Goal: Task Accomplishment & Management: Manage account settings

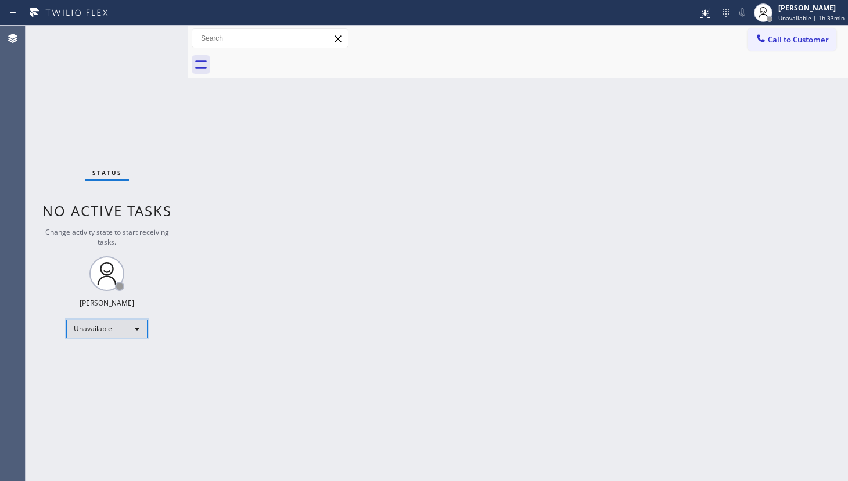
click at [110, 329] on div "Unavailable" at bounding box center [106, 329] width 81 height 19
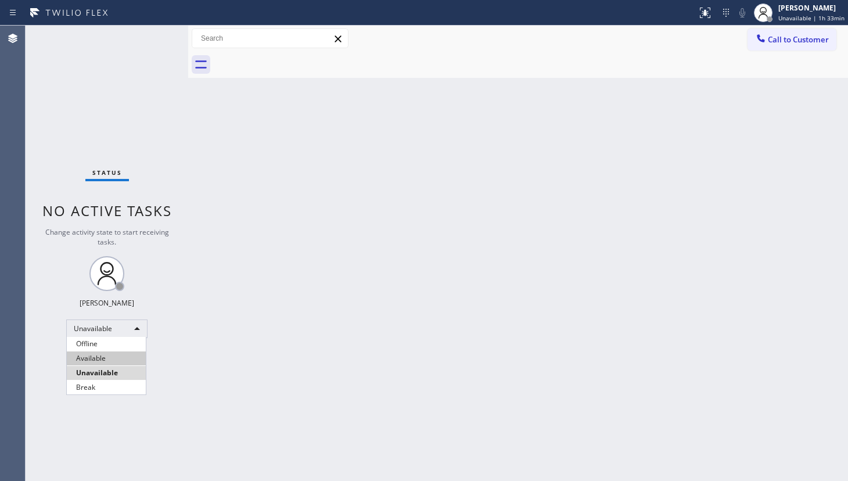
click at [83, 364] on li "Available" at bounding box center [106, 358] width 79 height 14
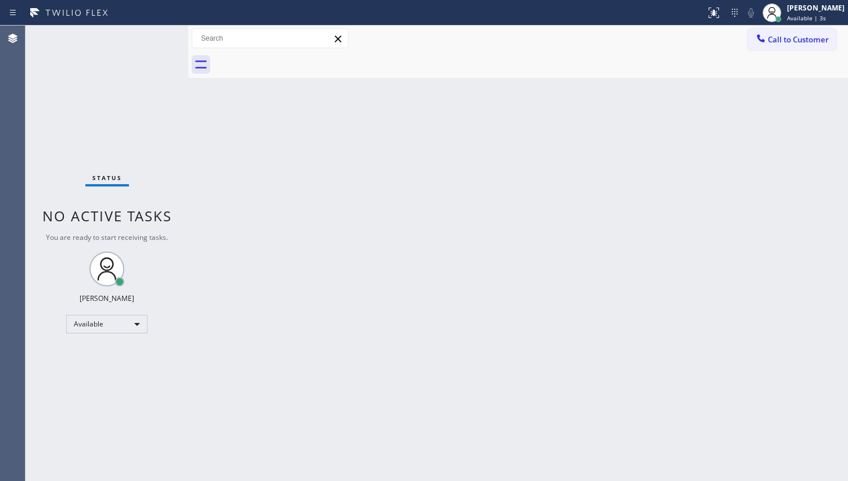
click at [290, 243] on div "Back to Dashboard Change Sender ID Customers Technicians Select a contact Outbo…" at bounding box center [518, 253] width 660 height 455
click at [96, 311] on div "Status No active tasks You are ready to start receiving tasks. JENIZA ALCAYDE A…" at bounding box center [107, 253] width 163 height 455
click at [94, 326] on div "Available" at bounding box center [106, 324] width 81 height 19
click at [92, 368] on li "Unavailable" at bounding box center [106, 368] width 79 height 14
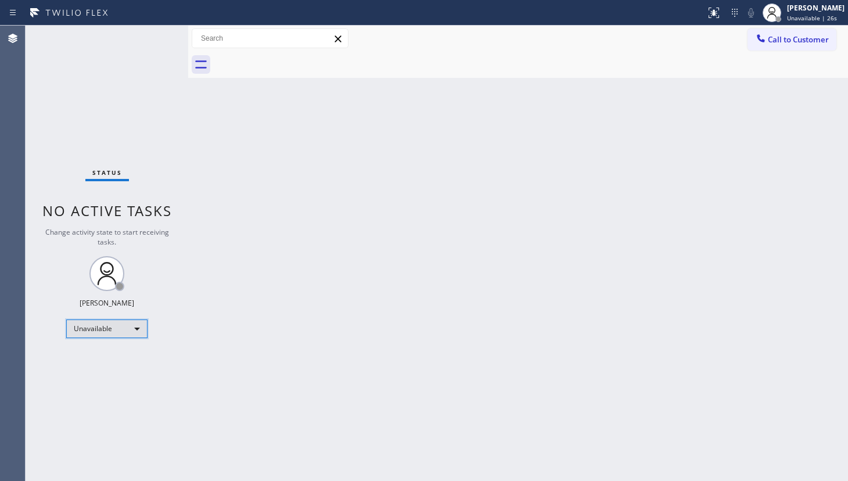
click at [111, 327] on div "Unavailable" at bounding box center [106, 329] width 81 height 19
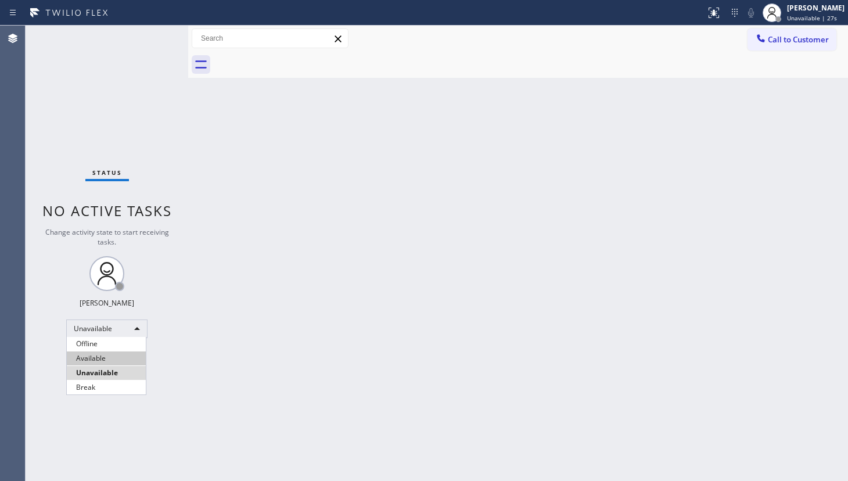
click at [98, 353] on li "Available" at bounding box center [106, 358] width 79 height 14
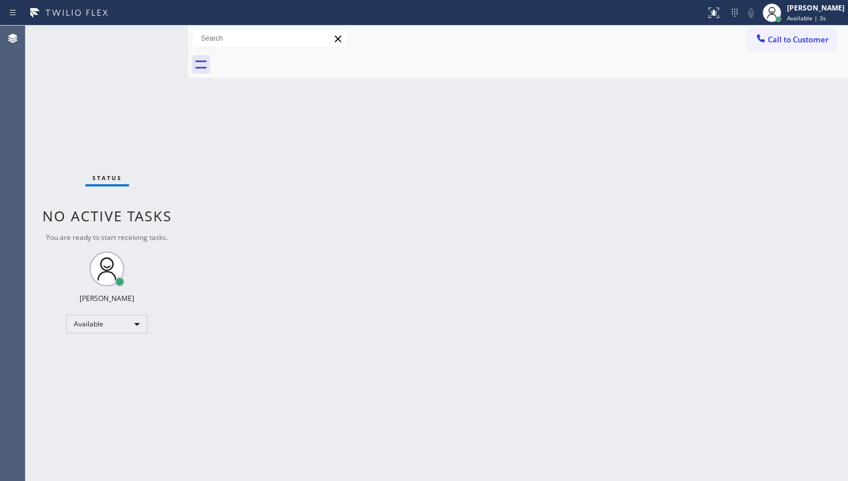
click at [658, 240] on div "Back to Dashboard Change Sender ID Customers Technicians Select a contact Outbo…" at bounding box center [518, 253] width 660 height 455
click at [84, 360] on div "Status No active tasks You are ready to start receiving tasks. JENIZA ALCAYDE A…" at bounding box center [107, 253] width 163 height 455
click at [101, 80] on div "Status No active tasks You are ready to start receiving tasks. JENIZA ALCAYDE A…" at bounding box center [107, 253] width 163 height 455
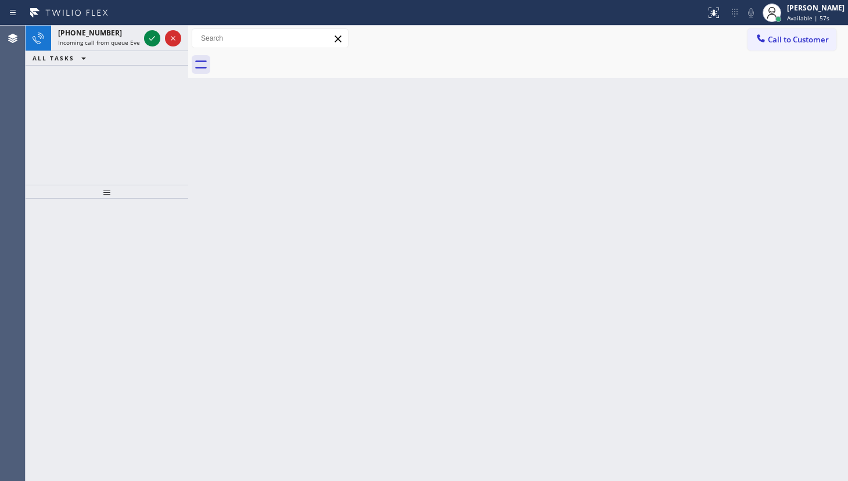
drag, startPoint x: 69, startPoint y: 109, endPoint x: 130, endPoint y: 53, distance: 82.3
click at [113, 77] on div "+13237044689 Incoming call from queue Everybody ALL TASKS ALL TASKS ACTIVE TASK…" at bounding box center [107, 105] width 163 height 159
click at [146, 37] on icon at bounding box center [152, 38] width 14 height 14
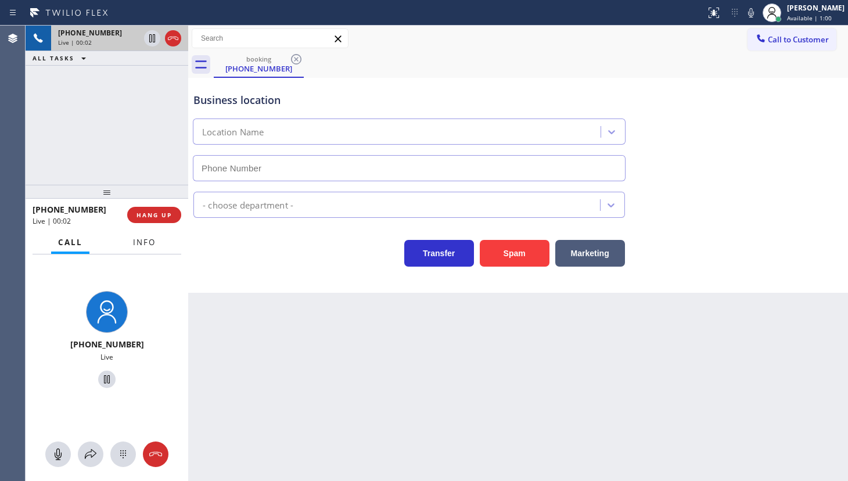
click at [152, 245] on span "Info" at bounding box center [144, 242] width 23 height 10
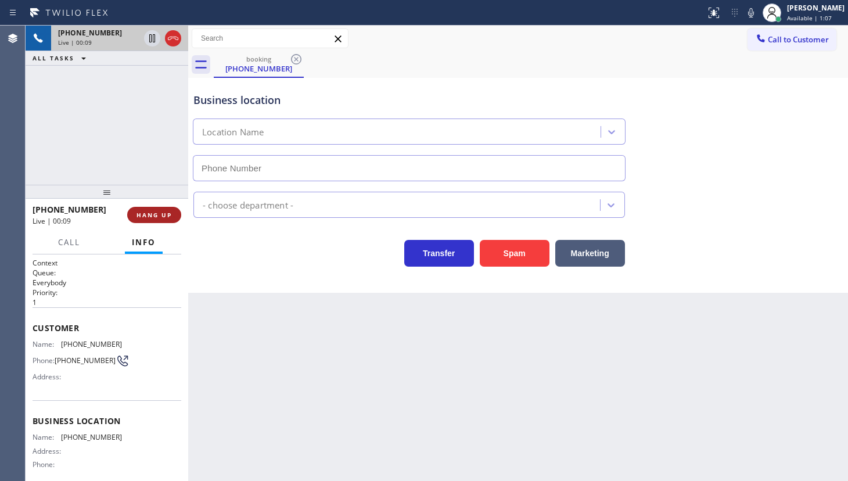
click at [156, 216] on span "HANG UP" at bounding box center [154, 215] width 35 height 8
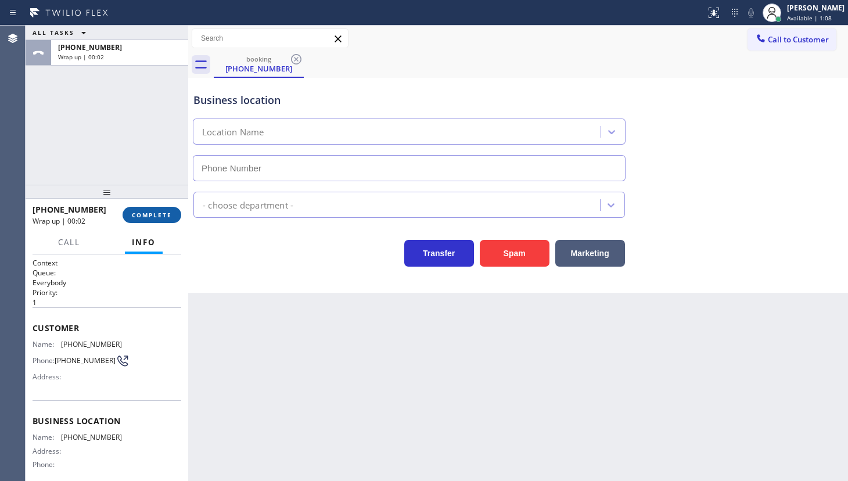
click at [156, 216] on span "COMPLETE" at bounding box center [152, 215] width 40 height 8
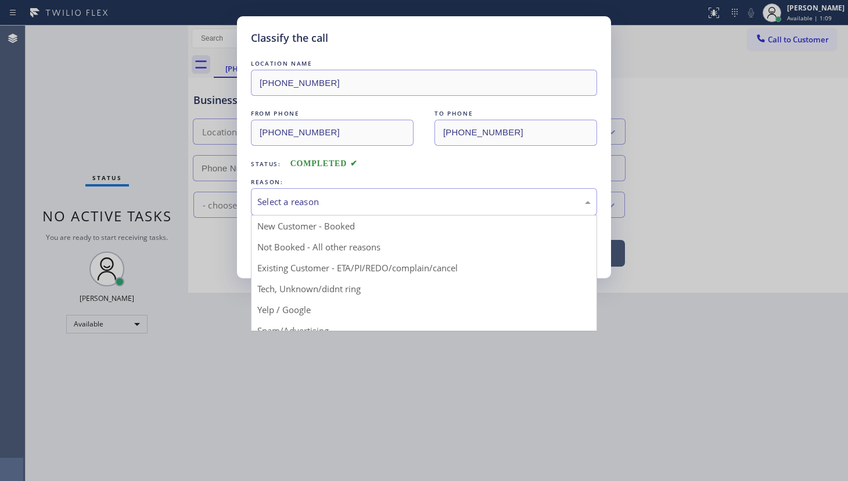
click at [267, 203] on div "Select a reason" at bounding box center [423, 201] width 333 height 13
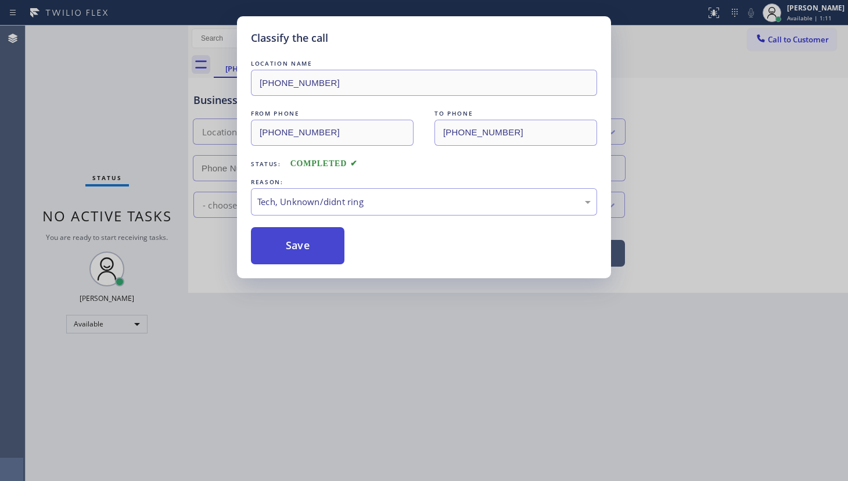
click at [284, 256] on button "Save" at bounding box center [298, 245] width 94 height 37
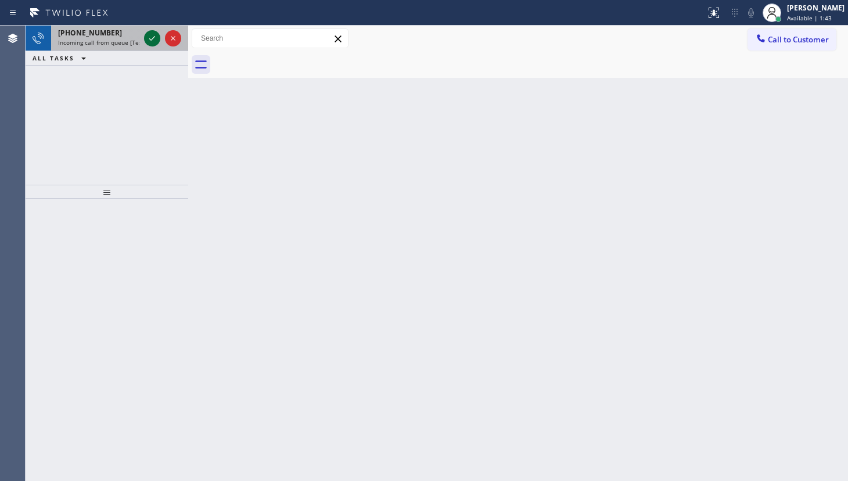
click at [152, 35] on icon at bounding box center [152, 38] width 14 height 14
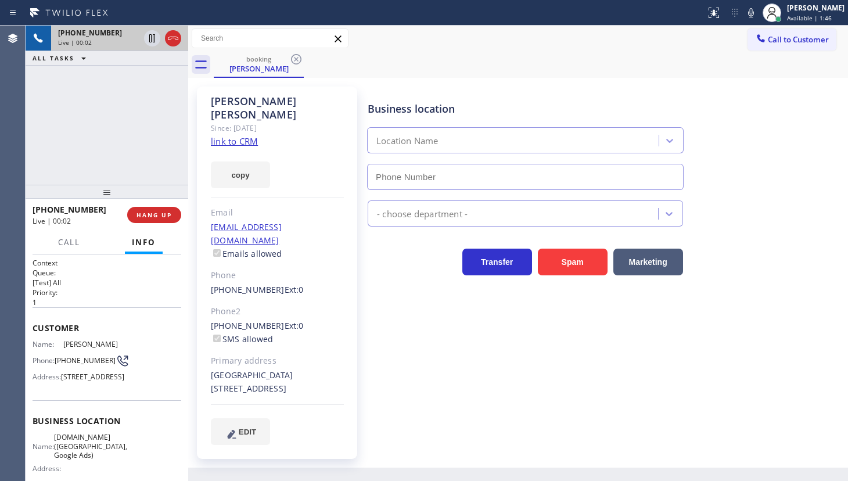
type input "(619) 768-1678"
click at [232, 135] on link "link to CRM" at bounding box center [234, 141] width 47 height 12
click at [58, 112] on div "+16196079323 Live | 00:56 ALL TASKS ALL TASKS ACTIVE TASKS TASKS IN WRAP UP" at bounding box center [107, 105] width 163 height 159
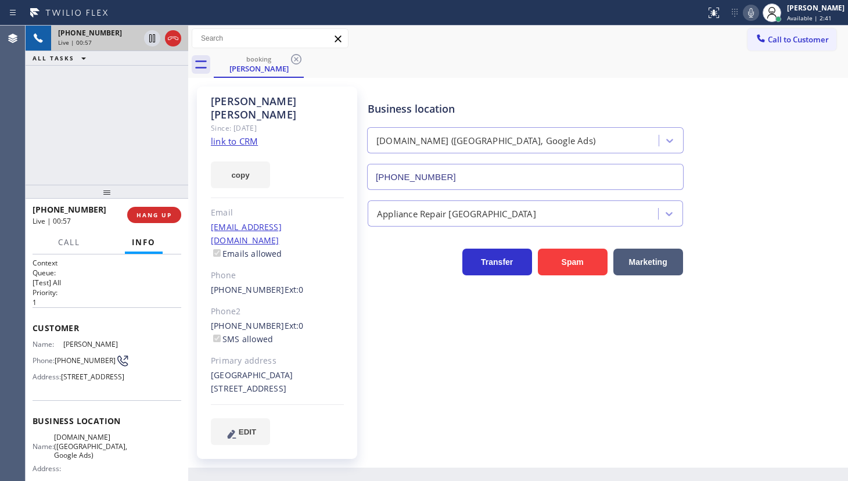
click at [745, 13] on icon at bounding box center [751, 13] width 14 height 14
click at [145, 35] on icon at bounding box center [152, 38] width 14 height 14
click at [69, 149] on div "+16196079323 Live | 01:58 ALL TASKS ALL TASKS ACTIVE TASKS TASKS IN WRAP UP" at bounding box center [107, 105] width 163 height 159
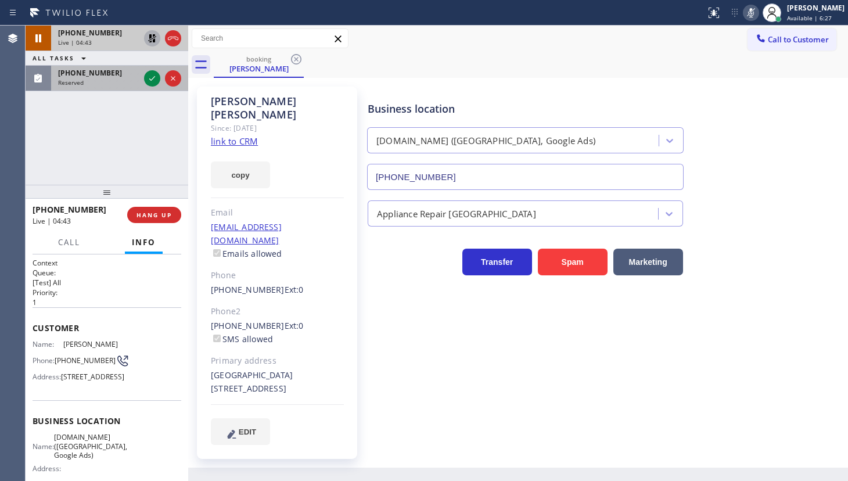
drag, startPoint x: 74, startPoint y: 78, endPoint x: 142, endPoint y: 85, distance: 68.4
click at [74, 78] on span "Reserved" at bounding box center [71, 82] width 26 height 8
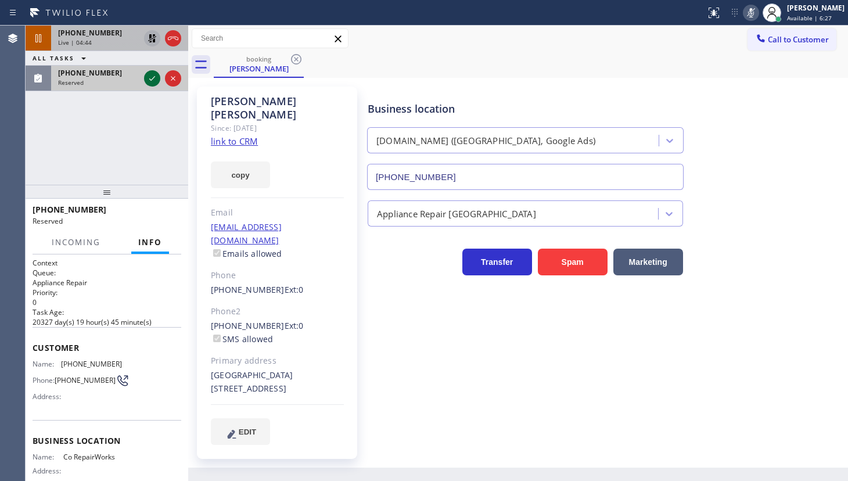
click at [153, 80] on icon at bounding box center [152, 78] width 14 height 14
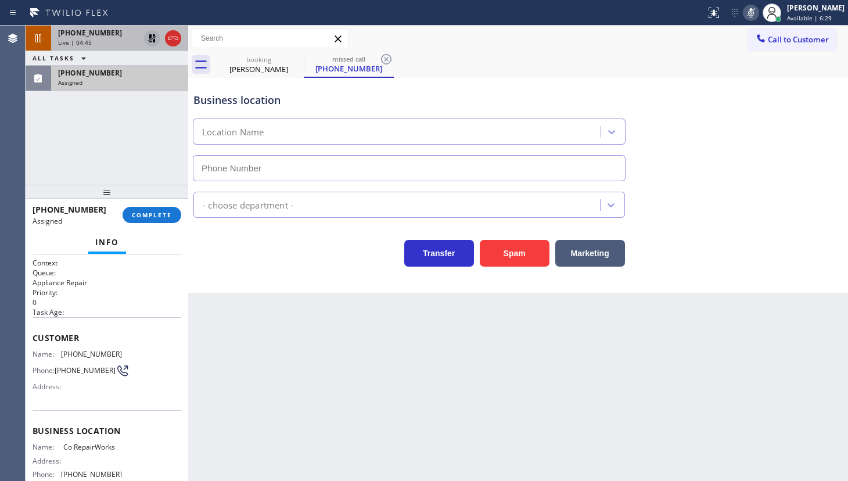
type input "(954) 507-2871"
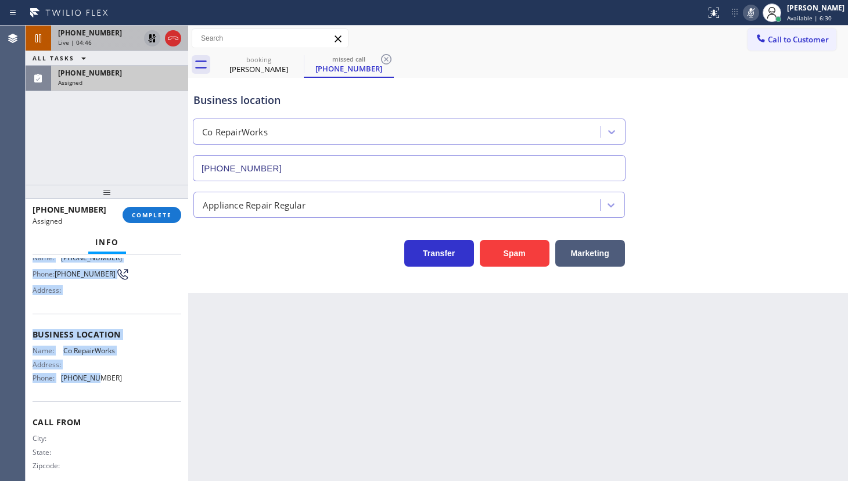
scroll to position [110, 0]
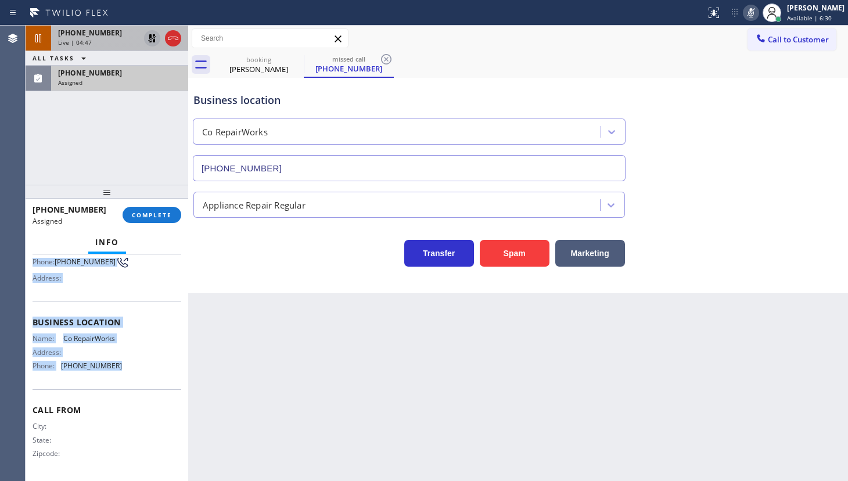
drag, startPoint x: 26, startPoint y: 333, endPoint x: 145, endPoint y: 375, distance: 126.2
click at [145, 375] on div "Context Queue: Appliance Repair Priority: 0 Task Age: Customer Name: (954) 852-…" at bounding box center [107, 367] width 163 height 227
copy div "Customer Name: (954) 852-3021 Phone: (954) 852-3021 Address: Business location …"
click at [163, 215] on span "COMPLETE" at bounding box center [152, 215] width 40 height 8
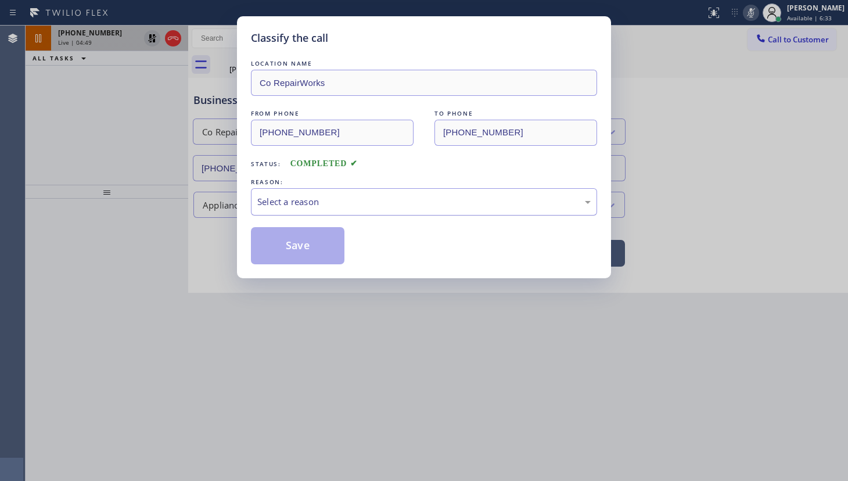
click at [299, 204] on div "Select a reason" at bounding box center [423, 201] width 333 height 13
click at [273, 252] on button "Save" at bounding box center [298, 245] width 94 height 37
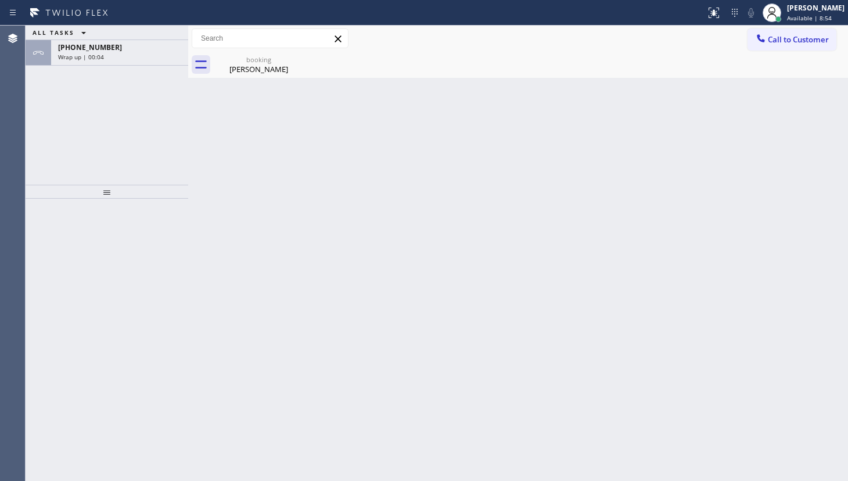
drag, startPoint x: 64, startPoint y: 71, endPoint x: 76, endPoint y: 69, distance: 11.8
click at [65, 70] on div "ALL TASKS ALL TASKS ACTIVE TASKS TASKS IN WRAP UP +16196079323 Wrap up | 00:04" at bounding box center [107, 105] width 163 height 159
click at [110, 51] on div "+16196079323" at bounding box center [119, 47] width 123 height 10
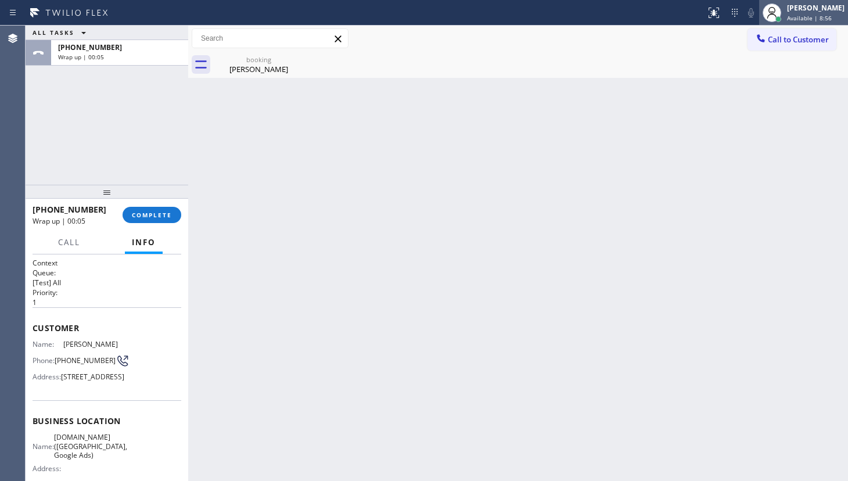
click at [796, 14] on span "Available | 8:56" at bounding box center [809, 18] width 45 height 8
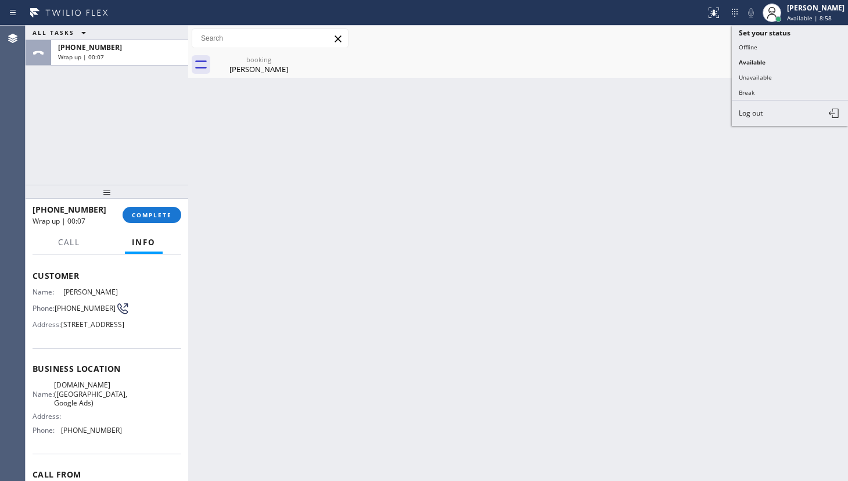
scroll to position [52, 0]
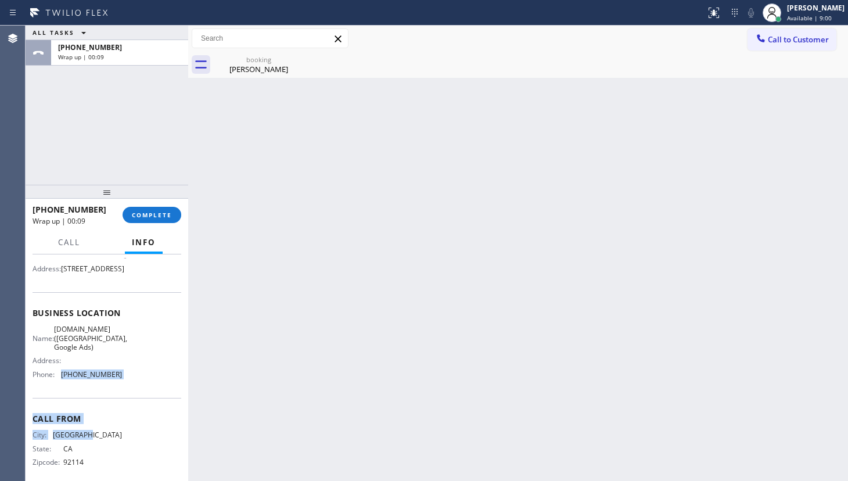
drag, startPoint x: 62, startPoint y: 459, endPoint x: 150, endPoint y: 469, distance: 88.9
click at [150, 469] on div "Context Queue: [Test] All Priority: 1 Customer Name: Valerie Razinsky Phone: (6…" at bounding box center [107, 318] width 149 height 336
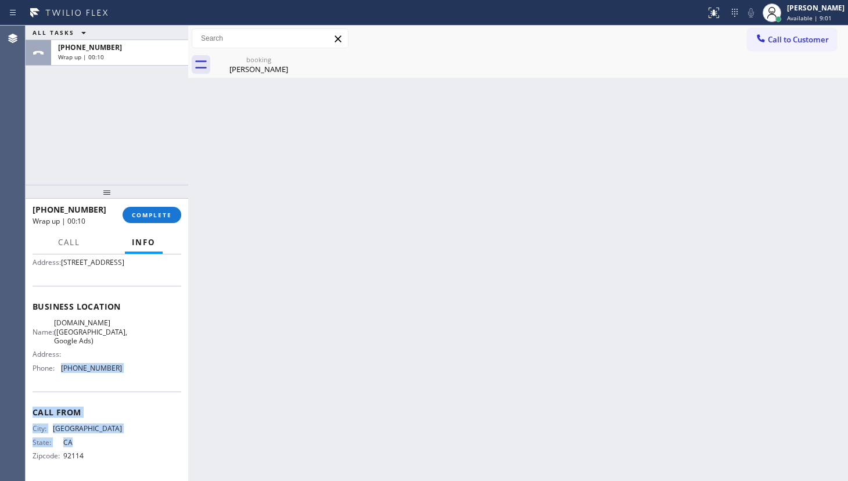
click at [56, 428] on div "Call From City: SAN DIEGO State: CA Zipcode: 92114" at bounding box center [107, 436] width 149 height 88
click at [55, 392] on div "Business location Name: VikingCare.online (San Diego, Google Ads) Address: Phon…" at bounding box center [107, 339] width 149 height 106
drag, startPoint x: 59, startPoint y: 399, endPoint x: 129, endPoint y: 399, distance: 69.7
click at [129, 377] on div "Name: VikingCare.online (San Diego, Google Ads) Address: Phone: (619) 768-1678" at bounding box center [107, 347] width 149 height 59
copy div "(619) 768-1678"
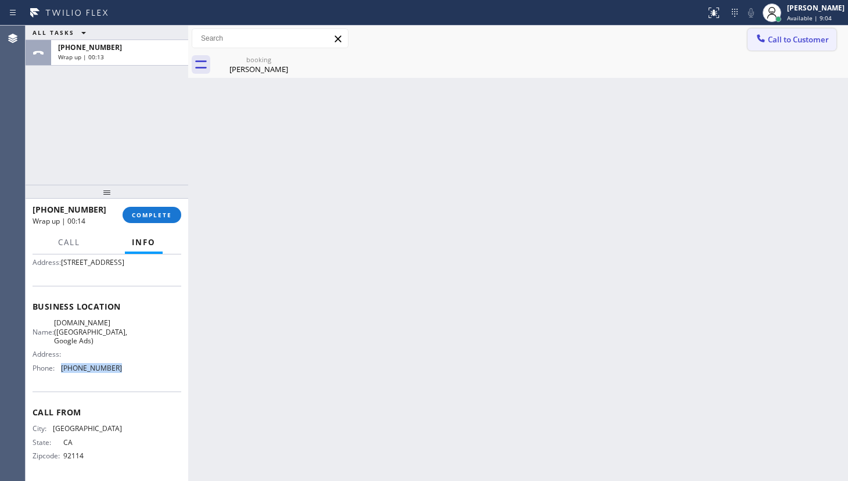
click at [756, 40] on icon at bounding box center [761, 39] width 12 height 12
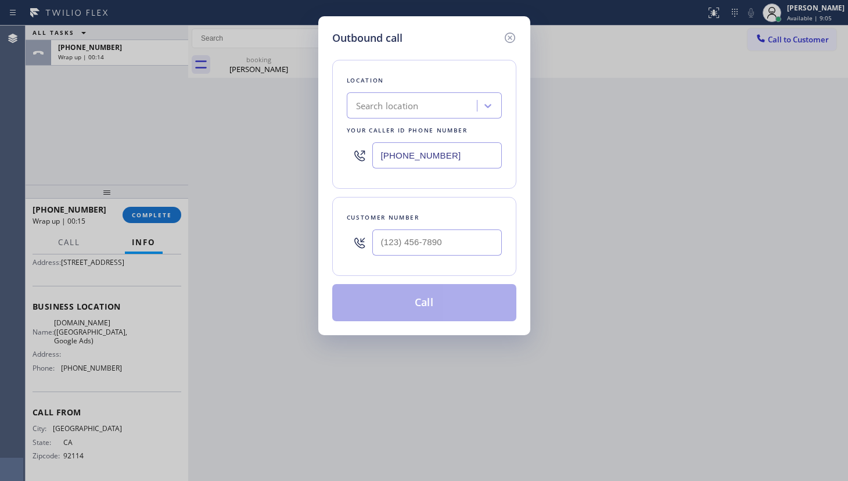
click at [429, 151] on input "(562) 526-1782" at bounding box center [437, 155] width 130 height 26
drag, startPoint x: 453, startPoint y: 152, endPoint x: 315, endPoint y: 168, distance: 139.2
click at [315, 168] on div "Outbound call Location Search location Your caller id phone number (562) 526-17…" at bounding box center [424, 240] width 848 height 481
paste input "619) 768-1678"
type input "(619) 768-1678"
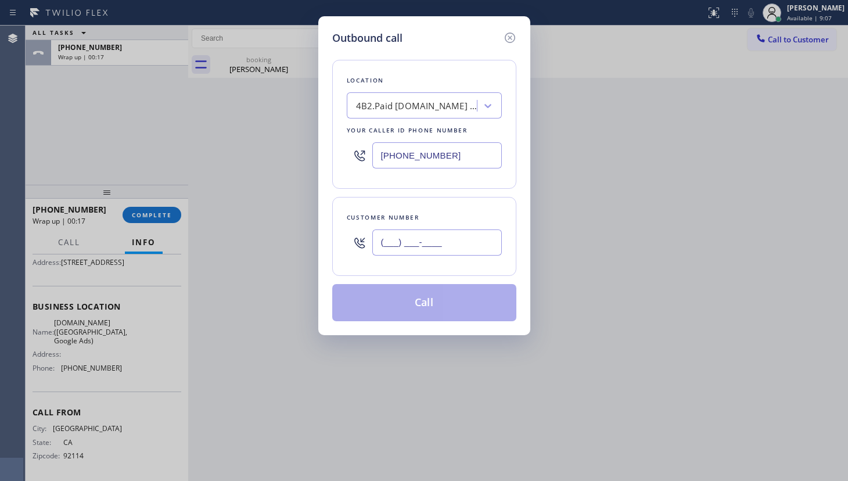
click at [395, 244] on input "(___) ___-____" at bounding box center [437, 242] width 130 height 26
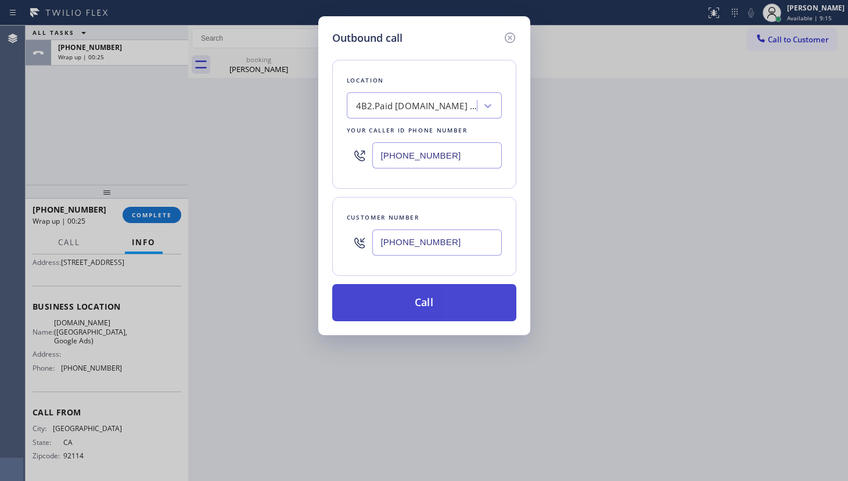
type input "(619) 607-9323"
click at [386, 288] on button "Call" at bounding box center [424, 302] width 184 height 37
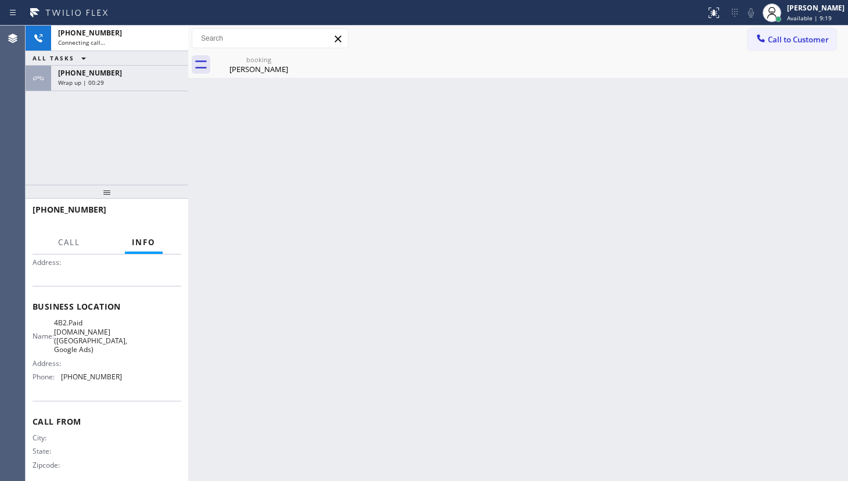
drag, startPoint x: 74, startPoint y: 149, endPoint x: 93, endPoint y: 101, distance: 51.9
click at [76, 143] on div "+16196079323 Connecting call… ALL TASKS ALL TASKS ACTIVE TASKS TASKS IN WRAP UP…" at bounding box center [107, 105] width 163 height 159
click at [113, 77] on div "+16196079323" at bounding box center [119, 73] width 123 height 10
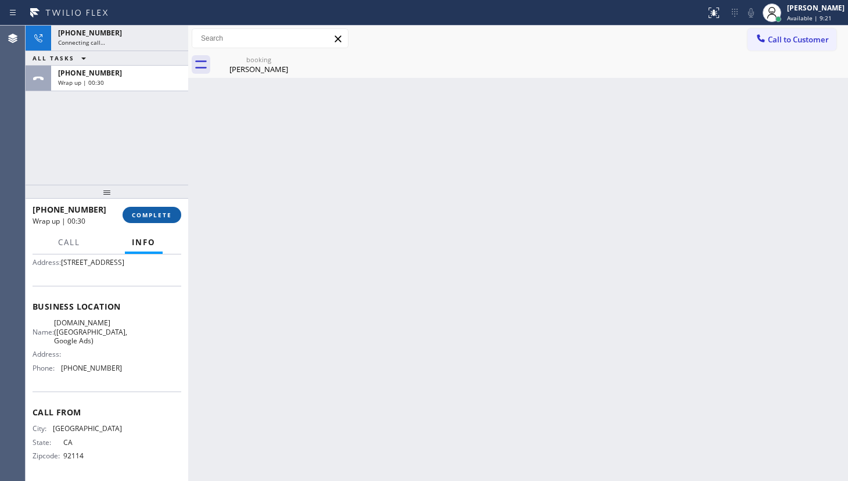
click at [141, 217] on span "COMPLETE" at bounding box center [152, 215] width 40 height 8
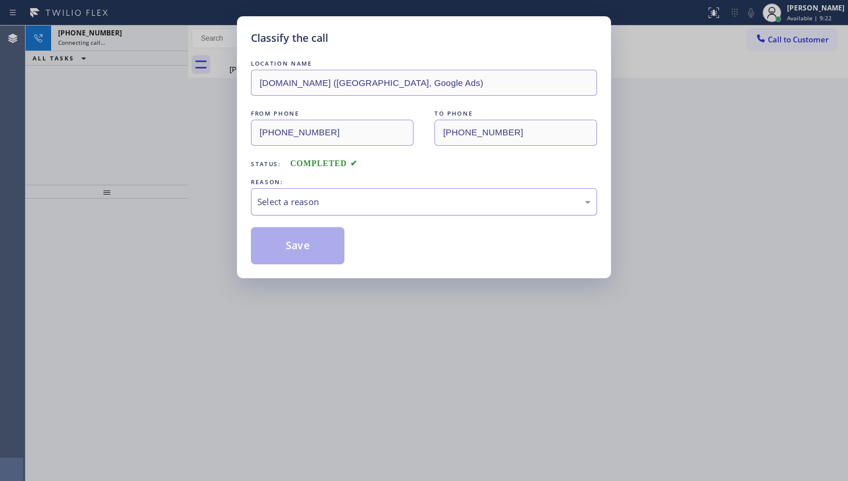
click at [370, 198] on div "Select a reason" at bounding box center [423, 201] width 333 height 13
click at [283, 241] on button "Save" at bounding box center [298, 245] width 94 height 37
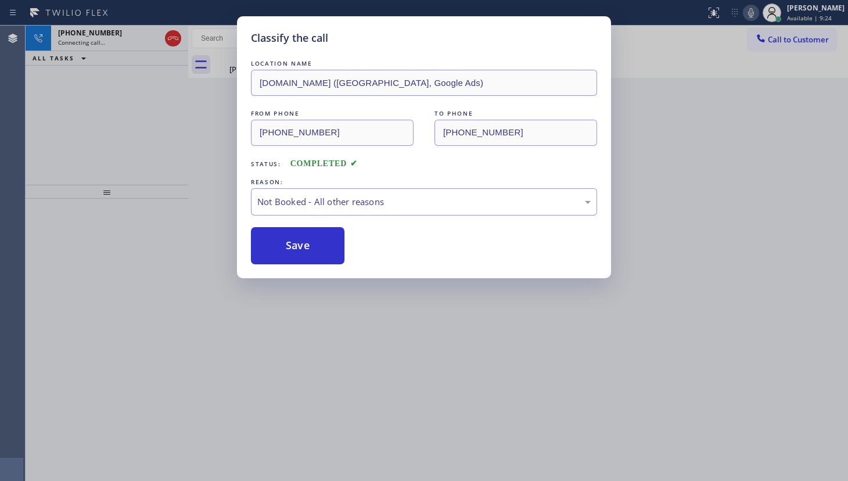
click at [79, 30] on div "Classify the call LOCATION NAME (562) 526-1782 FROM PHONE (323) 704-4689 TO PHO…" at bounding box center [437, 253] width 823 height 455
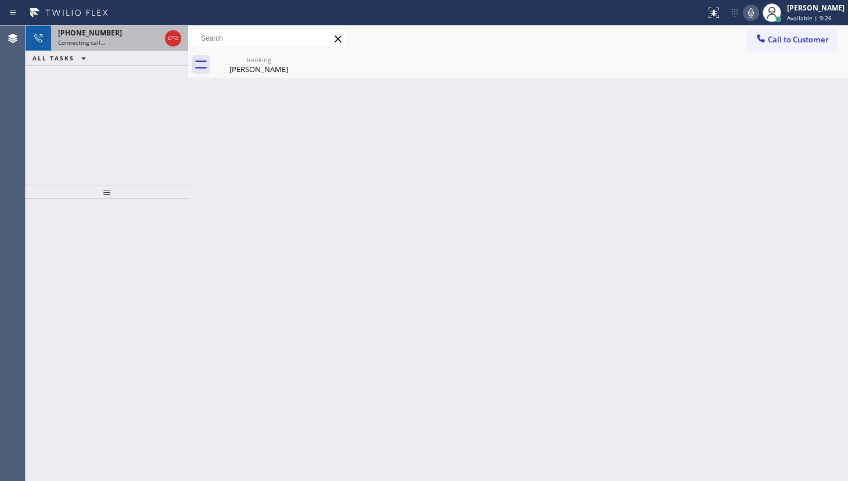
click at [69, 33] on span "+16196079323" at bounding box center [90, 33] width 64 height 10
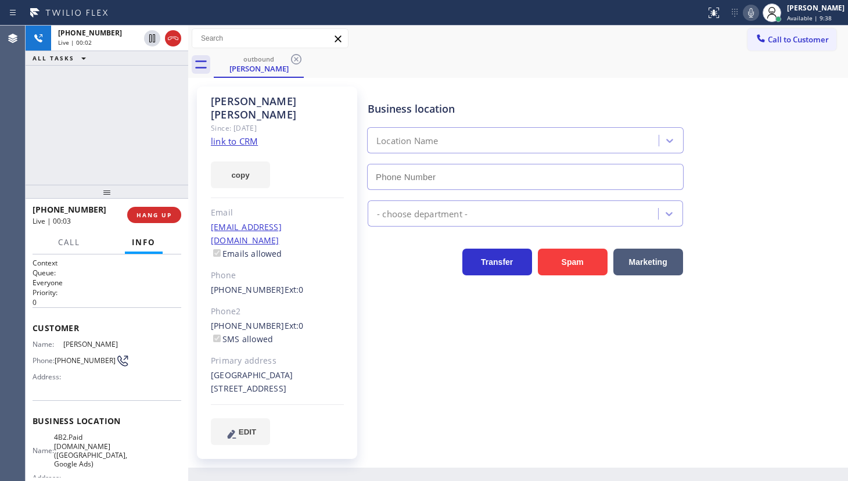
type input "(619) 768-1678"
click at [100, 157] on div "+16196079323 Live | 01:15 ALL TASKS ALL TASKS ACTIVE TASKS TASKS IN WRAP UP" at bounding box center [107, 105] width 163 height 159
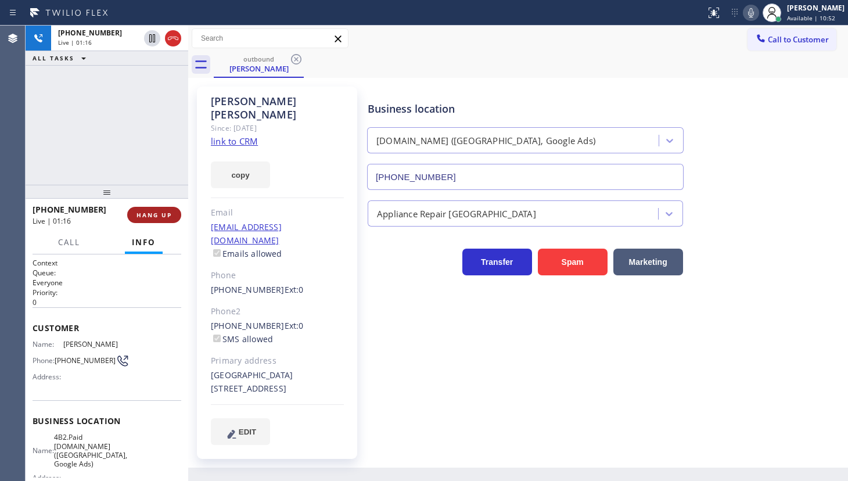
click at [147, 222] on button "HANG UP" at bounding box center [154, 215] width 54 height 16
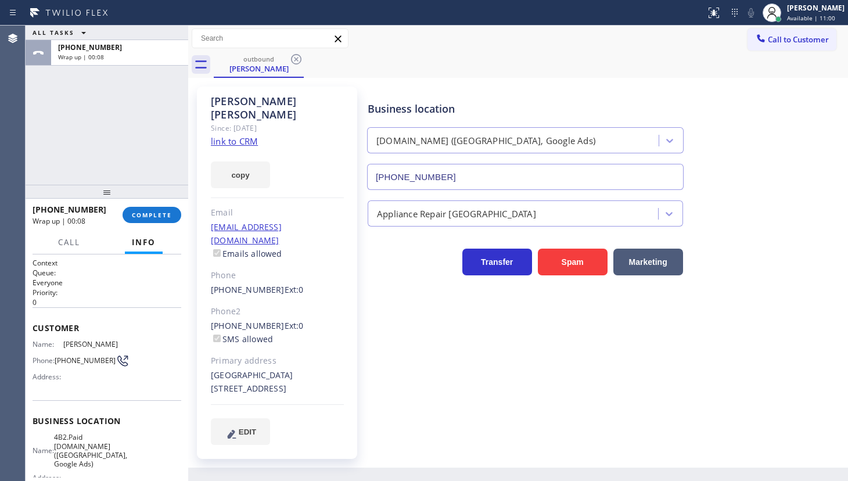
click at [78, 153] on div "ALL TASKS ALL TASKS ACTIVE TASKS TASKS IN WRAP UP +16196079323 Wrap up | 00:08" at bounding box center [107, 105] width 163 height 159
click at [143, 211] on span "COMPLETE" at bounding box center [152, 215] width 40 height 8
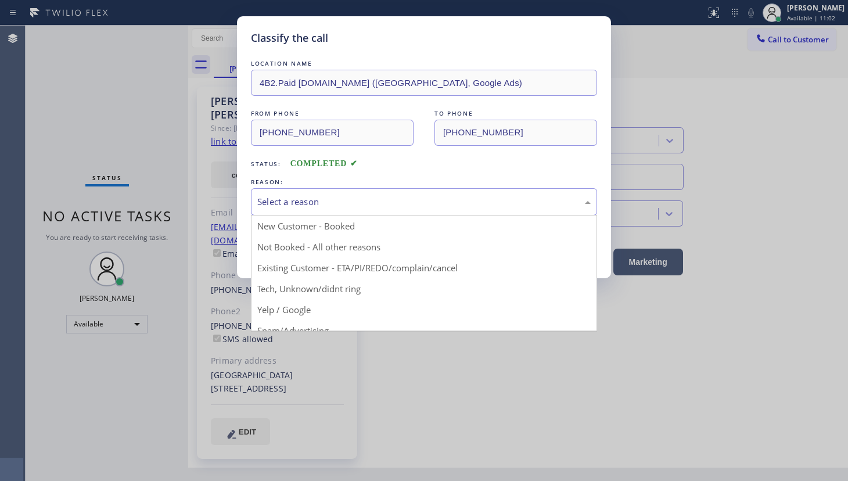
click at [271, 198] on div "Select a reason" at bounding box center [423, 201] width 333 height 13
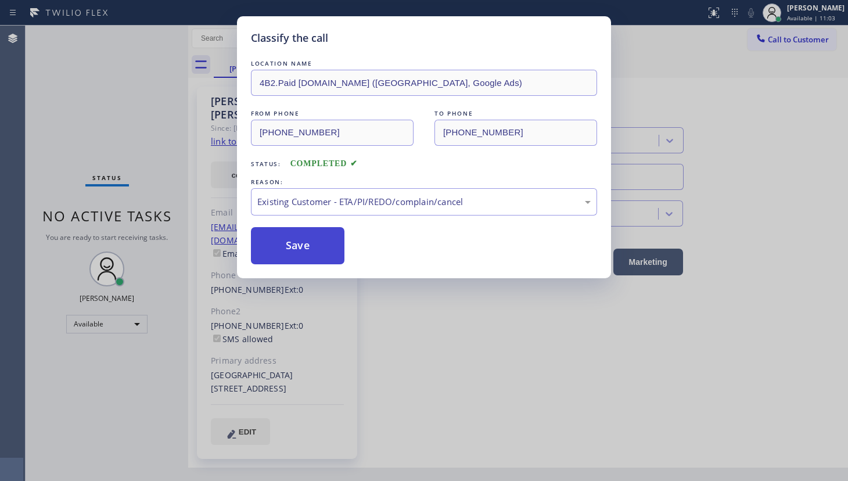
click at [279, 249] on button "Save" at bounding box center [298, 245] width 94 height 37
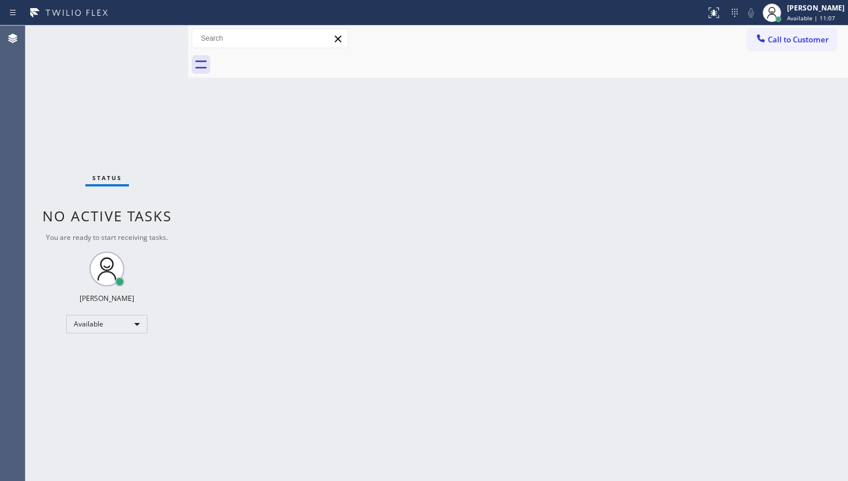
click at [539, 284] on div "Back to Dashboard Change Sender ID Customers Technicians Select a contact Outbo…" at bounding box center [518, 253] width 660 height 455
drag, startPoint x: 101, startPoint y: 99, endPoint x: 105, endPoint y: 106, distance: 7.8
click at [101, 99] on div "Status No active tasks You are ready to start receiving tasks. JENIZA ALCAYDE A…" at bounding box center [107, 253] width 163 height 455
click at [279, 201] on div "Back to Dashboard Change Sender ID Customers Technicians Select a contact Outbo…" at bounding box center [518, 253] width 660 height 455
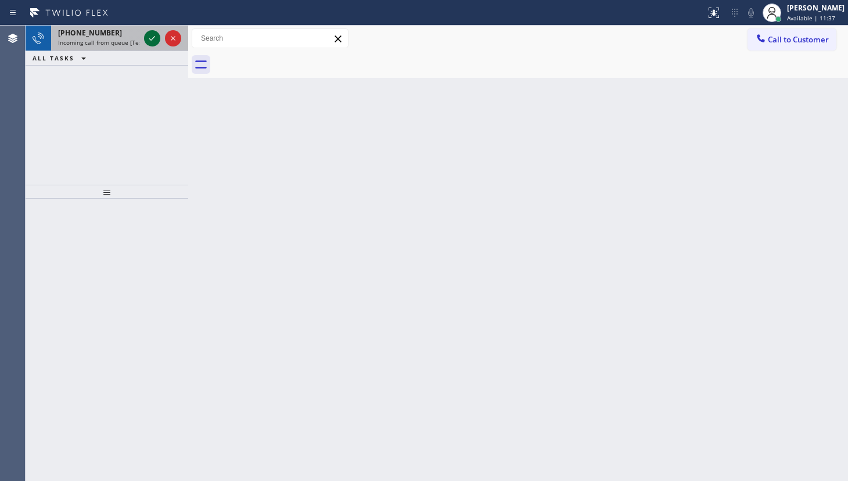
click at [153, 34] on icon at bounding box center [152, 38] width 14 height 14
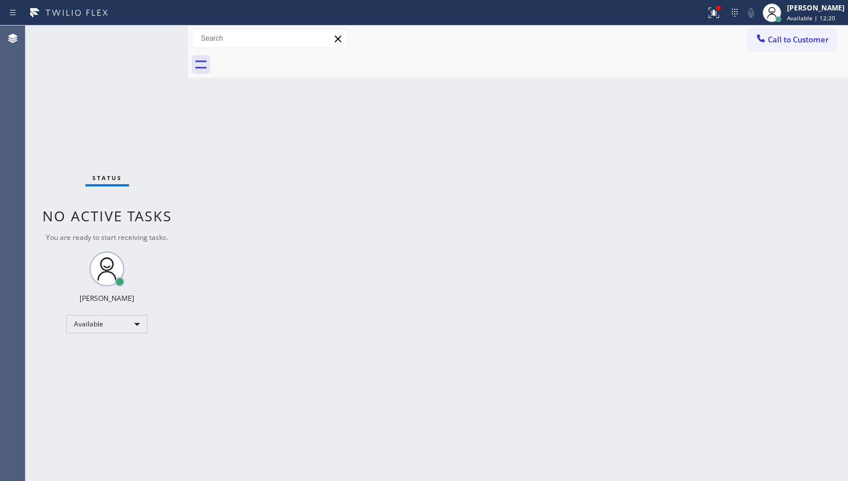
click at [151, 38] on div "Status No active tasks You are ready to start receiving tasks. JENIZA ALCAYDE A…" at bounding box center [107, 253] width 163 height 455
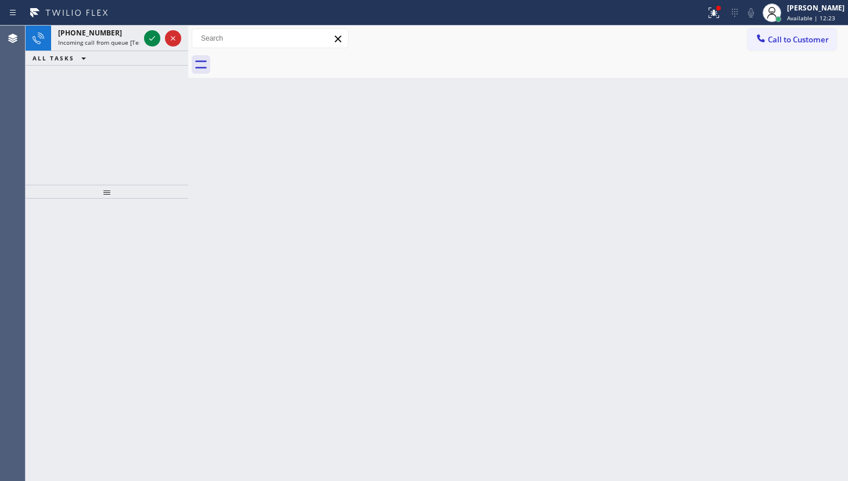
drag, startPoint x: 122, startPoint y: 107, endPoint x: 135, endPoint y: 3, distance: 104.2
click at [121, 94] on div "+16108908778 Incoming call from queue [Test] All ALL TASKS ALL TASKS ACTIVE TAS…" at bounding box center [107, 105] width 163 height 159
click at [148, 38] on icon at bounding box center [152, 38] width 14 height 14
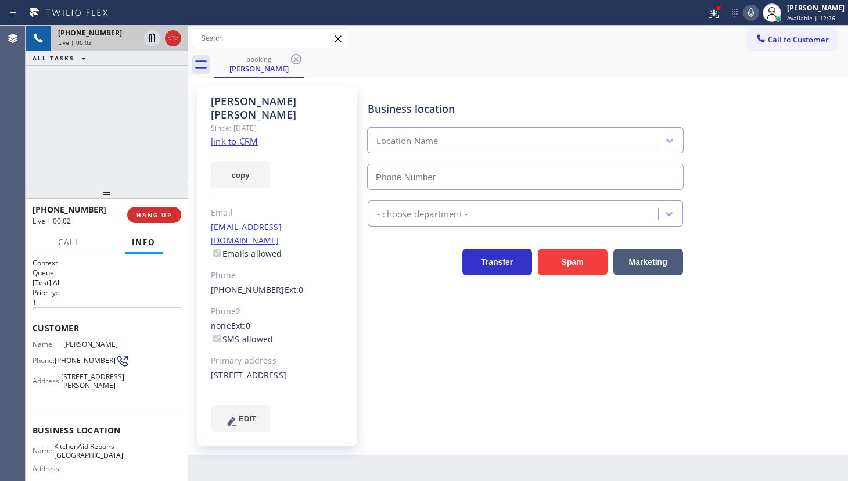
type input "(361) 203-3251"
click at [212, 135] on link "link to CRM" at bounding box center [234, 141] width 47 height 12
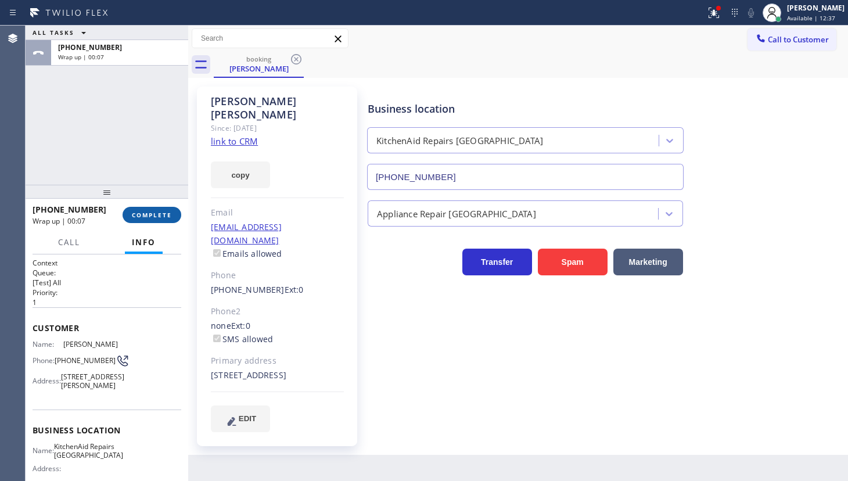
click at [163, 215] on span "COMPLETE" at bounding box center [152, 215] width 40 height 8
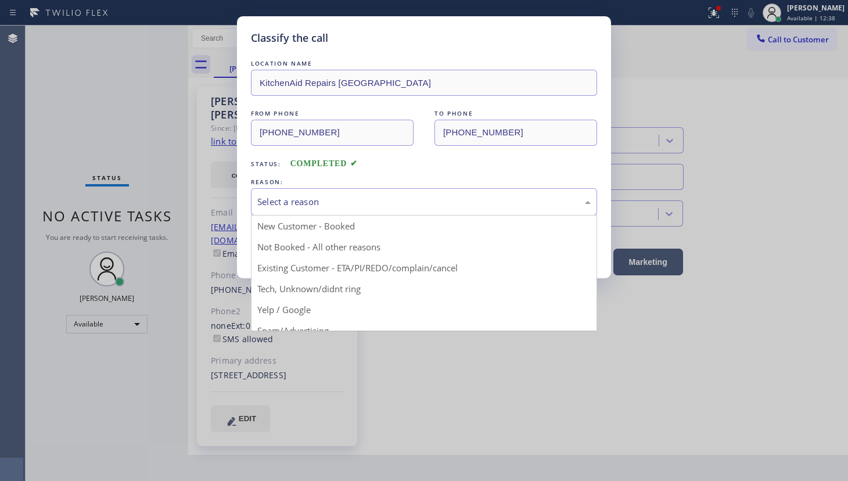
click at [290, 193] on div "Select a reason" at bounding box center [424, 201] width 346 height 27
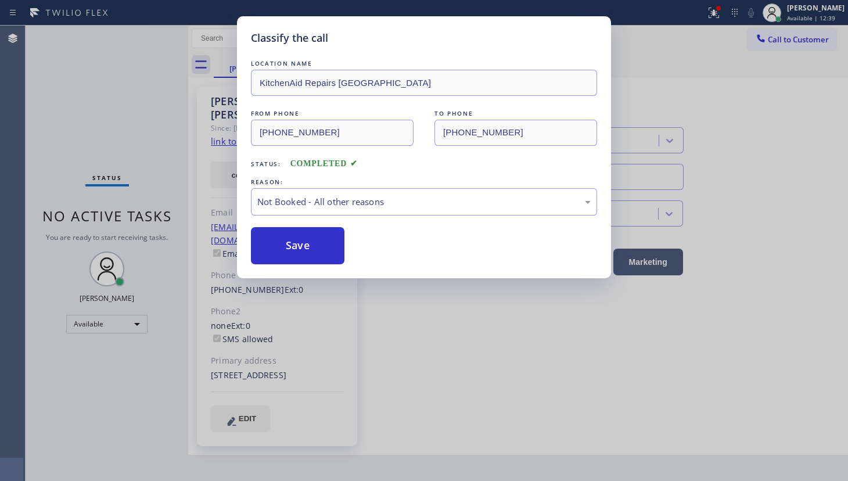
click at [284, 244] on button "Save" at bounding box center [298, 245] width 94 height 37
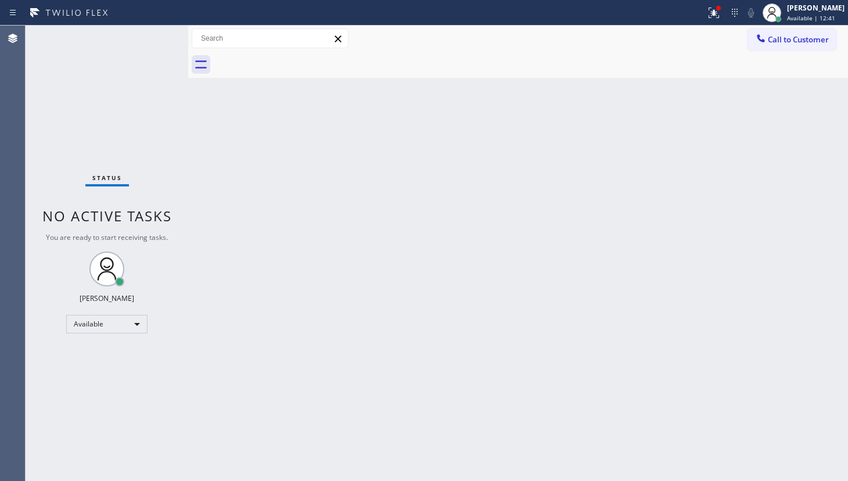
click at [573, 238] on div "Back to Dashboard Change Sender ID Customers Technicians Select a contact Outbo…" at bounding box center [518, 253] width 660 height 455
click at [704, 19] on button at bounding box center [714, 13] width 26 height 26
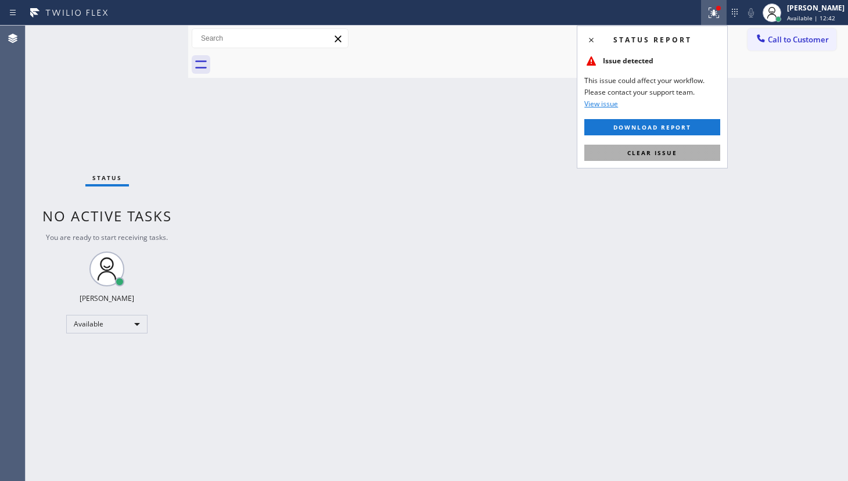
click at [695, 150] on button "Clear issue" at bounding box center [652, 153] width 136 height 16
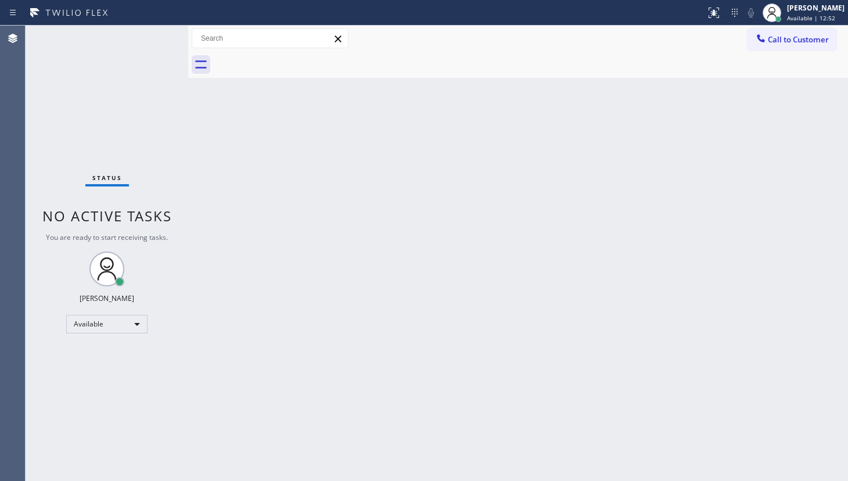
click at [151, 33] on div "Status No active tasks You are ready to start receiving tasks. JENIZA ALCAYDE A…" at bounding box center [107, 253] width 163 height 455
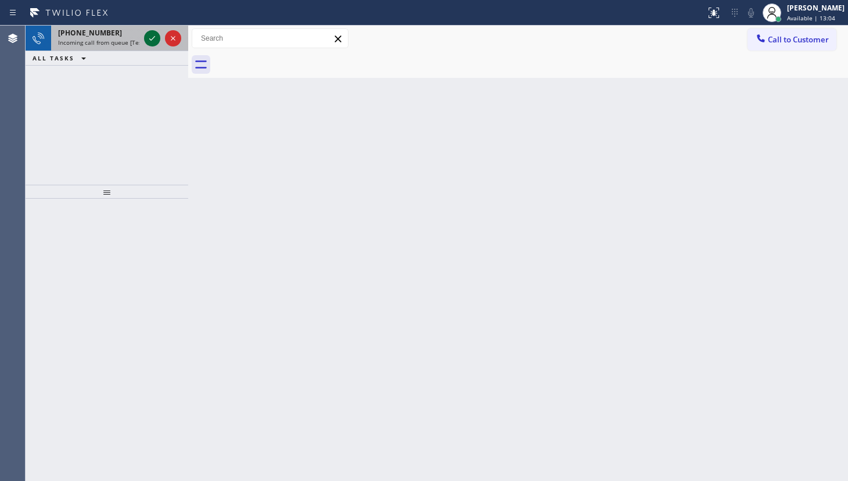
click at [157, 39] on icon at bounding box center [152, 38] width 14 height 14
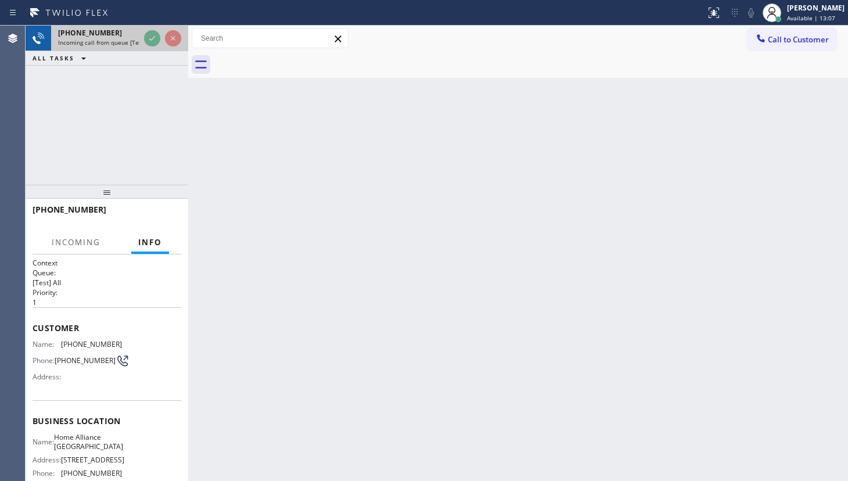
click at [160, 42] on div at bounding box center [163, 39] width 42 height 26
click at [161, 44] on div at bounding box center [163, 39] width 42 height 26
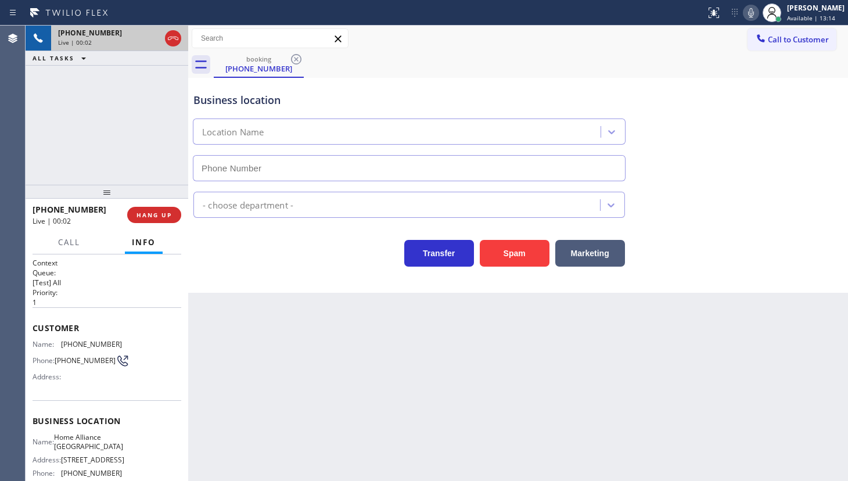
type input "(213) 344-0758"
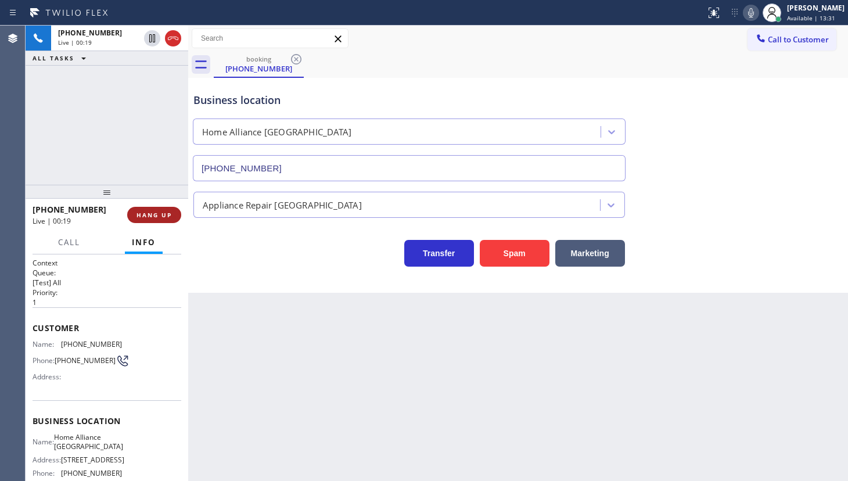
click at [145, 207] on button "HANG UP" at bounding box center [154, 215] width 54 height 16
click at [148, 217] on span "HANG UP" at bounding box center [154, 215] width 35 height 8
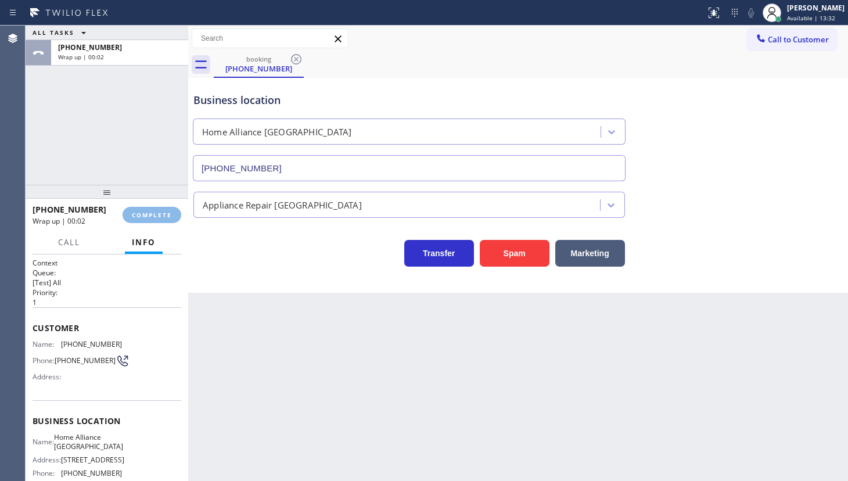
drag, startPoint x: 148, startPoint y: 217, endPoint x: 148, endPoint y: 223, distance: 6.4
click at [148, 218] on span "COMPLETE" at bounding box center [152, 215] width 40 height 8
click at [150, 225] on div "+13472346068 Wrap up | 00:02 COMPLETE" at bounding box center [107, 215] width 149 height 30
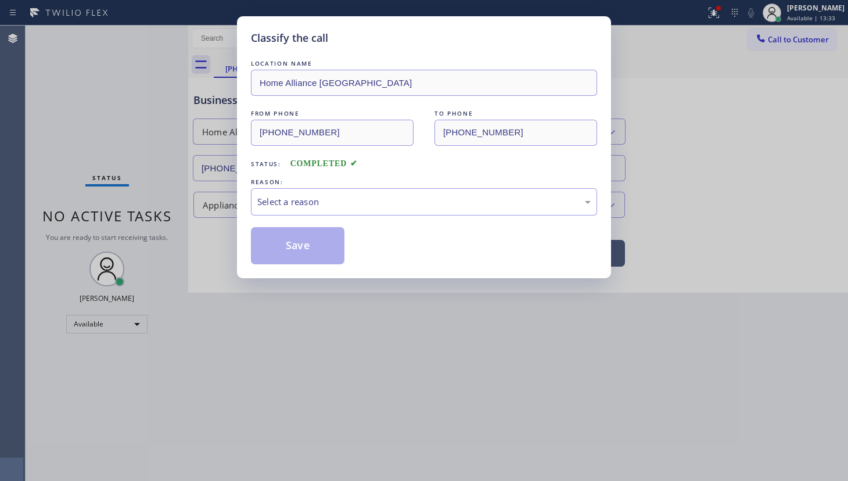
click at [156, 212] on div "Classify the call LOCATION NAME Home Alliance Los Angeles FROM PHONE (347) 234-…" at bounding box center [424, 240] width 848 height 481
click at [283, 199] on div "Select a reason" at bounding box center [423, 201] width 333 height 13
click at [291, 243] on button "Save" at bounding box center [298, 245] width 94 height 37
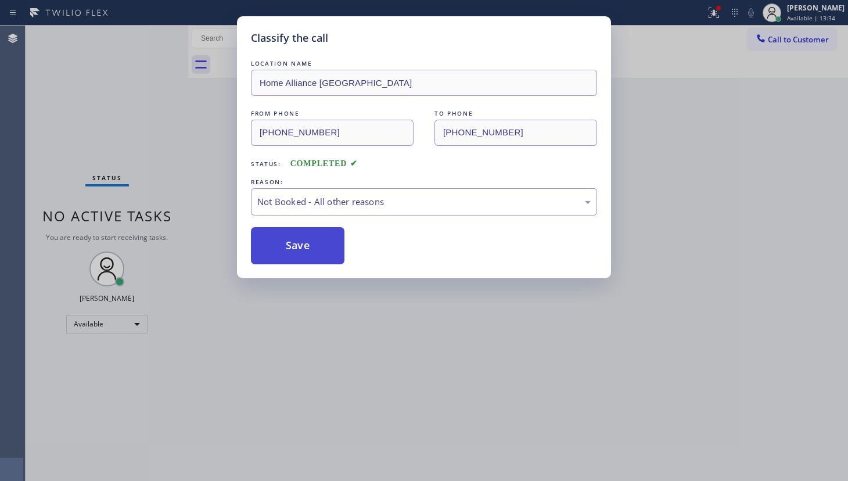
click at [292, 243] on button "Save" at bounding box center [298, 245] width 94 height 37
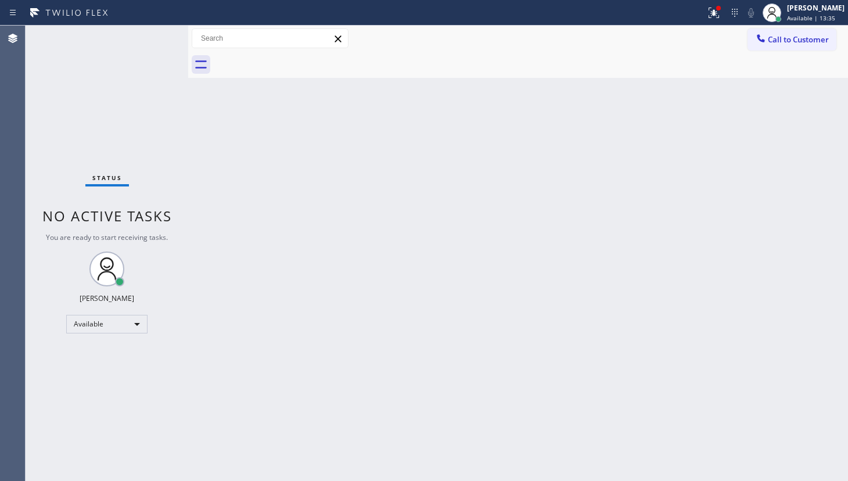
click at [302, 239] on div "Back to Dashboard Change Sender ID Customers Technicians Select a contact Outbo…" at bounding box center [518, 253] width 660 height 455
click at [53, 99] on div "Status No active tasks You are ready to start receiving tasks. JENIZA ALCAYDE A…" at bounding box center [107, 253] width 163 height 455
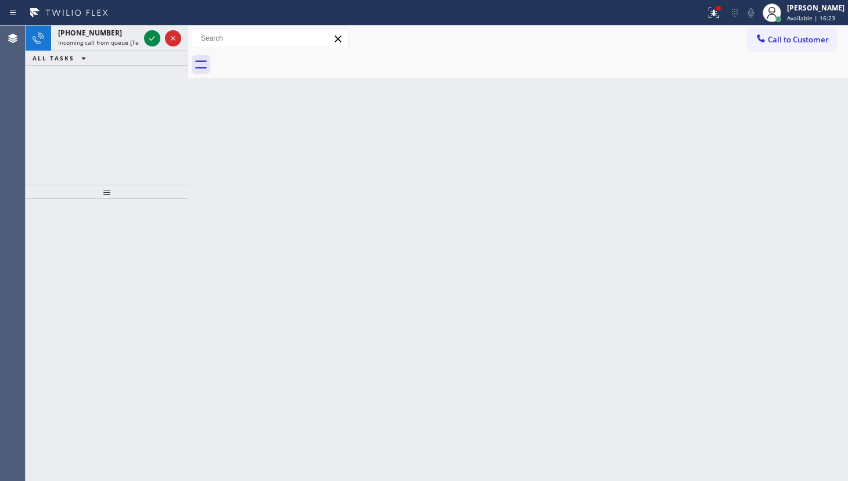
click at [113, 114] on div "+19549161385 Incoming call from queue [Test] All ALL TASKS ALL TASKS ACTIVE TAS…" at bounding box center [107, 105] width 163 height 159
click at [153, 41] on icon at bounding box center [152, 38] width 14 height 14
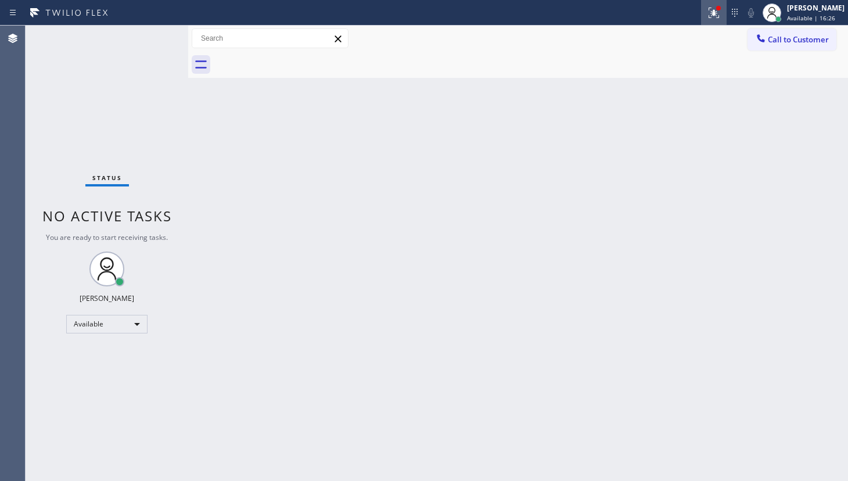
click at [714, 12] on icon at bounding box center [712, 12] width 7 height 8
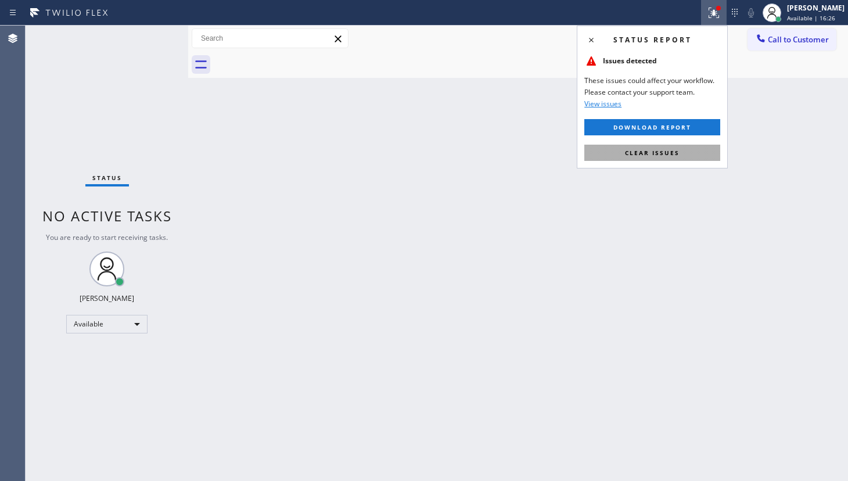
click at [677, 149] on span "Clear issues" at bounding box center [652, 153] width 55 height 8
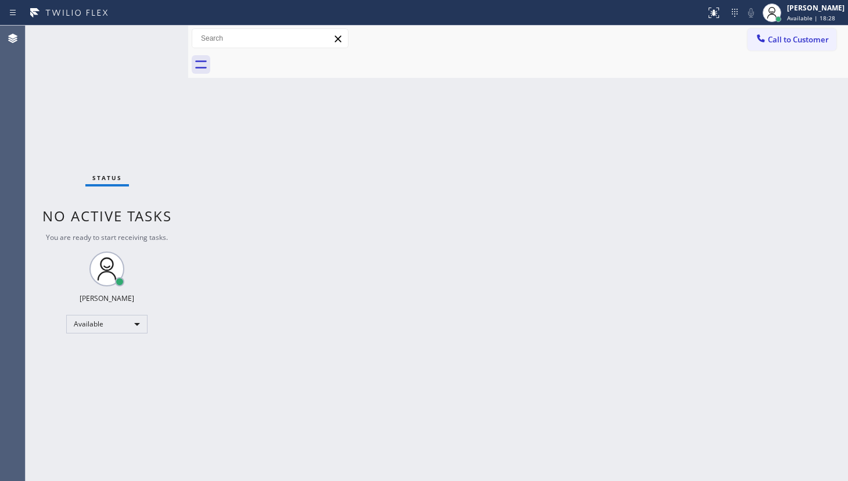
click at [81, 73] on div "Status No active tasks You are ready to start receiving tasks. JENIZA ALCAYDE A…" at bounding box center [107, 253] width 163 height 455
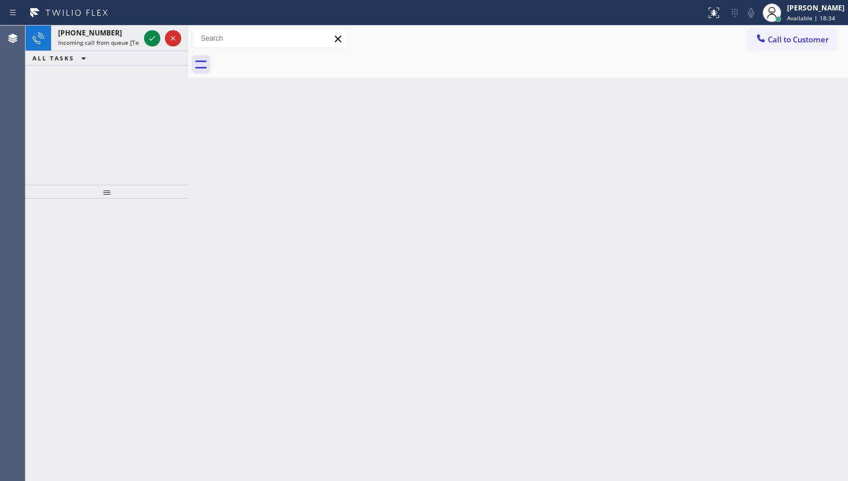
click at [37, 63] on button "ALL TASKS" at bounding box center [62, 58] width 72 height 14
drag, startPoint x: 87, startPoint y: 30, endPoint x: 135, endPoint y: 37, distance: 48.8
click at [95, 30] on span "+17133031938" at bounding box center [90, 33] width 64 height 10
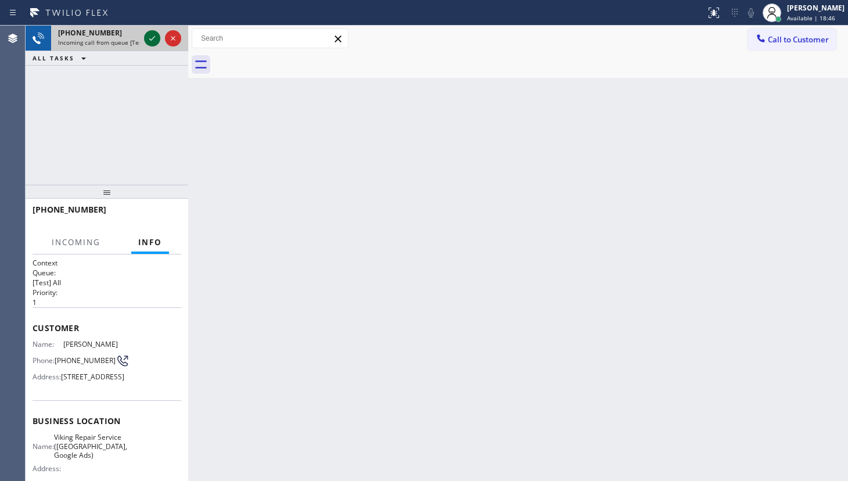
click at [149, 38] on icon at bounding box center [152, 38] width 14 height 14
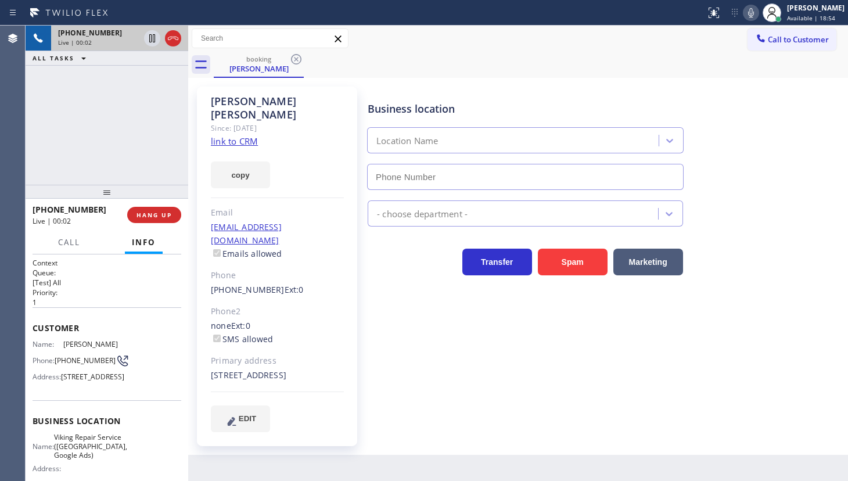
type input "(346) 534-4929"
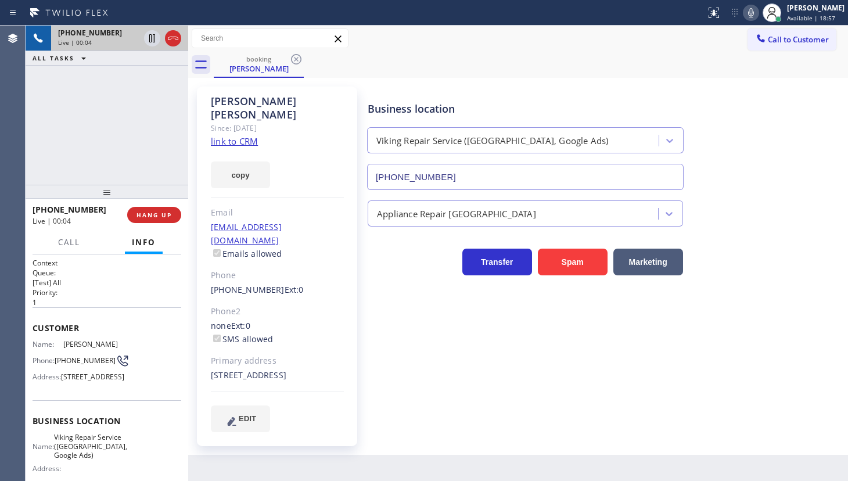
click at [231, 135] on link "link to CRM" at bounding box center [234, 141] width 47 height 12
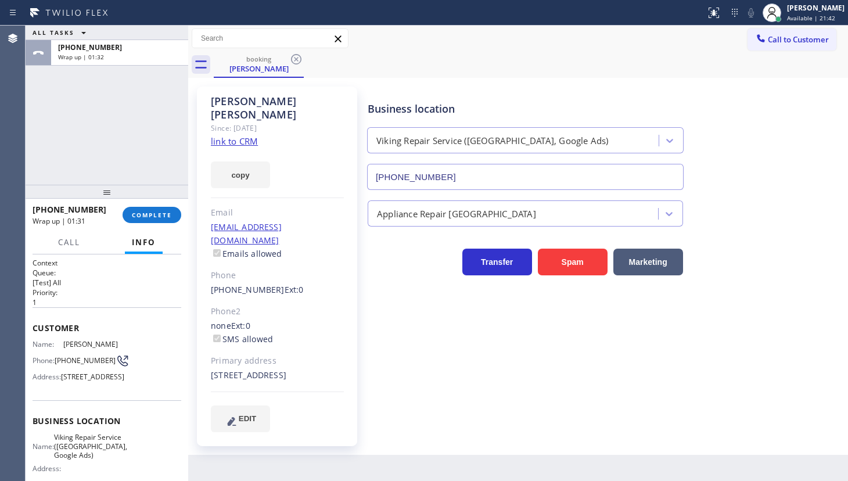
click at [73, 153] on div "ALL TASKS ALL TASKS ACTIVE TASKS TASKS IN WRAP UP +17133031938 Wrap up | 01:32" at bounding box center [107, 105] width 163 height 159
click at [157, 222] on div "+17133031938 Wrap up | 01:32 COMPLETE" at bounding box center [107, 215] width 149 height 30
click at [156, 213] on span "COMPLETE" at bounding box center [152, 215] width 40 height 8
click at [121, 192] on div at bounding box center [107, 192] width 163 height 14
click at [165, 147] on div "ALL TASKS ALL TASKS ACTIVE TASKS TASKS IN WRAP UP +17133031938 Wrap up | 01:37" at bounding box center [107, 105] width 163 height 159
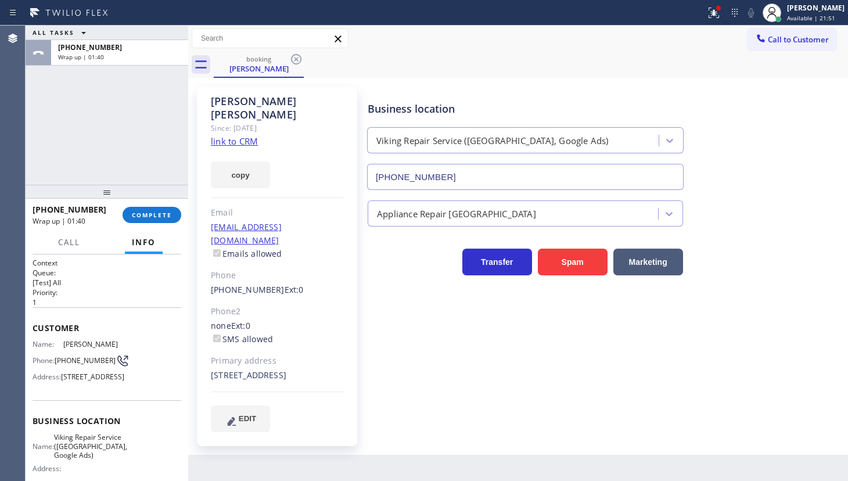
click at [160, 198] on div at bounding box center [107, 192] width 163 height 14
click at [161, 213] on span "COMPLETE" at bounding box center [152, 215] width 40 height 8
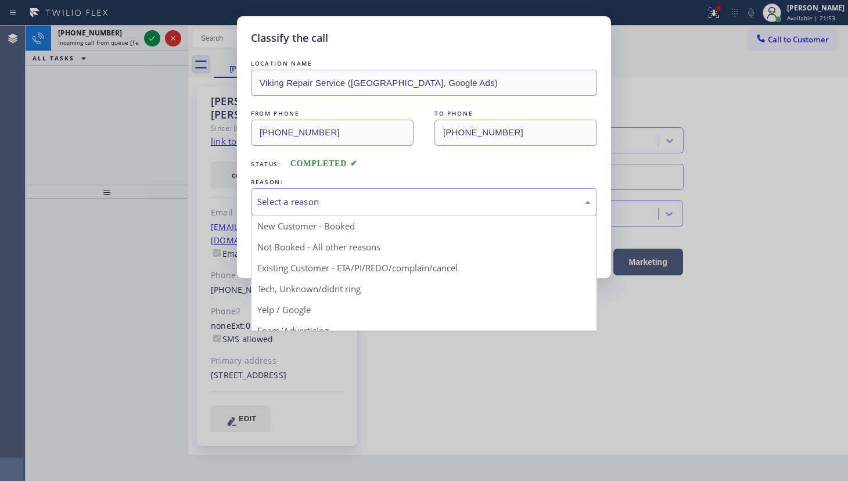
click at [329, 202] on div "Select a reason" at bounding box center [423, 201] width 333 height 13
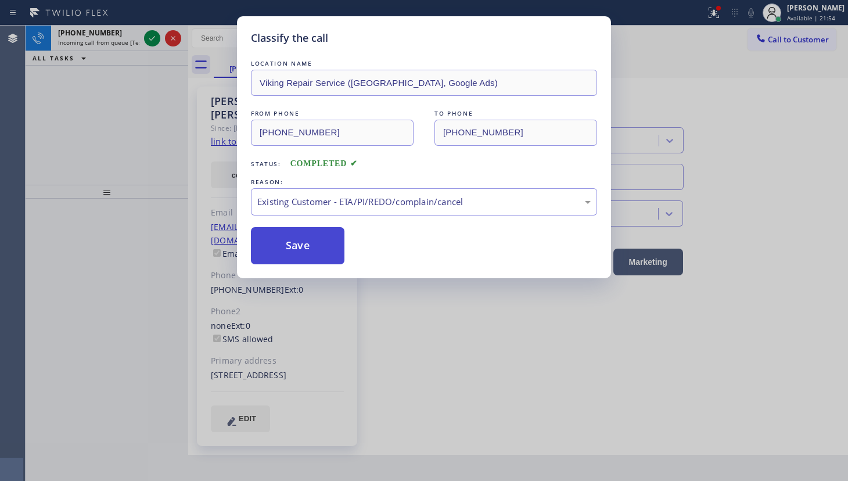
click at [284, 251] on button "Save" at bounding box center [298, 245] width 94 height 37
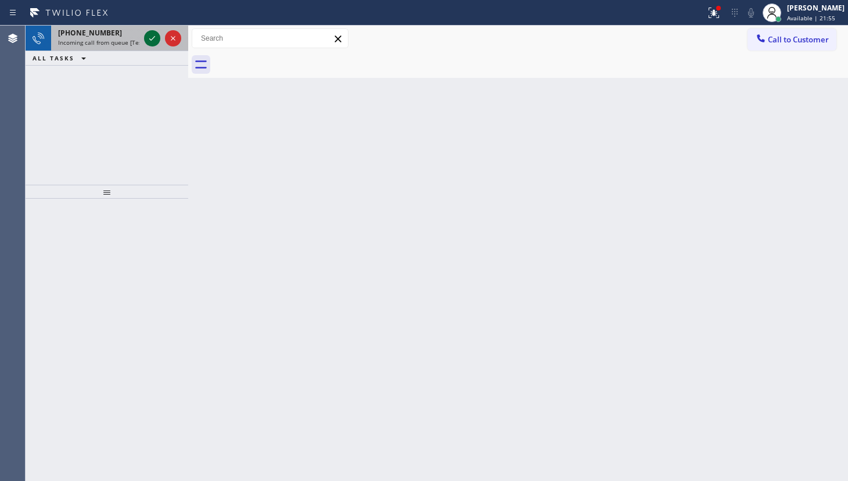
click at [155, 40] on icon at bounding box center [152, 38] width 14 height 14
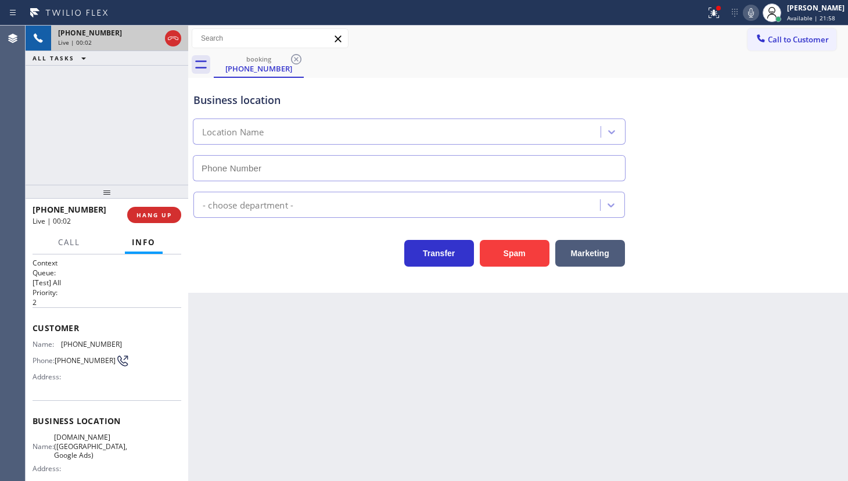
type input "(602) 806-7936"
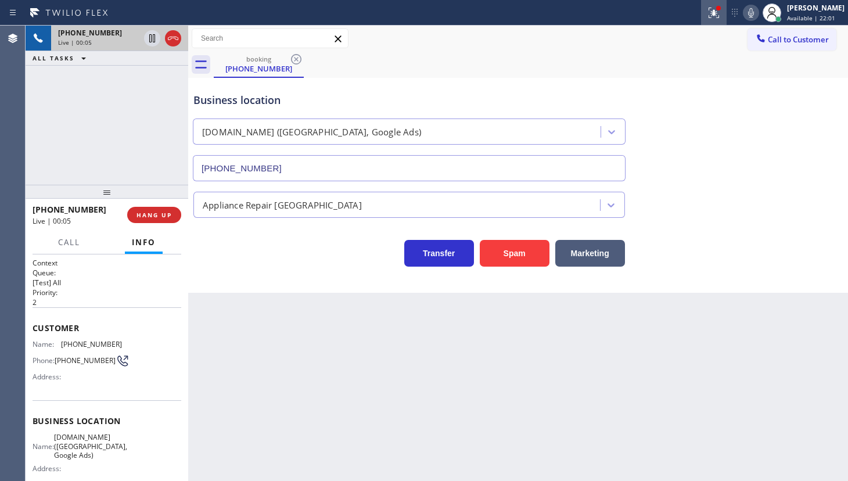
click at [709, 6] on icon at bounding box center [714, 13] width 14 height 14
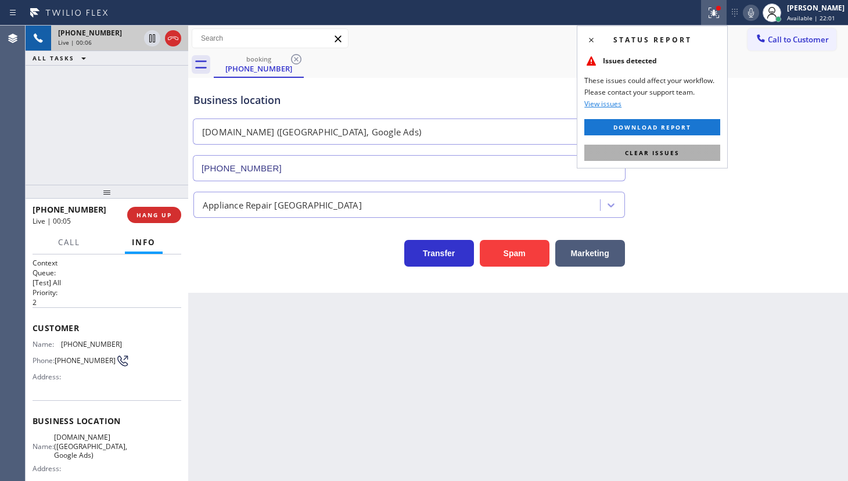
click at [677, 148] on button "Clear issues" at bounding box center [652, 153] width 136 height 16
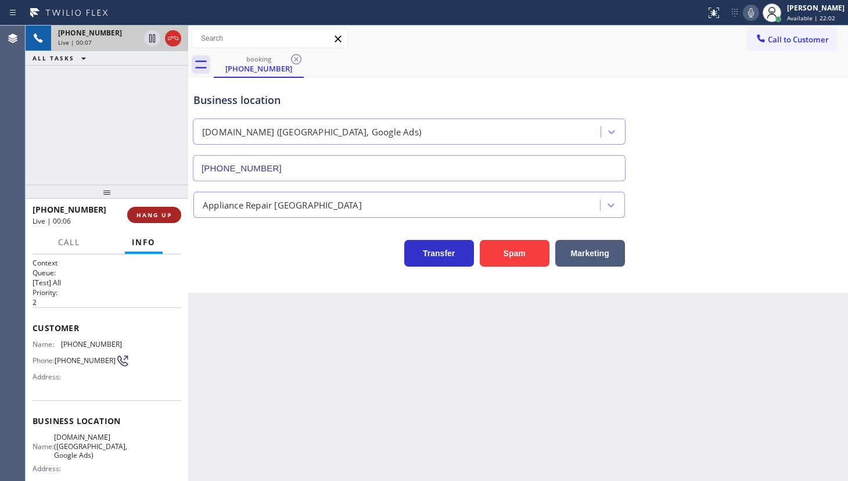
click at [168, 218] on span "HANG UP" at bounding box center [154, 215] width 35 height 8
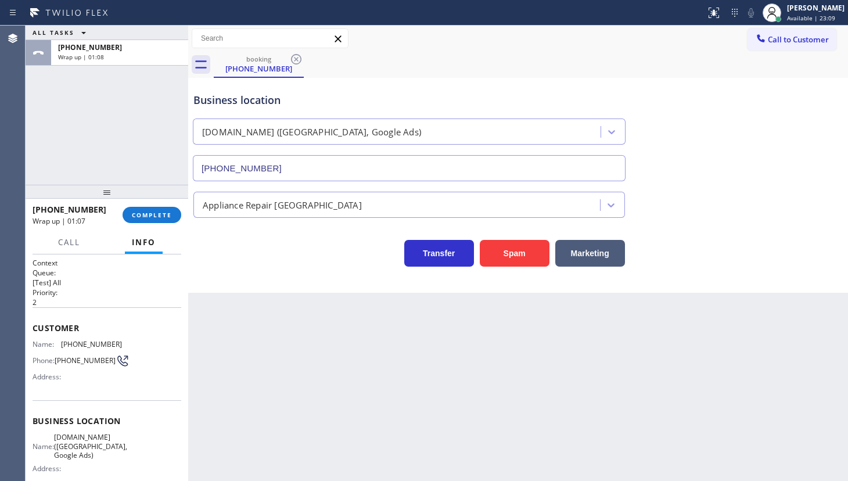
drag, startPoint x: 76, startPoint y: 153, endPoint x: 87, endPoint y: 162, distance: 13.7
click at [86, 156] on div "ALL TASKS ALL TASKS ACTIVE TASKS TASKS IN WRAP UP +14809751369 Wrap up | 01:08" at bounding box center [107, 105] width 163 height 159
click at [143, 214] on span "COMPLETE" at bounding box center [152, 215] width 40 height 8
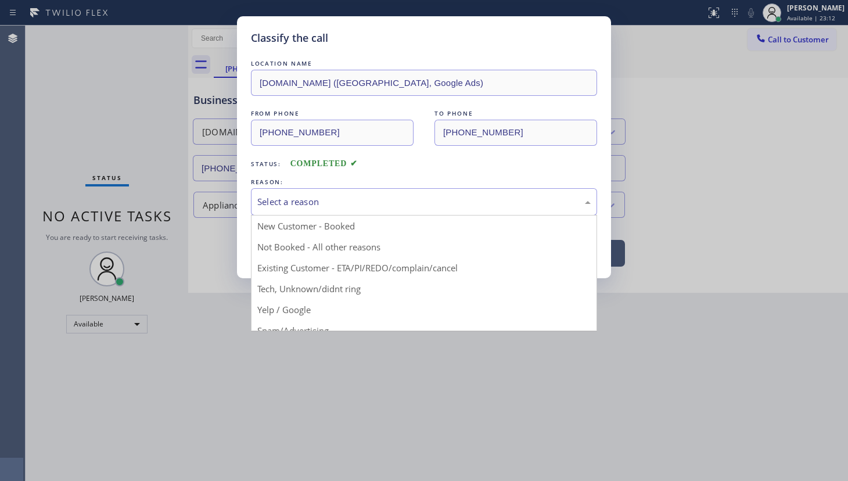
click at [313, 199] on div "Select a reason" at bounding box center [423, 201] width 333 height 13
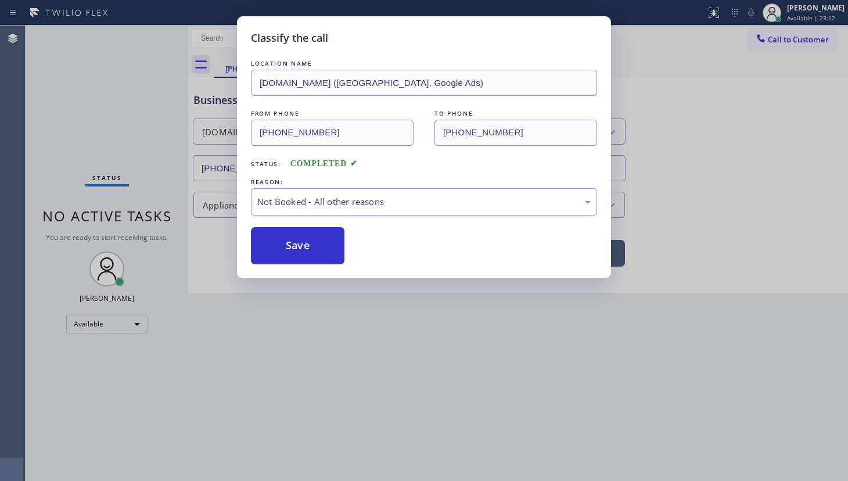
click at [261, 244] on button "Save" at bounding box center [298, 245] width 94 height 37
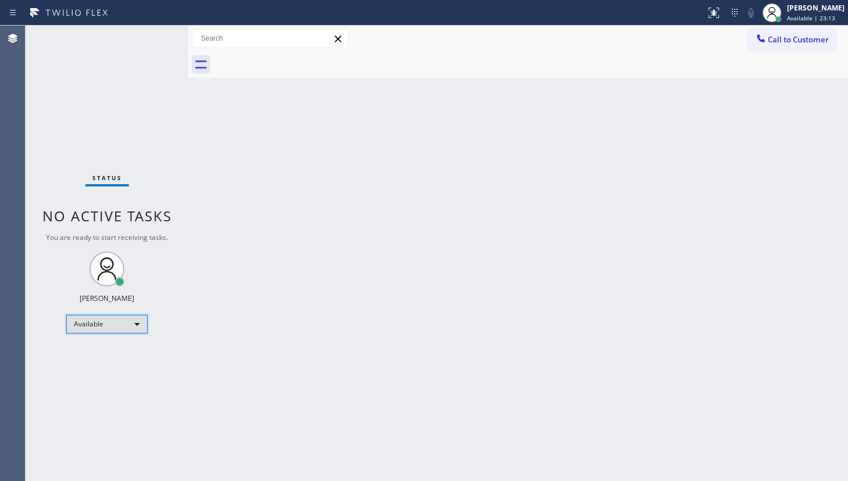
click at [90, 329] on div "Available" at bounding box center [106, 324] width 81 height 19
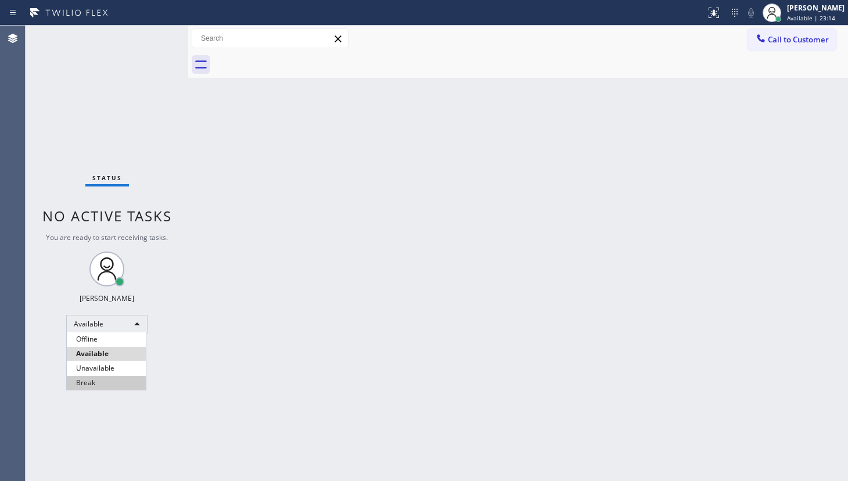
click at [87, 381] on li "Break" at bounding box center [106, 383] width 79 height 14
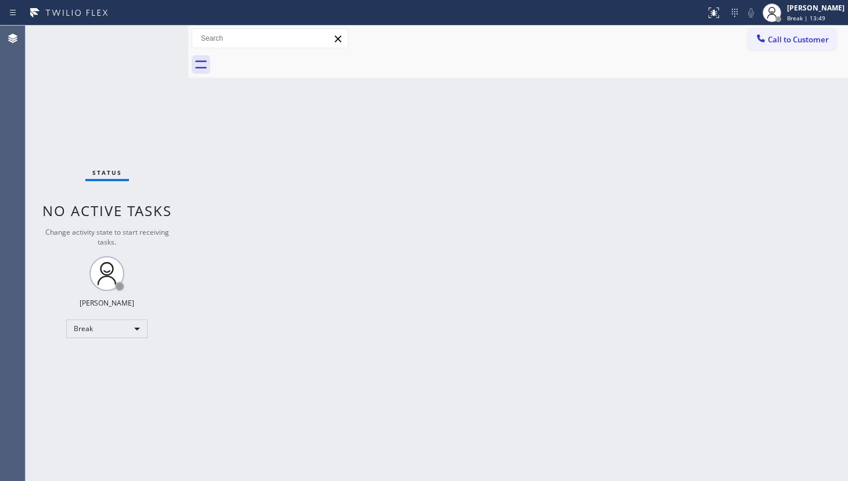
click at [84, 122] on div "Status No active tasks Change activity state to start receiving tasks. JENIZA A…" at bounding box center [107, 253] width 163 height 455
click at [119, 131] on div "Status No active tasks Change activity state to start receiving tasks. JENIZA A…" at bounding box center [107, 253] width 163 height 455
click at [89, 326] on div "Break" at bounding box center [106, 329] width 81 height 19
click at [91, 357] on li "Available" at bounding box center [106, 358] width 79 height 14
click at [96, 109] on div "Status No active tasks You are ready to start receiving tasks. JENIZA ALCAYDE A…" at bounding box center [107, 253] width 163 height 455
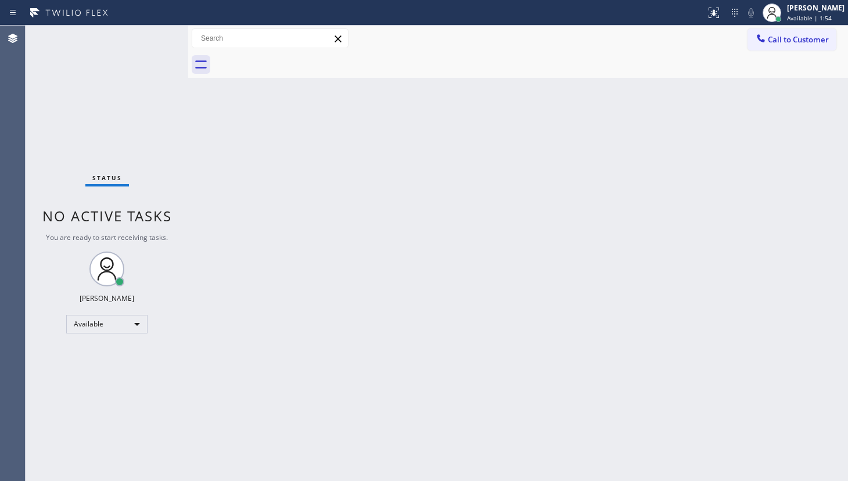
click at [205, 387] on div "Back to Dashboard Change Sender ID Customers Technicians Select a contact Outbo…" at bounding box center [518, 253] width 660 height 455
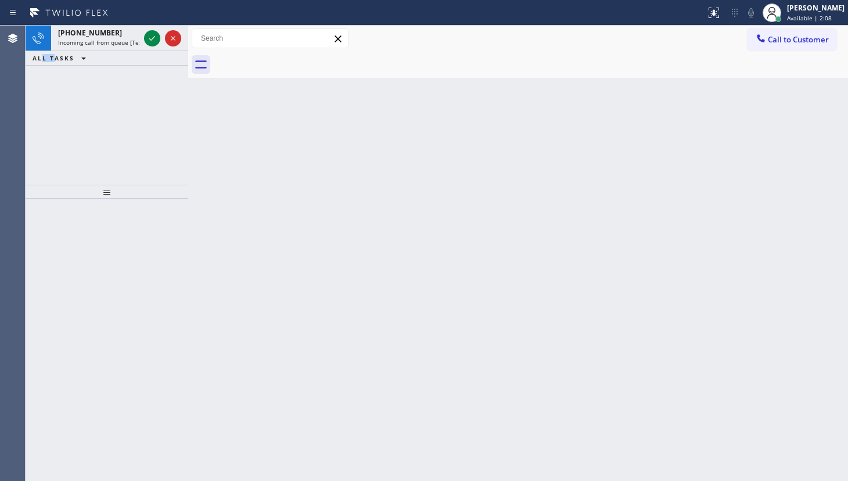
drag, startPoint x: 47, startPoint y: 107, endPoint x: 165, endPoint y: 52, distance: 130.2
click at [76, 103] on div "+15163451694 Incoming call from queue [Test] All ALL TASKS ALL TASKS ACTIVE TAS…" at bounding box center [107, 105] width 163 height 159
click at [150, 35] on icon at bounding box center [152, 38] width 14 height 14
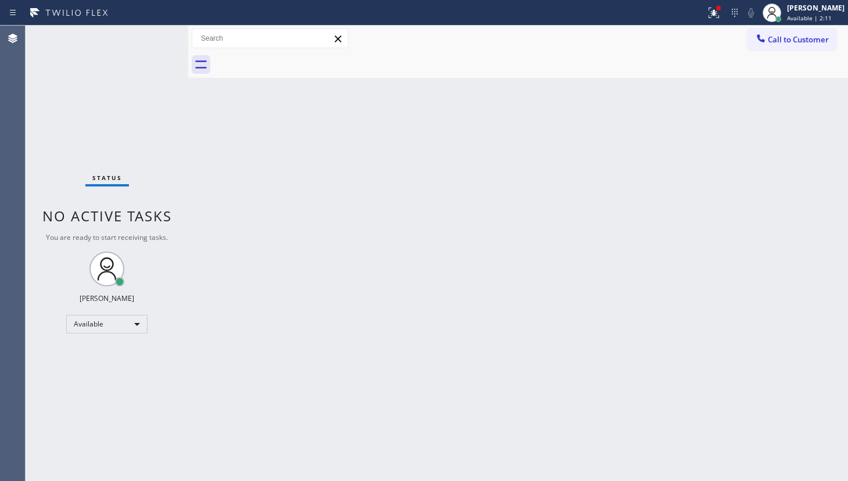
drag, startPoint x: 709, startPoint y: 9, endPoint x: 708, endPoint y: 60, distance: 51.1
click at [709, 12] on icon at bounding box center [714, 13] width 14 height 14
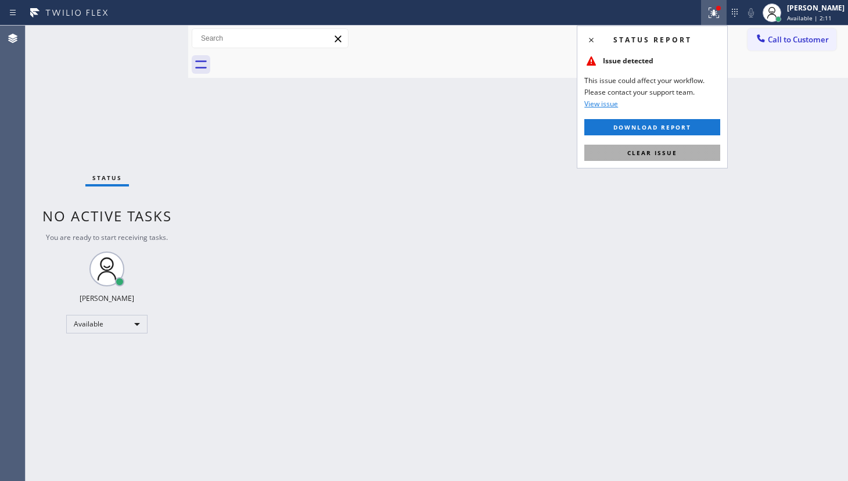
click at [693, 153] on button "Clear issue" at bounding box center [652, 153] width 136 height 16
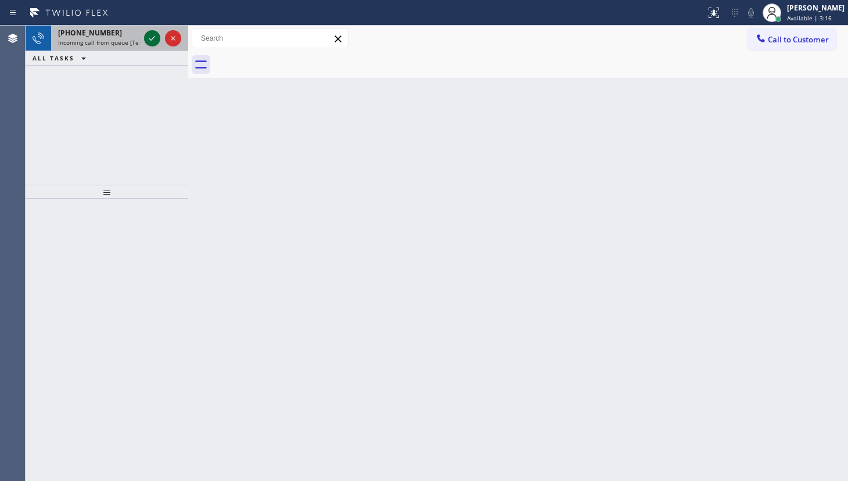
click at [157, 35] on icon at bounding box center [152, 38] width 14 height 14
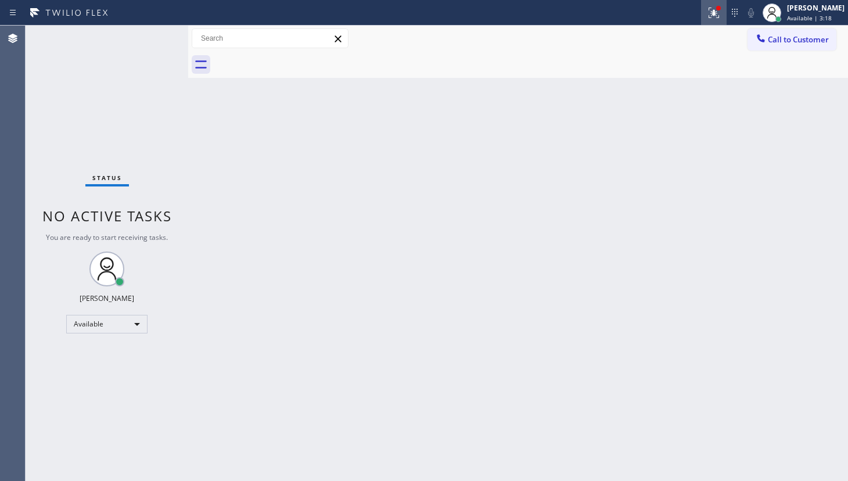
click at [722, 20] on button at bounding box center [714, 13] width 26 height 26
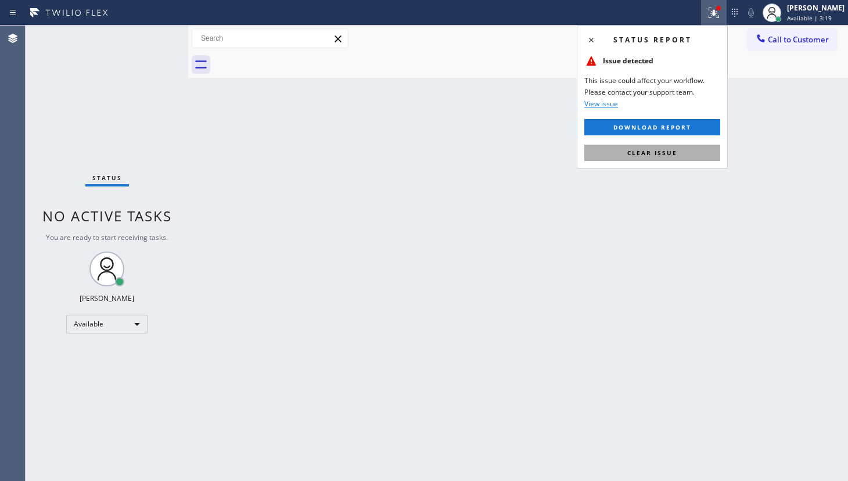
click at [690, 145] on button "Clear issue" at bounding box center [652, 153] width 136 height 16
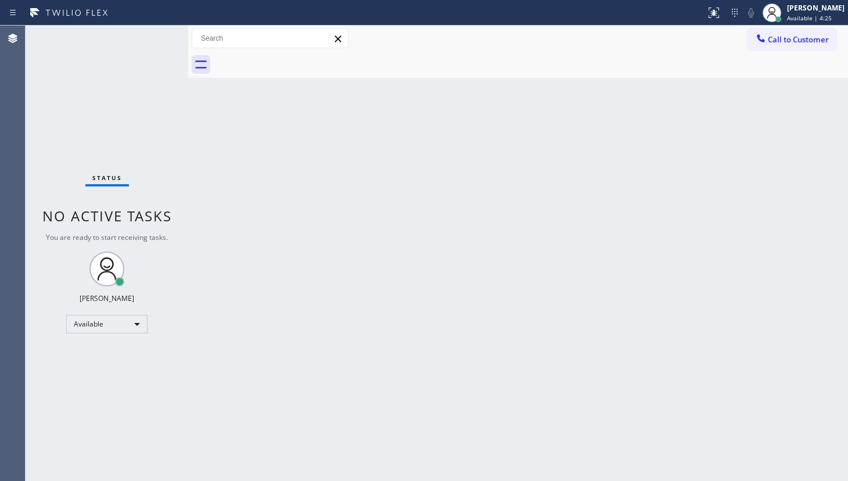
click at [152, 42] on div "Status No active tasks You are ready to start receiving tasks. JENIZA ALCAYDE A…" at bounding box center [107, 253] width 163 height 455
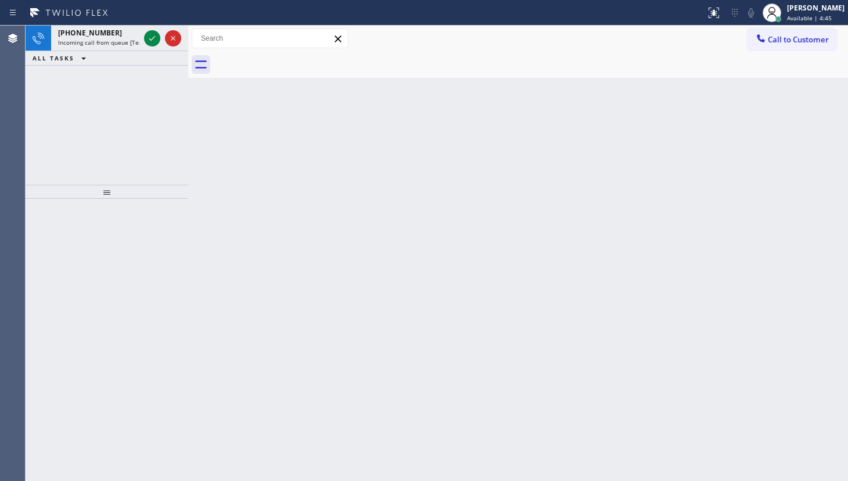
click at [102, 87] on div "+19097245000 Incoming call from queue [Test] All ALL TASKS ALL TASKS ACTIVE TAS…" at bounding box center [107, 105] width 163 height 159
click at [148, 38] on icon at bounding box center [152, 38] width 14 height 14
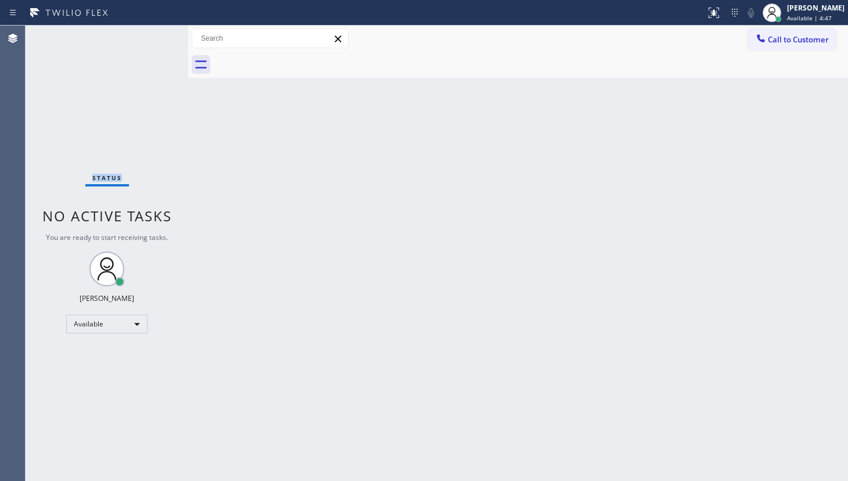
click at [148, 38] on div "Status No active tasks You are ready to start receiving tasks. JENIZA ALCAYDE A…" at bounding box center [107, 253] width 163 height 455
click at [711, 15] on icon at bounding box center [714, 13] width 14 height 14
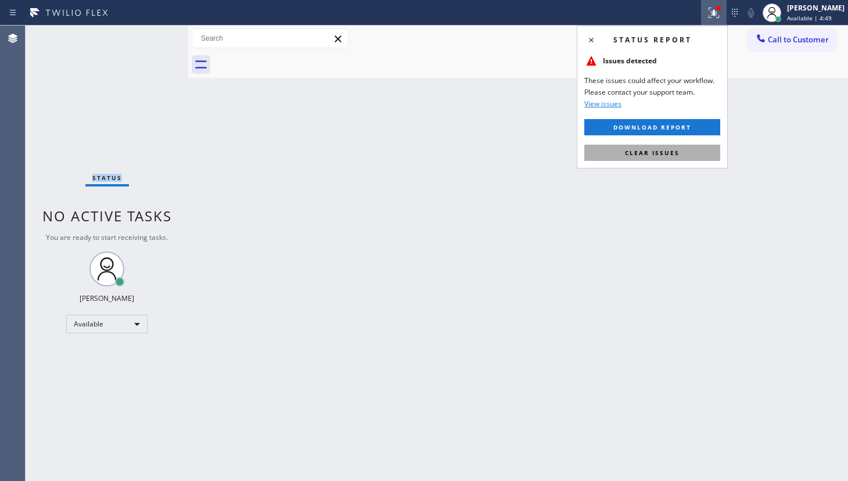
click at [685, 148] on button "Clear issues" at bounding box center [652, 153] width 136 height 16
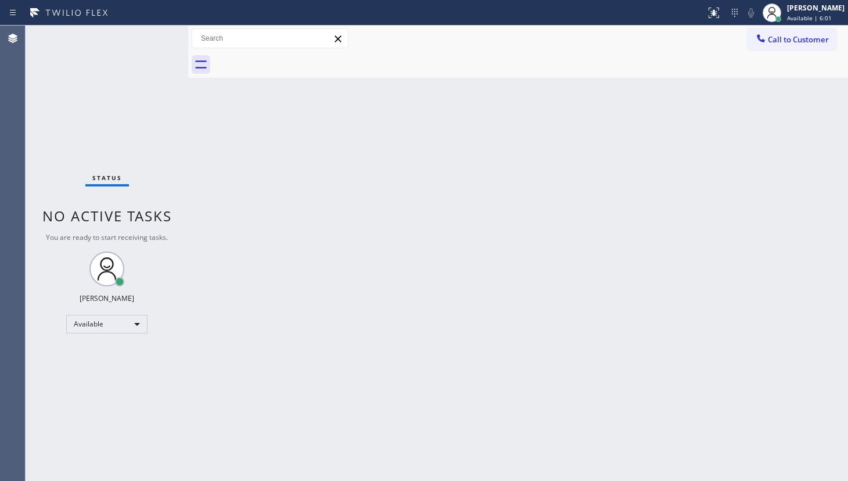
click at [484, 252] on div "Back to Dashboard Change Sender ID Customers Technicians Select a contact Outbo…" at bounding box center [518, 253] width 660 height 455
click at [81, 111] on div "Status No active tasks You are ready to start receiving tasks. JENIZA ALCAYDE A…" at bounding box center [107, 253] width 163 height 455
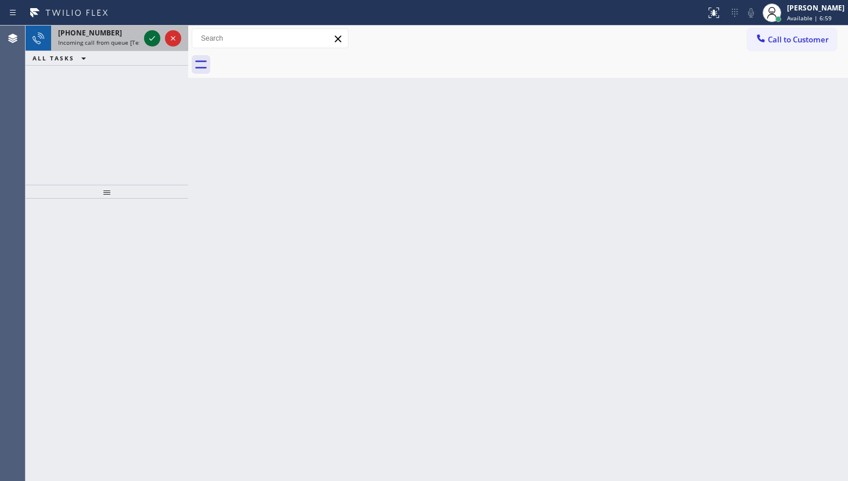
click at [150, 41] on icon at bounding box center [152, 38] width 14 height 14
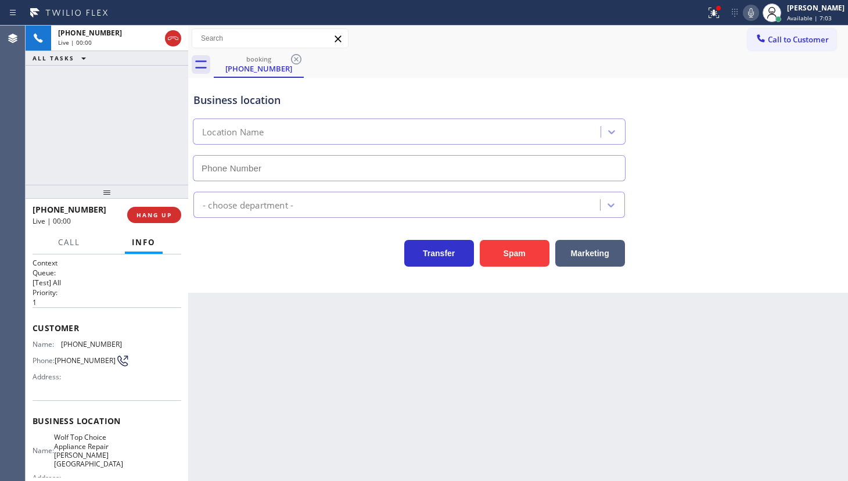
type input "(972) 779-6113"
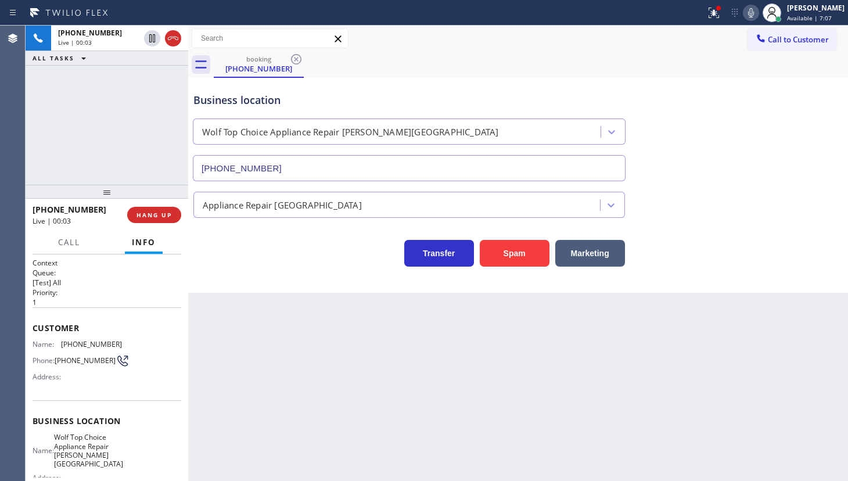
click at [90, 131] on div "+14698808669 Live | 00:03 ALL TASKS ALL TASKS ACTIVE TASKS TASKS IN WRAP UP" at bounding box center [107, 105] width 163 height 159
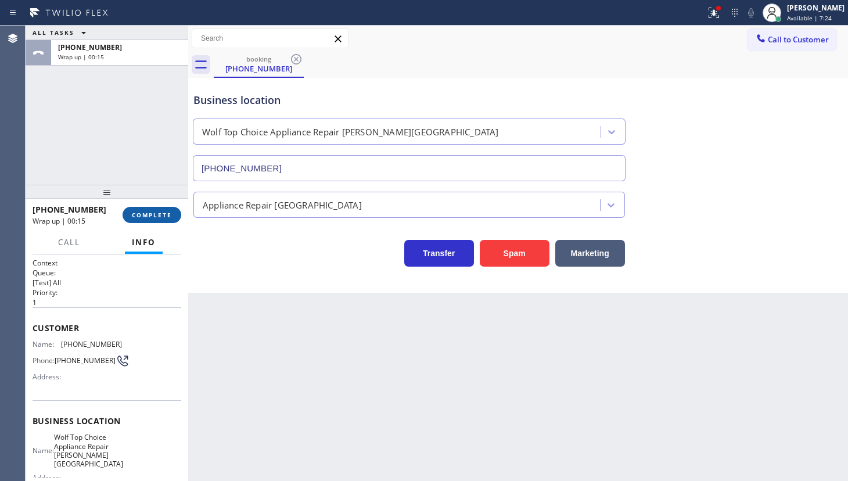
click at [143, 220] on button "COMPLETE" at bounding box center [152, 215] width 59 height 16
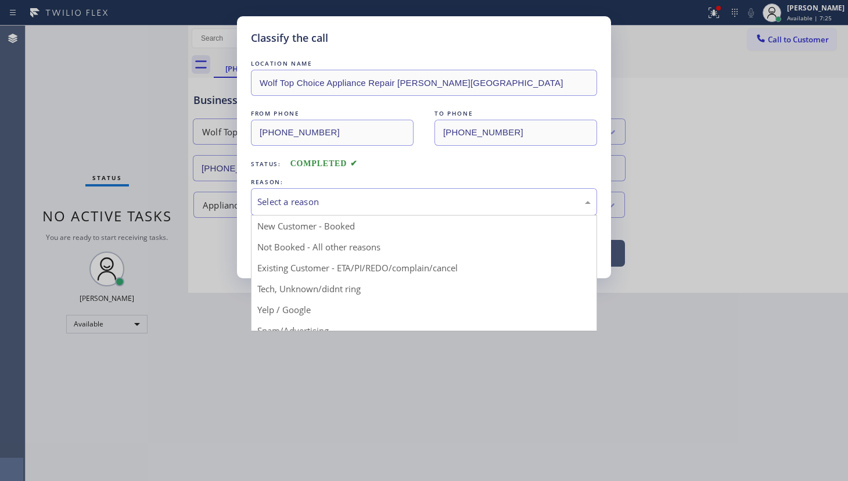
click at [272, 209] on div "Select a reason" at bounding box center [424, 201] width 346 height 27
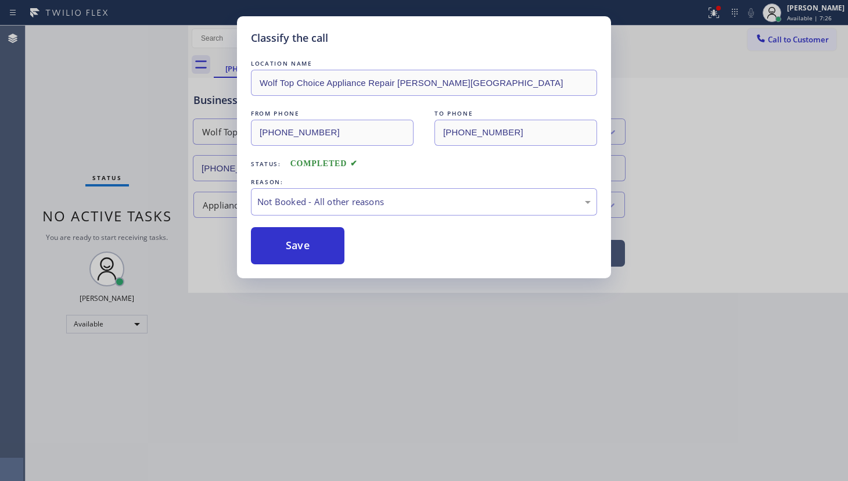
click at [268, 240] on button "Save" at bounding box center [298, 245] width 94 height 37
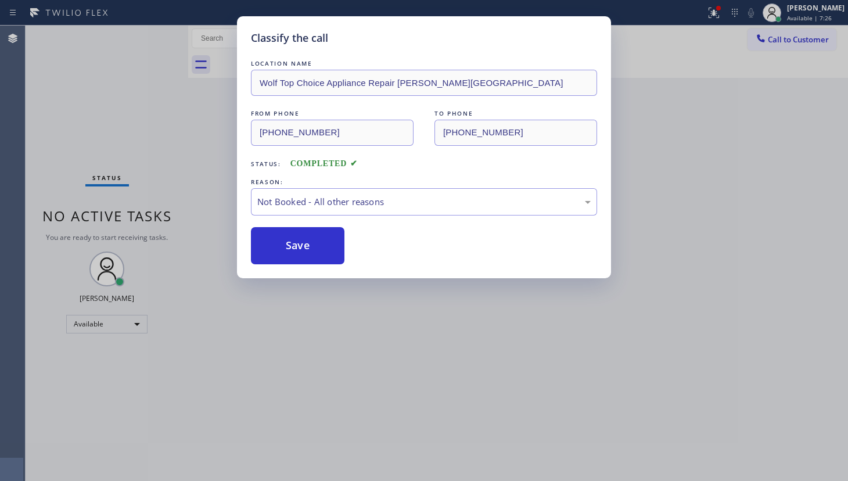
click at [268, 240] on button "Save" at bounding box center [298, 245] width 94 height 37
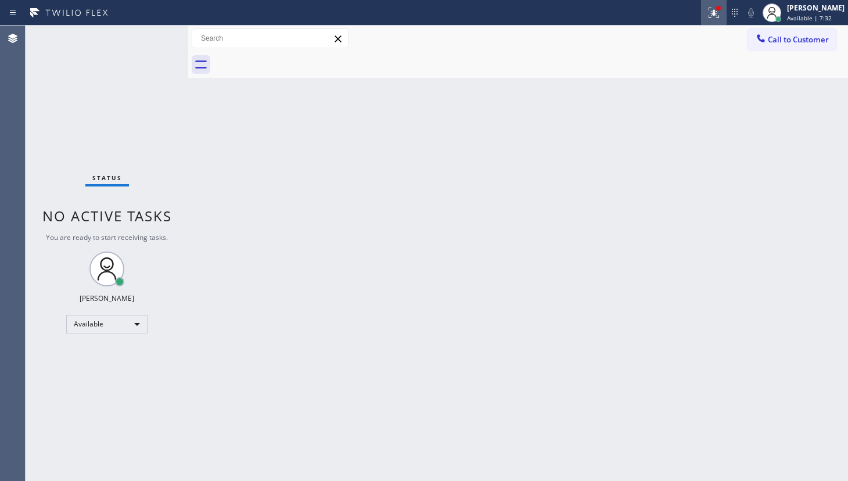
click at [717, 20] on button at bounding box center [714, 13] width 26 height 26
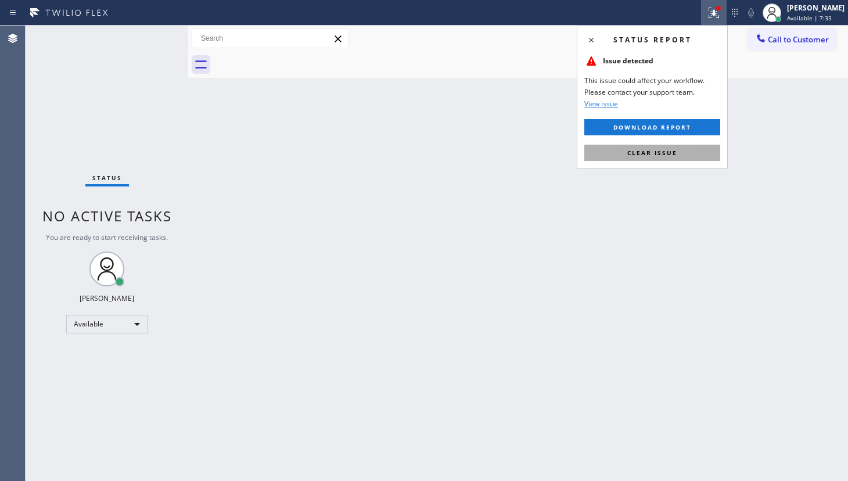
click at [693, 146] on button "Clear issue" at bounding box center [652, 153] width 136 height 16
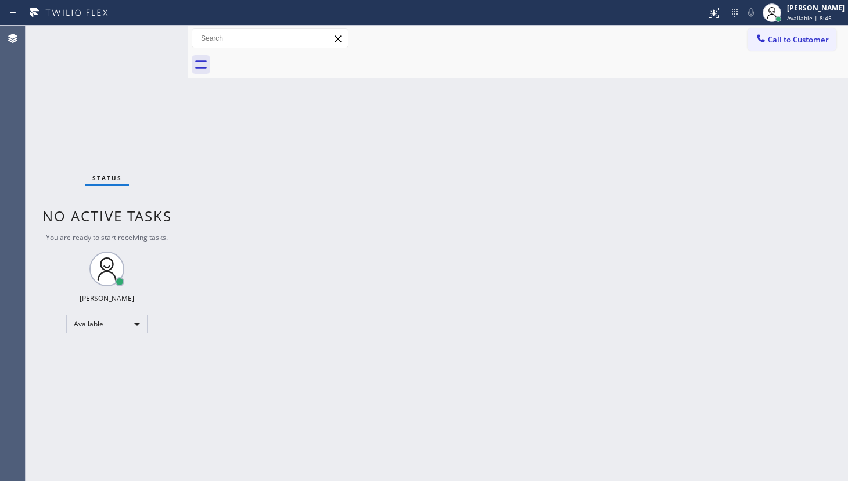
click at [155, 37] on div "Status No active tasks You are ready to start receiving tasks. JENIZA ALCAYDE A…" at bounding box center [107, 253] width 163 height 455
click at [480, 317] on div "Back to Dashboard Change Sender ID Customers Technicians Select a contact Outbo…" at bounding box center [518, 253] width 660 height 455
drag, startPoint x: 105, startPoint y: 131, endPoint x: 341, endPoint y: 171, distance: 239.8
click at [112, 130] on div "Status No active tasks You are ready to start receiving tasks. JENIZA ALCAYDE A…" at bounding box center [107, 253] width 163 height 455
click at [347, 163] on div "Back to Dashboard Change Sender ID Customers Technicians Select a contact Outbo…" at bounding box center [518, 253] width 660 height 455
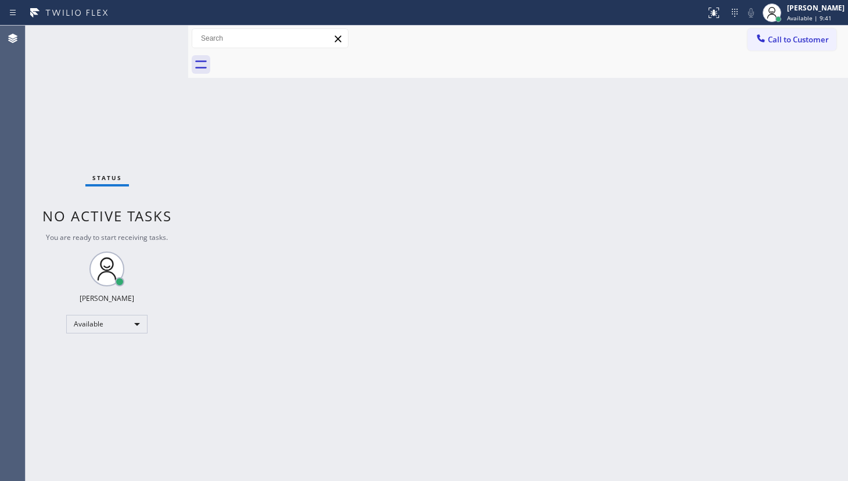
click at [847, 307] on div "Back to Dashboard Change Sender ID Customers Technicians Select a contact Outbo…" at bounding box center [518, 253] width 660 height 455
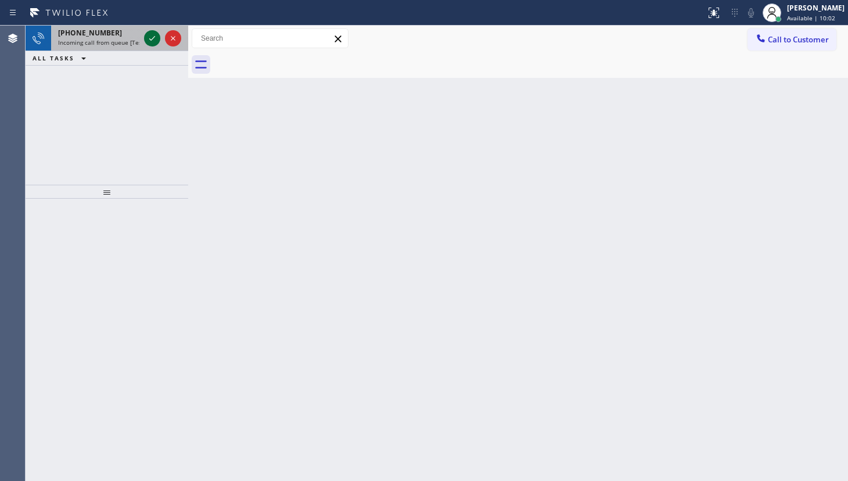
click at [145, 34] on icon at bounding box center [152, 38] width 14 height 14
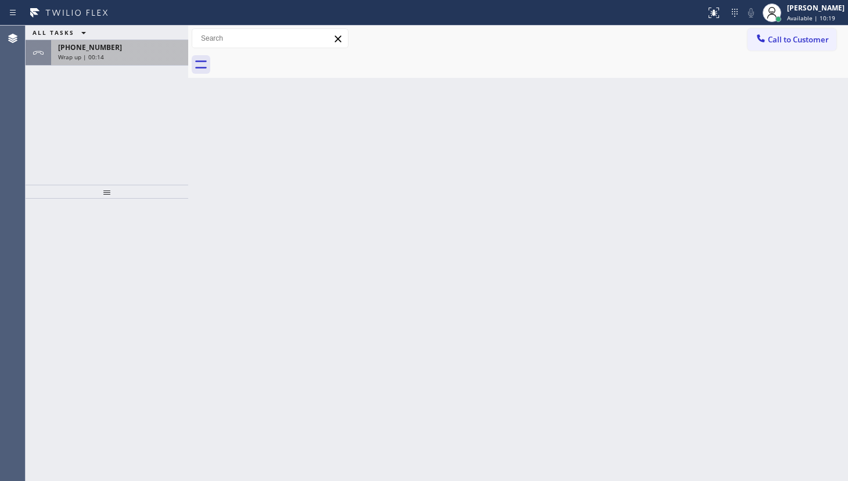
click at [137, 46] on div "[PHONE_NUMBER]" at bounding box center [119, 47] width 123 height 10
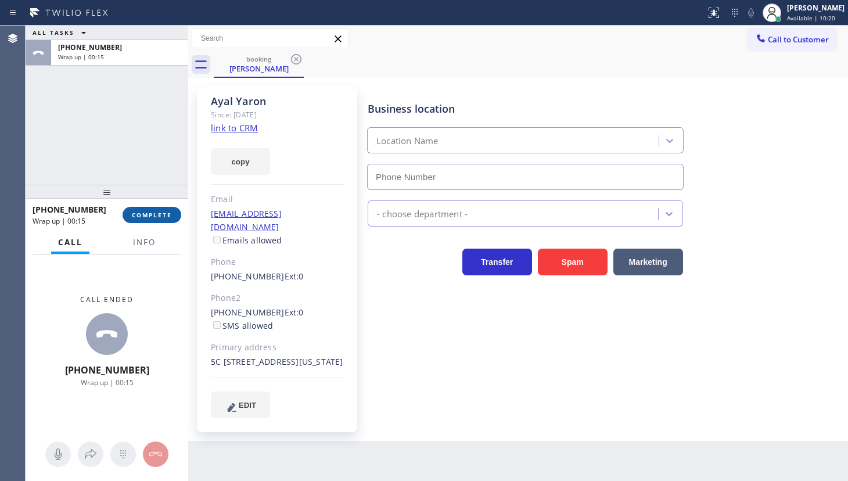
click at [152, 215] on span "COMPLETE" at bounding box center [152, 215] width 40 height 8
type input "[PHONE_NUMBER]"
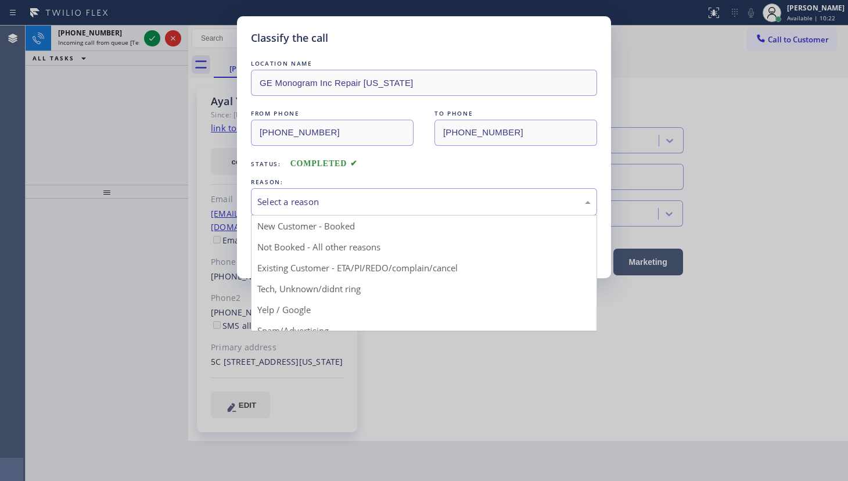
click at [279, 195] on div "Select a reason" at bounding box center [423, 201] width 333 height 13
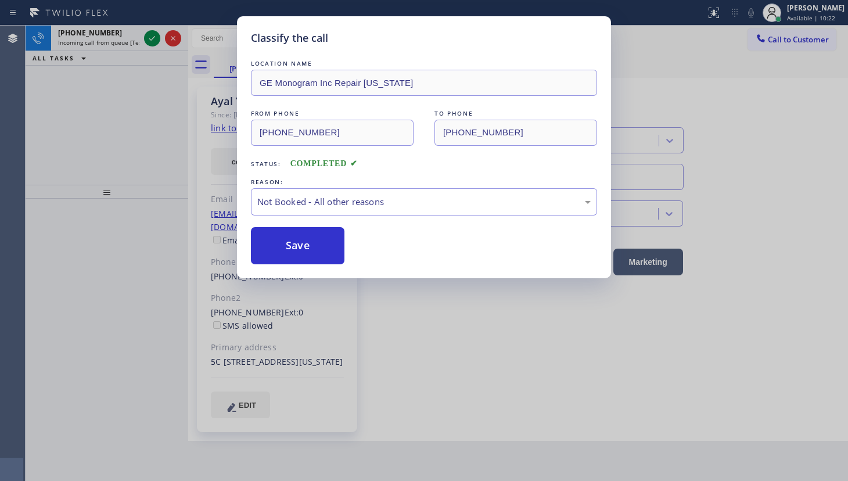
click at [274, 240] on button "Save" at bounding box center [298, 245] width 94 height 37
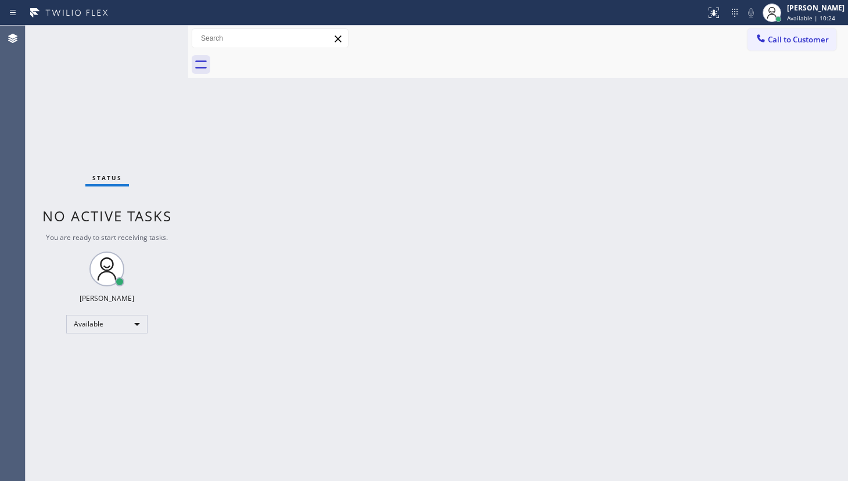
click at [154, 37] on div "Status No active tasks You are ready to start receiving tasks. JENIZA ALCAYDE A…" at bounding box center [107, 253] width 163 height 455
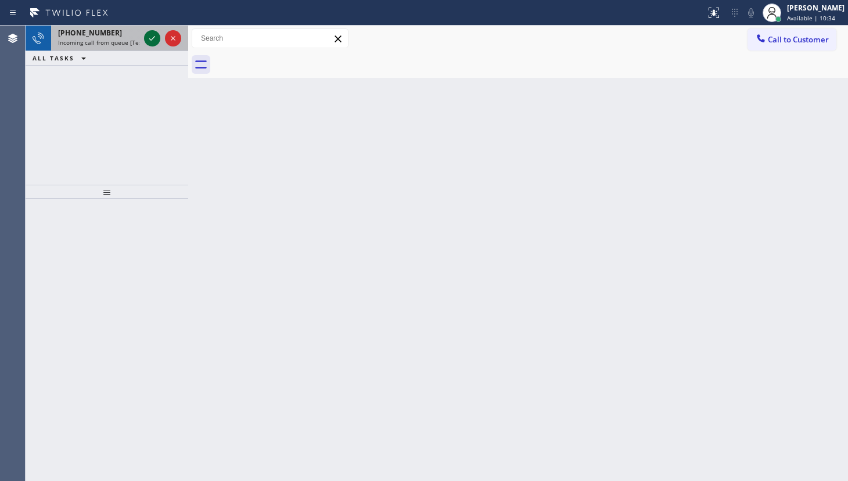
click at [151, 33] on icon at bounding box center [152, 38] width 14 height 14
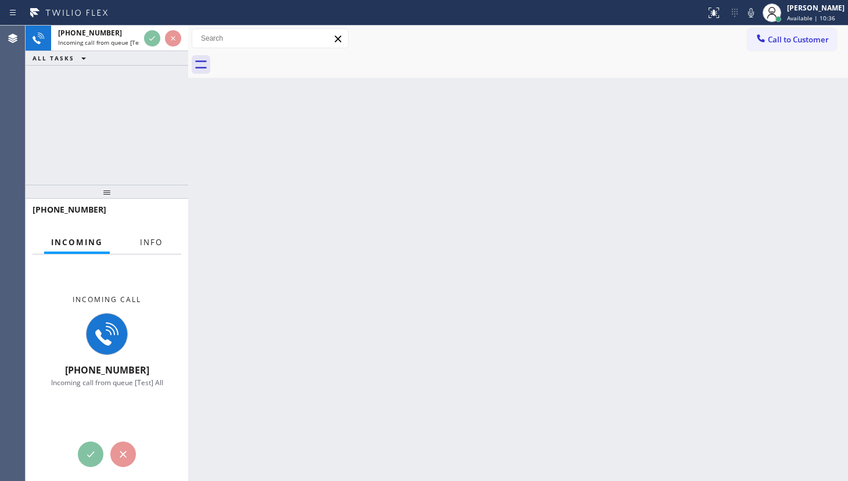
click at [141, 243] on span "Info" at bounding box center [151, 242] width 23 height 10
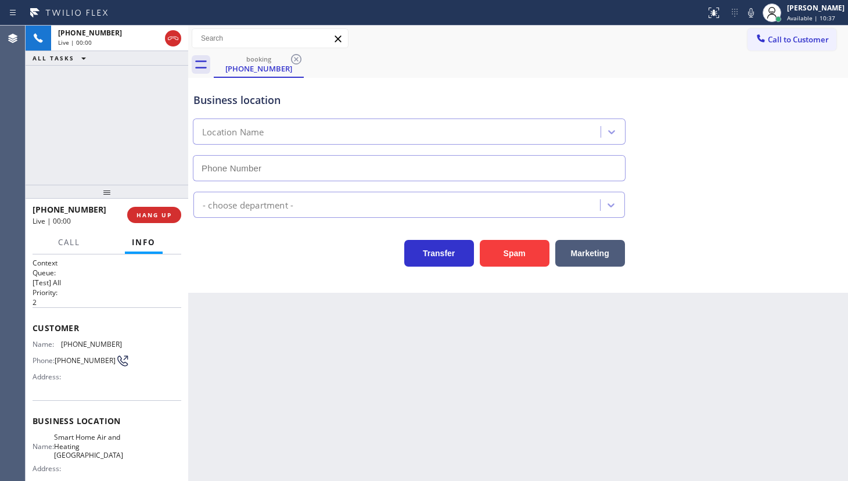
type input "(602) 671-3355"
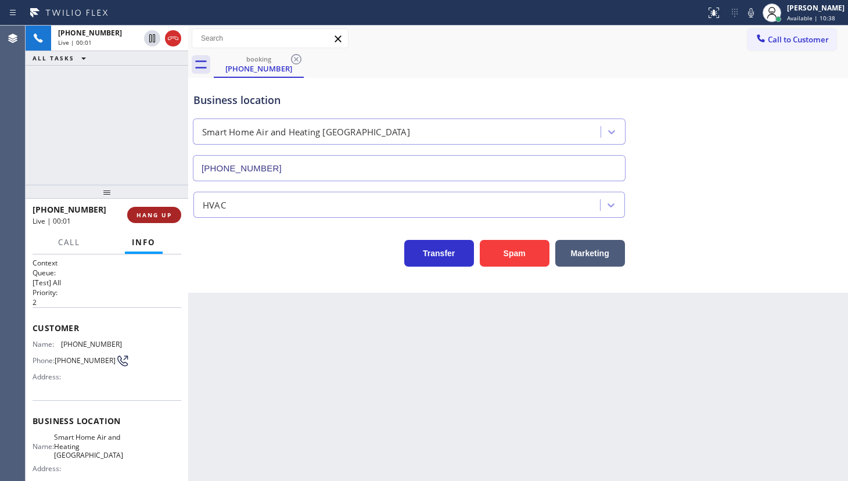
click at [151, 217] on span "HANG UP" at bounding box center [154, 215] width 35 height 8
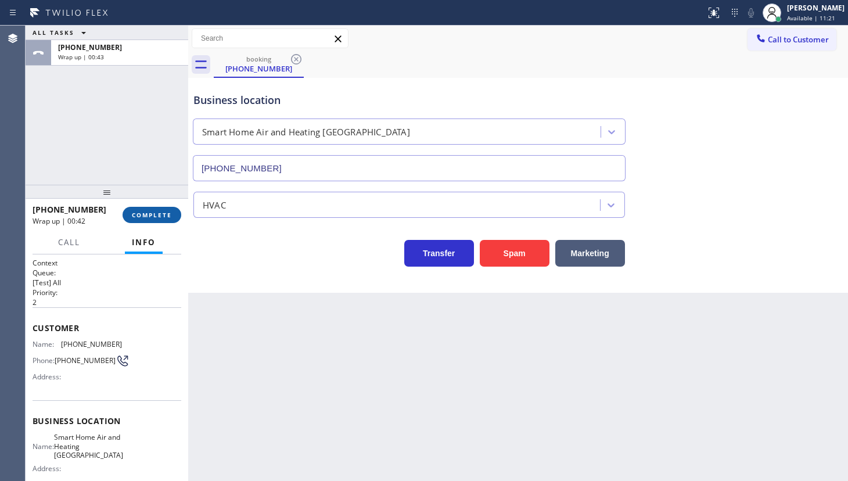
click at [150, 219] on button "COMPLETE" at bounding box center [152, 215] width 59 height 16
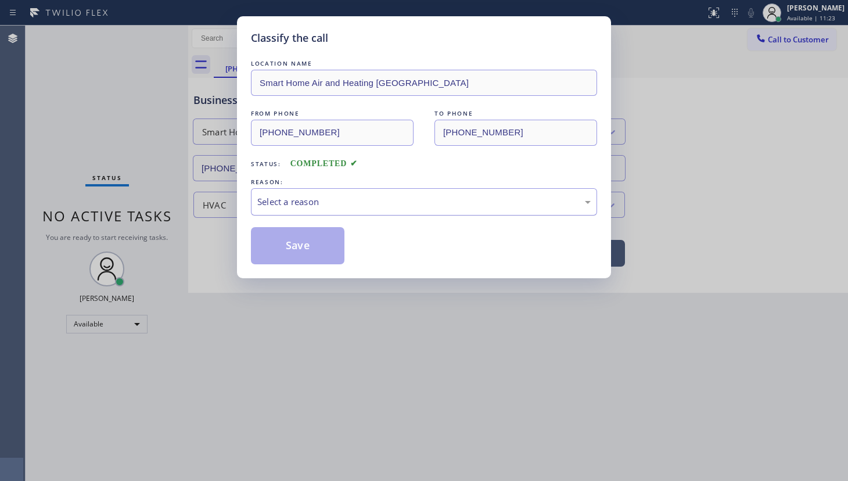
click at [323, 192] on div "Select a reason" at bounding box center [424, 201] width 346 height 27
click at [293, 238] on button "Save" at bounding box center [298, 245] width 94 height 37
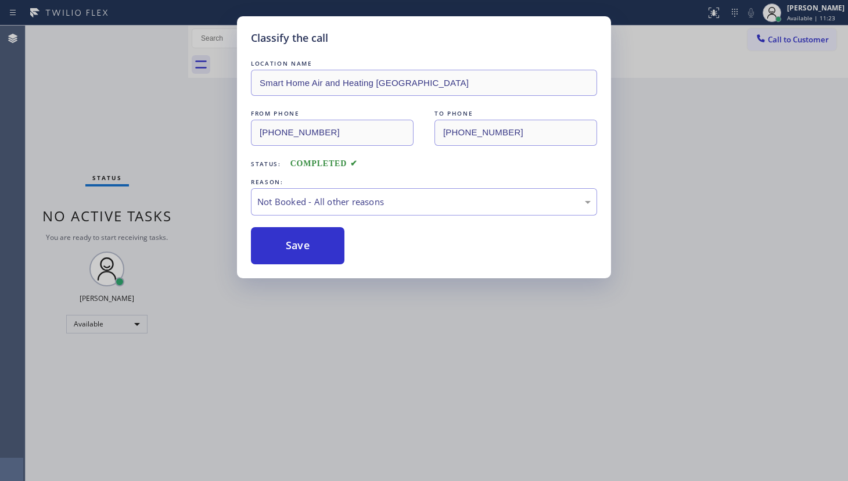
click at [293, 238] on button "Save" at bounding box center [298, 245] width 94 height 37
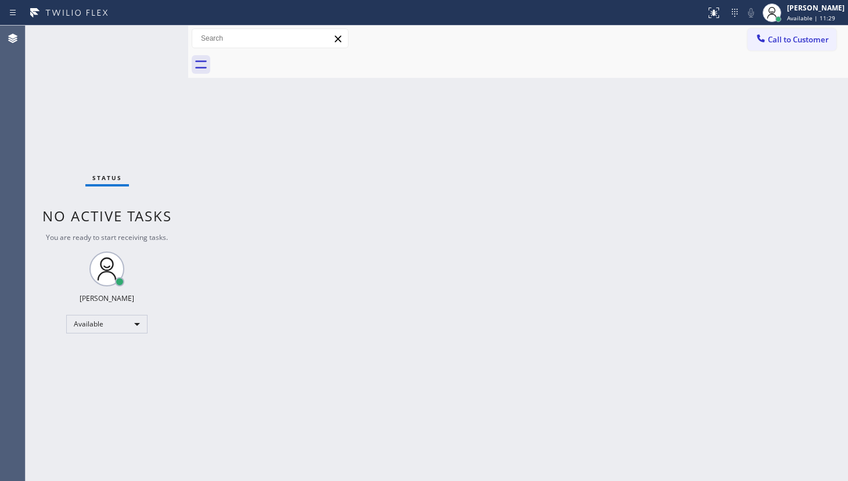
click at [658, 300] on div "Back to Dashboard Change Sender ID Customers Technicians Select a contact Outbo…" at bounding box center [518, 253] width 660 height 455
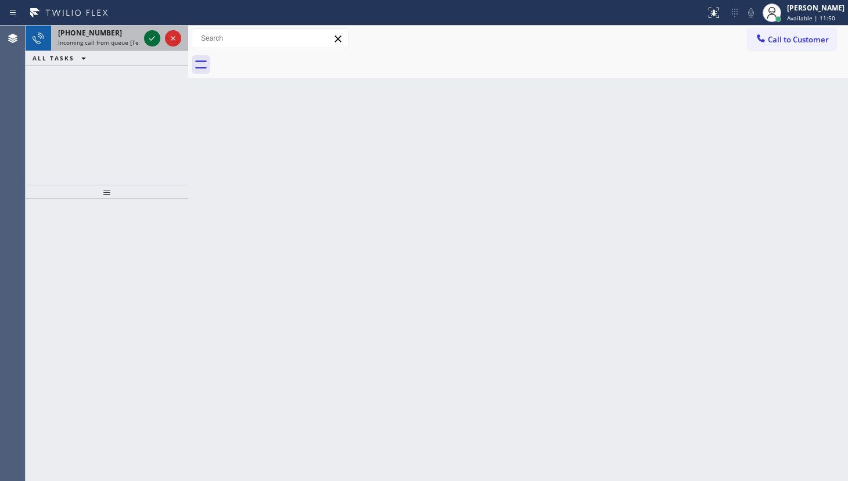
click at [150, 34] on icon at bounding box center [152, 38] width 14 height 14
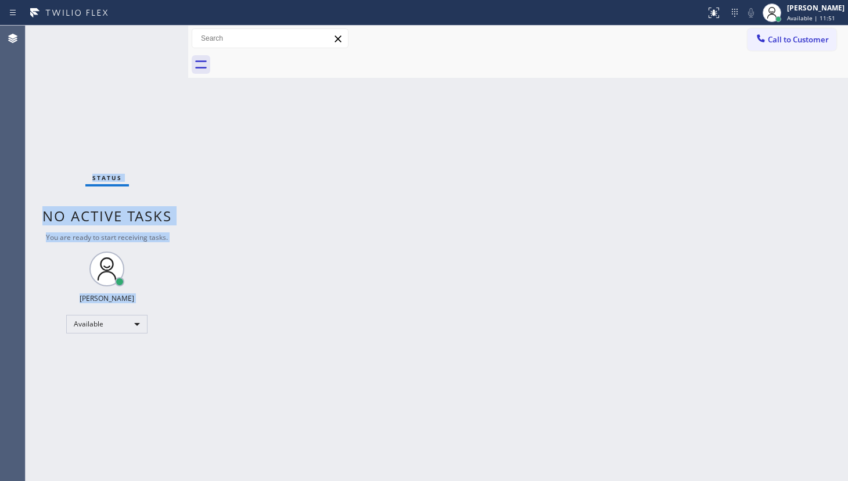
click at [151, 35] on div "Status No active tasks You are ready to start receiving tasks. JENIZA ALCAYDE A…" at bounding box center [107, 253] width 163 height 455
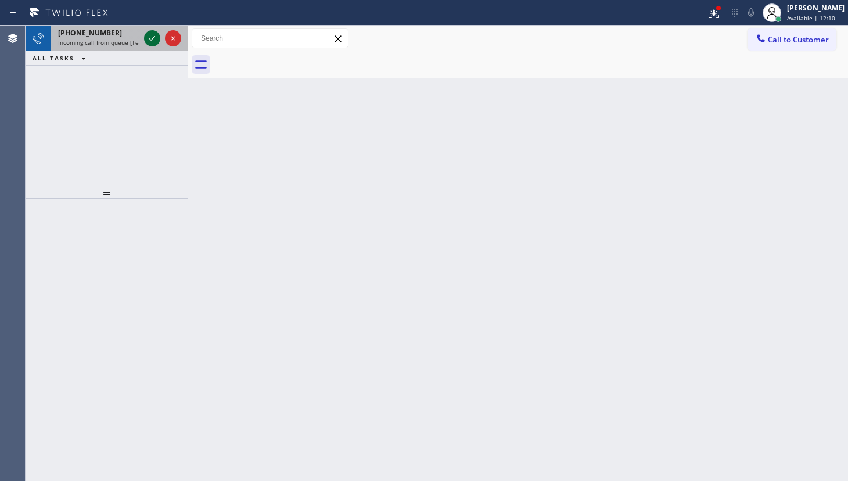
click at [151, 34] on icon at bounding box center [152, 38] width 14 height 14
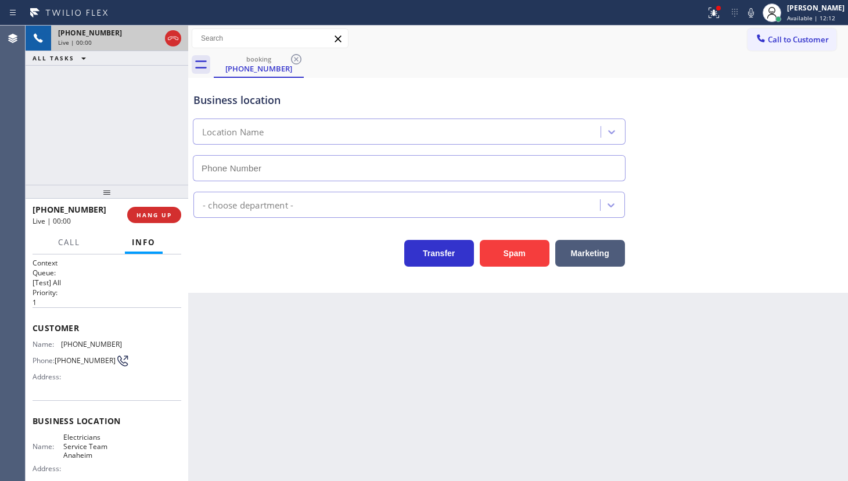
type input "(657) 315-6775"
click at [709, 12] on icon at bounding box center [714, 13] width 14 height 14
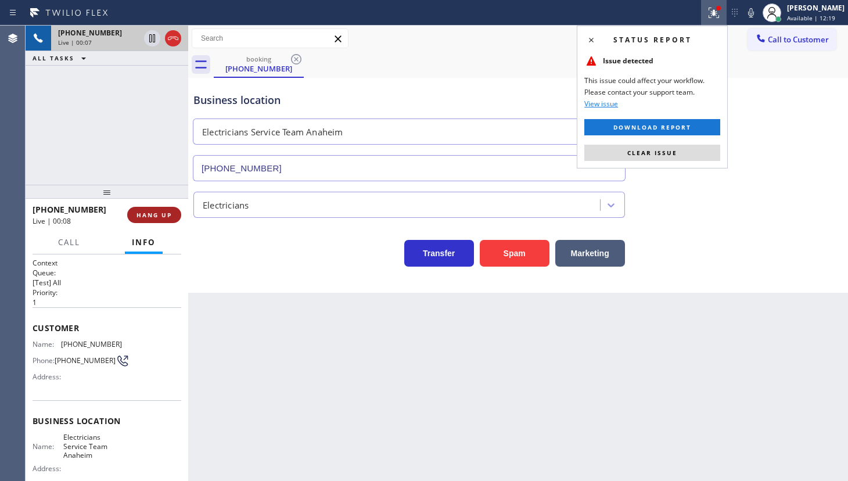
click at [142, 217] on span "HANG UP" at bounding box center [154, 215] width 35 height 8
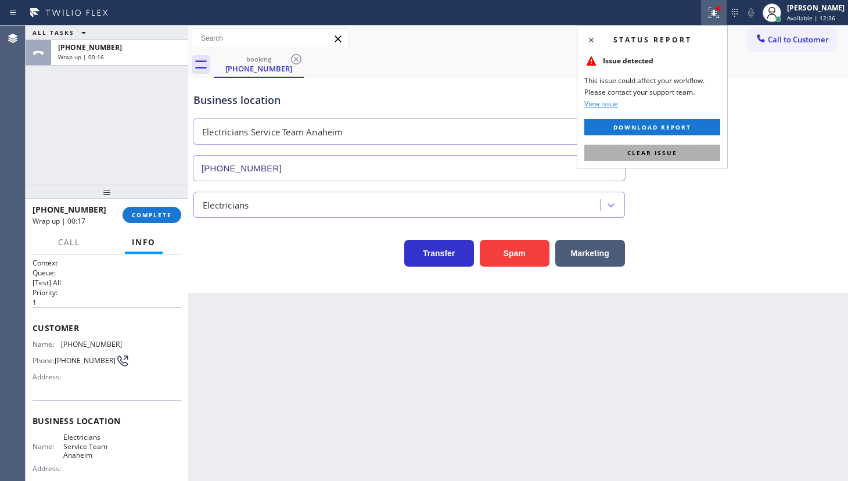
click at [640, 152] on span "Clear issue" at bounding box center [652, 153] width 50 height 8
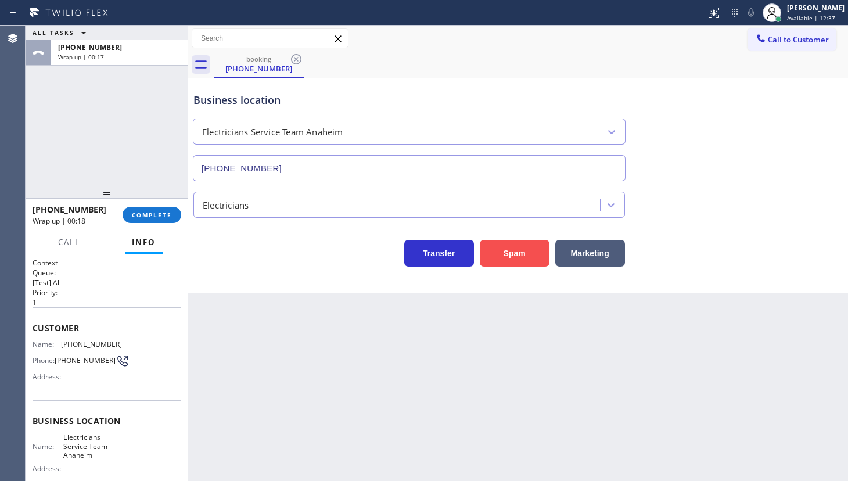
click at [504, 254] on button "Spam" at bounding box center [515, 253] width 70 height 27
click at [143, 215] on span "COMPLETE" at bounding box center [152, 215] width 40 height 8
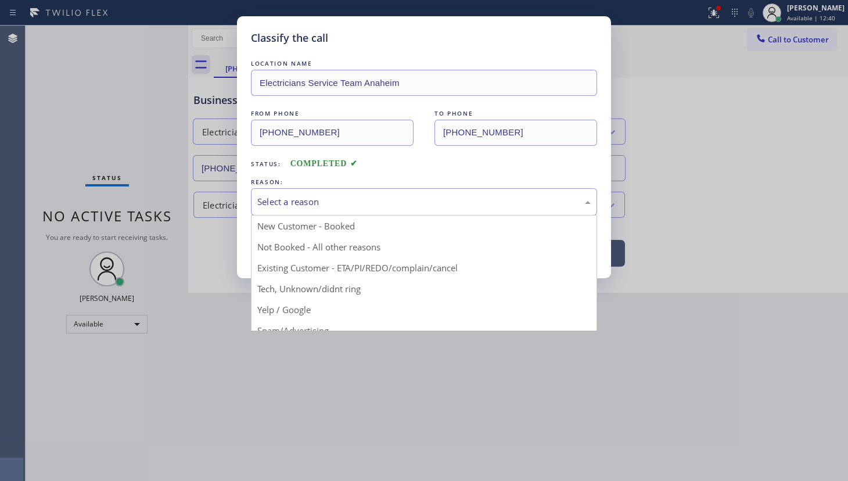
click at [314, 200] on div "Select a reason" at bounding box center [423, 201] width 333 height 13
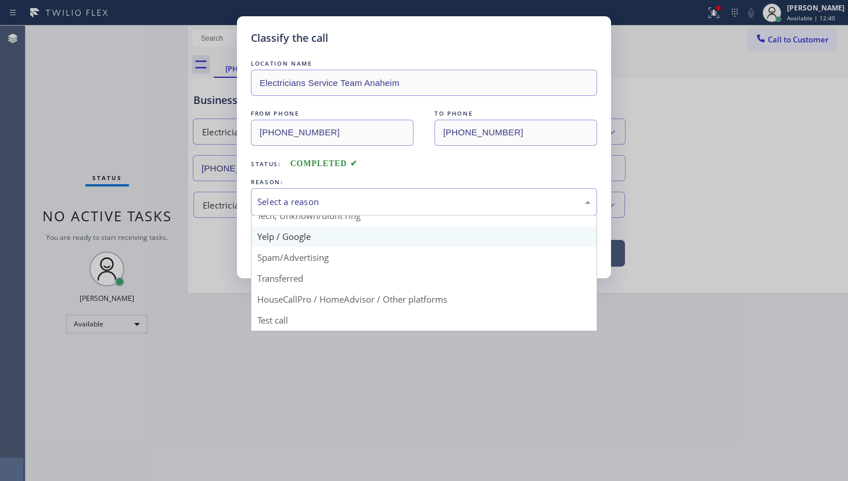
scroll to position [77, 0]
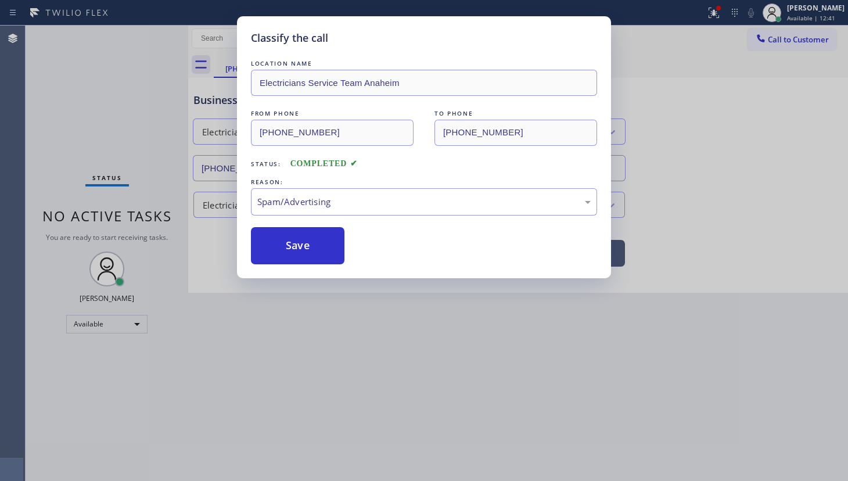
click at [302, 255] on button "Save" at bounding box center [298, 245] width 94 height 37
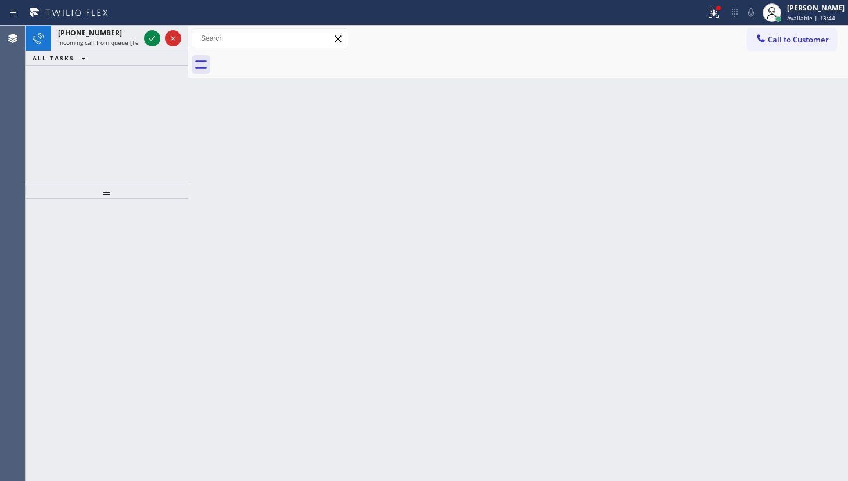
drag, startPoint x: 66, startPoint y: 138, endPoint x: 81, endPoint y: 112, distance: 30.2
click at [68, 133] on div "+14155175942 Incoming call from queue [Test] All ALL TASKS ALL TASKS ACTIVE TAS…" at bounding box center [107, 105] width 163 height 159
click at [157, 36] on icon at bounding box center [152, 38] width 14 height 14
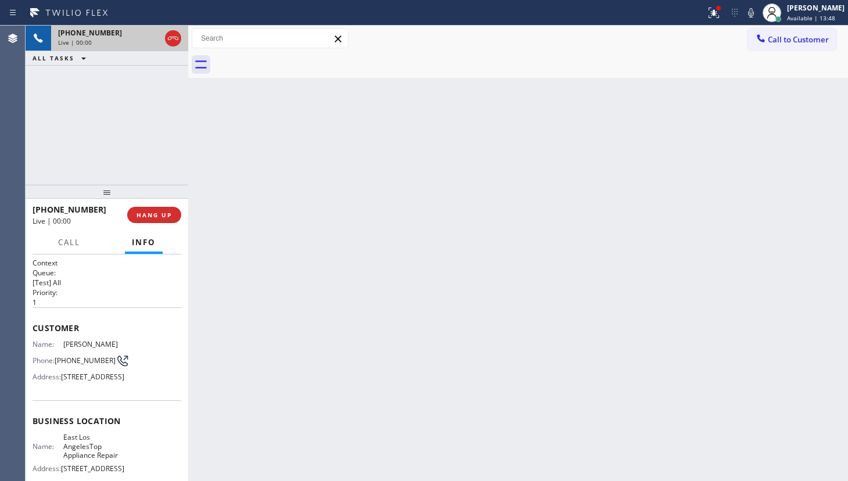
click at [154, 38] on div "Live | 00:00" at bounding box center [109, 42] width 102 height 8
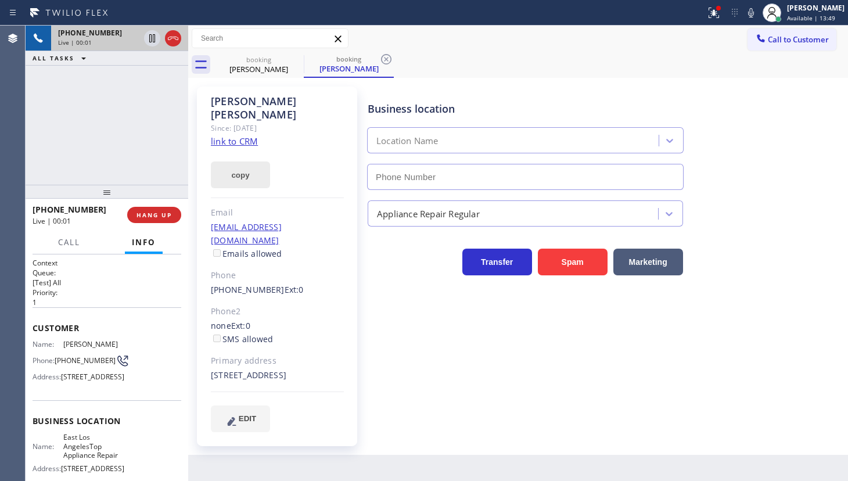
type input "(323) 210-4296"
click at [723, 6] on div at bounding box center [714, 13] width 26 height 14
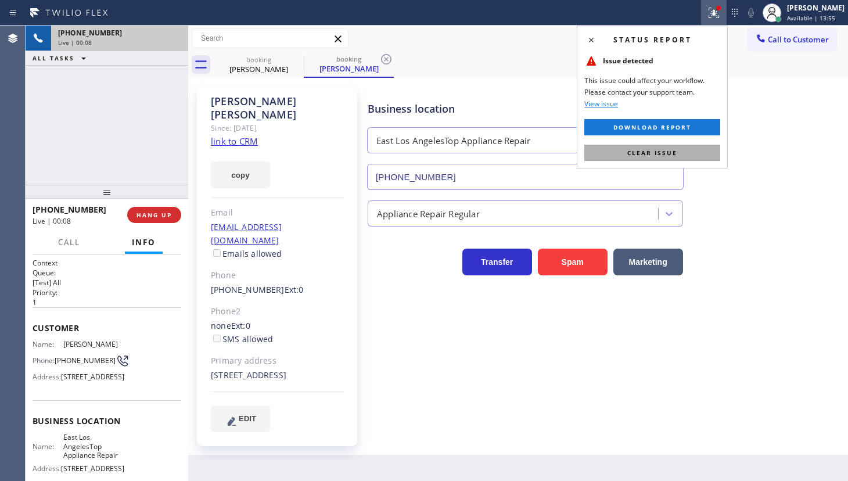
click at [688, 157] on button "Clear issue" at bounding box center [652, 153] width 136 height 16
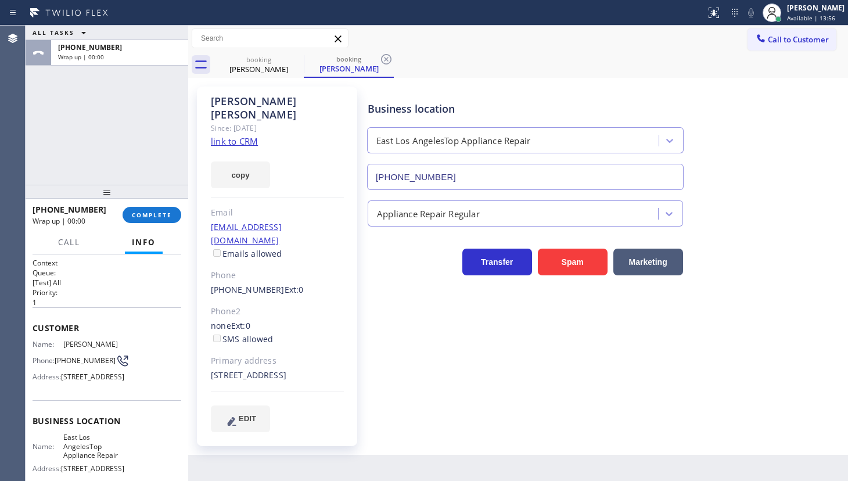
click at [228, 135] on link "link to CRM" at bounding box center [234, 141] width 47 height 12
click at [152, 208] on button "COMPLETE" at bounding box center [152, 215] width 59 height 16
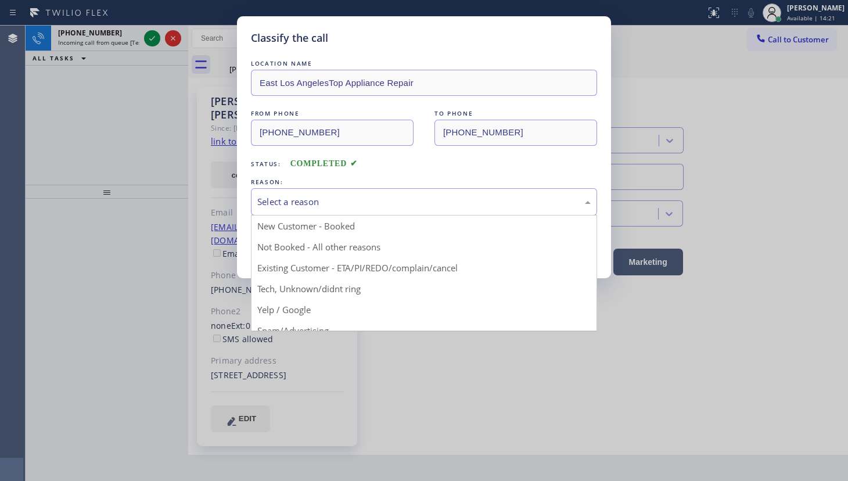
click at [290, 202] on div "Select a reason" at bounding box center [423, 201] width 333 height 13
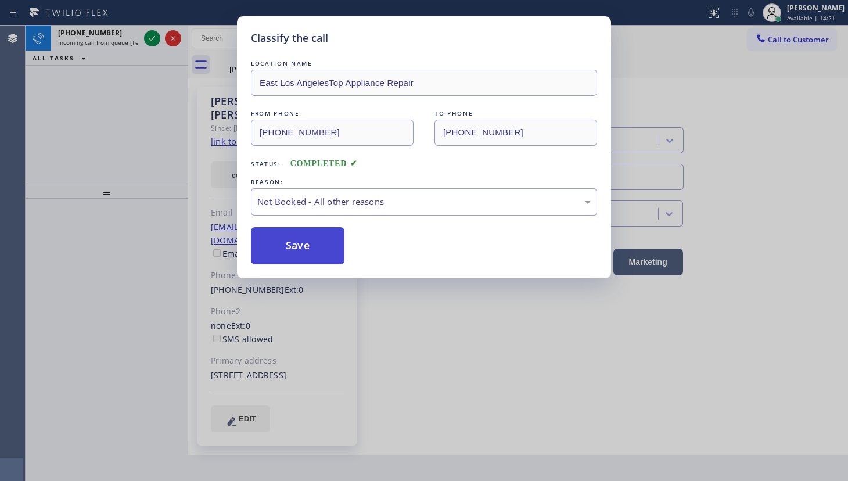
click at [267, 247] on button "Save" at bounding box center [298, 245] width 94 height 37
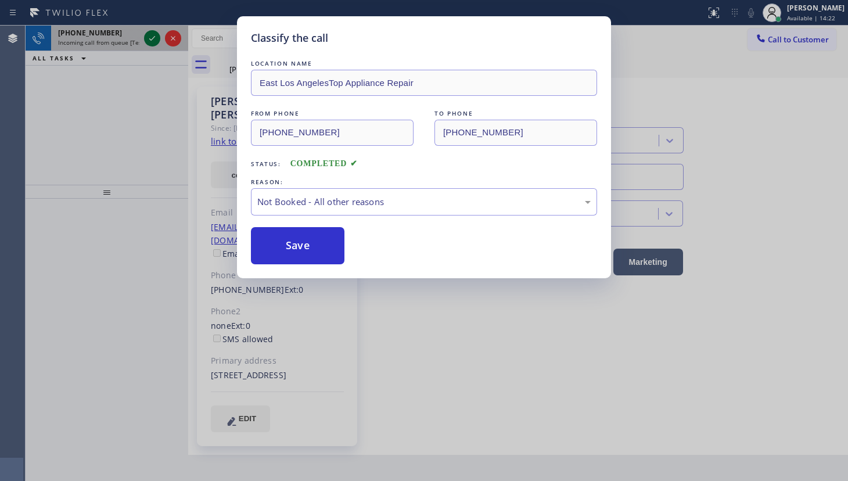
click at [146, 37] on div "Classify the call LOCATION NAME East Los AngelesTop Appliance Repair FROM PHONE…" at bounding box center [424, 240] width 848 height 481
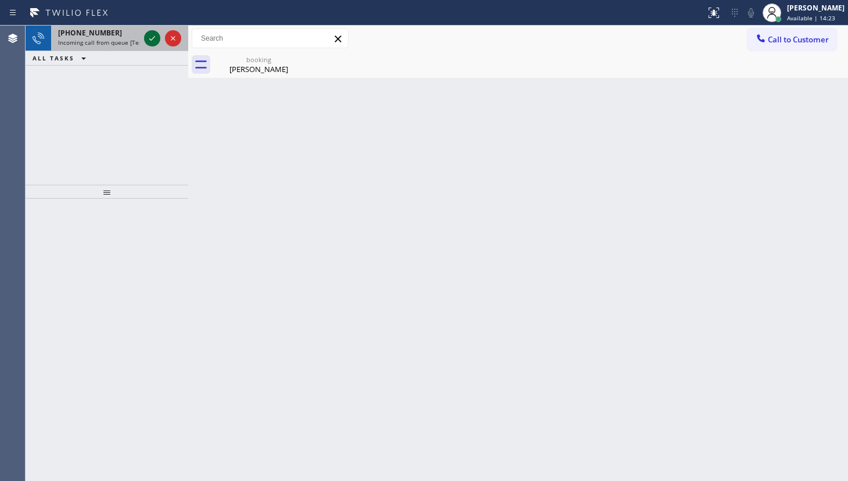
click at [148, 37] on icon at bounding box center [152, 38] width 14 height 14
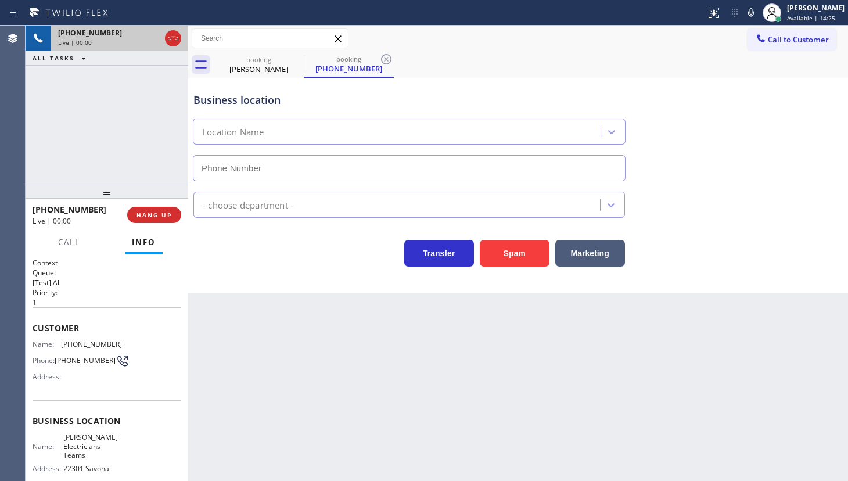
type input "(714) 581-9558"
click at [166, 213] on span "HANG UP" at bounding box center [154, 215] width 35 height 8
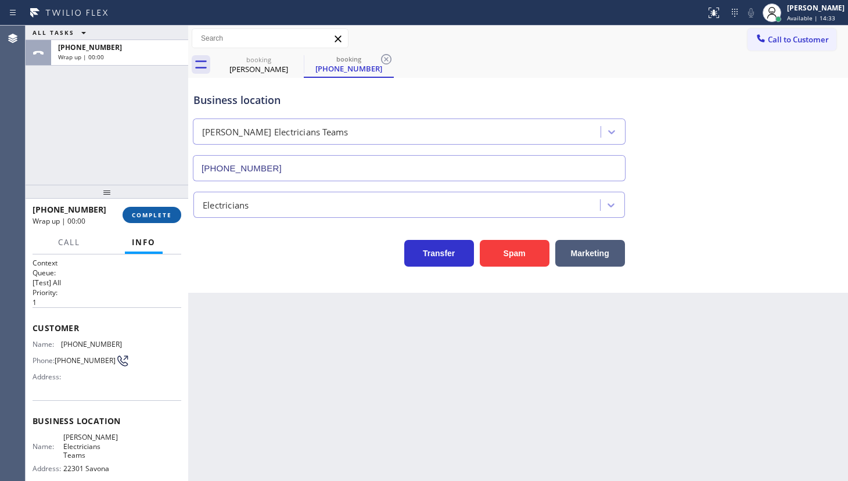
click at [166, 213] on span "COMPLETE" at bounding box center [152, 215] width 40 height 8
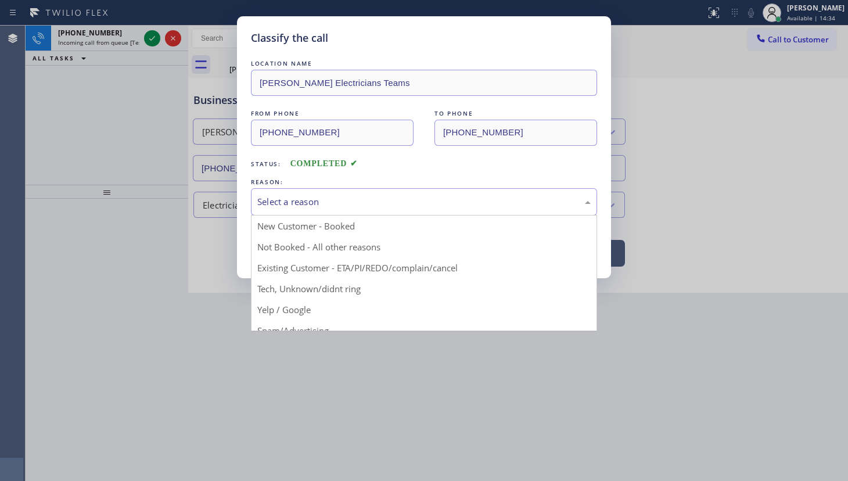
click at [303, 207] on div "Select a reason" at bounding box center [423, 201] width 333 height 13
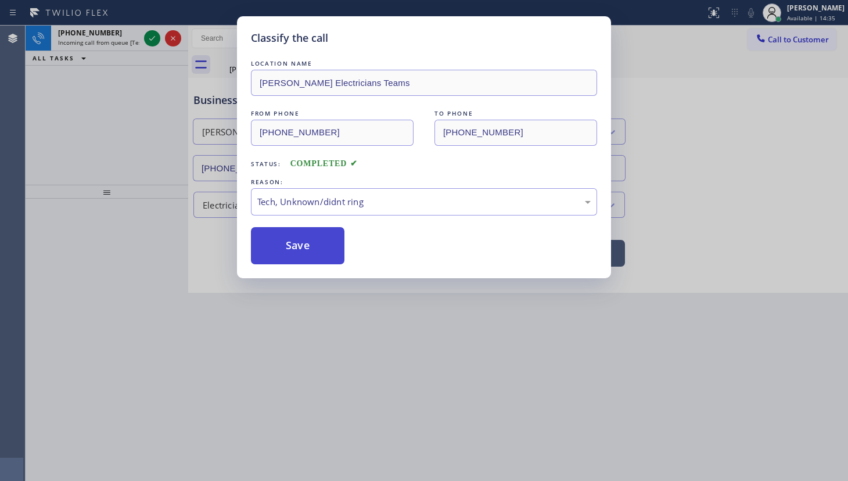
click at [304, 230] on button "Save" at bounding box center [298, 245] width 94 height 37
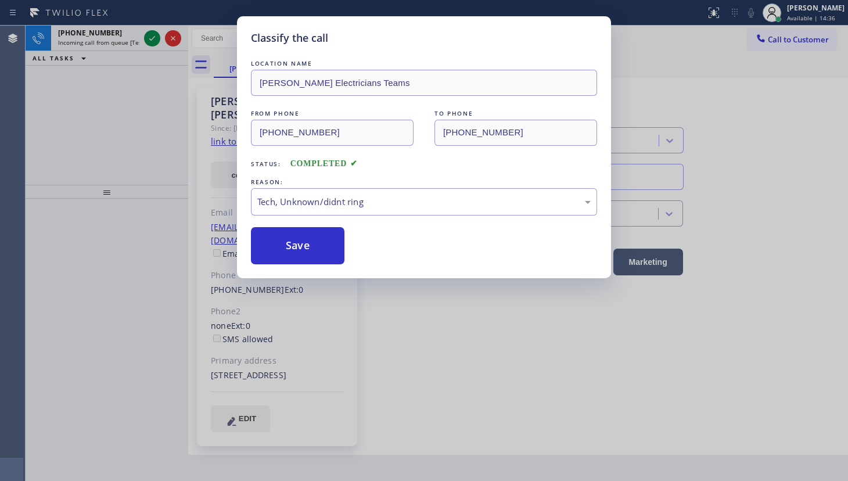
click at [155, 34] on div "Classify the call LOCATION NAME GE Monogram Inc Repair New York FROM PHONE (212…" at bounding box center [437, 253] width 823 height 455
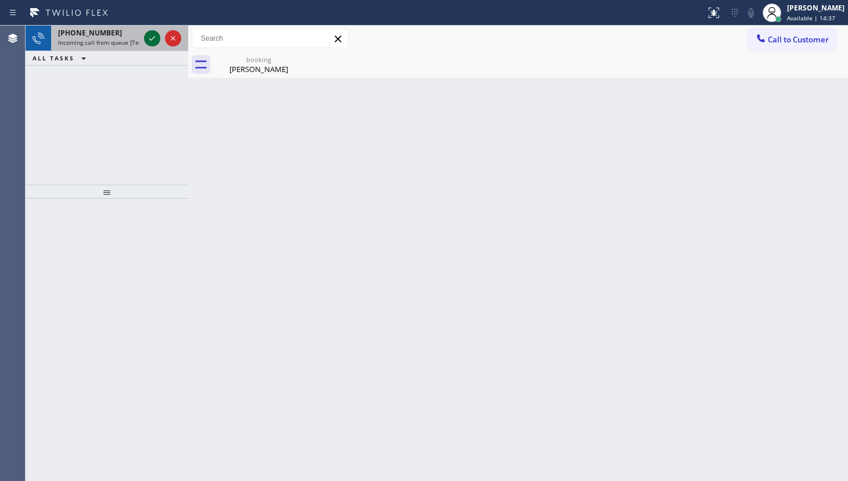
click at [154, 35] on icon at bounding box center [152, 38] width 14 height 14
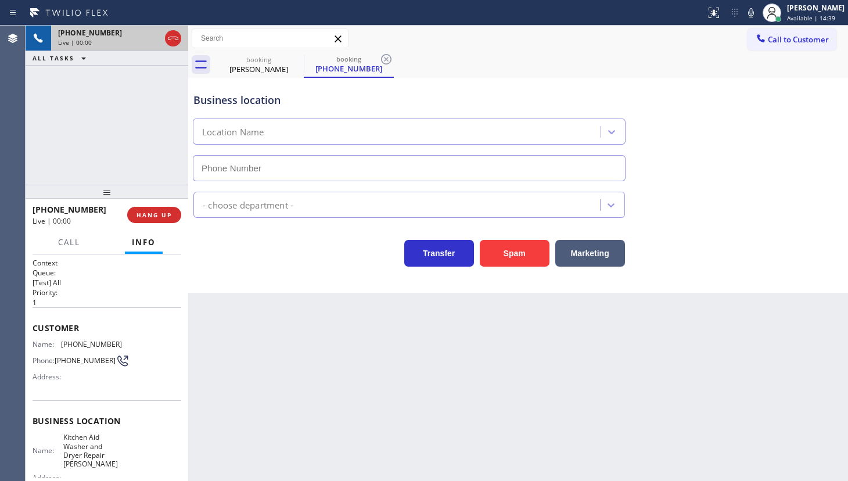
type input "(458) 217-8034"
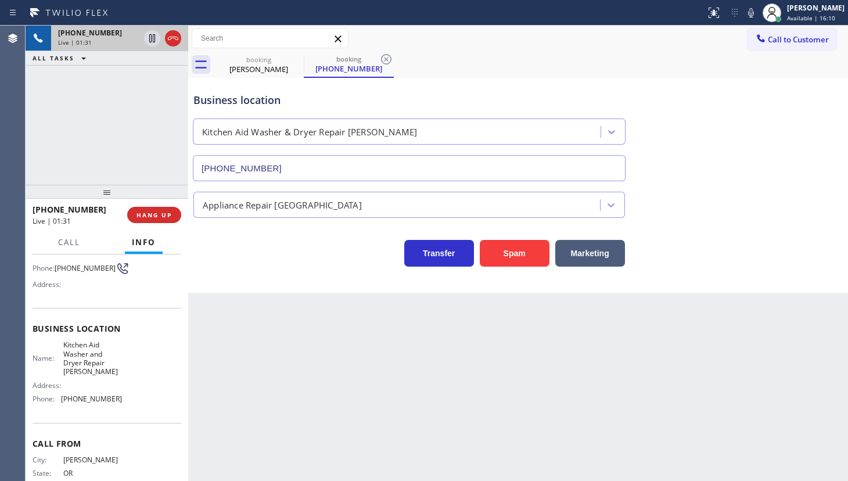
scroll to position [105, 0]
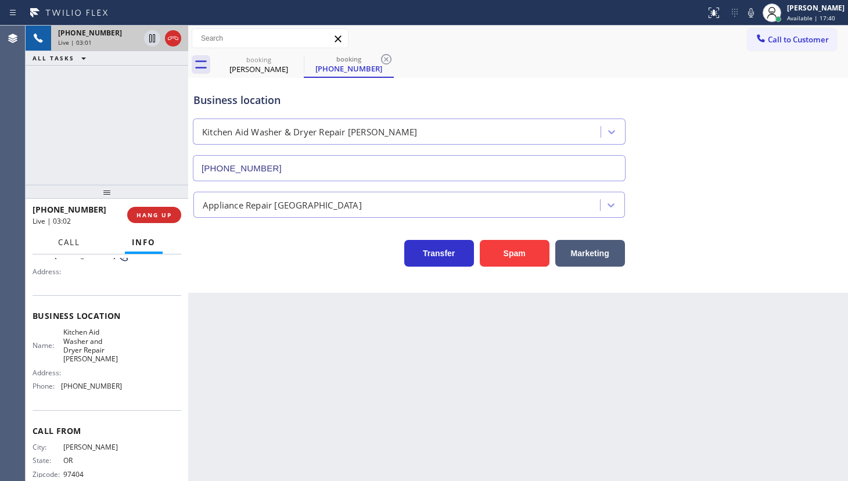
click at [73, 236] on button "Call" at bounding box center [69, 242] width 36 height 23
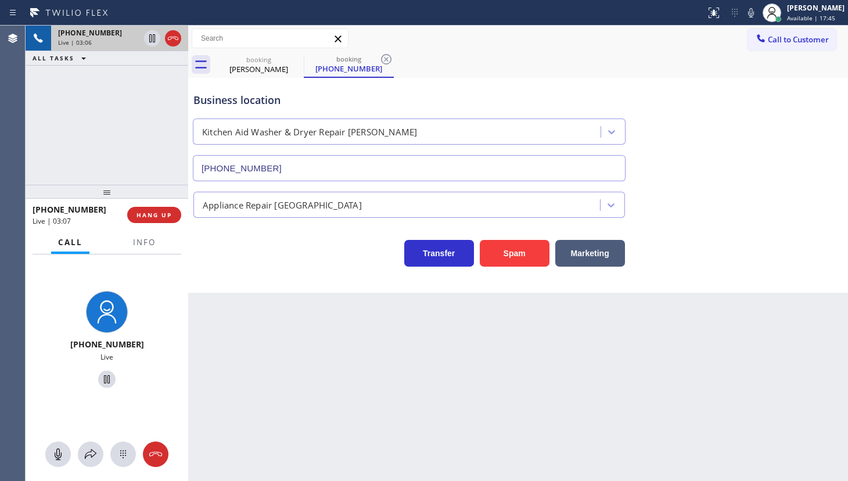
click at [117, 133] on div "+15419155958 Live | 03:06 ALL TASKS ALL TASKS ACTIVE TASKS TASKS IN WRAP UP" at bounding box center [107, 105] width 163 height 159
click at [151, 237] on span "Info" at bounding box center [144, 242] width 23 height 10
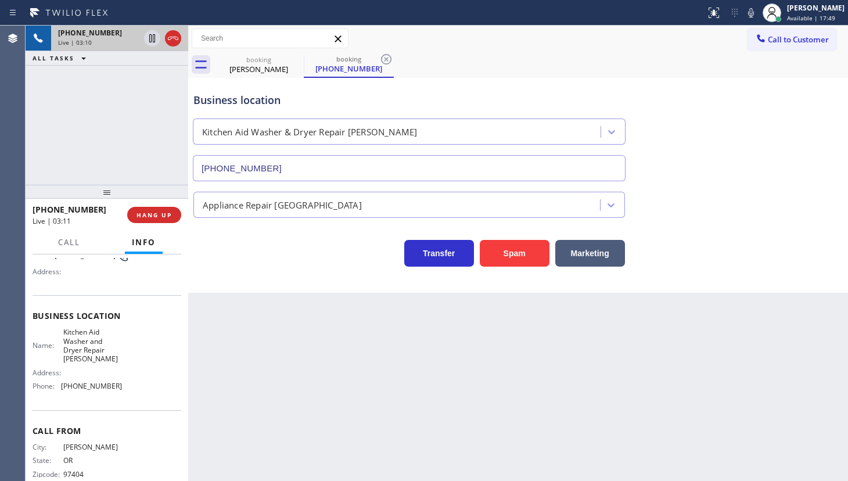
click at [215, 303] on div "Back to Dashboard Change Sender ID Customers Technicians Select a contact Outbo…" at bounding box center [518, 253] width 660 height 455
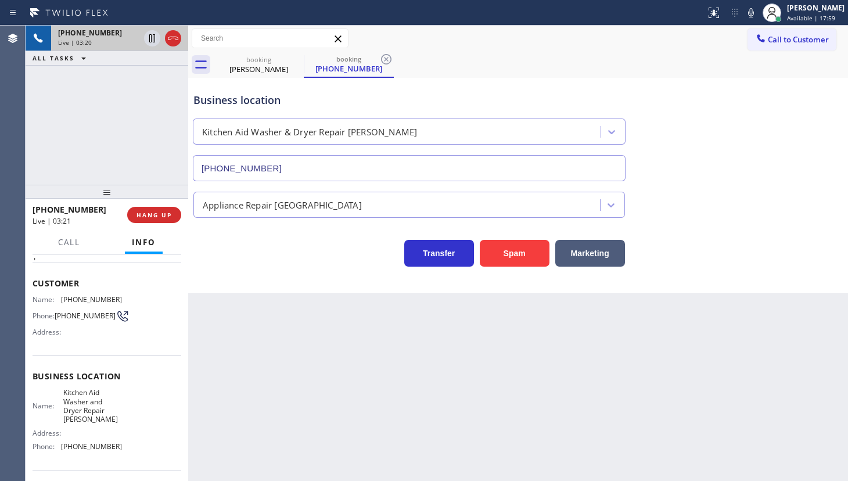
scroll to position [0, 0]
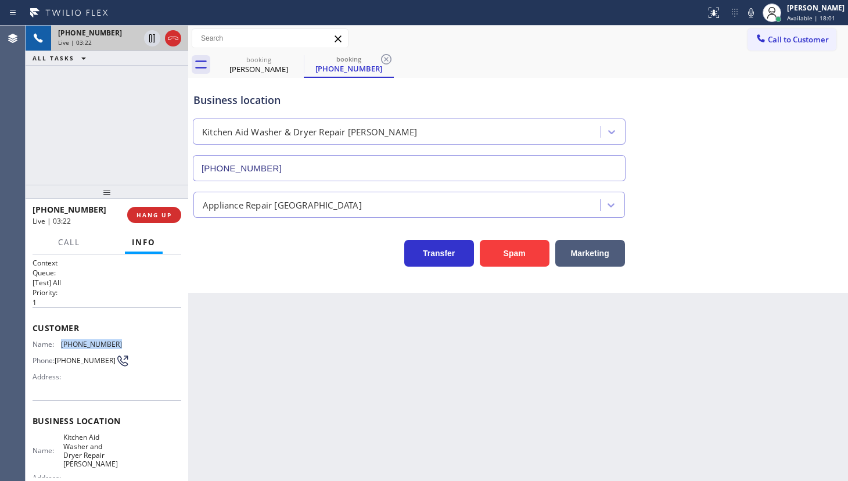
drag, startPoint x: 63, startPoint y: 342, endPoint x: 119, endPoint y: 341, distance: 56.4
click at [119, 341] on div "Name: (541) 915-5958 Phone: (541) 915-5958 Address:" at bounding box center [107, 363] width 149 height 46
copy span "(541) 915-5958"
click at [78, 241] on span "Call" at bounding box center [69, 242] width 22 height 10
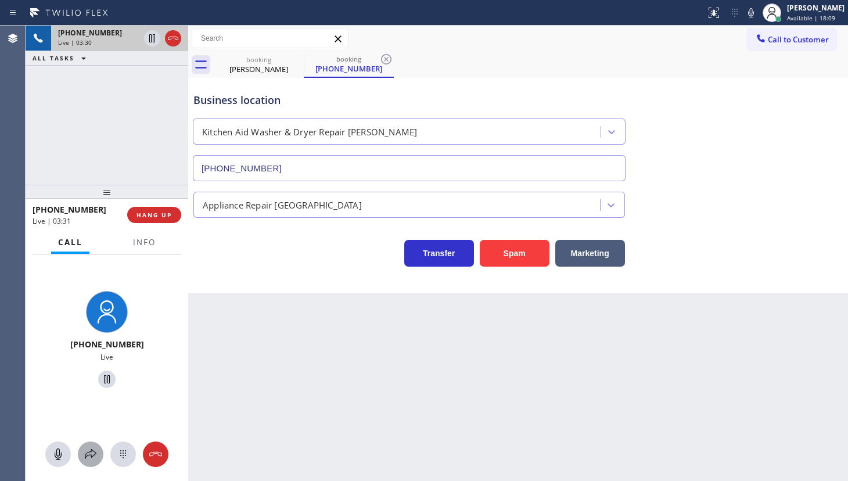
click at [88, 446] on button at bounding box center [91, 455] width 26 height 26
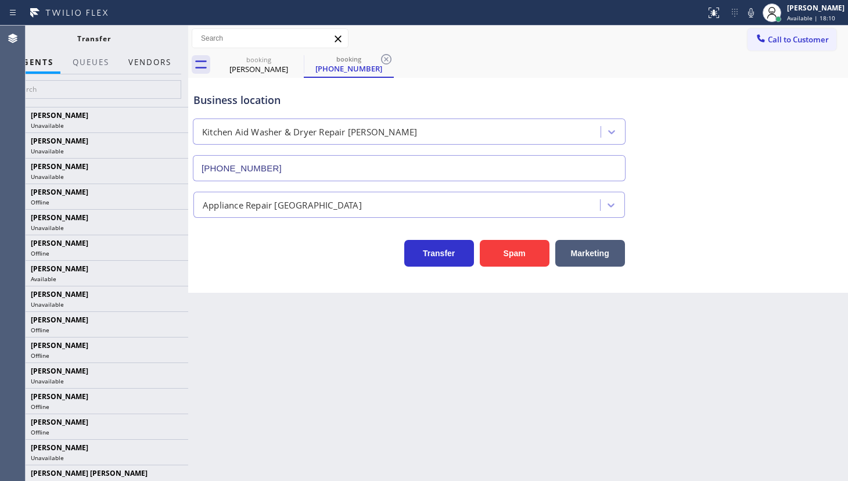
click at [155, 53] on button "Vendors" at bounding box center [149, 62] width 57 height 23
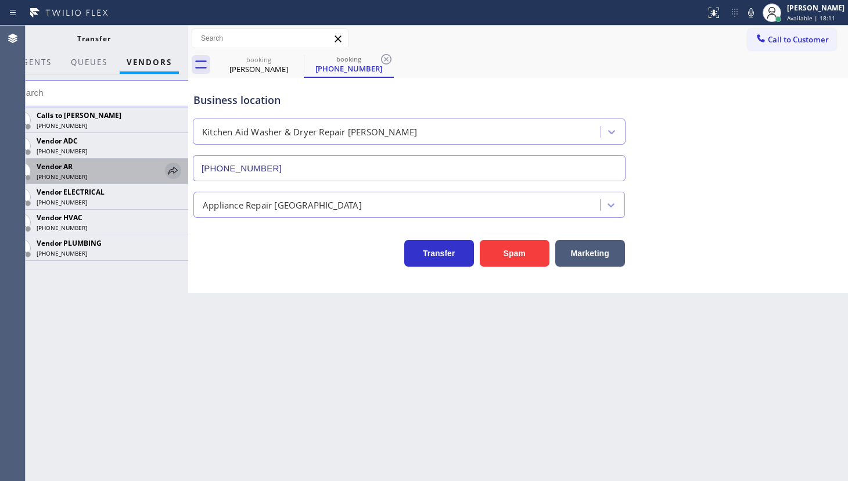
click at [179, 175] on icon at bounding box center [173, 171] width 14 height 14
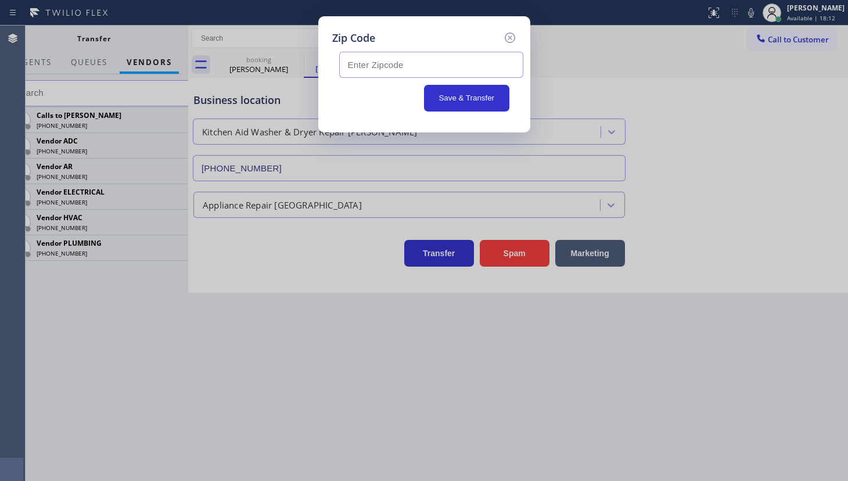
click at [350, 61] on input "text" at bounding box center [431, 65] width 184 height 26
paste input "97489"
type input "97489"
click at [453, 98] on button "Save & Transfer" at bounding box center [466, 98] width 85 height 27
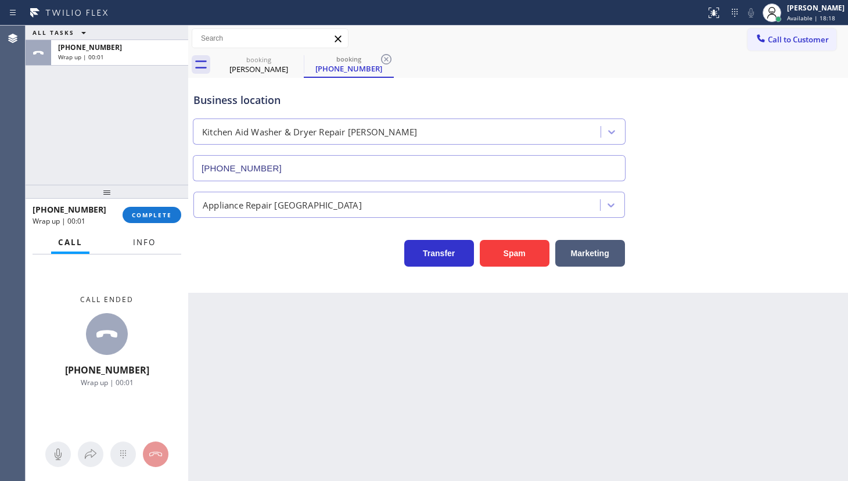
click at [144, 246] on span "Info" at bounding box center [144, 242] width 23 height 10
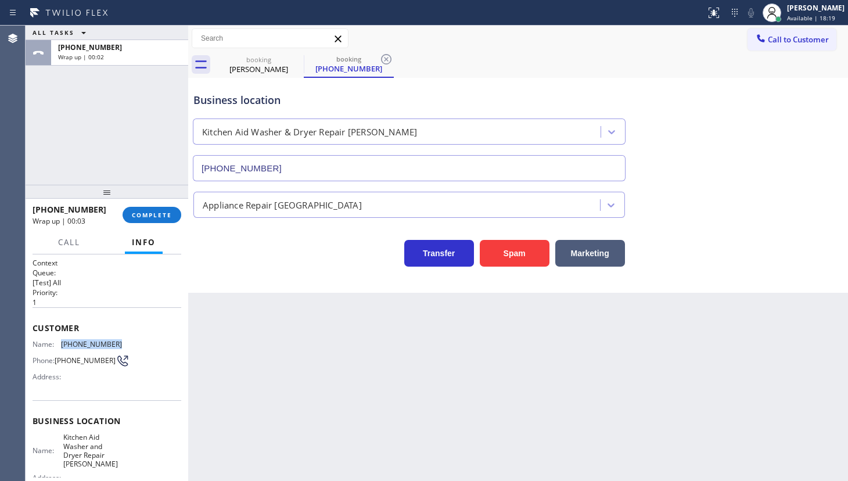
drag, startPoint x: 61, startPoint y: 339, endPoint x: 128, endPoint y: 342, distance: 66.9
click at [128, 342] on div "Name: (541) 915-5958 Phone: (541) 915-5958 Address:" at bounding box center [107, 363] width 149 height 46
copy div "(541) 915-5958"
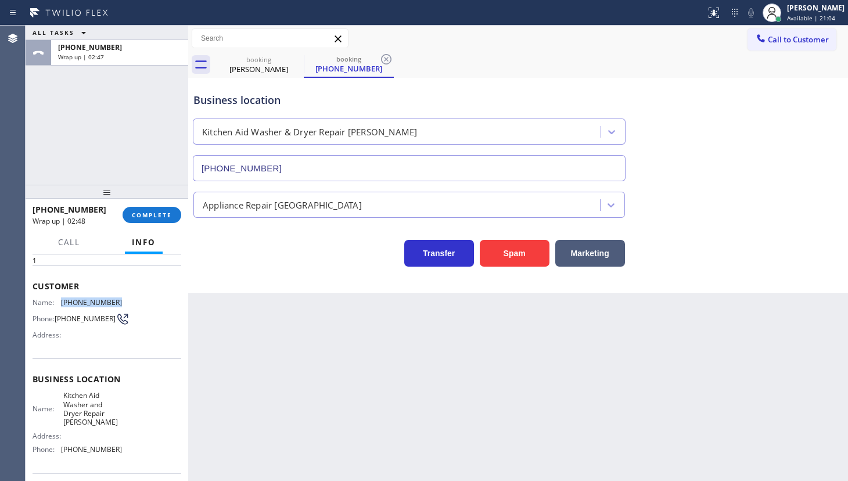
scroll to position [105, 0]
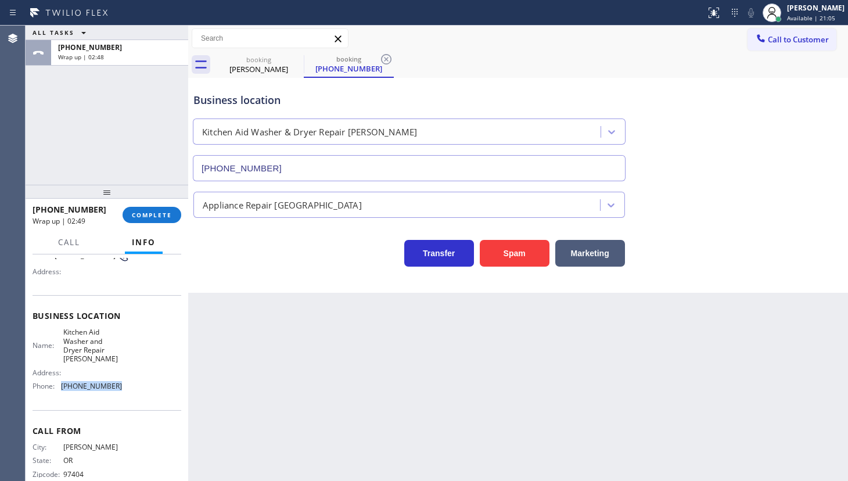
drag, startPoint x: 56, startPoint y: 387, endPoint x: 123, endPoint y: 392, distance: 66.9
click at [123, 392] on div "Name: Kitchen Aid Washer and Dryer Repair Eugene Address: Phone: (458) 217-8034" at bounding box center [107, 362] width 149 height 68
copy div "(458) 217-8034"
click at [143, 220] on button "COMPLETE" at bounding box center [152, 215] width 59 height 16
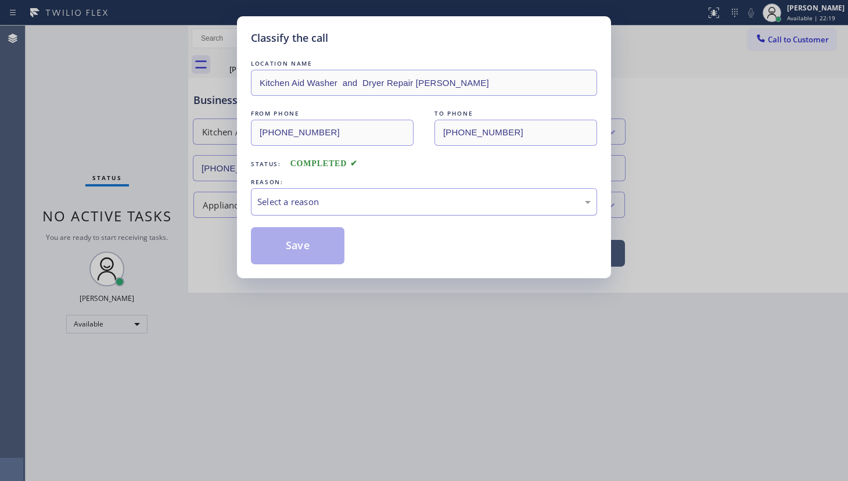
click at [261, 205] on div "Select a reason" at bounding box center [423, 201] width 333 height 13
click at [267, 237] on button "Save" at bounding box center [298, 245] width 94 height 37
type input "(323) 210-4296"
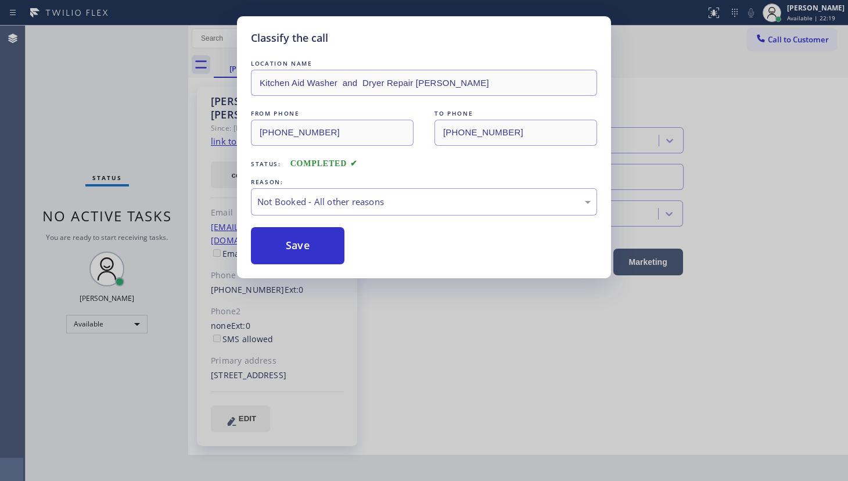
click at [267, 237] on button "Save" at bounding box center [298, 245] width 94 height 37
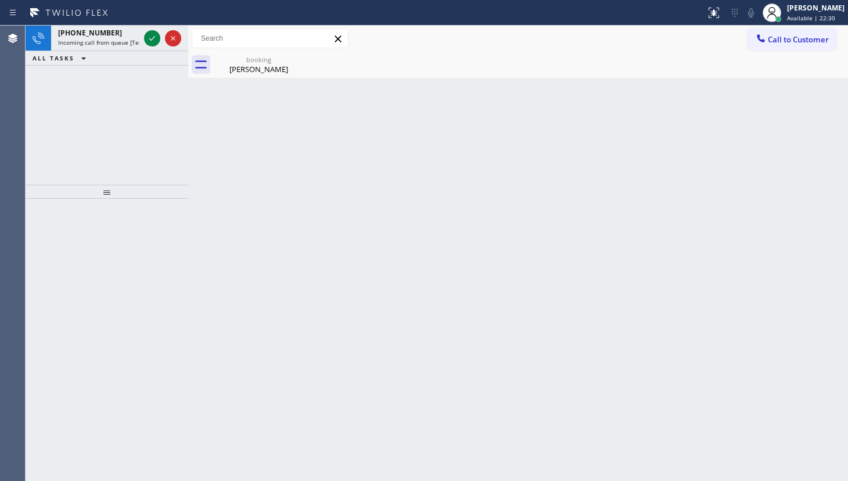
drag, startPoint x: 544, startPoint y: 180, endPoint x: 535, endPoint y: 171, distance: 12.7
click at [544, 180] on div "Back to Dashboard Change Sender ID Customers Technicians Select a contact Outbo…" at bounding box center [518, 253] width 660 height 455
click at [250, 67] on div "Grady Schneider" at bounding box center [259, 69] width 88 height 10
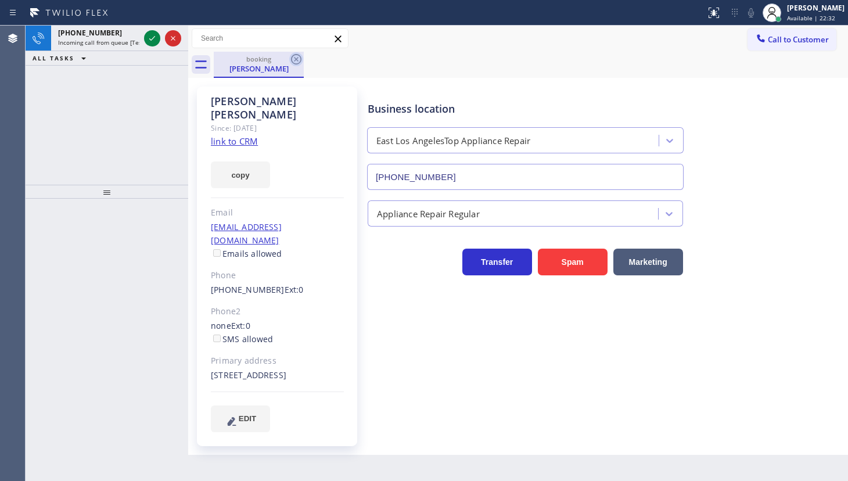
click at [297, 58] on icon at bounding box center [296, 59] width 10 height 10
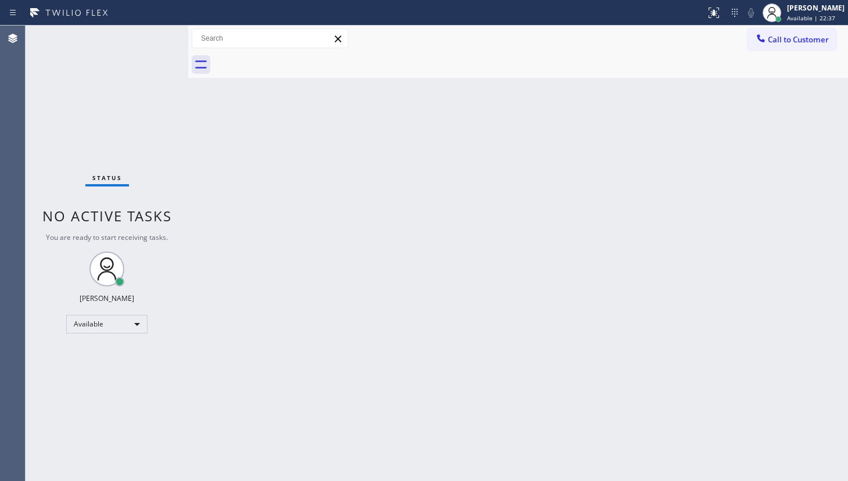
click at [658, 389] on div "Back to Dashboard Change Sender ID Customers Technicians Select a contact Outbo…" at bounding box center [518, 253] width 660 height 455
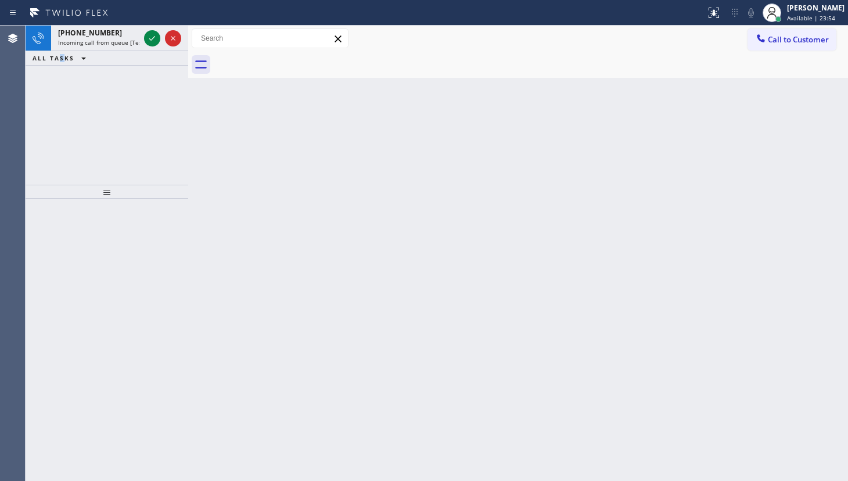
drag, startPoint x: 59, startPoint y: 69, endPoint x: 70, endPoint y: 67, distance: 11.2
click at [62, 73] on div "+13128890256 Incoming call from queue [Test] All ALL TASKS ALL TASKS ACTIVE TAS…" at bounding box center [107, 105] width 163 height 159
click at [148, 42] on icon at bounding box center [152, 38] width 14 height 14
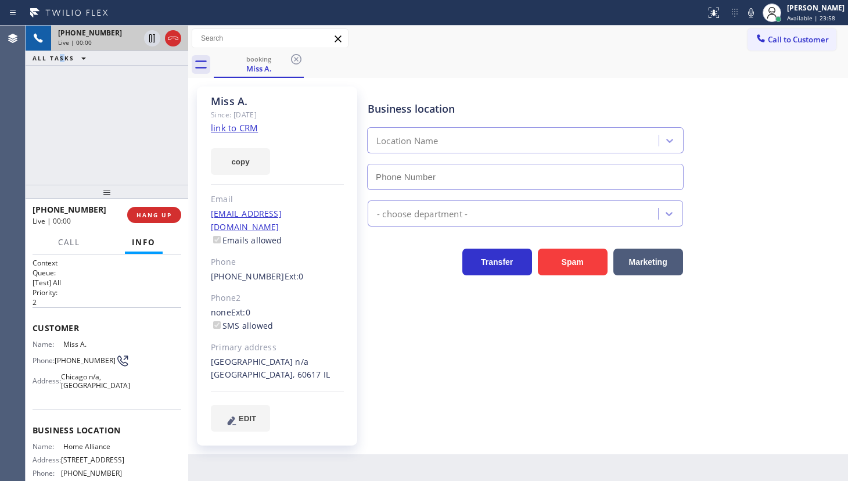
type input "(877) 777-0796"
click at [224, 128] on link "link to CRM" at bounding box center [234, 128] width 47 height 12
drag, startPoint x: 143, startPoint y: 213, endPoint x: 127, endPoint y: 123, distance: 90.9
click at [143, 212] on span "HANG UP" at bounding box center [154, 215] width 35 height 8
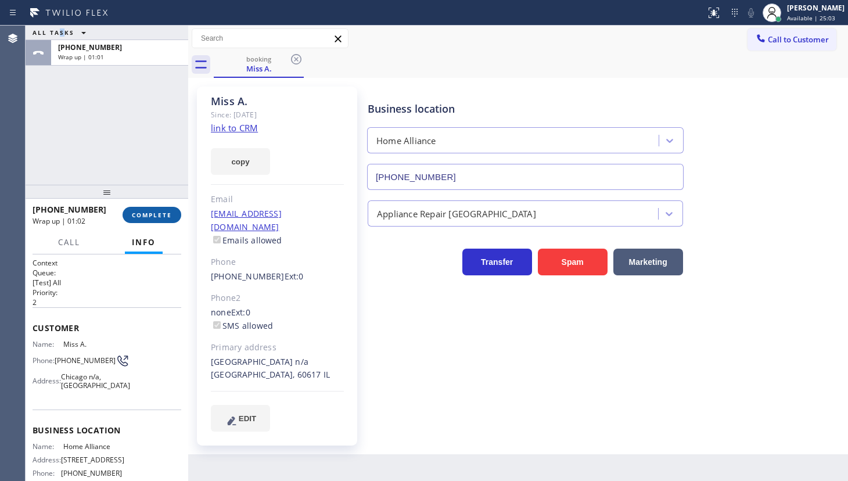
click at [159, 211] on span "COMPLETE" at bounding box center [152, 215] width 40 height 8
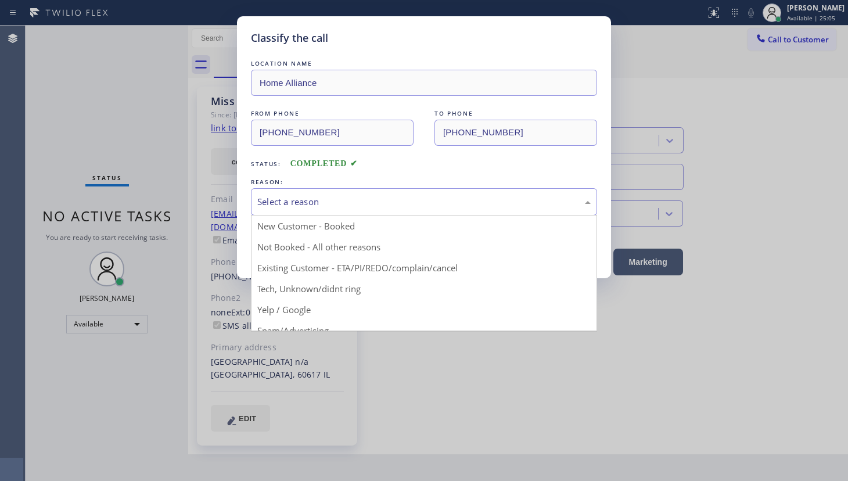
click at [326, 195] on div "Select a reason" at bounding box center [423, 201] width 333 height 13
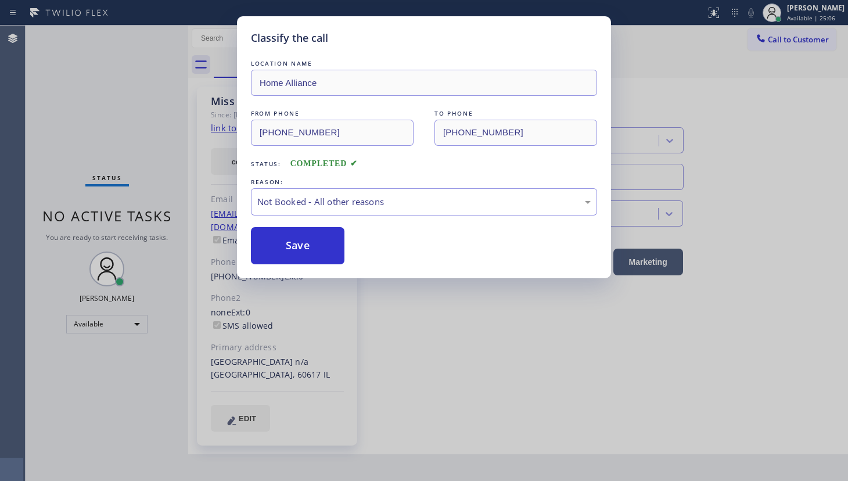
click at [285, 238] on button "Save" at bounding box center [298, 245] width 94 height 37
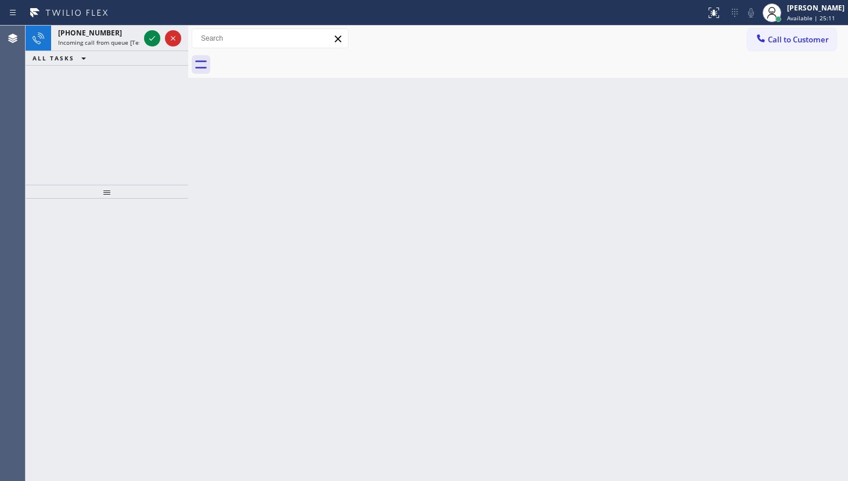
drag, startPoint x: 69, startPoint y: 98, endPoint x: 125, endPoint y: 63, distance: 65.8
click at [87, 95] on div "+15419147459 Incoming call from queue [Test] All ALL TASKS ALL TASKS ACTIVE TAS…" at bounding box center [107, 105] width 163 height 159
click at [157, 36] on icon at bounding box center [152, 38] width 14 height 14
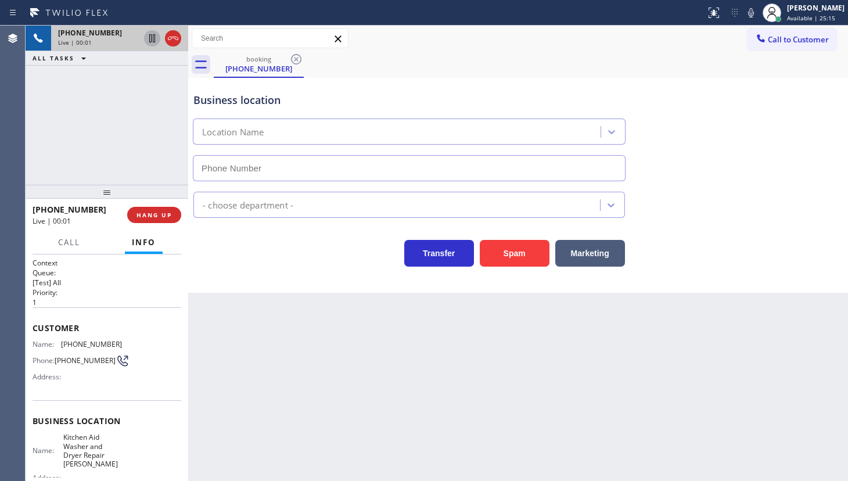
type input "(458) 217-8034"
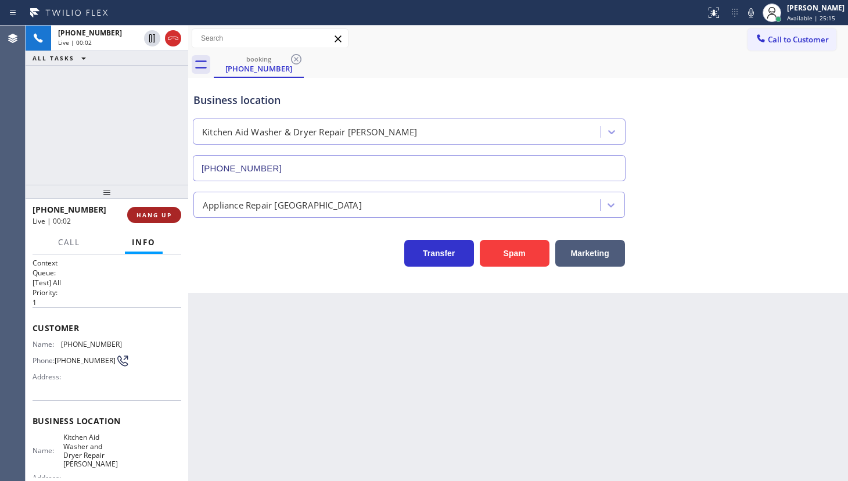
click at [144, 209] on button "HANG UP" at bounding box center [154, 215] width 54 height 16
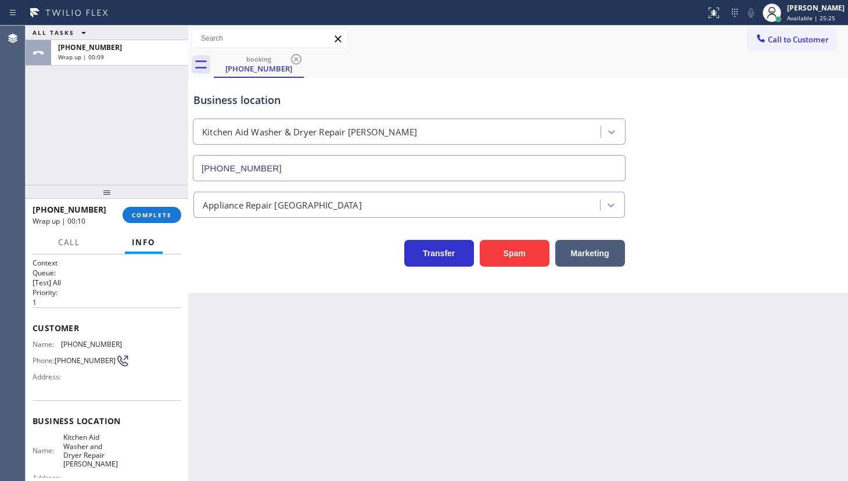
click at [64, 164] on div "ALL TASKS ALL TASKS ACTIVE TASKS TASKS IN WRAP UP +15419147459 Wrap up | 00:09" at bounding box center [107, 105] width 163 height 159
click at [127, 211] on button "COMPLETE" at bounding box center [152, 215] width 59 height 16
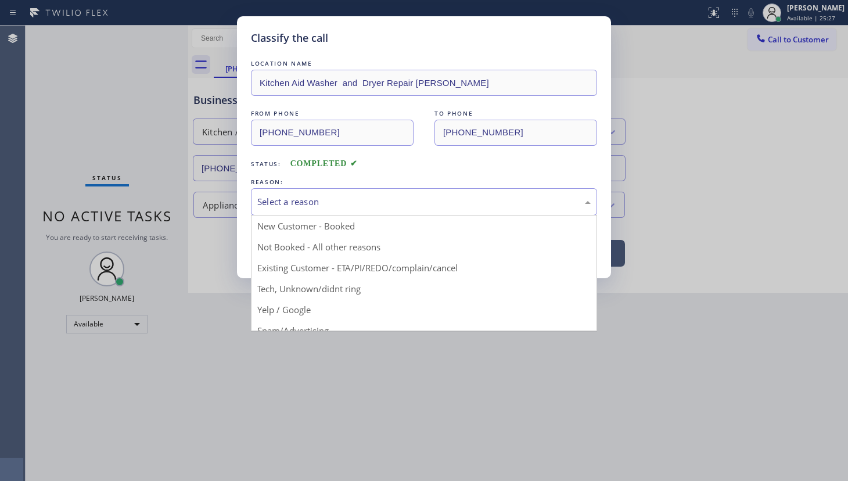
click at [319, 205] on div "Select a reason" at bounding box center [423, 201] width 333 height 13
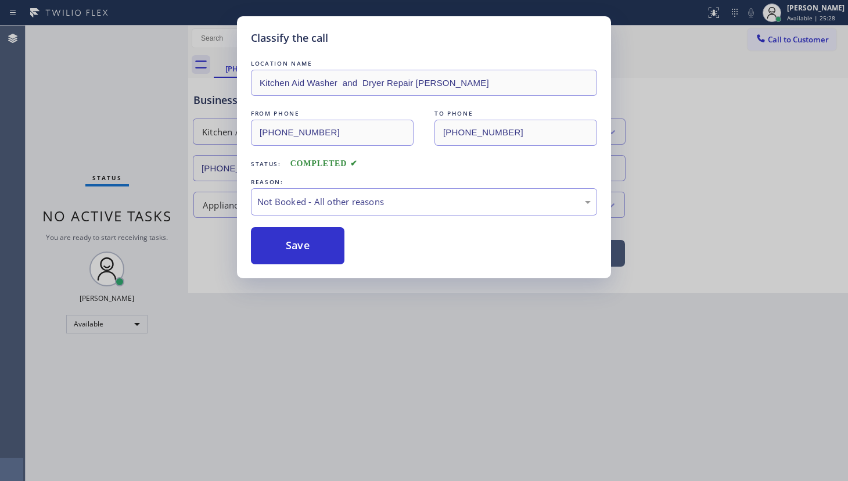
click at [290, 246] on button "Save" at bounding box center [298, 245] width 94 height 37
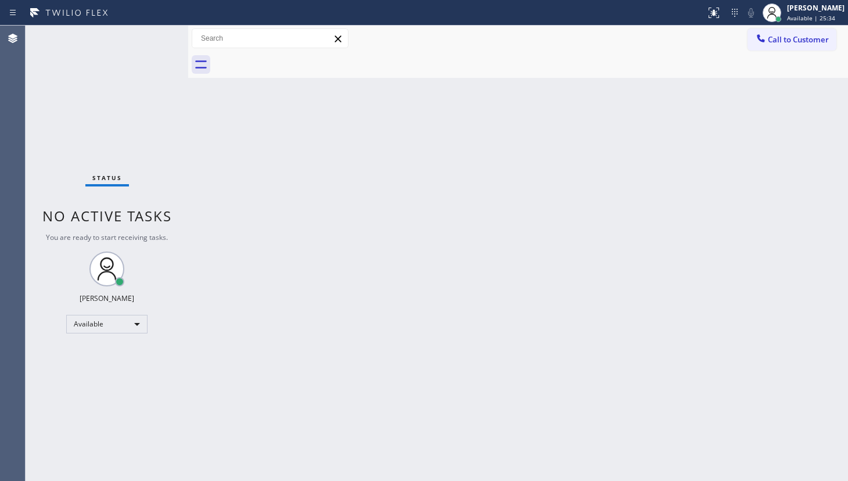
click at [67, 397] on div "Status No active tasks You are ready to start receiving tasks. JENIZA ALCAYDE A…" at bounding box center [107, 253] width 163 height 455
click at [455, 364] on div "Back to Dashboard Change Sender ID Customers Technicians Select a contact Outbo…" at bounding box center [518, 253] width 660 height 455
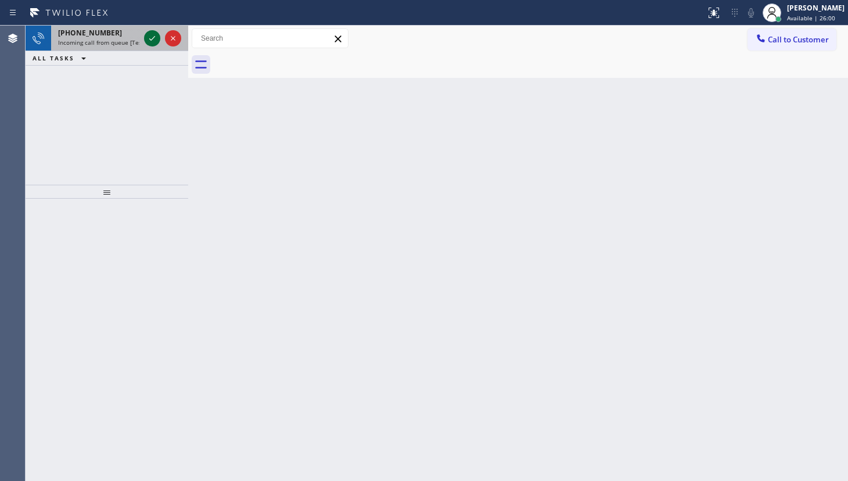
click at [153, 41] on icon at bounding box center [152, 38] width 14 height 14
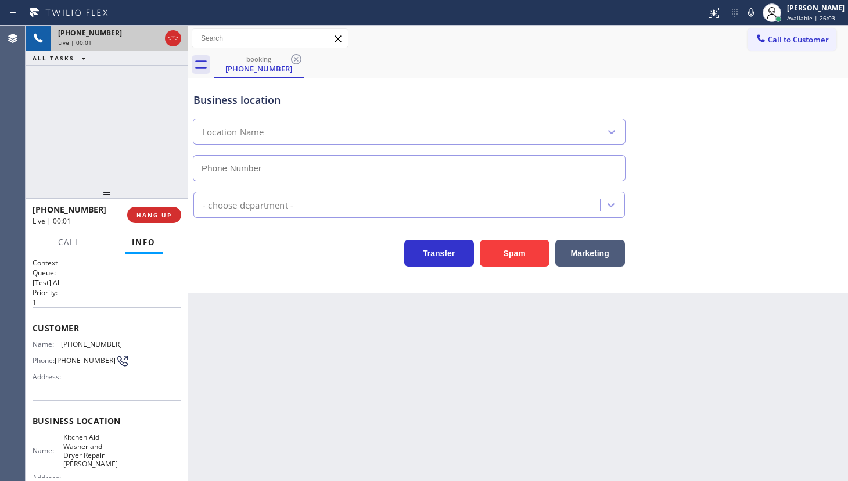
type input "(458) 217-8034"
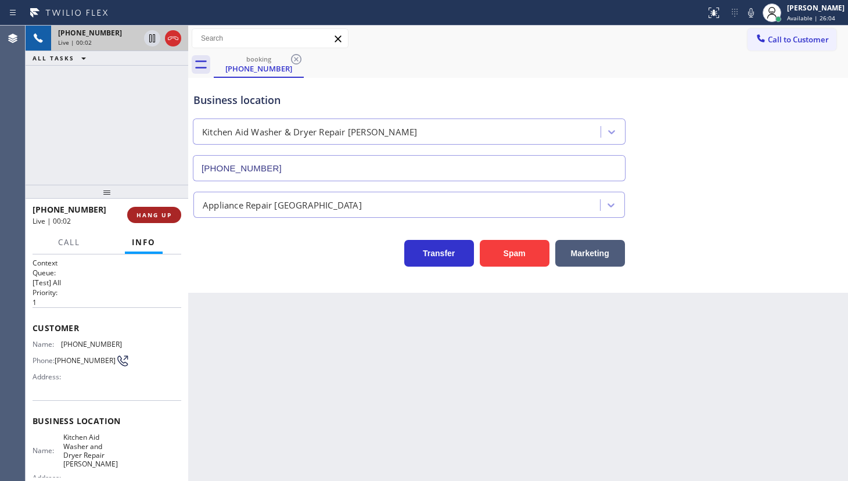
click at [150, 213] on span "HANG UP" at bounding box center [154, 215] width 35 height 8
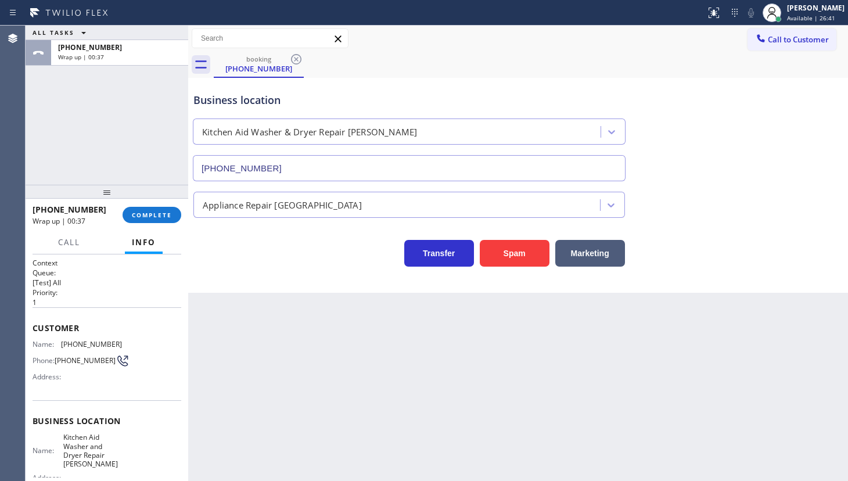
drag, startPoint x: 77, startPoint y: 105, endPoint x: 81, endPoint y: 113, distance: 9.6
click at [80, 112] on div "ALL TASKS ALL TASKS ACTIVE TASKS TASKS IN WRAP UP +15419147459 Wrap up | 00:37" at bounding box center [107, 105] width 163 height 159
click at [148, 221] on button "COMPLETE" at bounding box center [152, 215] width 59 height 16
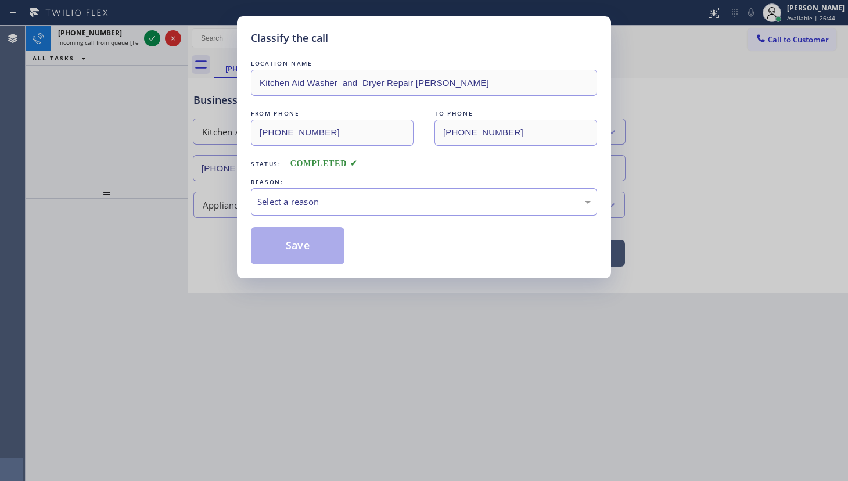
click at [259, 203] on div "Select a reason" at bounding box center [423, 201] width 333 height 13
click at [278, 242] on button "Save" at bounding box center [298, 245] width 94 height 37
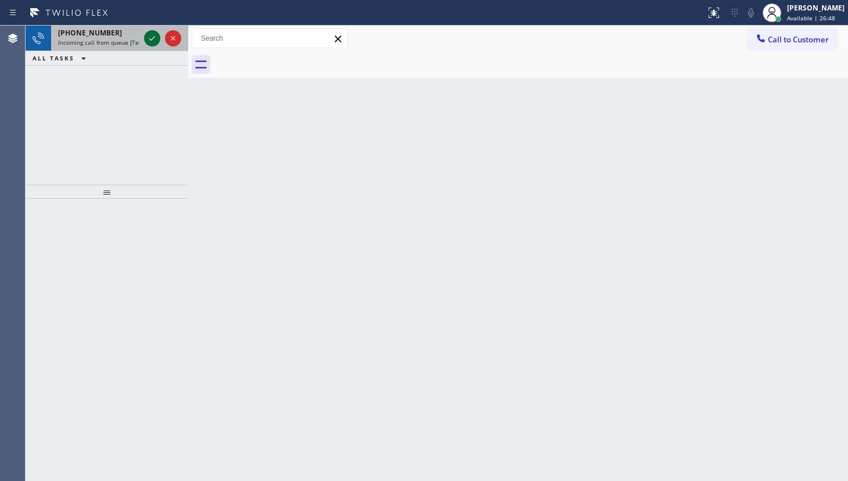
click at [155, 35] on icon at bounding box center [152, 38] width 14 height 14
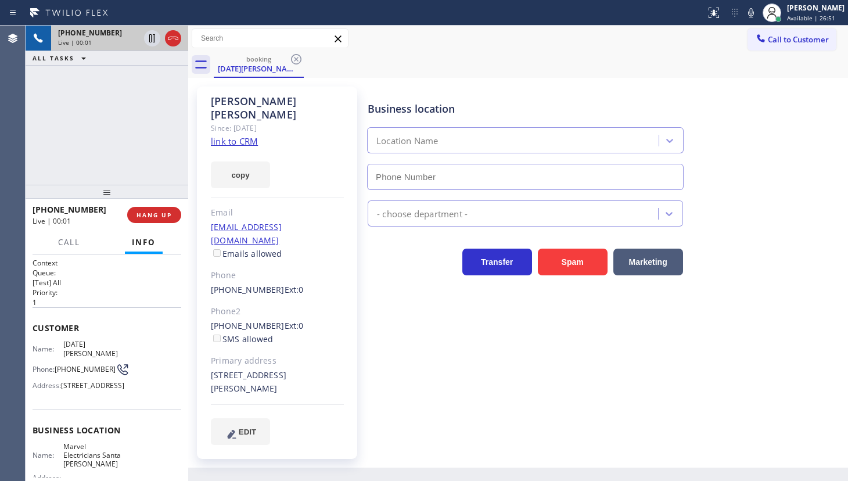
type input "(805) 323-9049"
click at [226, 135] on link "link to CRM" at bounding box center [234, 141] width 47 height 12
click at [142, 209] on button "HANG UP" at bounding box center [154, 215] width 54 height 16
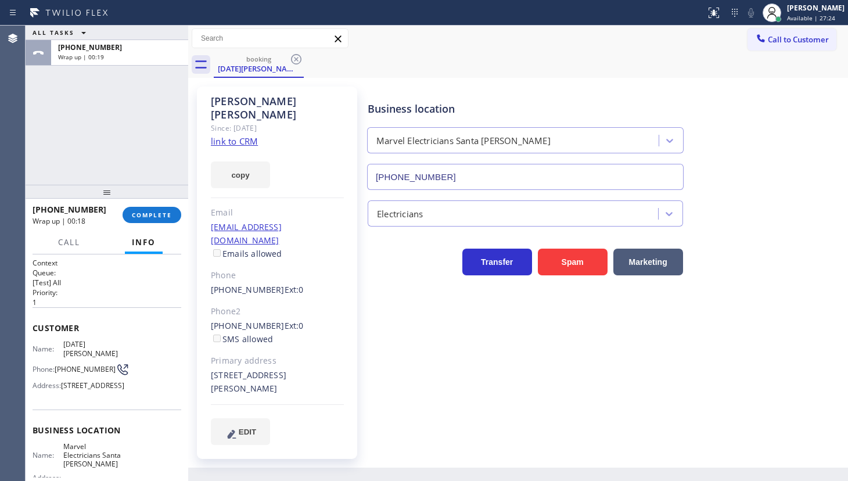
click at [101, 131] on div "ALL TASKS ALL TASKS ACTIVE TASKS TASKS IN WRAP UP +13109625390 Wrap up | 00:19" at bounding box center [107, 105] width 163 height 159
click at [145, 209] on button "COMPLETE" at bounding box center [152, 215] width 59 height 16
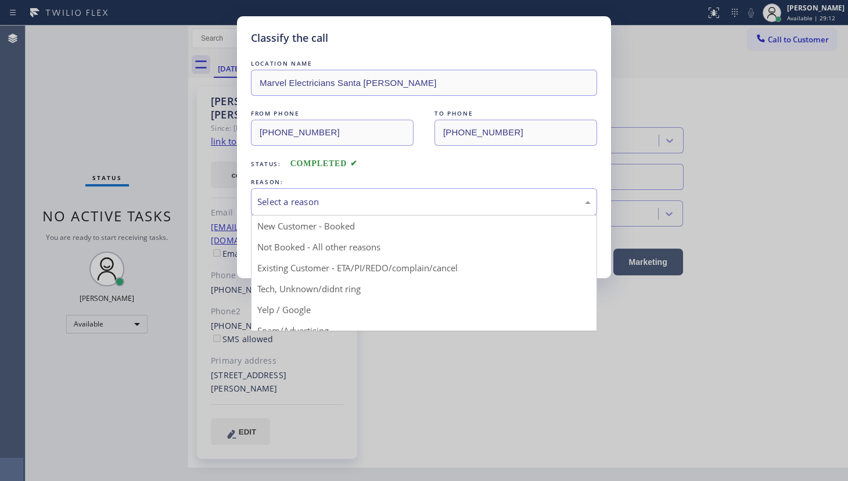
click at [284, 207] on div "Select a reason" at bounding box center [423, 201] width 333 height 13
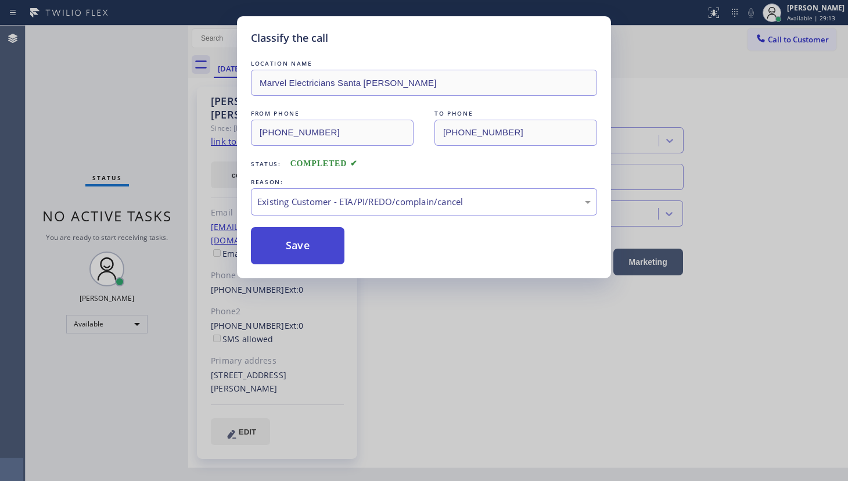
click at [290, 235] on button "Save" at bounding box center [298, 245] width 94 height 37
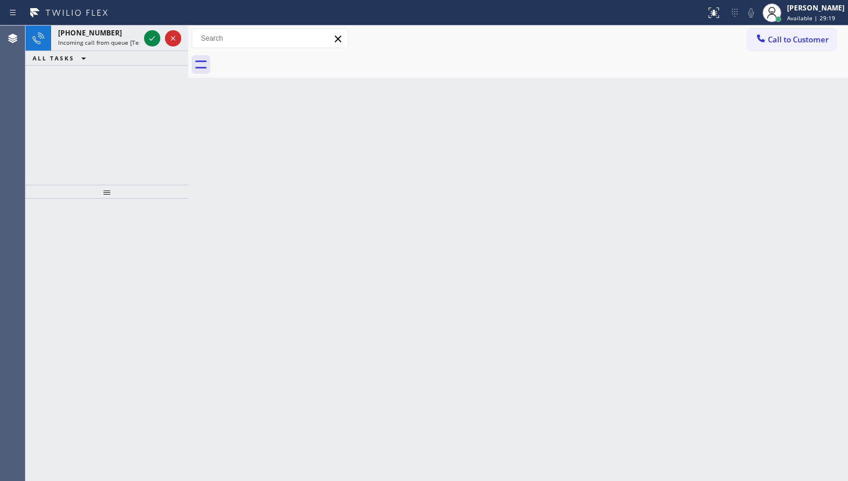
click at [43, 174] on div "+16618493248 Incoming call from queue [Test] All ALL TASKS ALL TASKS ACTIVE TAS…" at bounding box center [107, 105] width 163 height 159
click at [148, 36] on icon at bounding box center [152, 38] width 14 height 14
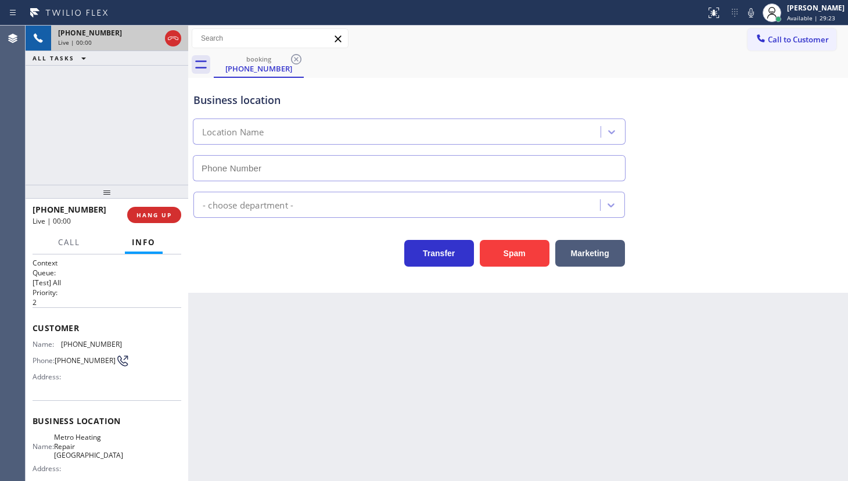
type input "(661) 443-6050"
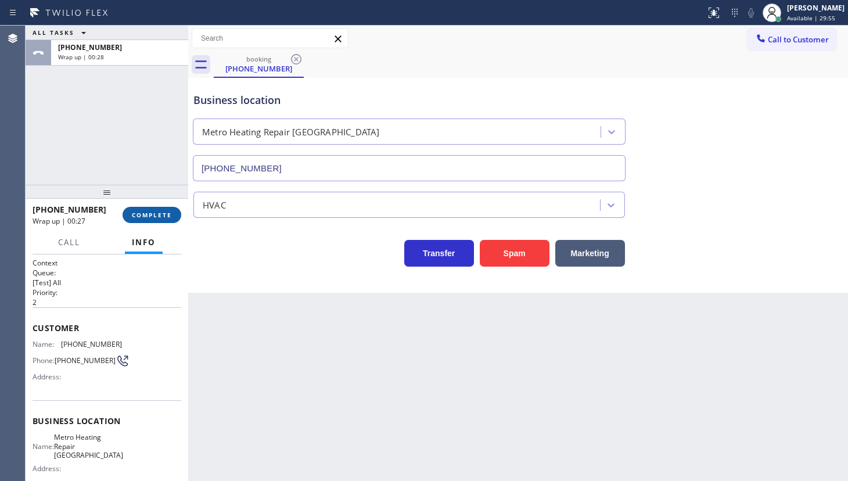
click at [157, 216] on span "COMPLETE" at bounding box center [152, 215] width 40 height 8
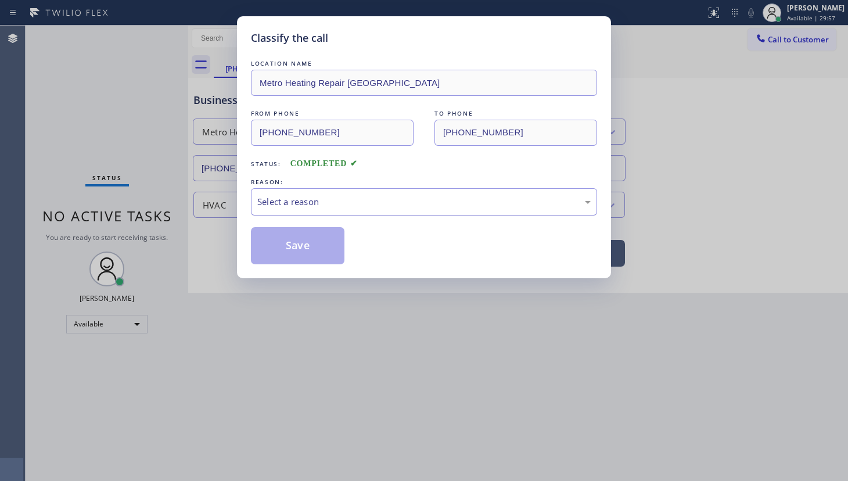
click at [295, 205] on div "Select a reason" at bounding box center [423, 201] width 333 height 13
click at [279, 243] on button "Save" at bounding box center [298, 245] width 94 height 37
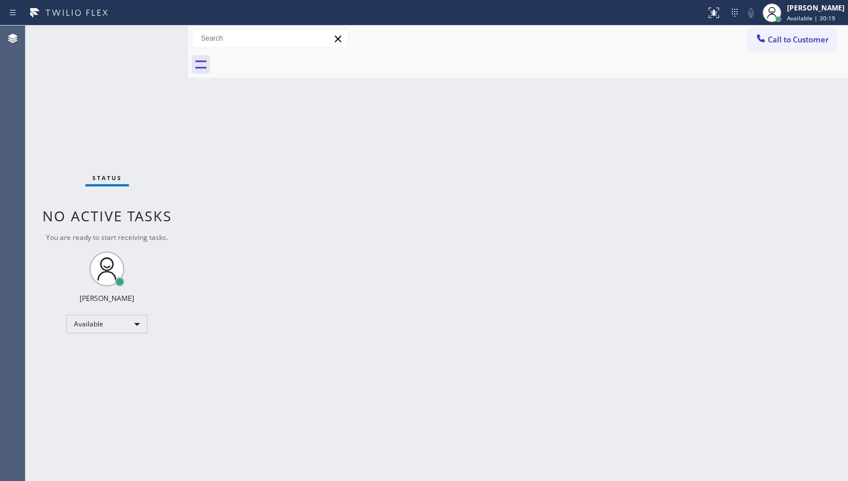
click at [76, 109] on div "Status No active tasks You are ready to start receiving tasks. JENIZA ALCAYDE A…" at bounding box center [107, 253] width 163 height 455
click at [101, 321] on div "Available" at bounding box center [106, 324] width 81 height 19
click at [98, 363] on li "Unavailable" at bounding box center [106, 368] width 79 height 14
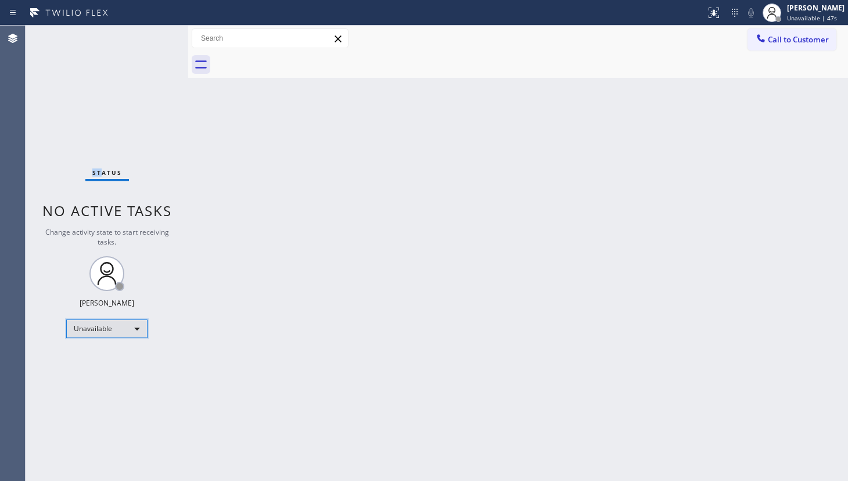
click at [92, 328] on div "Unavailable" at bounding box center [106, 329] width 81 height 19
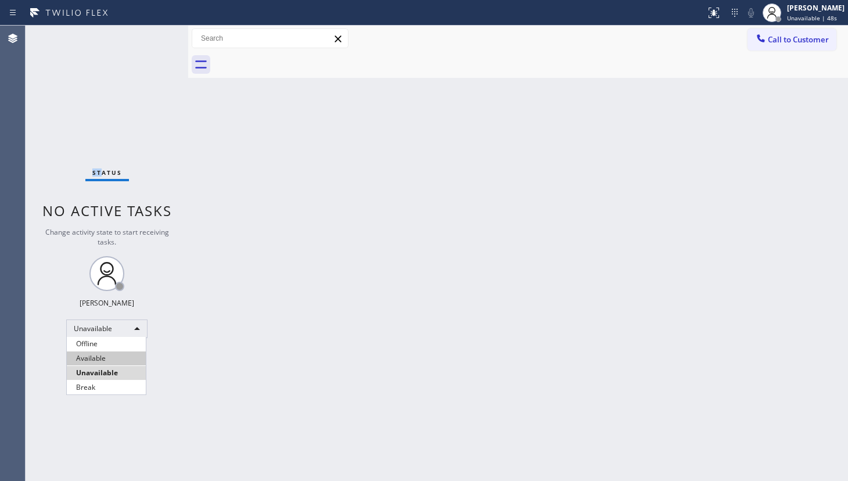
click at [110, 356] on li "Available" at bounding box center [106, 358] width 79 height 14
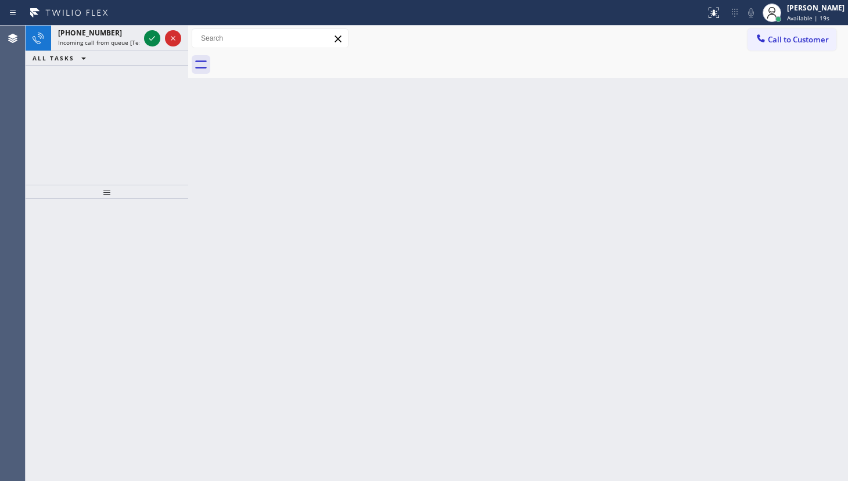
drag, startPoint x: 101, startPoint y: 91, endPoint x: 110, endPoint y: 80, distance: 14.0
click at [105, 85] on div "+16507276870 Incoming call from queue [Test] All ALL TASKS ALL TASKS ACTIVE TAS…" at bounding box center [107, 105] width 163 height 159
click at [150, 39] on icon at bounding box center [152, 38] width 6 height 5
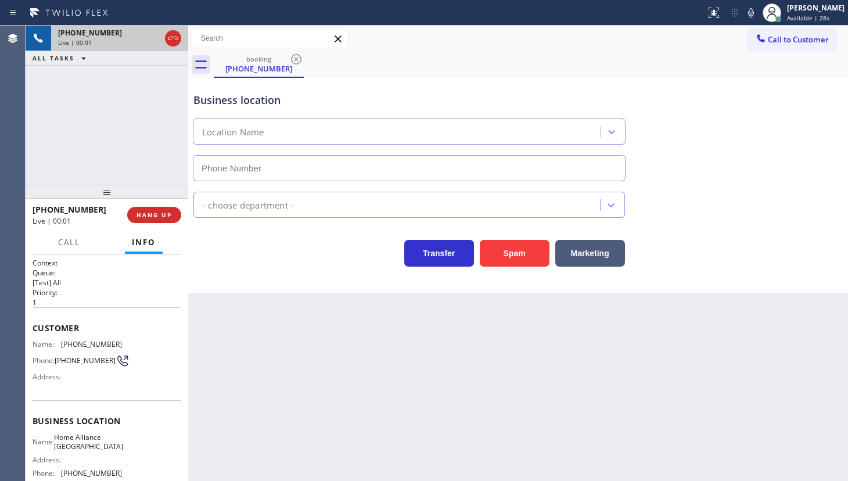
type input "(323) 643-6221"
click at [52, 139] on div "+15593601156 Live | 00:13 ALL TASKS ALL TASKS ACTIVE TASKS TASKS IN WRAP UP" at bounding box center [107, 105] width 163 height 159
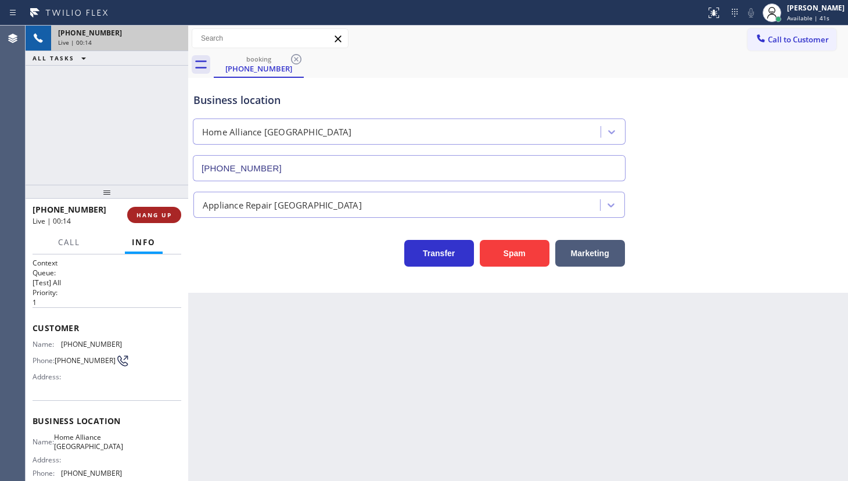
click at [159, 213] on span "HANG UP" at bounding box center [154, 215] width 35 height 8
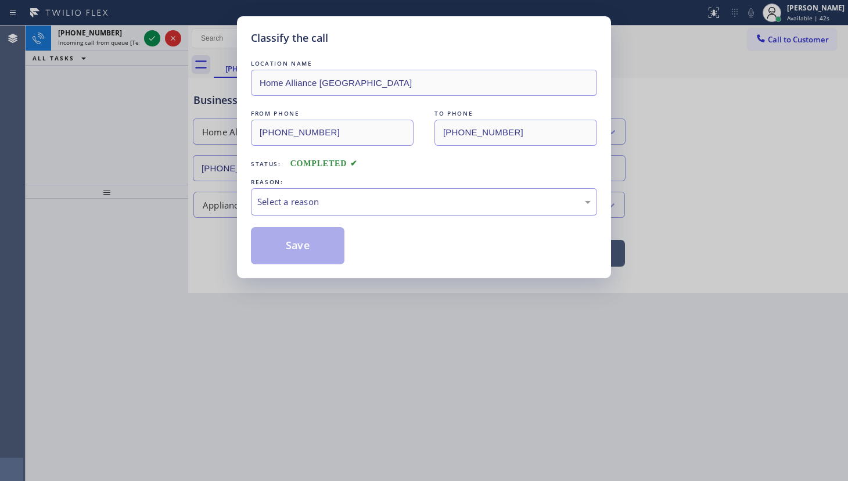
click at [291, 193] on div "Select a reason" at bounding box center [424, 201] width 346 height 27
click at [284, 238] on button "Save" at bounding box center [298, 245] width 94 height 37
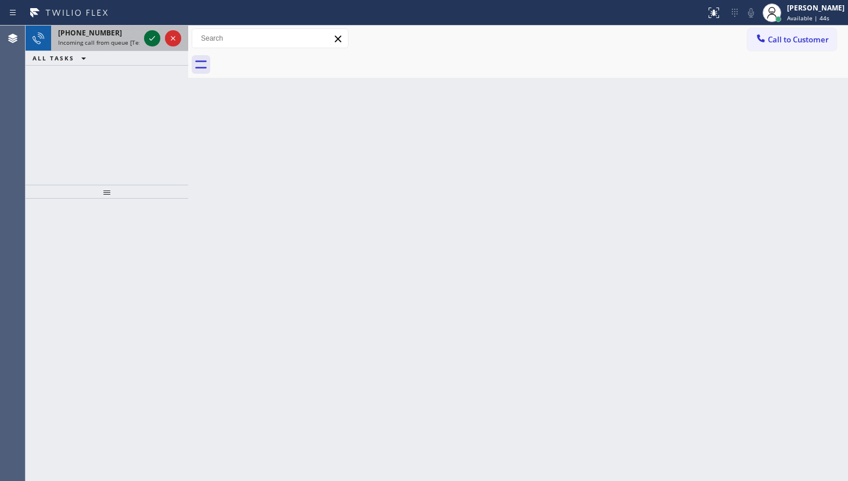
click at [152, 39] on icon at bounding box center [152, 38] width 6 height 5
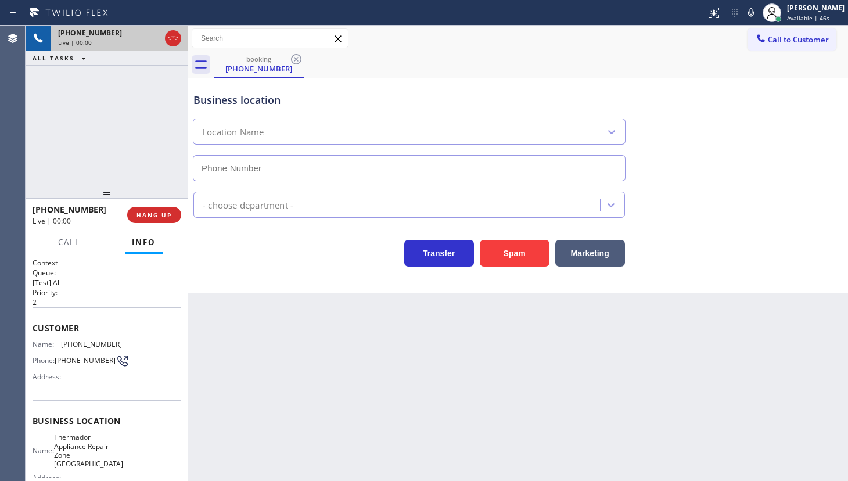
type input "(410) 237-0708"
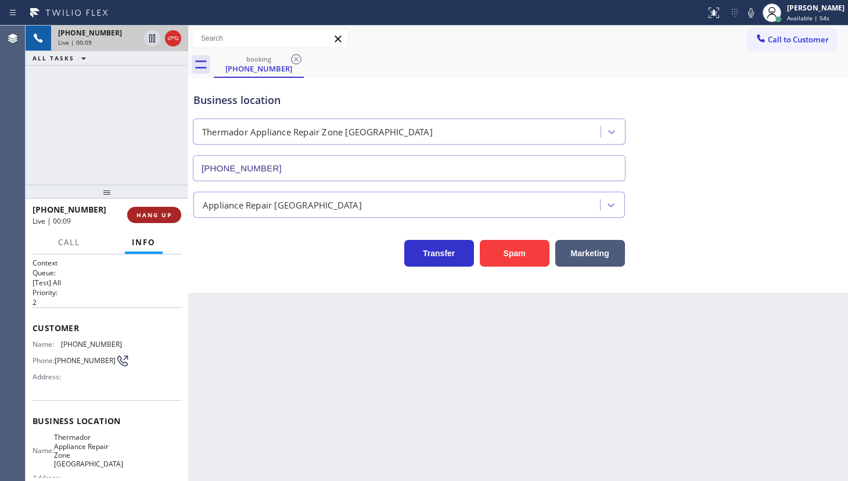
click at [156, 213] on span "HANG UP" at bounding box center [154, 215] width 35 height 8
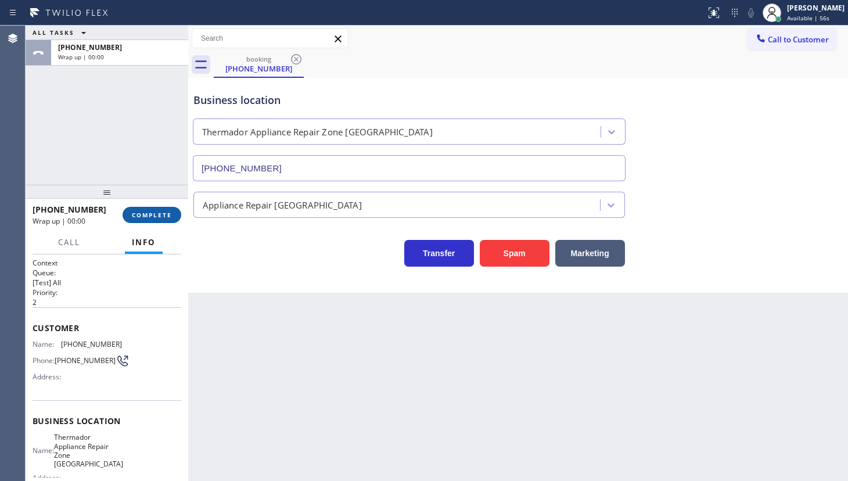
click at [156, 213] on span "COMPLETE" at bounding box center [152, 215] width 40 height 8
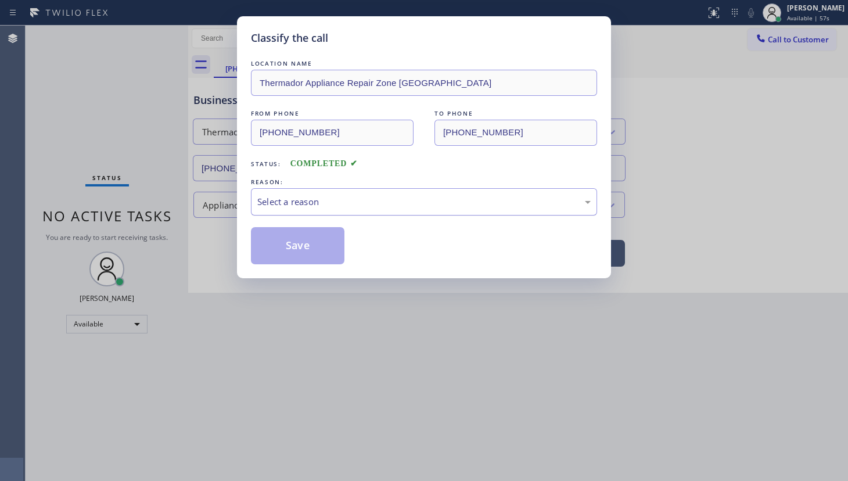
click at [270, 205] on div "Select a reason" at bounding box center [423, 201] width 333 height 13
click at [313, 244] on button "Save" at bounding box center [298, 245] width 94 height 37
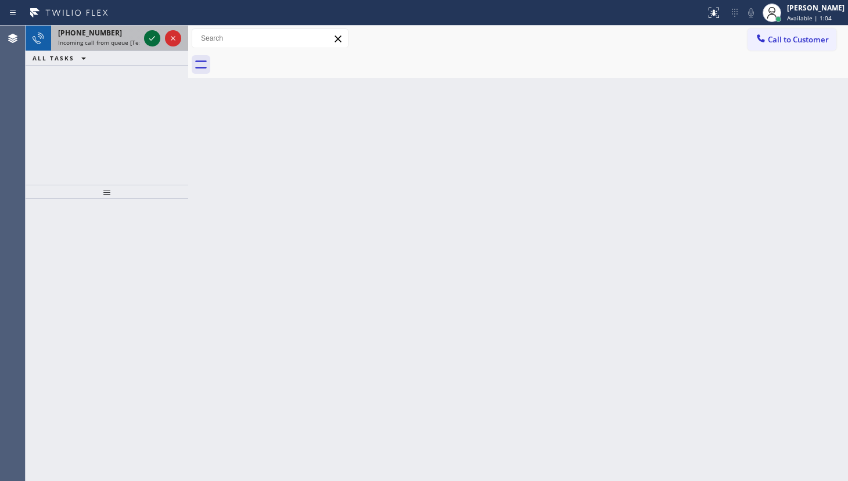
click at [156, 37] on icon at bounding box center [152, 38] width 14 height 14
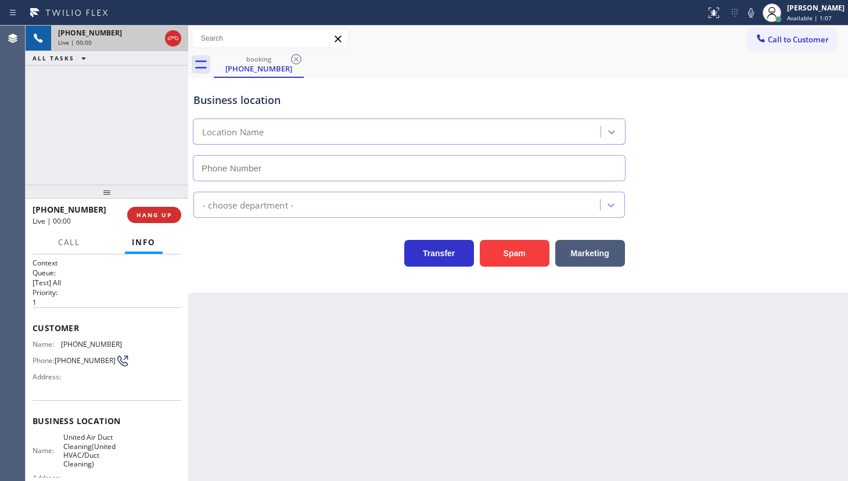
type input "(855) 228-6182"
click at [166, 214] on span "HANG UP" at bounding box center [154, 215] width 35 height 8
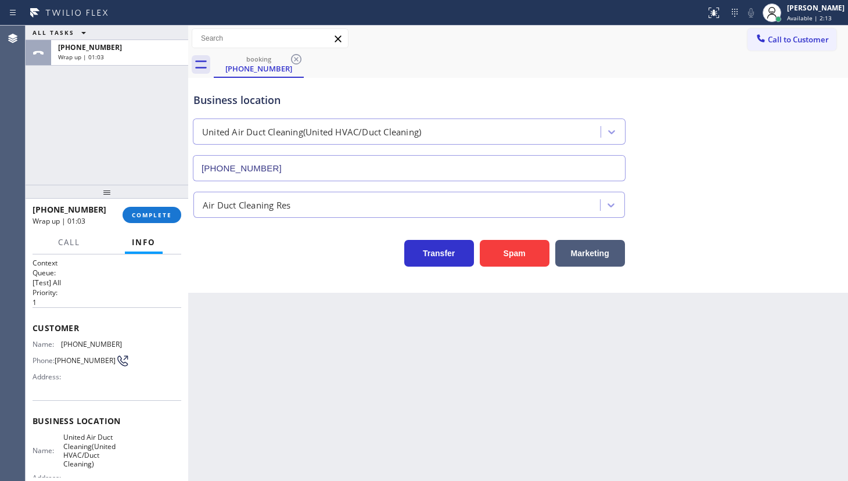
click at [58, 116] on div "ALL TASKS ALL TASKS ACTIVE TASKS TASKS IN WRAP UP +14082044115 Wrap up | 01:03" at bounding box center [107, 105] width 163 height 159
click at [139, 211] on span "COMPLETE" at bounding box center [152, 215] width 40 height 8
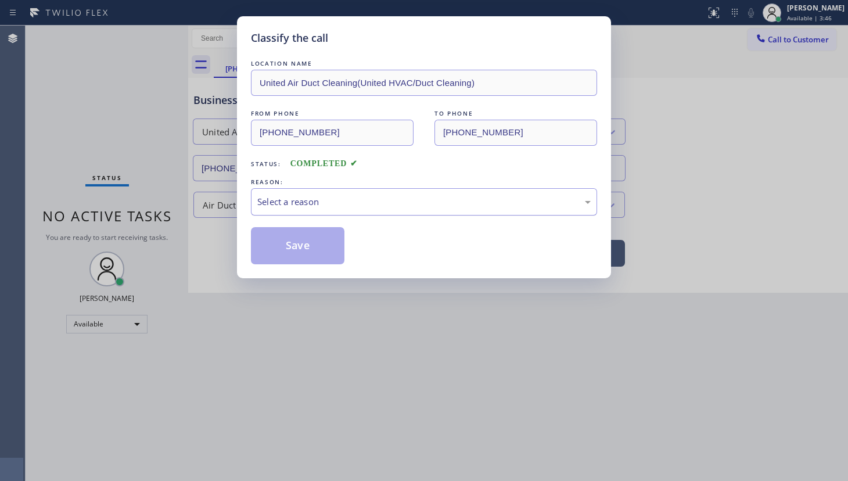
click at [320, 199] on div "Select a reason" at bounding box center [423, 201] width 333 height 13
click at [306, 238] on button "Save" at bounding box center [298, 245] width 94 height 37
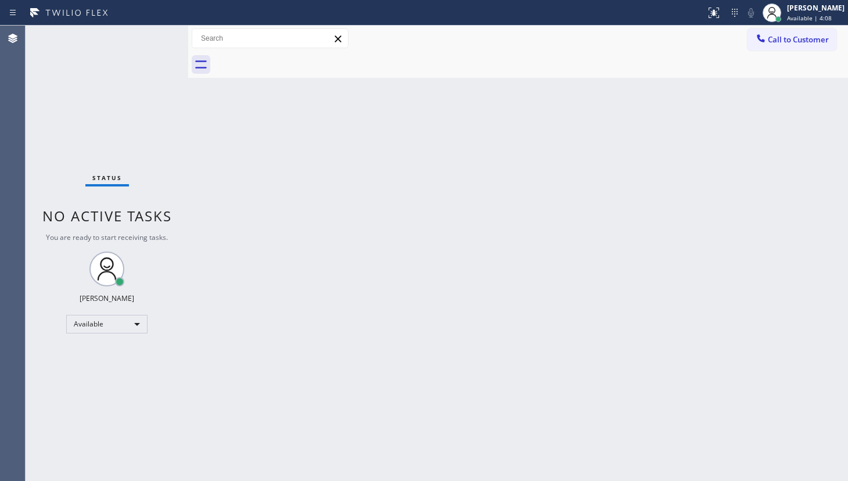
click at [141, 46] on div "Status No active tasks You are ready to start receiving tasks. JENIZA ALCAYDE A…" at bounding box center [107, 253] width 163 height 455
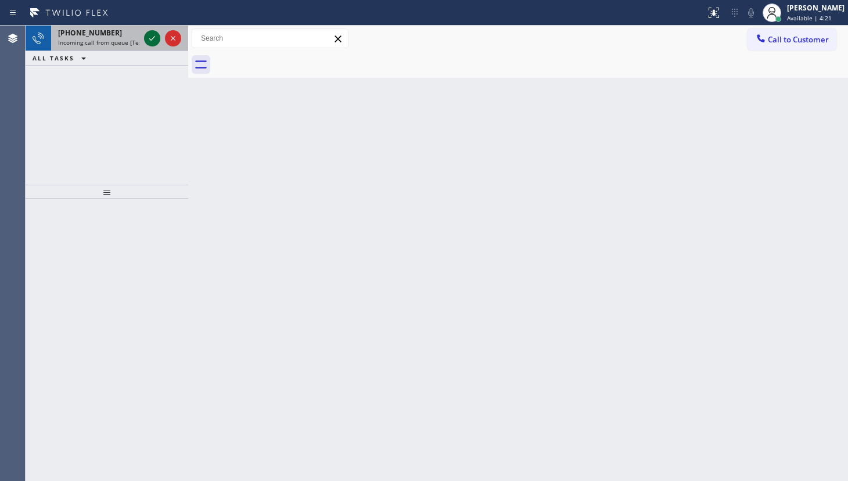
click at [151, 43] on icon at bounding box center [152, 38] width 14 height 14
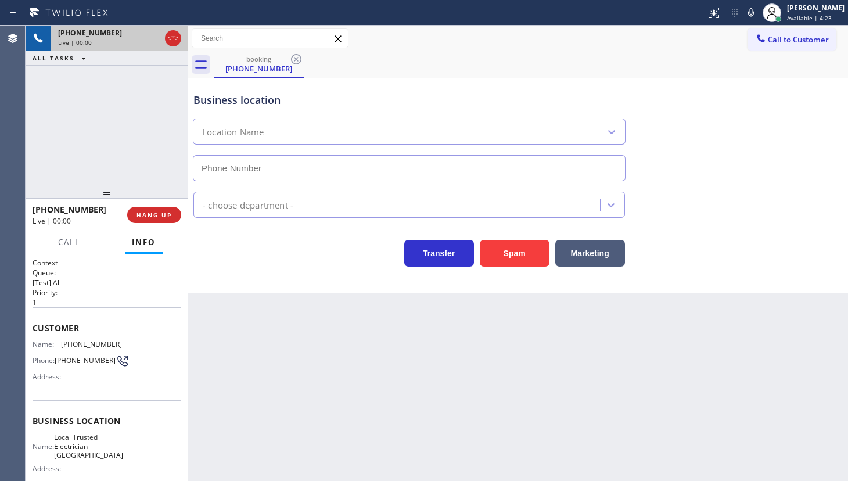
type input "(650) 456-0918"
click at [149, 218] on span "HANG UP" at bounding box center [154, 215] width 35 height 8
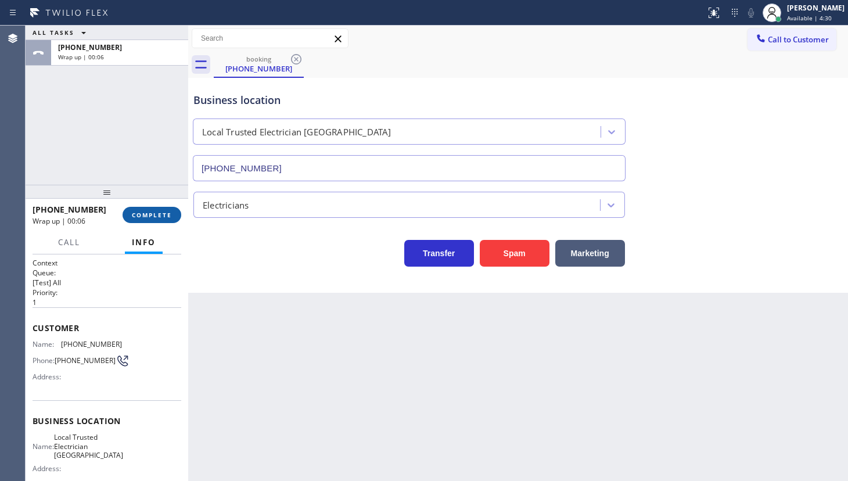
click at [168, 217] on span "COMPLETE" at bounding box center [152, 215] width 40 height 8
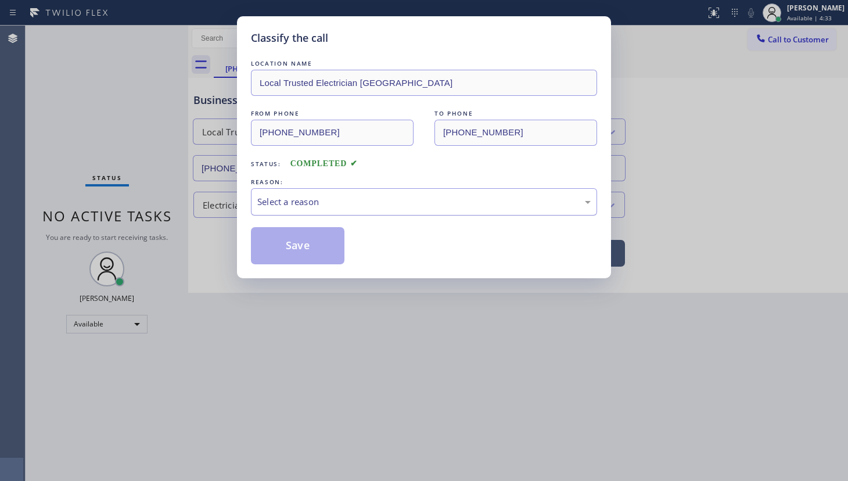
click at [372, 203] on div "Select a reason" at bounding box center [423, 201] width 333 height 13
click at [289, 241] on button "Save" at bounding box center [298, 245] width 94 height 37
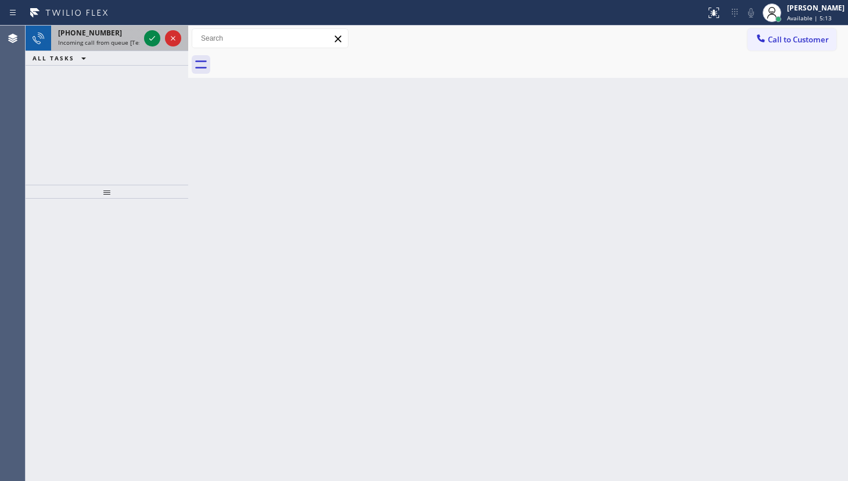
drag, startPoint x: 162, startPoint y: 39, endPoint x: 121, endPoint y: 37, distance: 40.7
click at [151, 39] on div at bounding box center [163, 39] width 42 height 26
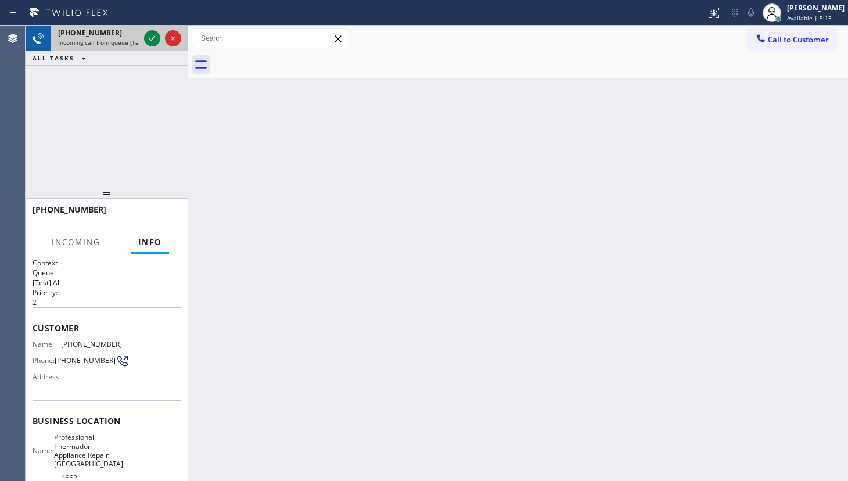
click at [123, 36] on div "+13475029562" at bounding box center [98, 33] width 81 height 10
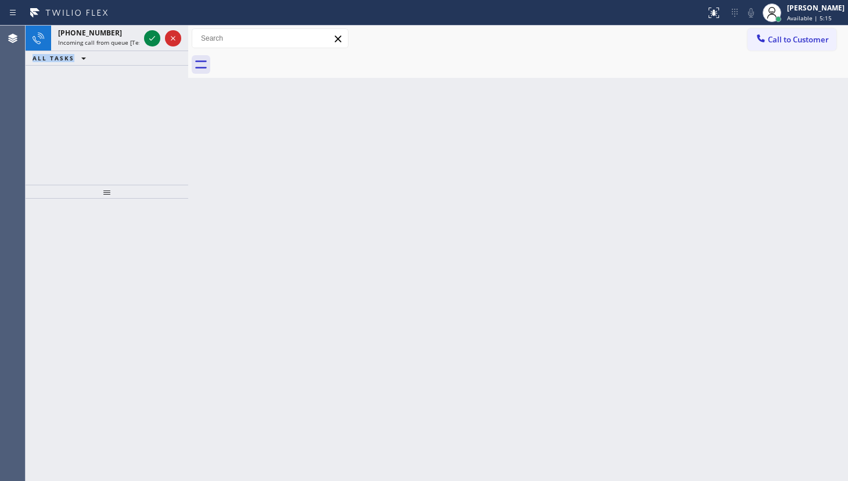
click at [149, 36] on icon at bounding box center [152, 38] width 14 height 14
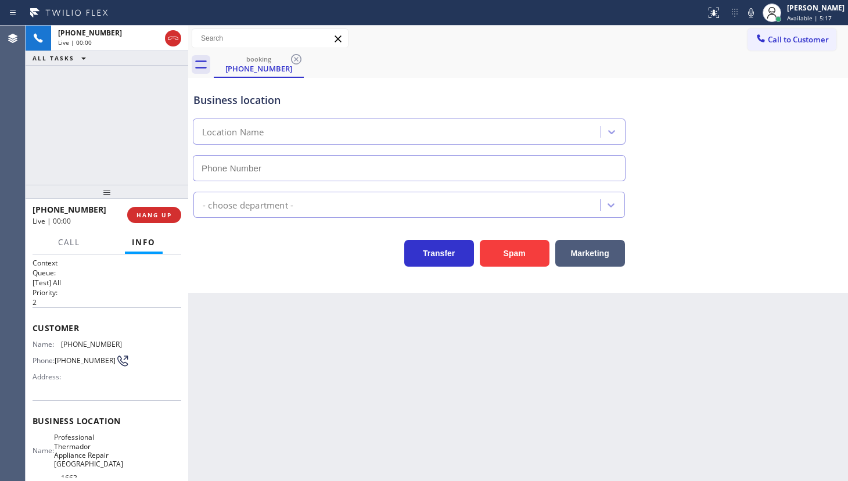
type input "(347) 934-8731"
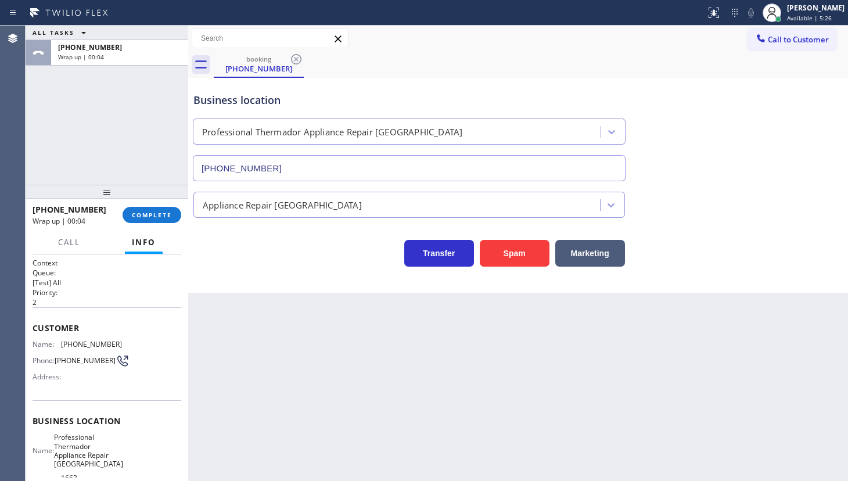
click at [555, 387] on div "Back to Dashboard Change Sender ID Customers Technicians Select a contact Outbo…" at bounding box center [518, 253] width 660 height 455
click at [163, 214] on span "COMPLETE" at bounding box center [152, 215] width 40 height 8
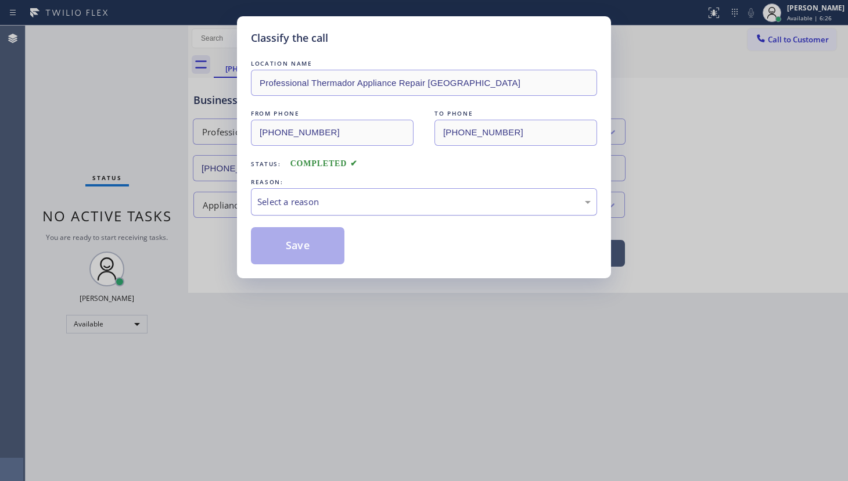
click at [277, 207] on div "Select a reason" at bounding box center [423, 201] width 333 height 13
click at [278, 246] on button "Save" at bounding box center [298, 245] width 94 height 37
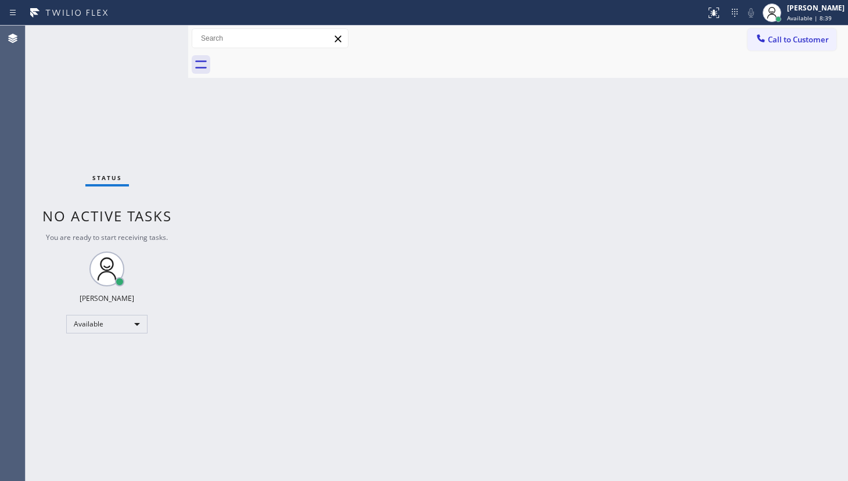
click at [686, 289] on div "Back to Dashboard Change Sender ID Customers Technicians Select a contact Outbo…" at bounding box center [518, 253] width 660 height 455
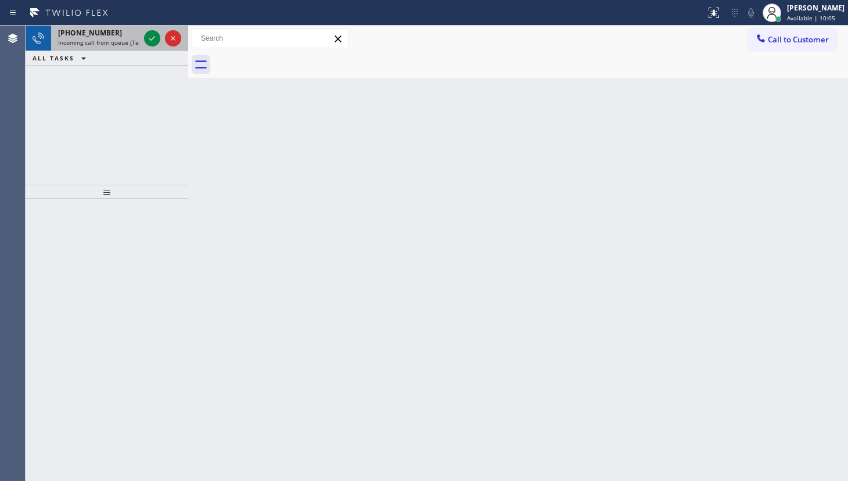
click at [102, 38] on span "Incoming call from queue [Test] All" at bounding box center [106, 42] width 96 height 8
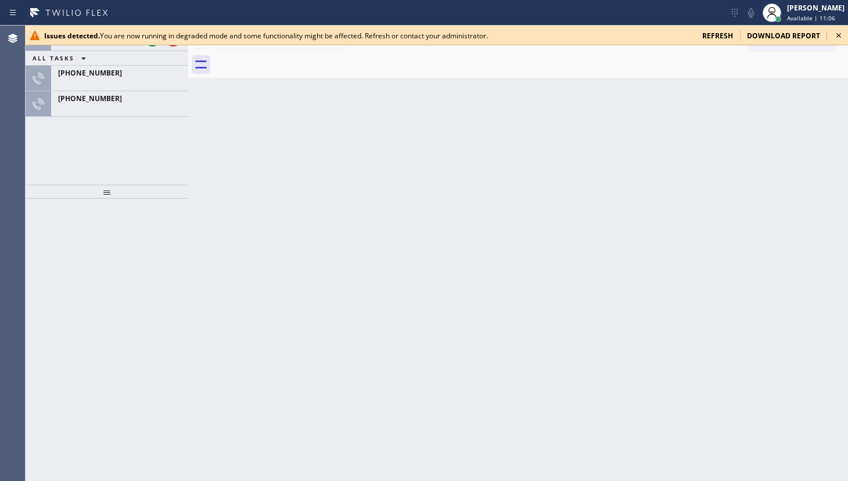
click at [727, 34] on div "Issues detected. You are now running in degraded mode and some functionality mi…" at bounding box center [437, 36] width 823 height 20
click at [727, 34] on span "refresh" at bounding box center [717, 36] width 31 height 10
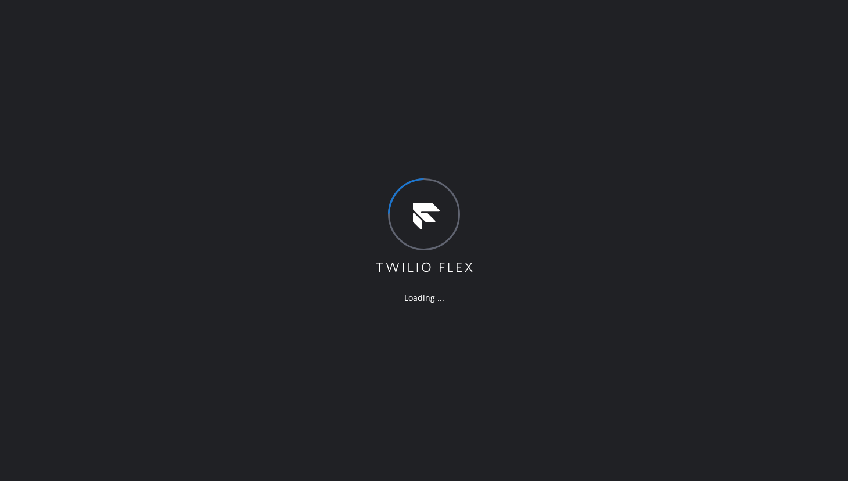
click at [493, 120] on div "Loading ..." at bounding box center [424, 240] width 848 height 481
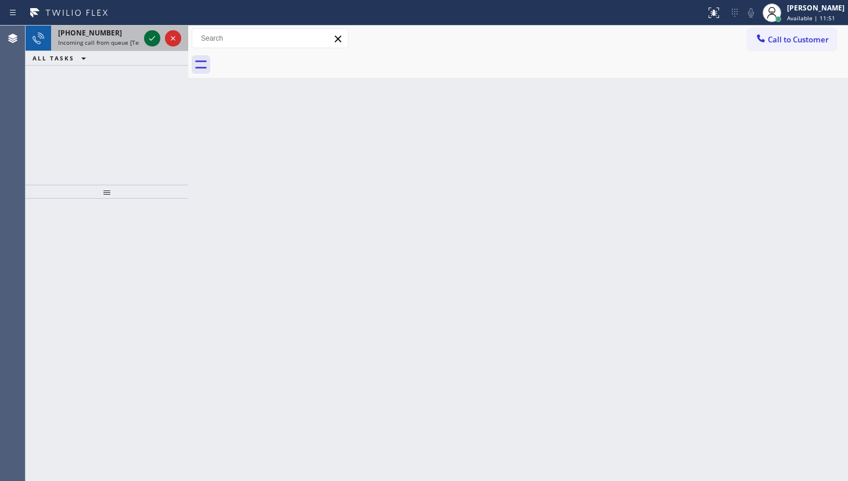
click at [149, 35] on icon at bounding box center [152, 38] width 14 height 14
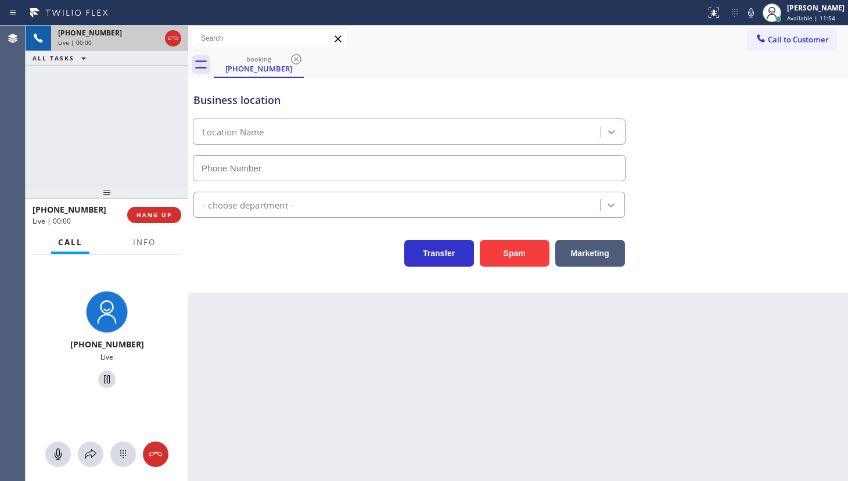
type input "(954) 835-4535"
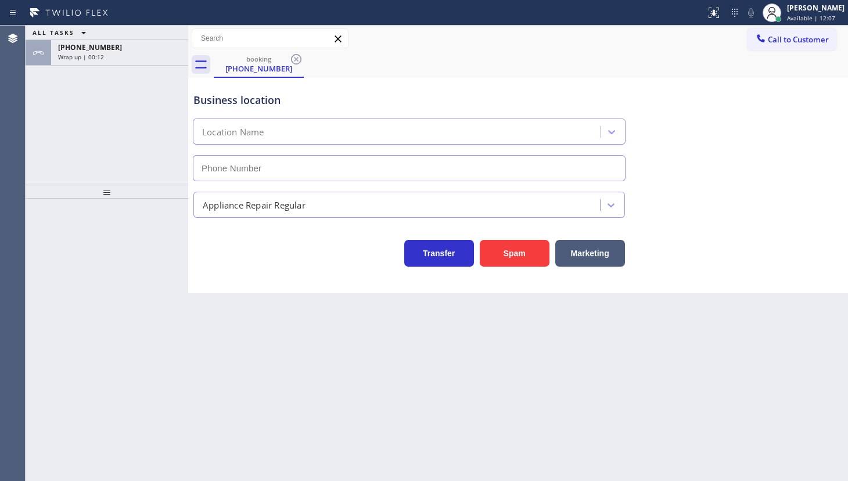
type input "[PHONE_NUMBER]"
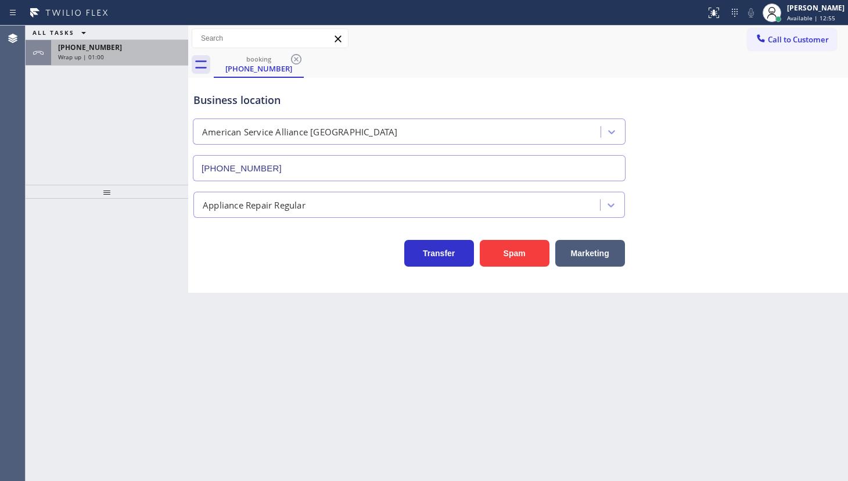
click at [111, 64] on div "+19179070558 Wrap up | 01:00" at bounding box center [117, 53] width 132 height 26
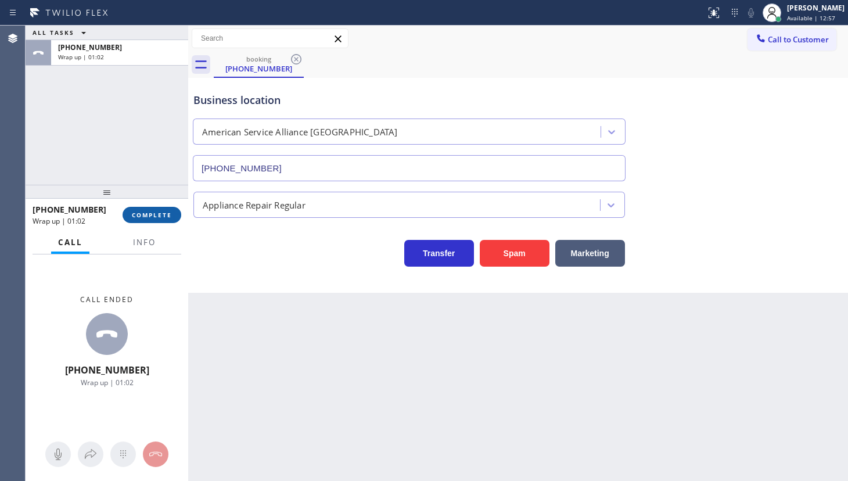
click at [157, 212] on span "COMPLETE" at bounding box center [152, 215] width 40 height 8
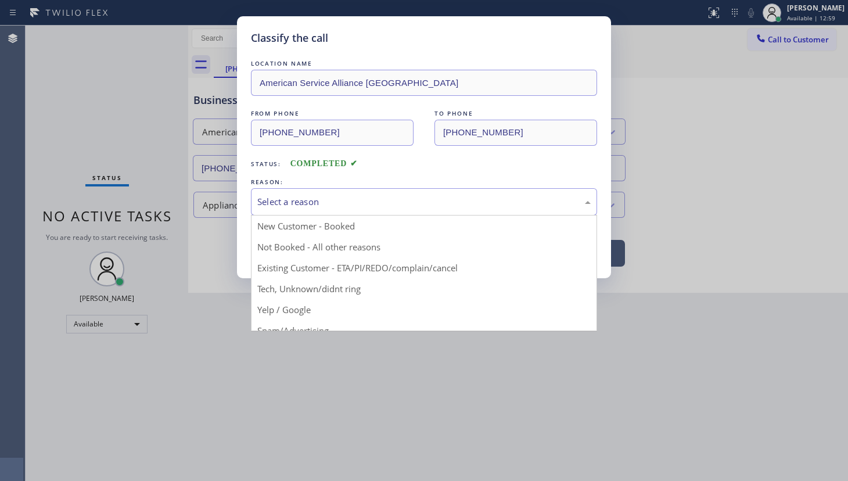
click at [318, 195] on div "Select a reason" at bounding box center [423, 201] width 333 height 13
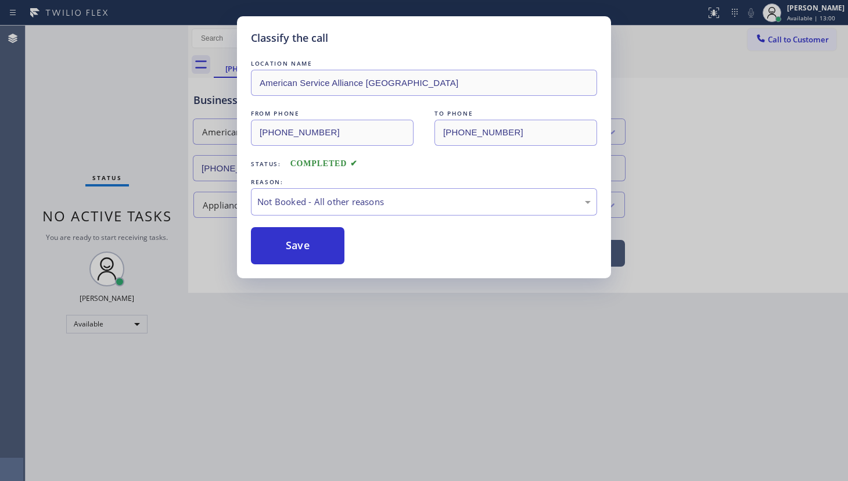
click at [296, 241] on button "Save" at bounding box center [298, 245] width 94 height 37
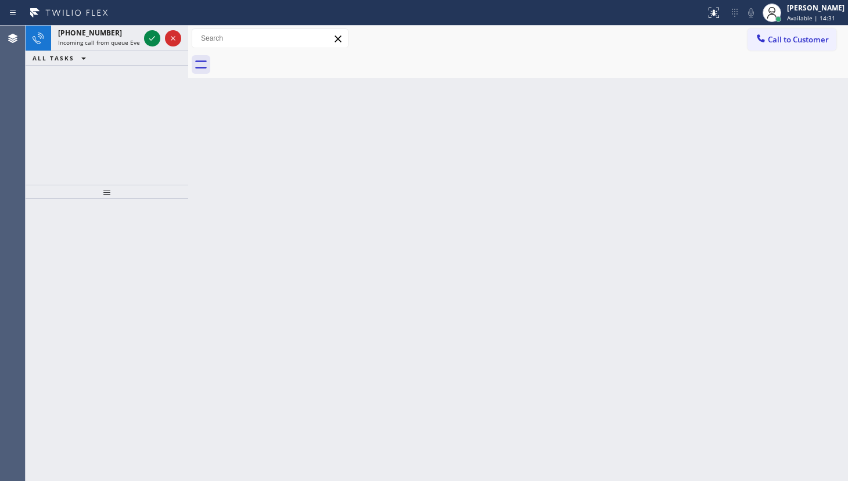
drag, startPoint x: 156, startPoint y: 99, endPoint x: 156, endPoint y: 80, distance: 18.6
click at [156, 98] on div "+15102433355 Incoming call from queue Everybody ALL TASKS ALL TASKS ACTIVE TASK…" at bounding box center [107, 105] width 163 height 159
click at [139, 39] on span "Incoming call from queue [Test] All" at bounding box center [106, 42] width 96 height 8
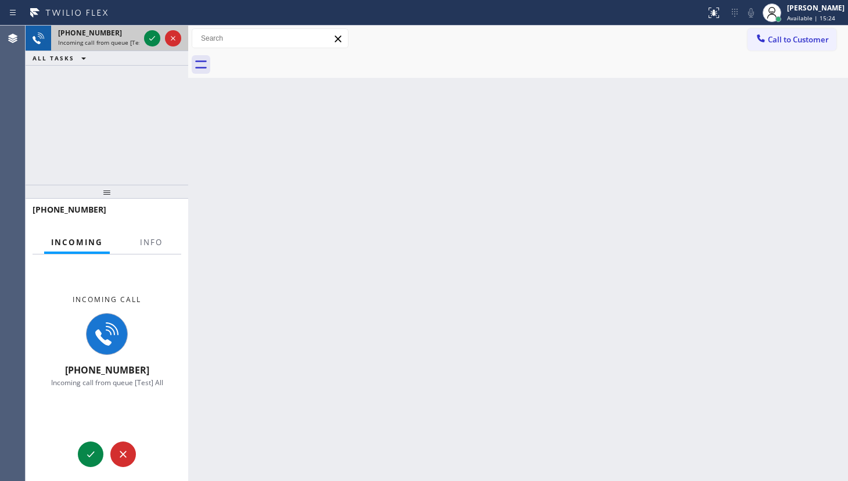
click at [143, 39] on div at bounding box center [163, 39] width 42 height 26
click at [148, 37] on icon at bounding box center [152, 38] width 14 height 14
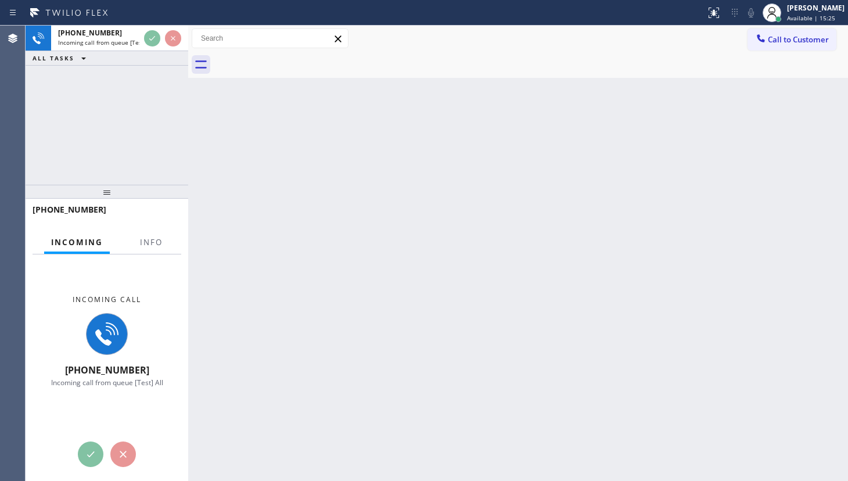
click at [158, 61] on div "+18106338032 Incoming call from queue [Test] All ALL TASKS ALL TASKS ACTIVE TAS…" at bounding box center [107, 46] width 163 height 40
click at [160, 58] on div "ALL TASKS ALL TASKS ACTIVE TASKS TASKS IN WRAP UP" at bounding box center [107, 58] width 163 height 15
drag, startPoint x: 160, startPoint y: 59, endPoint x: 198, endPoint y: 286, distance: 230.8
click at [164, 78] on div "+18106338032 Incoming call from queue [Test] All ALL TASKS ALL TASKS ACTIVE TAS…" at bounding box center [107, 105] width 163 height 159
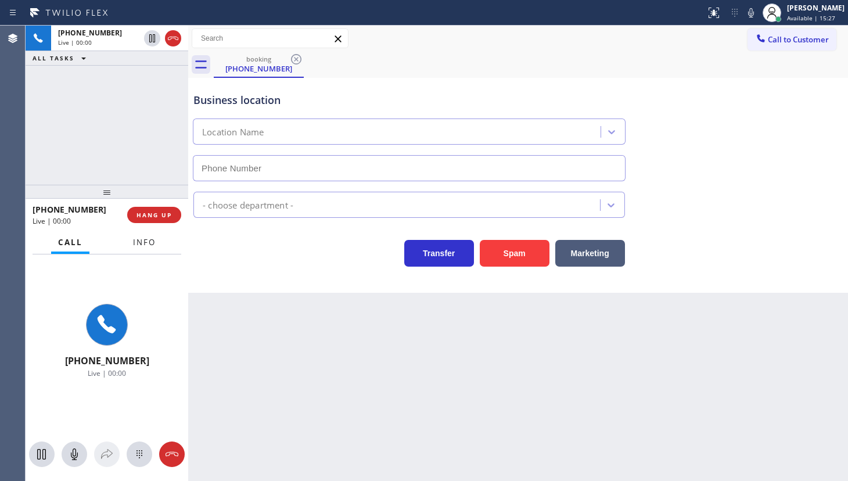
click at [145, 242] on button "Info" at bounding box center [144, 242] width 37 height 23
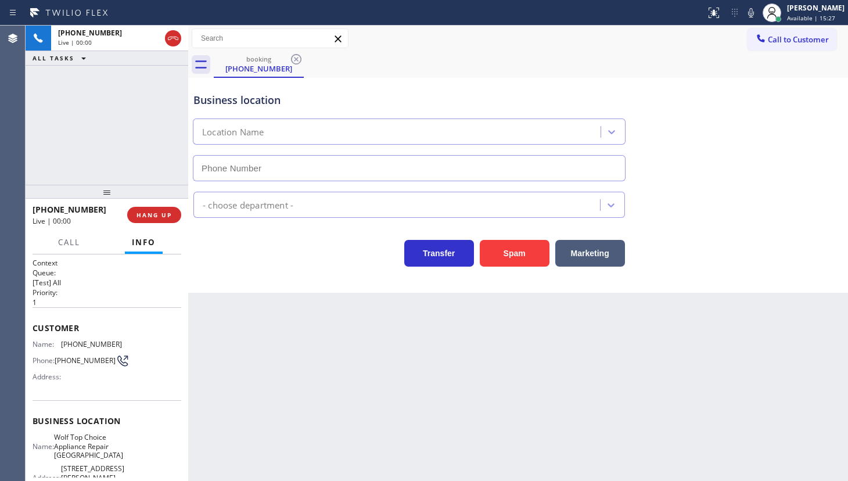
type input "(813) 694-8663"
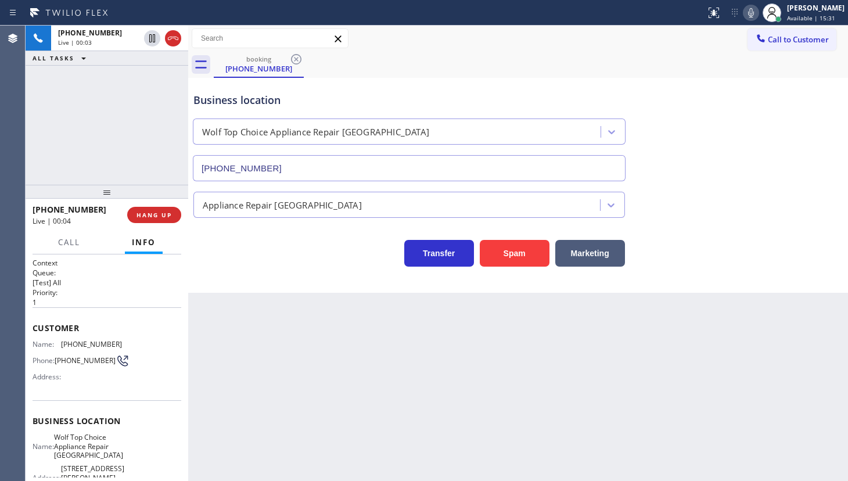
click at [752, 7] on icon at bounding box center [751, 13] width 14 height 14
click at [180, 215] on button "HANG UP" at bounding box center [154, 215] width 54 height 16
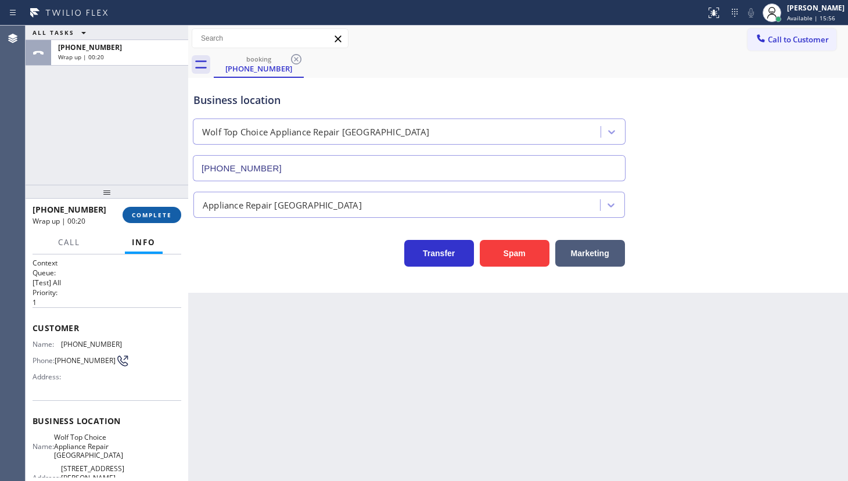
click at [150, 216] on span "COMPLETE" at bounding box center [152, 215] width 40 height 8
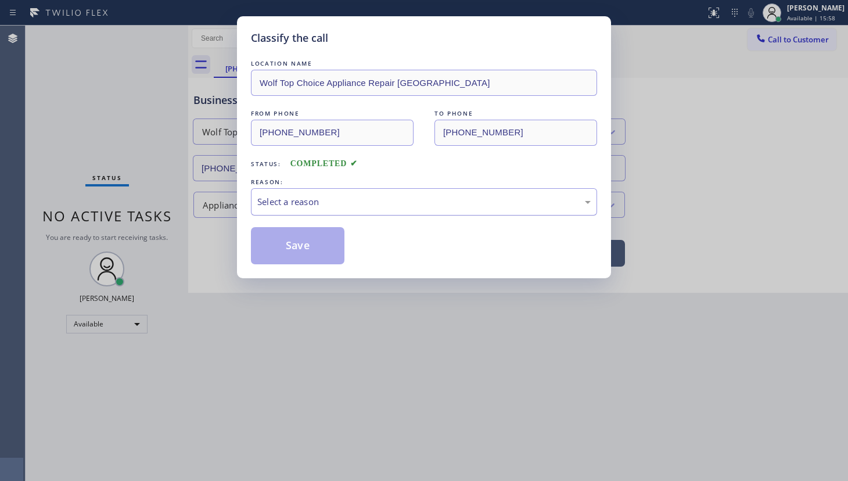
click at [288, 204] on div "Select a reason" at bounding box center [423, 201] width 333 height 13
click at [294, 248] on button "Save" at bounding box center [298, 245] width 94 height 37
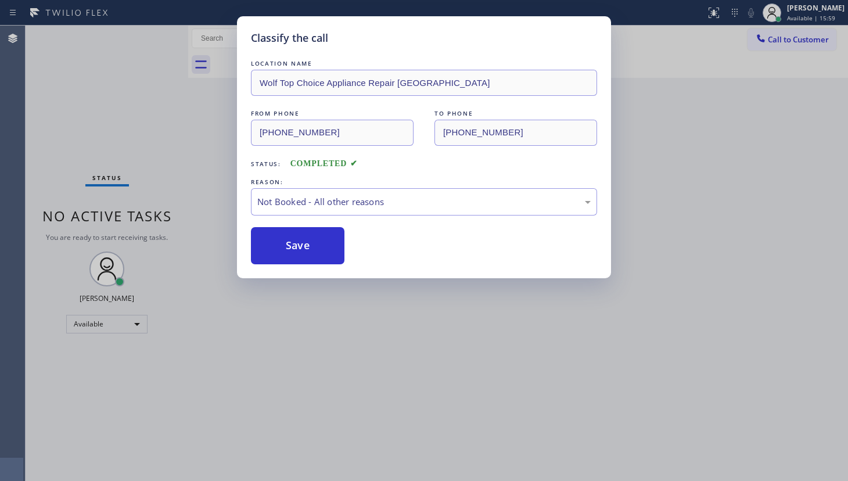
click at [834, 177] on div "Classify the call LOCATION NAME Wolf Top Choice Appliance Repair Sun Bay South …" at bounding box center [424, 240] width 848 height 481
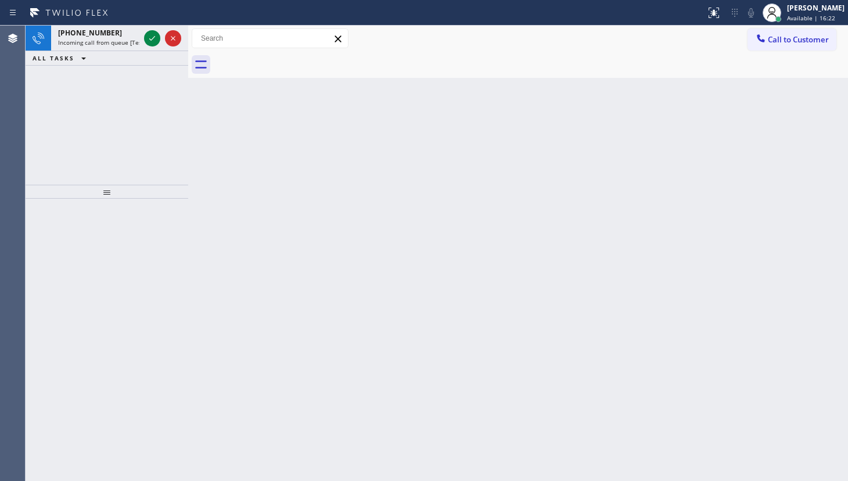
drag, startPoint x: 71, startPoint y: 107, endPoint x: 99, endPoint y: 67, distance: 49.6
click at [88, 80] on div "+15412324030 Incoming call from queue [Test] All ALL TASKS ALL TASKS ACTIVE TAS…" at bounding box center [107, 105] width 163 height 159
click at [142, 41] on div "+15412324030 Incoming call from queue [Test] All" at bounding box center [107, 39] width 163 height 26
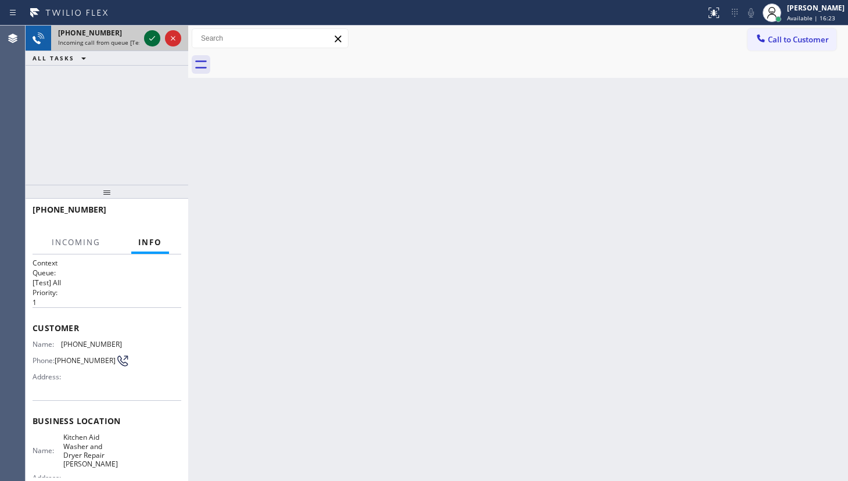
click at [145, 37] on icon at bounding box center [152, 38] width 14 height 14
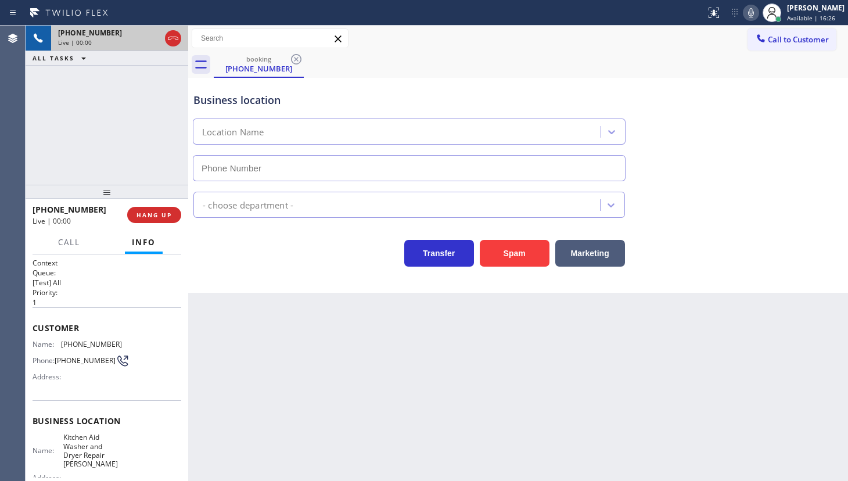
type input "(458) 217-8034"
click at [168, 118] on div "+15412324030 Live | 01:49 ALL TASKS ALL TASKS ACTIVE TASKS TASKS IN WRAP UP" at bounding box center [107, 105] width 163 height 159
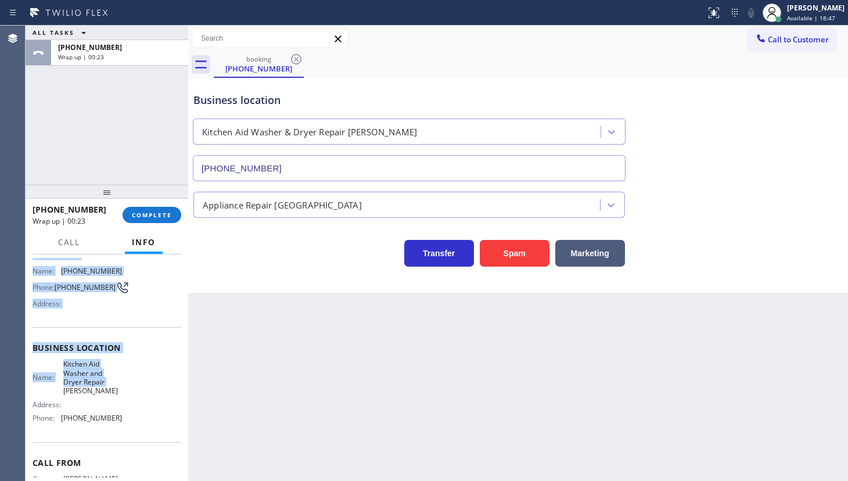
scroll to position [128, 0]
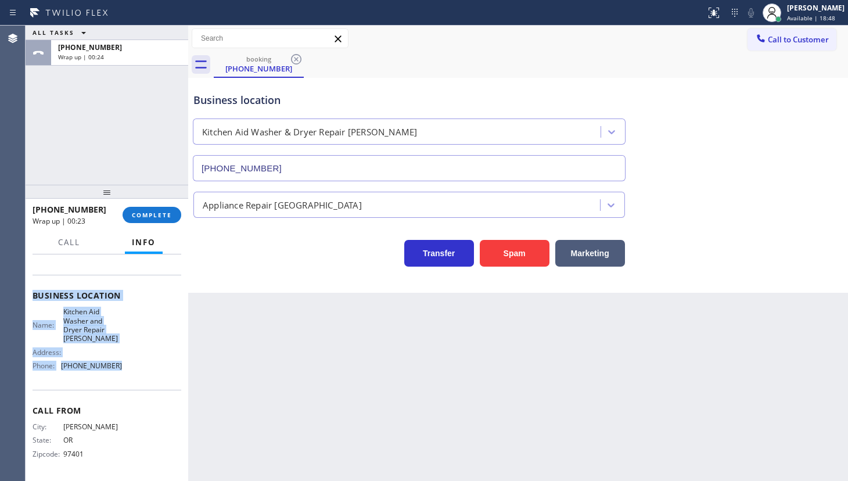
drag, startPoint x: 30, startPoint y: 322, endPoint x: 164, endPoint y: 377, distance: 144.9
click at [164, 377] on div "Context Queue: [Test] All Priority: 1 Customer Name: (541) 232-4030 Phone: (541…" at bounding box center [107, 367] width 163 height 227
copy div "Customer Name: (541) 232-4030 Phone: (541) 232-4030 Address: Business location …"
click at [163, 211] on span "COMPLETE" at bounding box center [152, 215] width 40 height 8
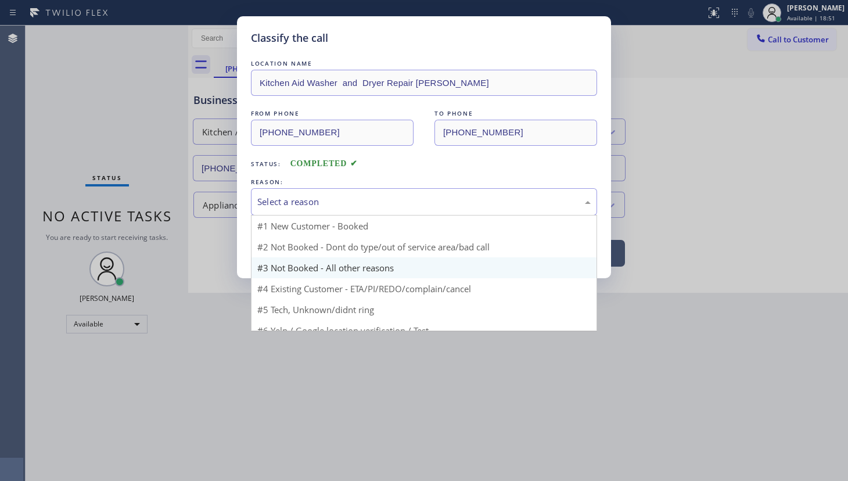
drag, startPoint x: 281, startPoint y: 201, endPoint x: 279, endPoint y: 239, distance: 38.4
click at [279, 204] on div "Select a reason" at bounding box center [423, 201] width 333 height 13
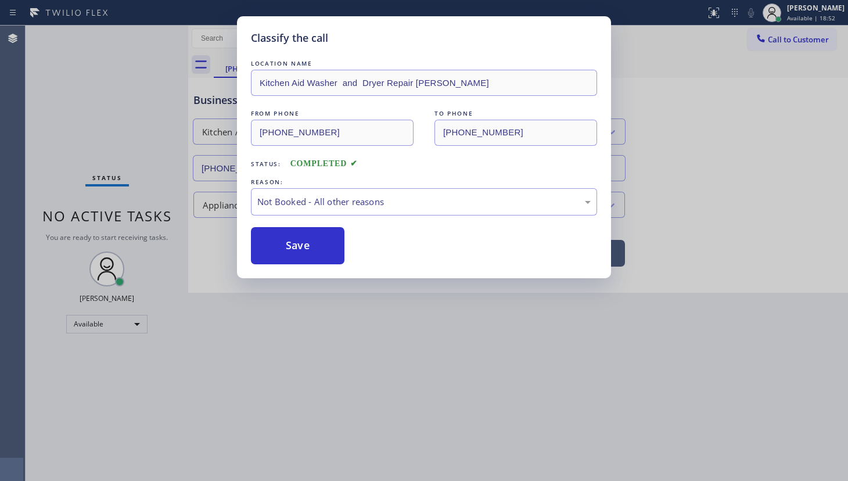
click at [280, 247] on button "Save" at bounding box center [298, 245] width 94 height 37
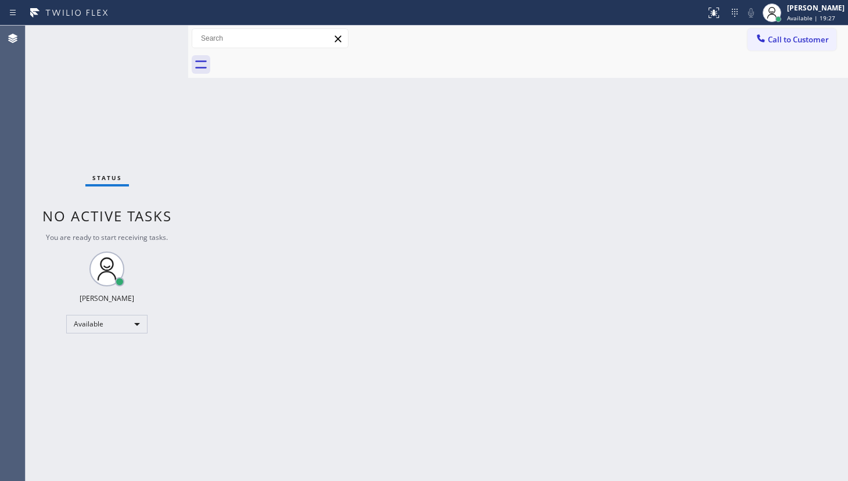
click at [81, 122] on div "Status No active tasks You are ready to start receiving tasks. JENIZA ALCAYDE A…" at bounding box center [107, 253] width 163 height 455
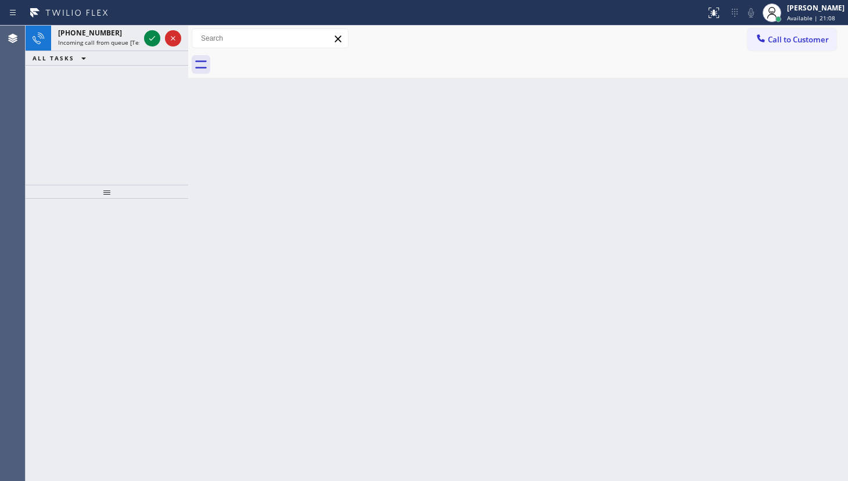
drag, startPoint x: 43, startPoint y: 118, endPoint x: 52, endPoint y: 114, distance: 9.9
click at [48, 117] on div "+15205565865 Incoming call from queue [Test] All ALL TASKS ALL TASKS ACTIVE TAS…" at bounding box center [107, 105] width 163 height 159
click at [149, 38] on icon at bounding box center [152, 38] width 14 height 14
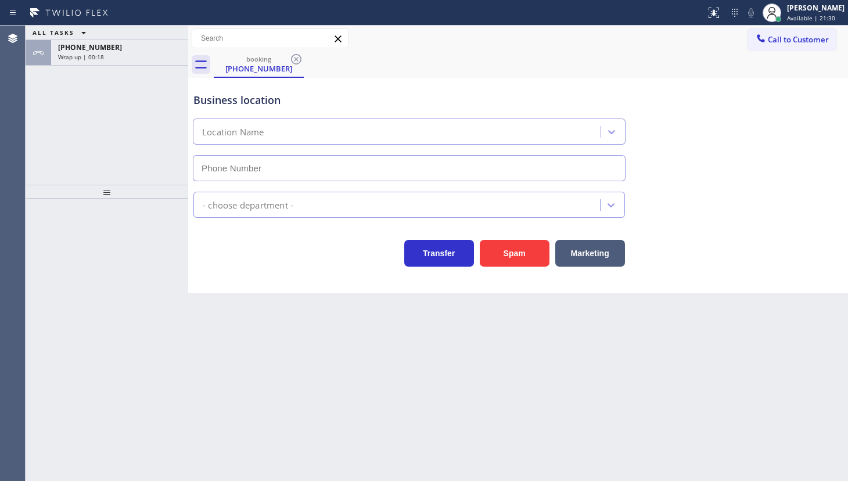
type input "[PHONE_NUMBER]"
drag, startPoint x: 36, startPoint y: 134, endPoint x: 81, endPoint y: 102, distance: 55.4
click at [41, 130] on div "ALL TASKS ALL TASKS ACTIVE TASKS TASKS IN WRAP UP [PHONE_NUMBER] Wrap up | 01:07" at bounding box center [107, 105] width 163 height 159
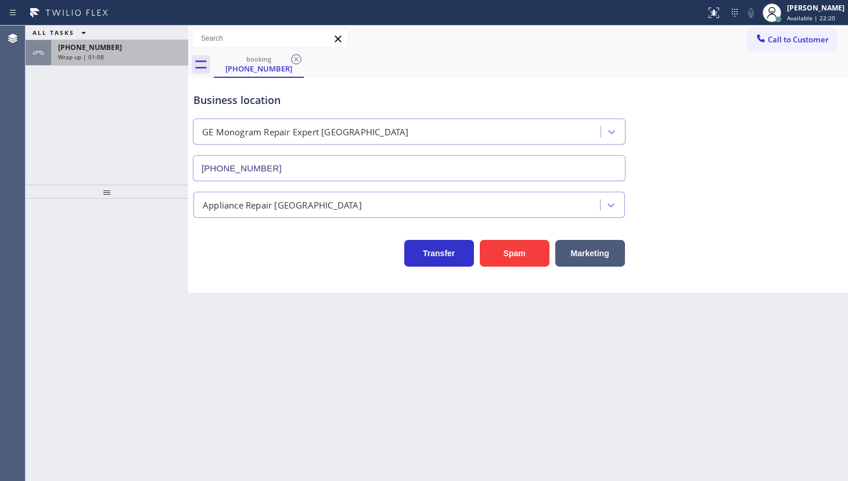
click at [117, 45] on div "[PHONE_NUMBER]" at bounding box center [119, 47] width 123 height 10
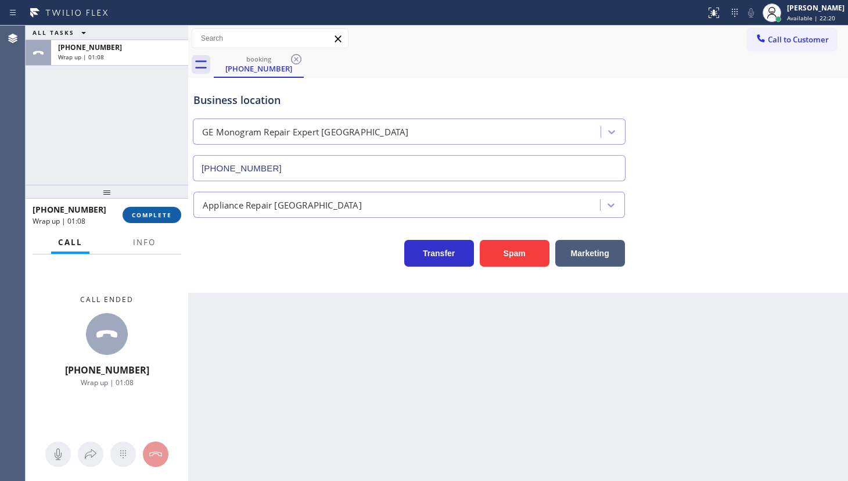
click at [154, 209] on button "COMPLETE" at bounding box center [152, 215] width 59 height 16
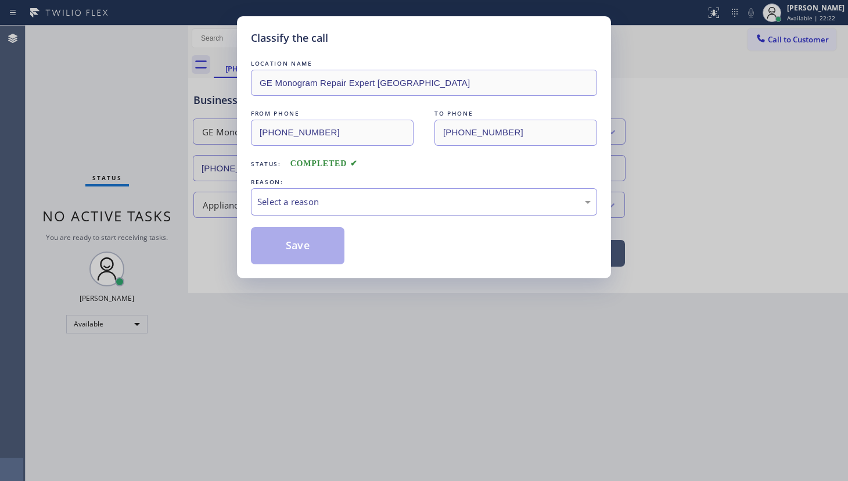
click at [264, 198] on div "Select a reason" at bounding box center [423, 201] width 333 height 13
click at [262, 243] on button "Save" at bounding box center [298, 245] width 94 height 37
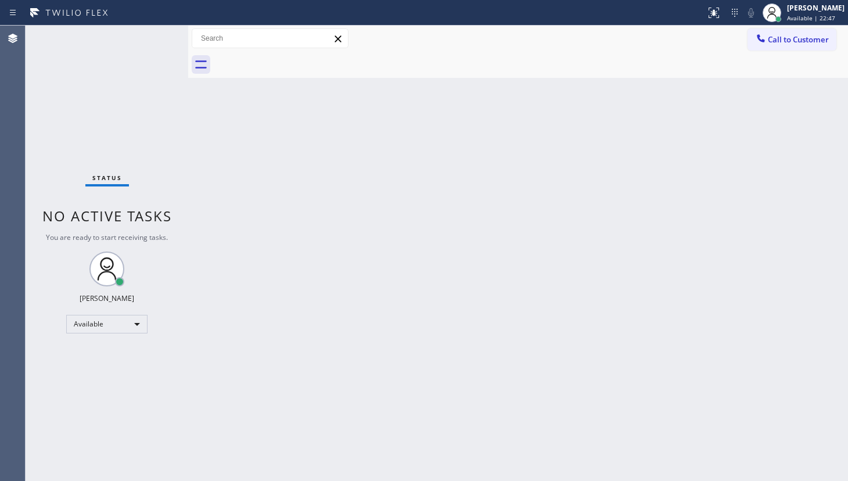
drag, startPoint x: 87, startPoint y: 145, endPoint x: 119, endPoint y: 98, distance: 56.4
click at [94, 130] on div "Status No active tasks You are ready to start receiving tasks. JENIZA ALCAYDE A…" at bounding box center [107, 253] width 163 height 455
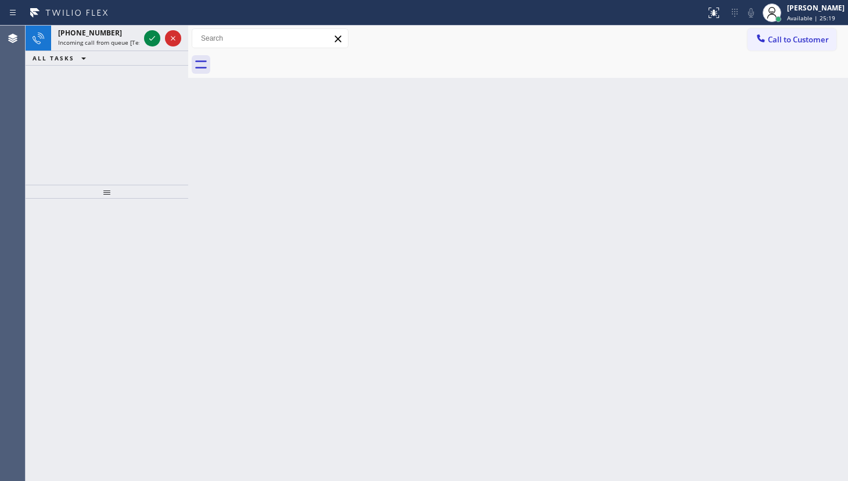
drag, startPoint x: 34, startPoint y: 50, endPoint x: 137, endPoint y: 31, distance: 103.9
click at [45, 49] on div at bounding box center [39, 39] width 26 height 26
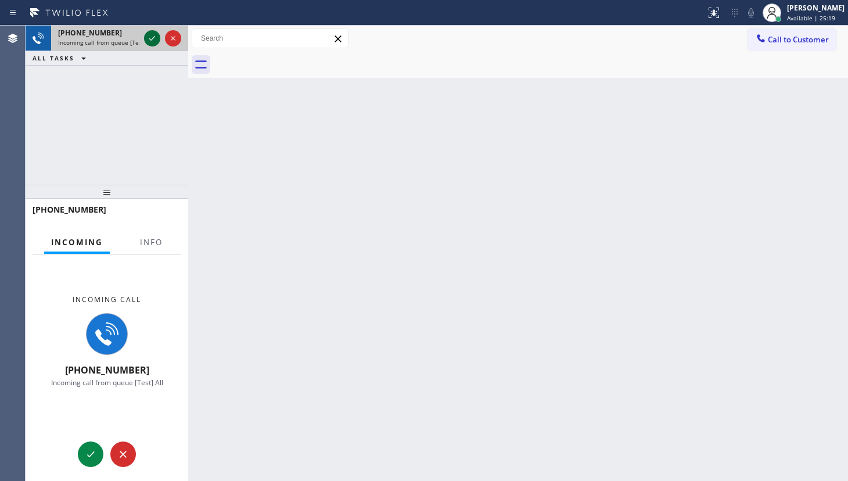
drag, startPoint x: 143, startPoint y: 30, endPoint x: 150, endPoint y: 41, distance: 12.3
click at [146, 38] on div at bounding box center [163, 39] width 42 height 26
click at [150, 41] on icon at bounding box center [152, 38] width 14 height 14
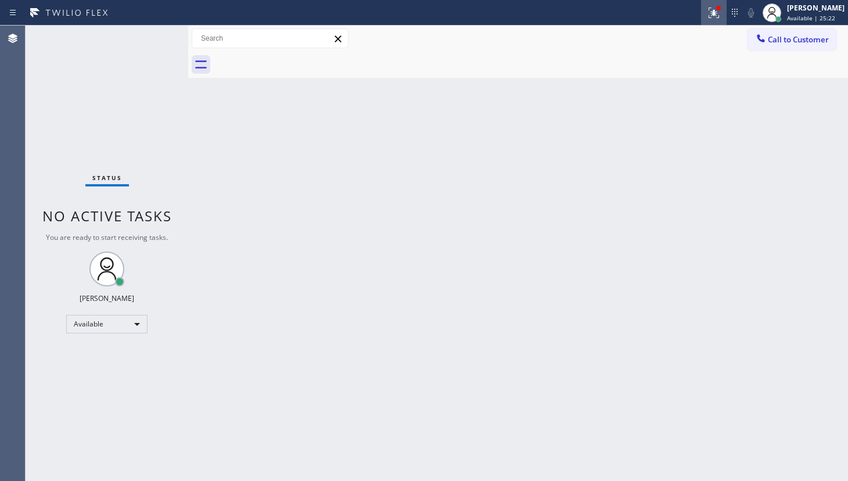
click at [713, 9] on icon at bounding box center [714, 13] width 14 height 14
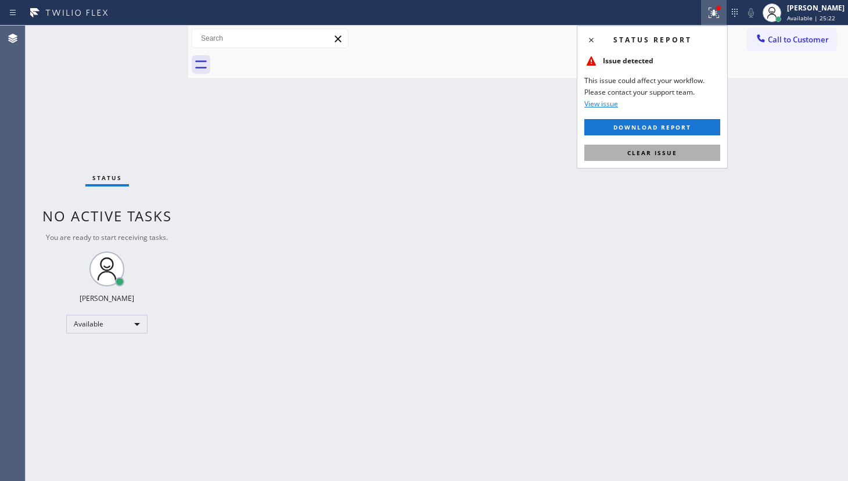
click at [662, 150] on span "Clear issue" at bounding box center [652, 153] width 50 height 8
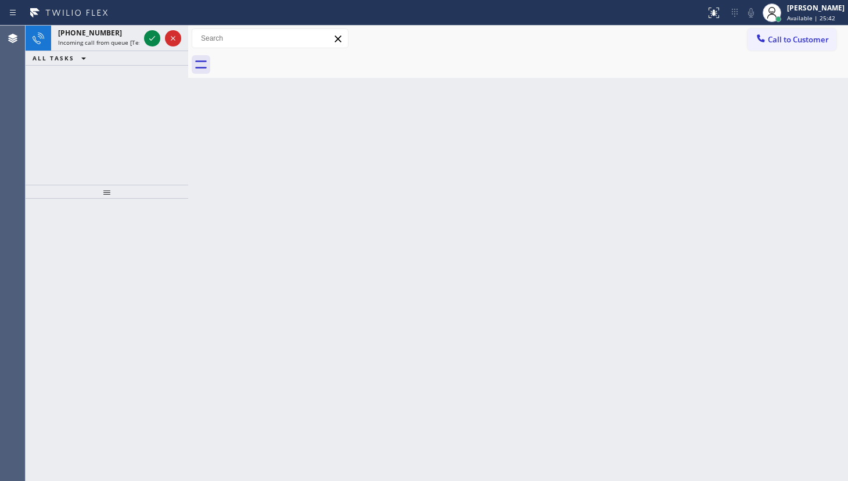
drag, startPoint x: 96, startPoint y: 98, endPoint x: 121, endPoint y: 78, distance: 31.8
click at [116, 81] on div "[PHONE_NUMBER] Incoming call from queue [Test] All ALL TASKS ALL TASKS ACTIVE T…" at bounding box center [107, 105] width 163 height 159
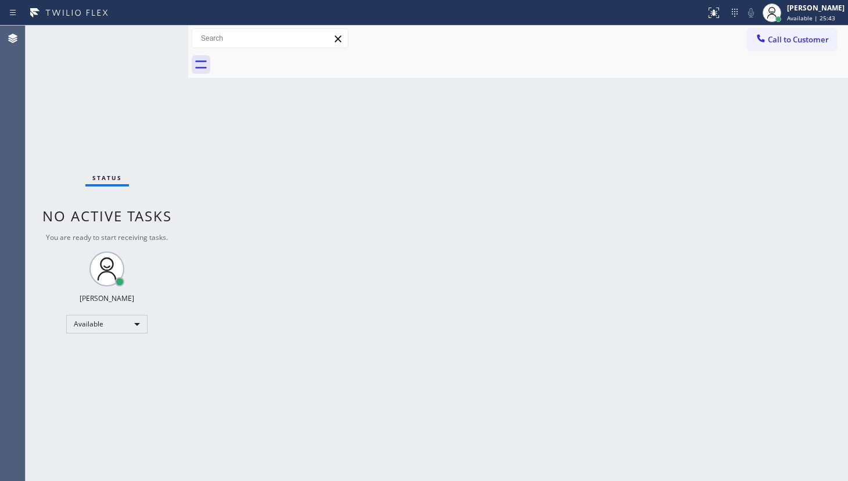
click at [148, 39] on div "Status No active tasks You are ready to start receiving tasks. JENIZA ALCAYDE A…" at bounding box center [107, 253] width 163 height 455
click at [92, 95] on div "Status No active tasks You are ready to start receiving tasks. JENIZA ALCAYDE A…" at bounding box center [107, 253] width 163 height 455
click at [498, 304] on div "Back to Dashboard Change Sender ID Customers Technicians Select a contact Outbo…" at bounding box center [518, 253] width 660 height 455
click at [845, 253] on div "Back to Dashboard Change Sender ID Customers Technicians Select a contact Outbo…" at bounding box center [518, 253] width 660 height 455
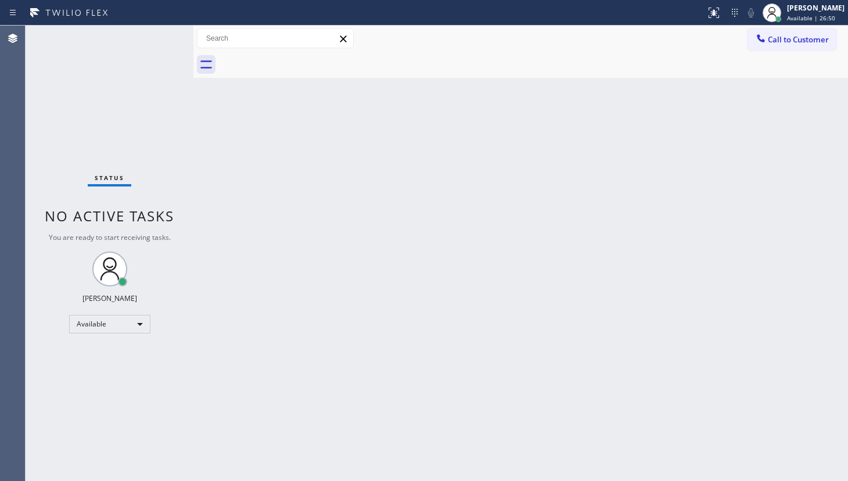
click at [193, 354] on div at bounding box center [193, 253] width 0 height 455
click at [287, 339] on div "Back to Dashboard Change Sender ID Customers Technicians Select a contact Outbo…" at bounding box center [520, 253] width 655 height 455
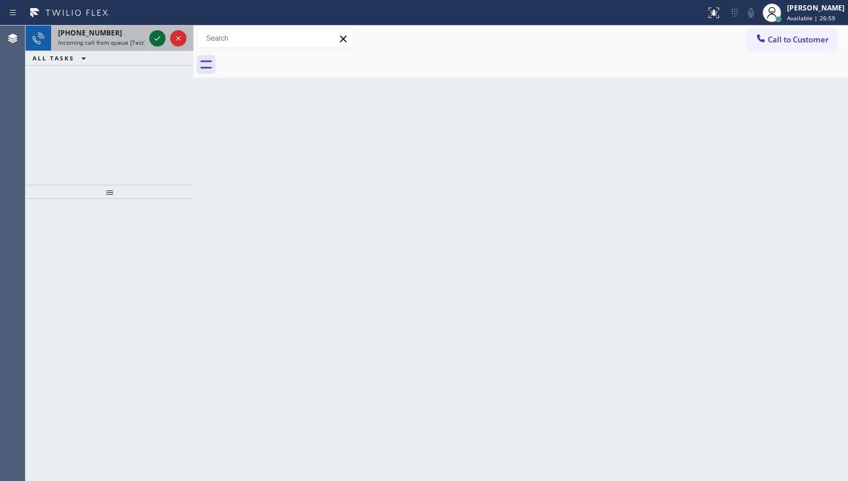
click at [157, 31] on icon at bounding box center [157, 38] width 14 height 14
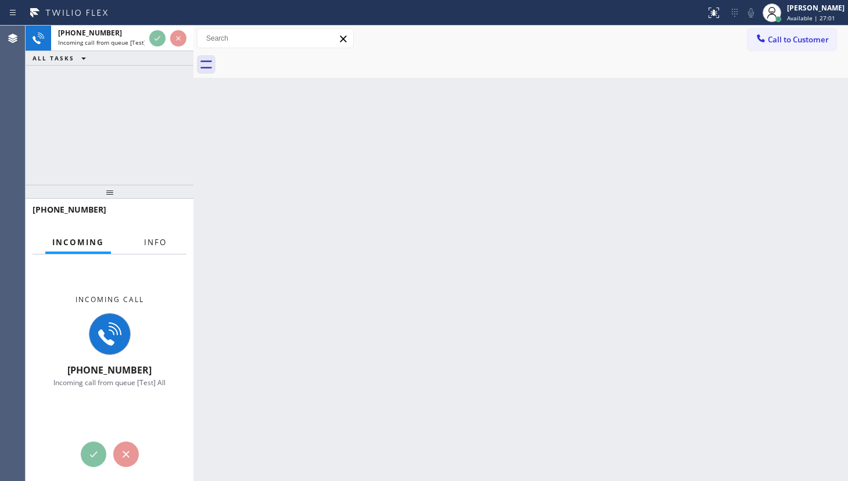
click at [149, 239] on span "Info" at bounding box center [155, 242] width 23 height 10
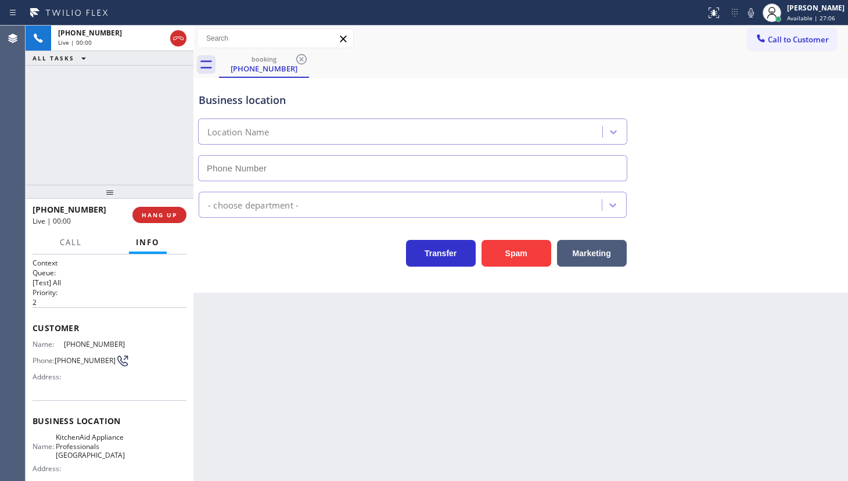
type input "[PHONE_NUMBER]"
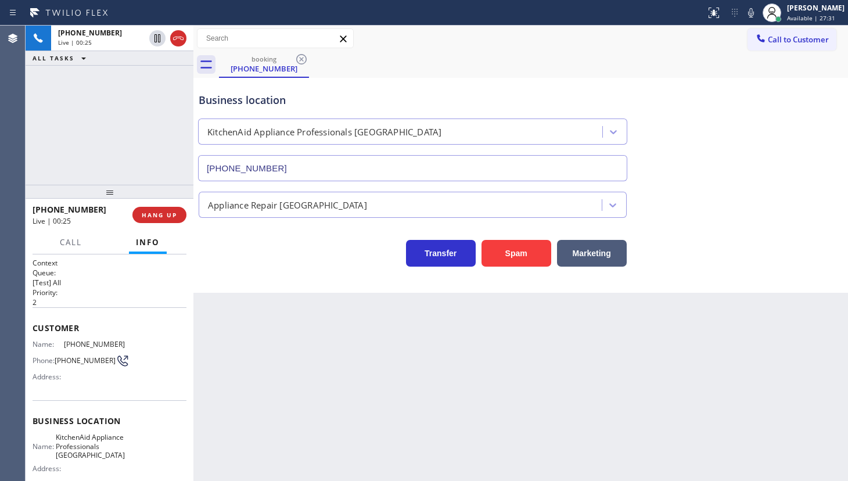
click at [36, 317] on div "Customer Name: [PHONE_NUMBER] Phone: [PHONE_NUMBER] Address:" at bounding box center [110, 353] width 154 height 93
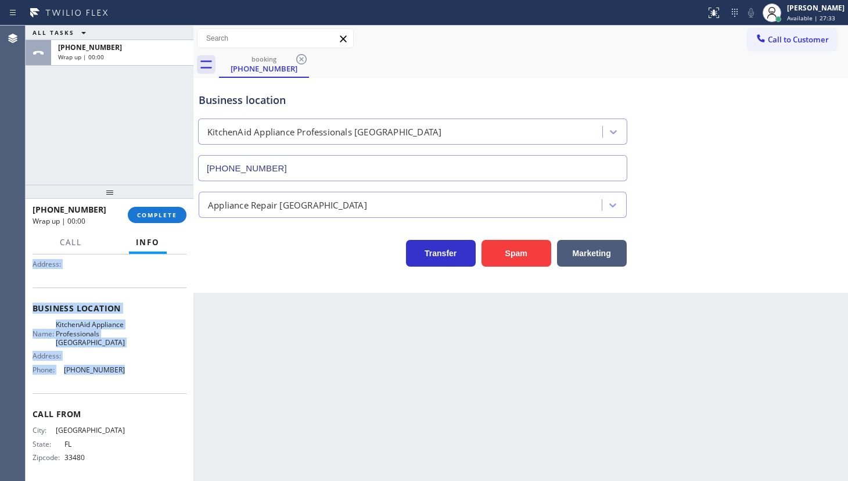
scroll to position [123, 0]
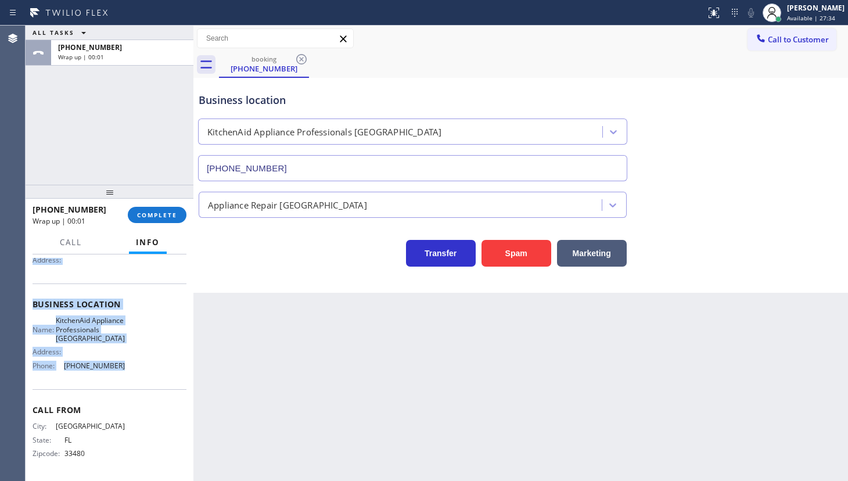
drag, startPoint x: 34, startPoint y: 318, endPoint x: 137, endPoint y: 375, distance: 117.3
click at [134, 378] on div "Context Queue: [Test] All Priority: 2 Customer Name: [PHONE_NUMBER] Phone: [PHO…" at bounding box center [110, 309] width 154 height 336
copy div "Customer Name: [PHONE_NUMBER] Phone: [PHONE_NUMBER] Address: Business location …"
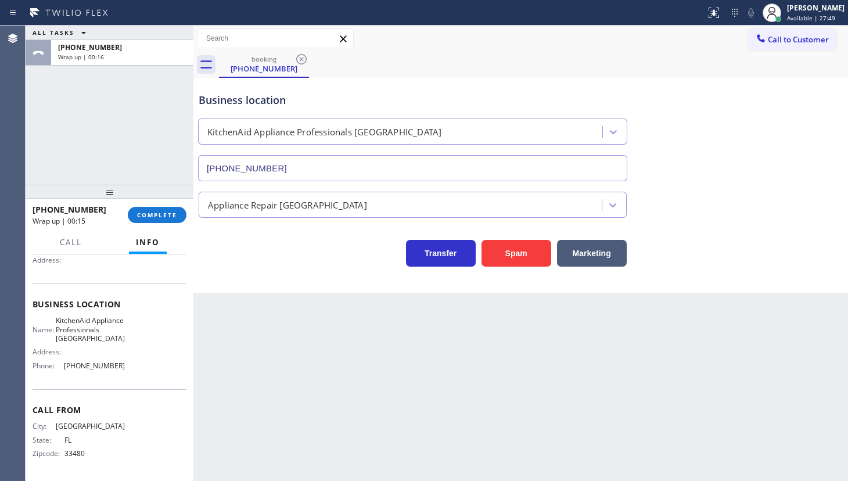
drag, startPoint x: 52, startPoint y: 122, endPoint x: 68, endPoint y: 134, distance: 19.5
click at [56, 124] on div "ALL TASKS ALL TASKS ACTIVE TASKS TASKS IN WRAP UP [PHONE_NUMBER] Wrap up | 00:16" at bounding box center [110, 105] width 168 height 159
click at [143, 217] on span "COMPLETE" at bounding box center [157, 215] width 40 height 8
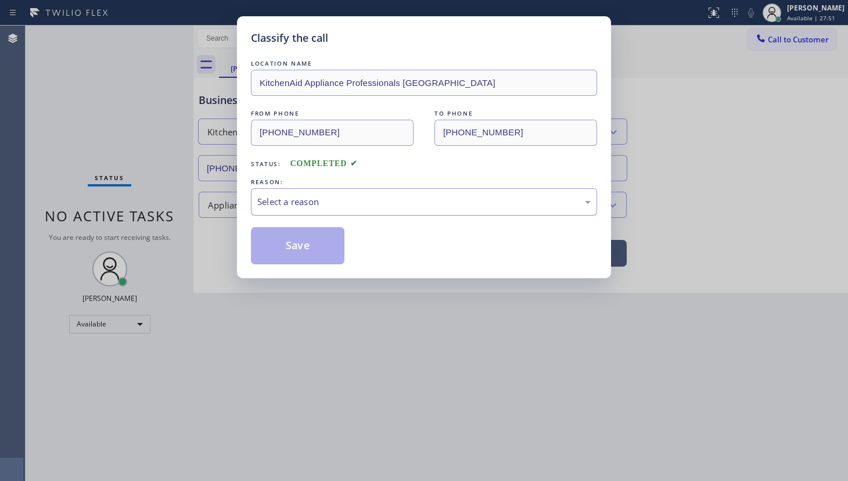
click at [302, 197] on div "Select a reason" at bounding box center [423, 201] width 333 height 13
drag, startPoint x: 289, startPoint y: 246, endPoint x: 299, endPoint y: 246, distance: 10.5
click at [289, 246] on button "Save" at bounding box center [298, 245] width 94 height 37
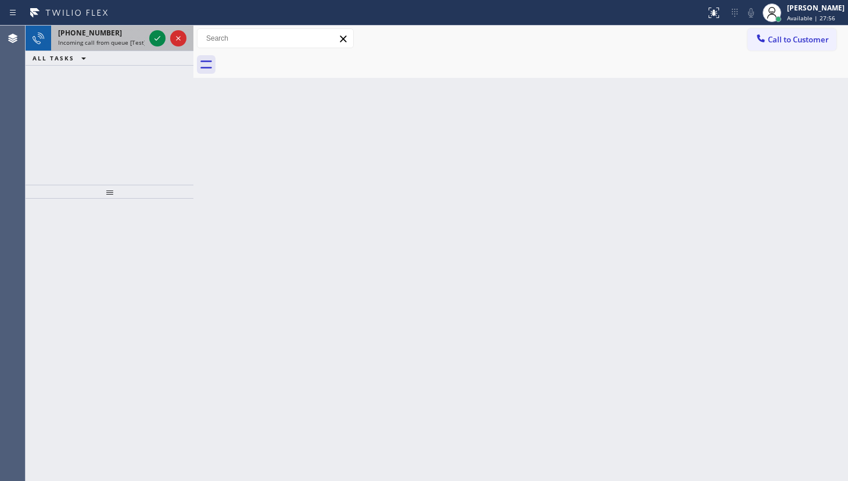
drag, startPoint x: 81, startPoint y: 73, endPoint x: 134, endPoint y: 45, distance: 59.3
click at [103, 59] on div "[PHONE_NUMBER] Incoming call from queue [Test] All ALL TASKS ALL TASKS ACTIVE T…" at bounding box center [110, 105] width 168 height 159
click at [160, 31] on icon at bounding box center [157, 38] width 14 height 14
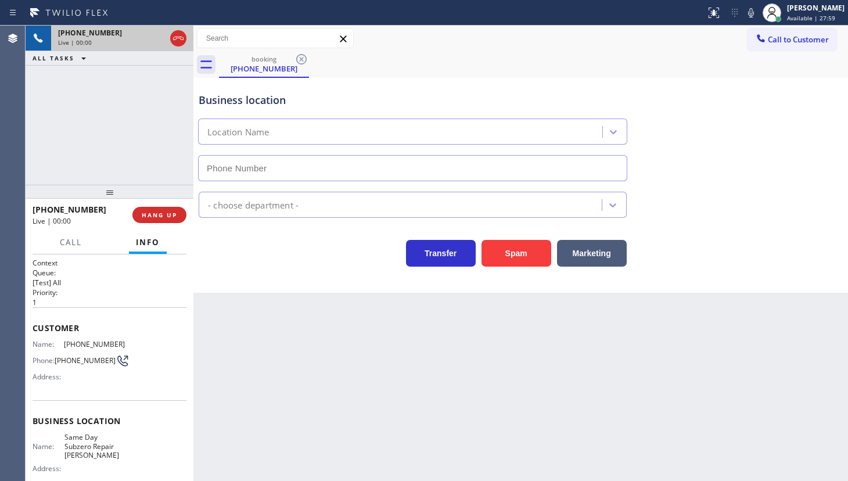
type input "[PHONE_NUMBER]"
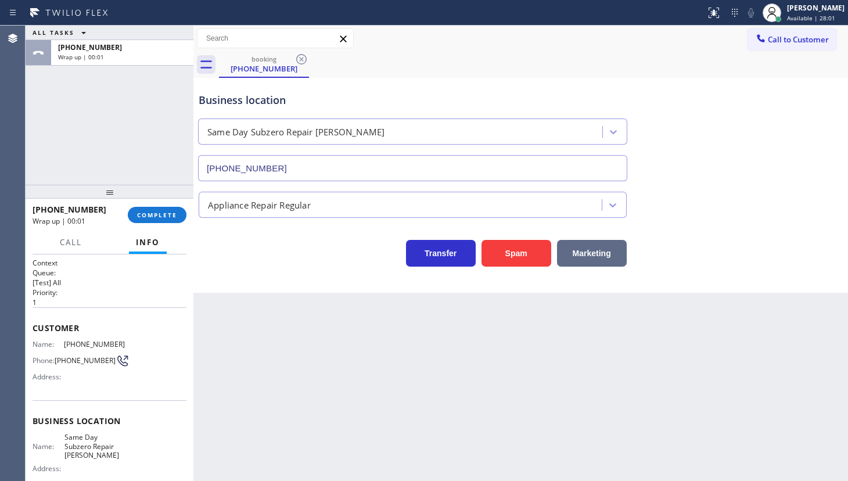
click at [586, 247] on button "Marketing" at bounding box center [592, 253] width 70 height 27
click at [164, 211] on span "COMPLETE" at bounding box center [157, 215] width 40 height 8
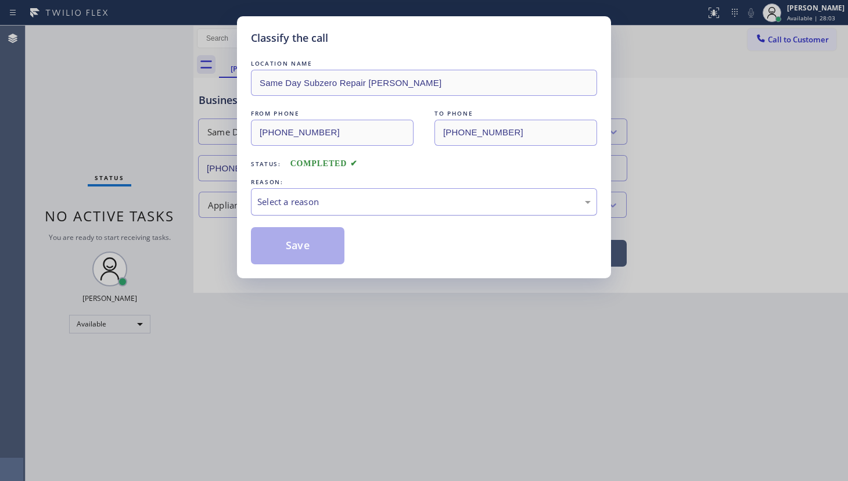
click at [322, 209] on div "Select a reason" at bounding box center [424, 201] width 346 height 27
click at [284, 242] on button "Save" at bounding box center [298, 245] width 94 height 37
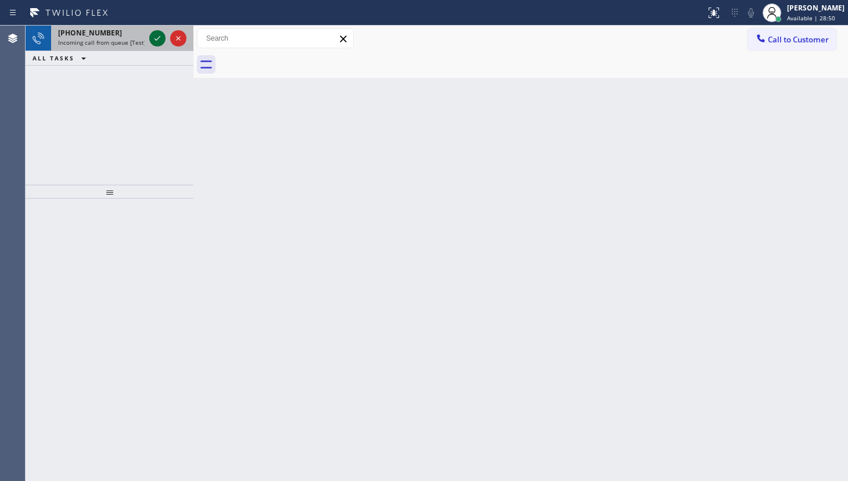
click at [155, 35] on icon at bounding box center [157, 38] width 14 height 14
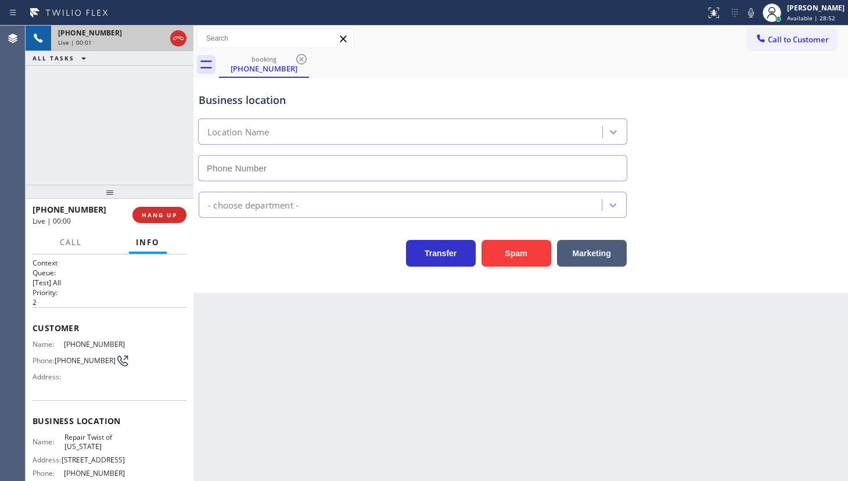
type input "(347) 284-6179"
click at [748, 8] on icon at bounding box center [751, 13] width 14 height 14
click at [758, 15] on icon at bounding box center [751, 13] width 14 height 14
click at [754, 13] on icon at bounding box center [751, 13] width 14 height 14
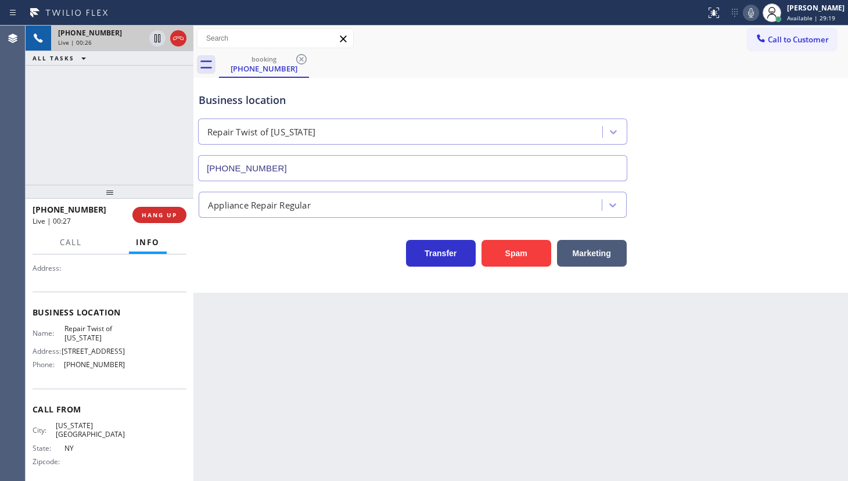
scroll to position [123, 0]
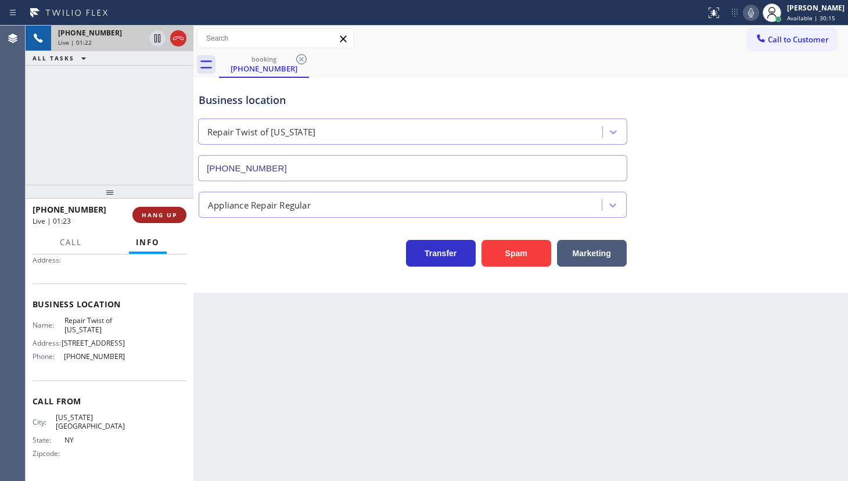
click at [159, 217] on span "HANG UP" at bounding box center [159, 215] width 35 height 8
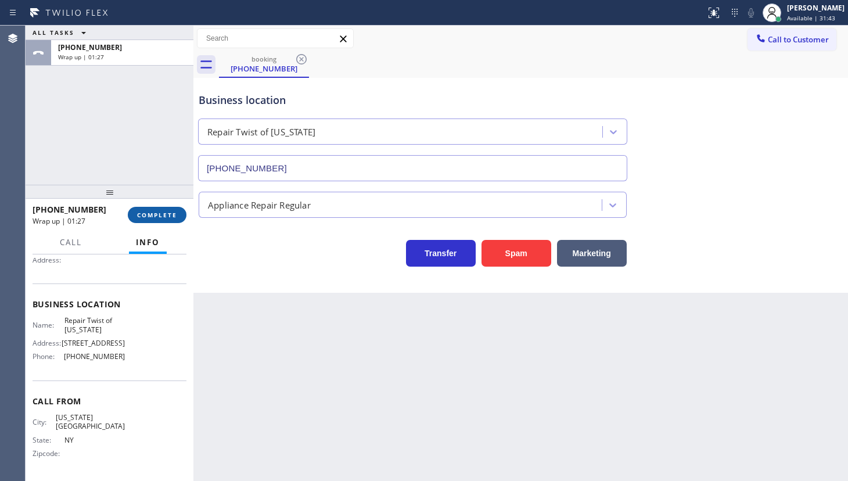
click at [151, 207] on button "COMPLETE" at bounding box center [157, 215] width 59 height 16
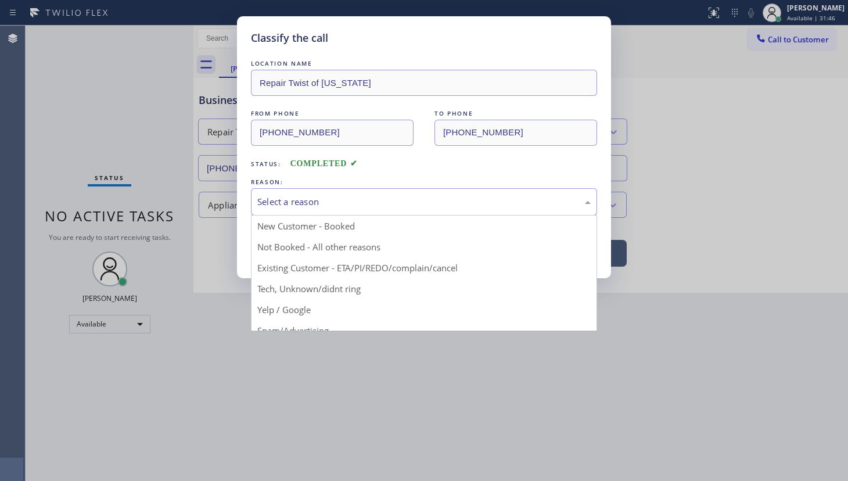
click at [288, 198] on div "Select a reason" at bounding box center [423, 201] width 333 height 13
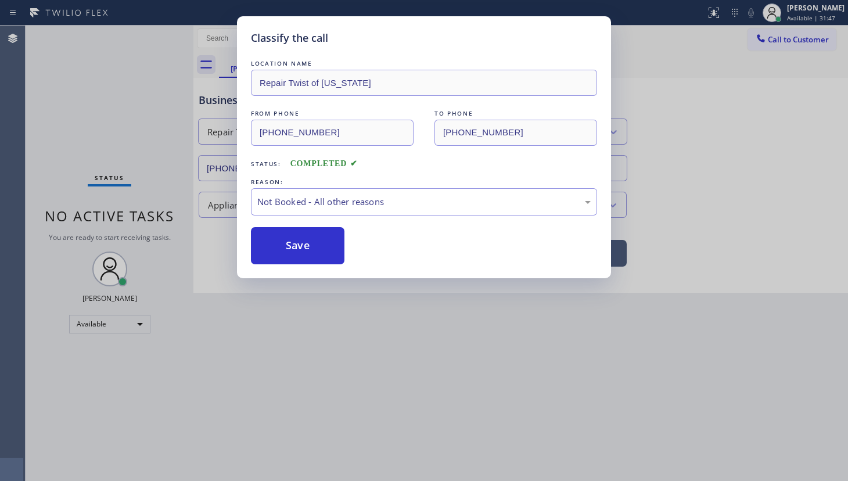
click at [284, 248] on button "Save" at bounding box center [298, 245] width 94 height 37
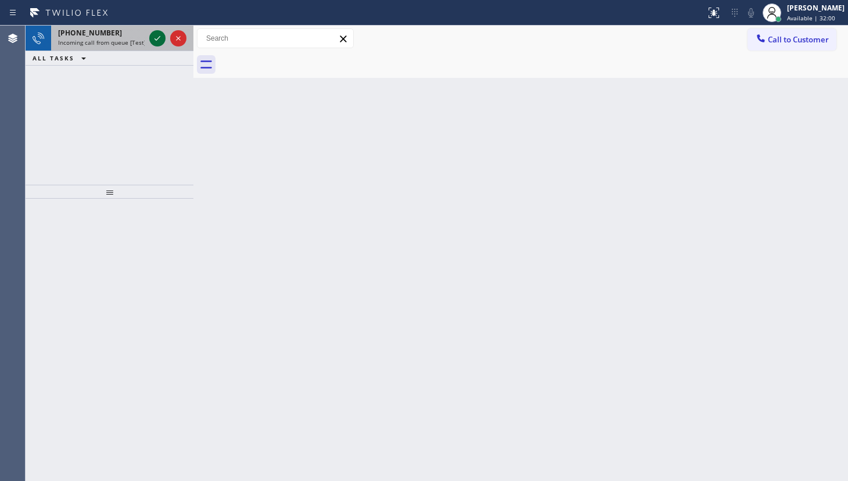
click at [152, 35] on icon at bounding box center [157, 38] width 14 height 14
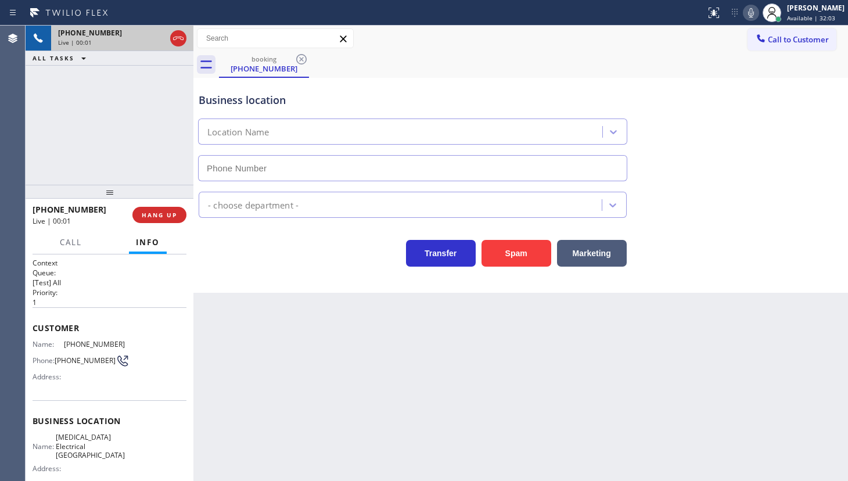
type input "(714) 462-1901"
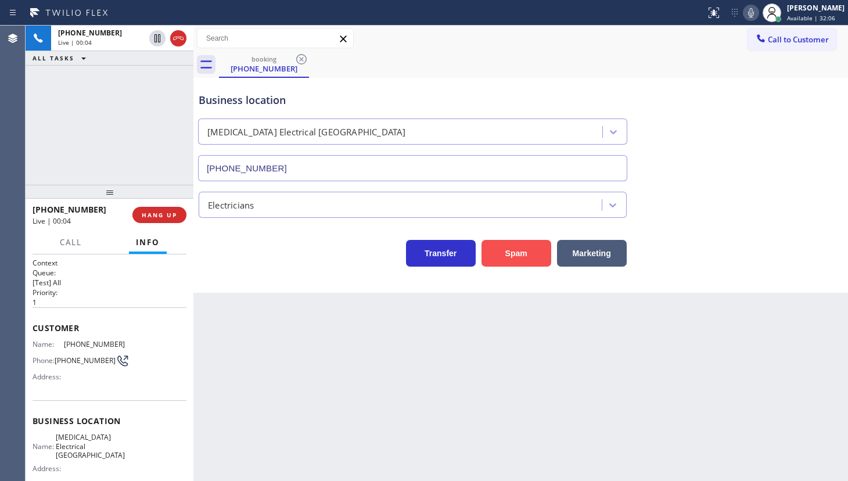
click at [520, 246] on button "Spam" at bounding box center [517, 253] width 70 height 27
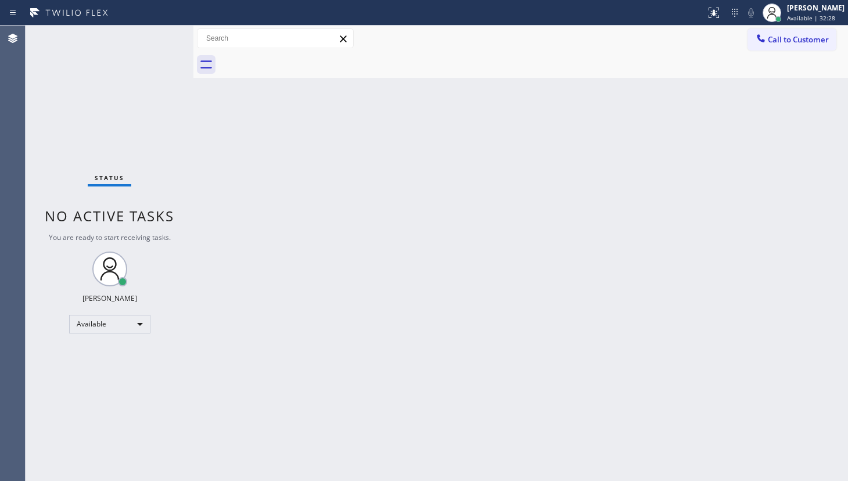
click at [78, 101] on div "Status No active tasks You are ready to start receiving tasks. JENIZA ALCAYDE A…" at bounding box center [110, 253] width 168 height 455
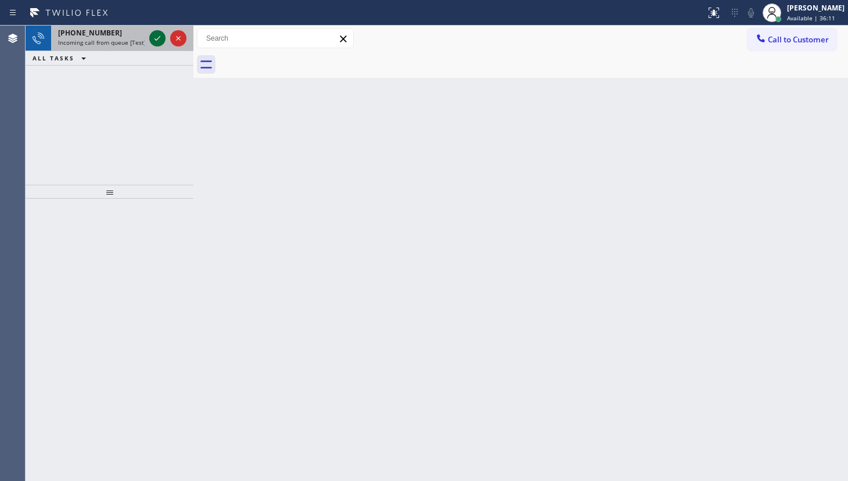
click at [151, 34] on icon at bounding box center [157, 38] width 14 height 14
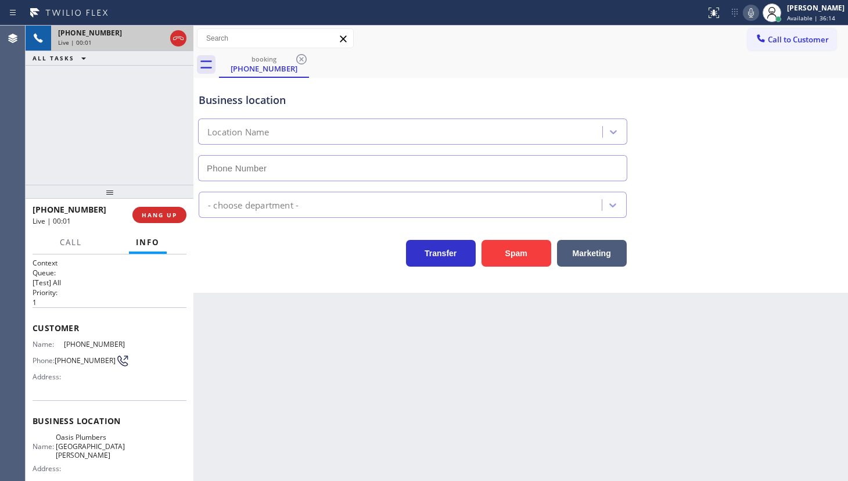
type input "(310) 818-7582"
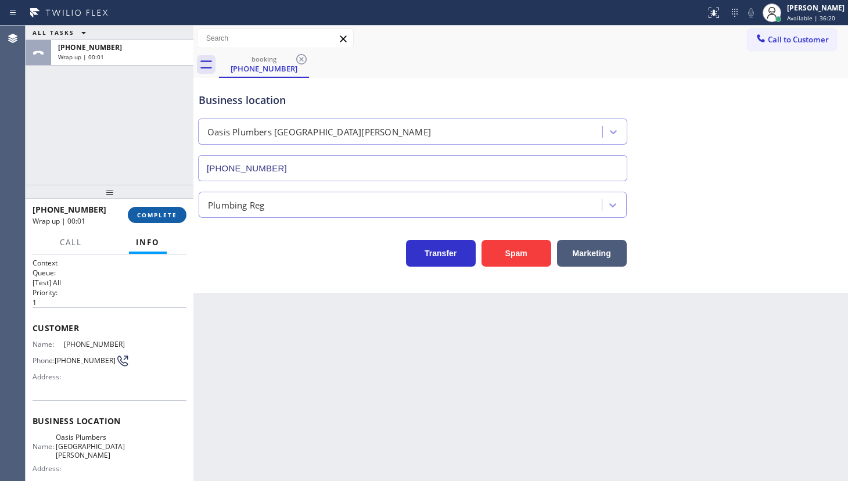
click at [141, 217] on span "COMPLETE" at bounding box center [157, 215] width 40 height 8
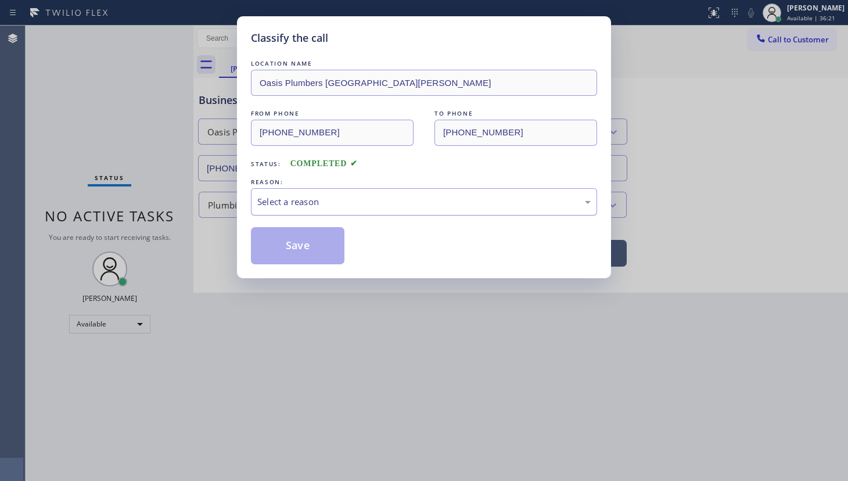
click at [290, 207] on div "Select a reason" at bounding box center [423, 201] width 333 height 13
click at [292, 249] on button "Save" at bounding box center [298, 245] width 94 height 37
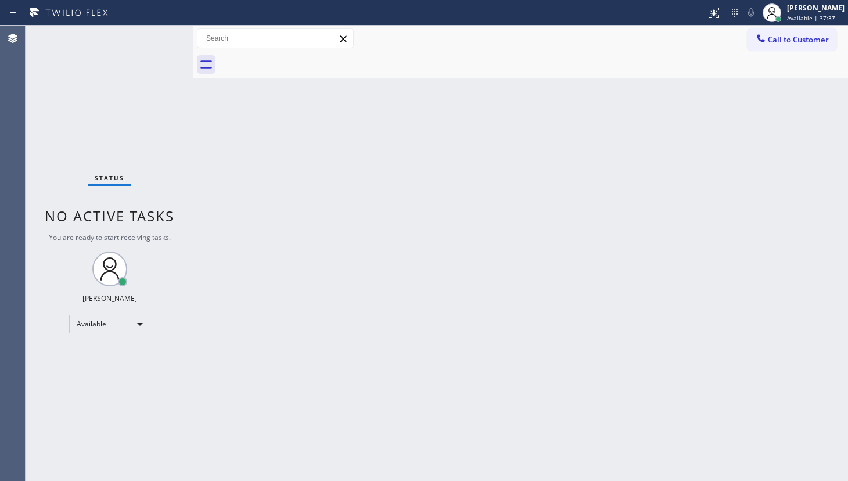
click at [386, 259] on div "Back to Dashboard Change Sender ID Customers Technicians Select a contact Outbo…" at bounding box center [520, 253] width 655 height 455
click at [237, 178] on div "Back to Dashboard Change Sender ID Customers Technicians Select a contact Outbo…" at bounding box center [520, 253] width 655 height 455
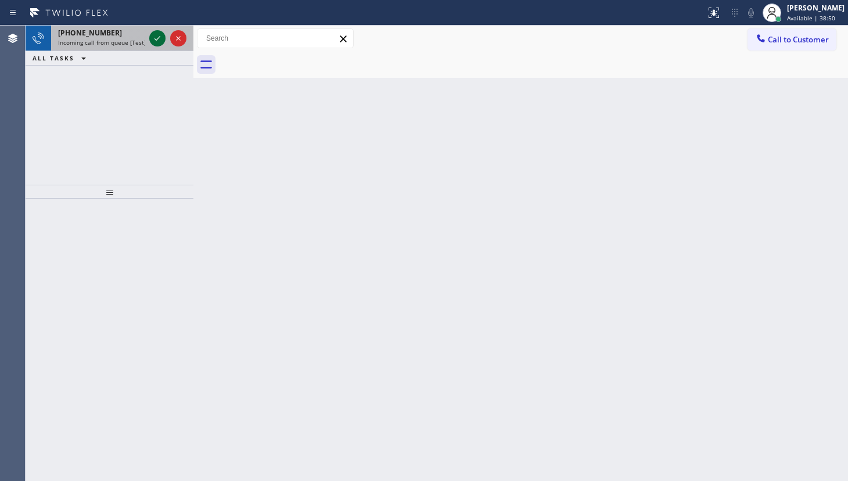
click at [155, 35] on icon at bounding box center [157, 38] width 14 height 14
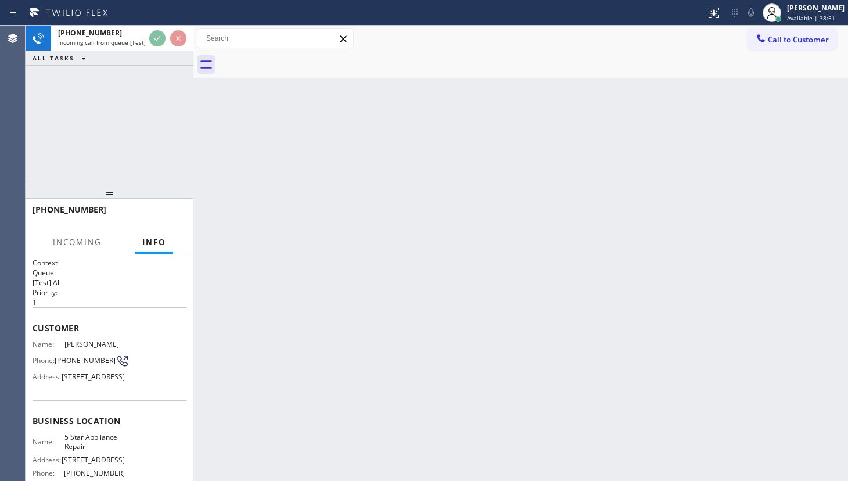
click at [155, 53] on div "+18587597881 Incoming call from queue [Test] All ALL TASKS ALL TASKS ACTIVE TAS…" at bounding box center [110, 46] width 168 height 40
click at [149, 75] on div "+18587597881 Incoming call from queue [Test] All ALL TASKS ALL TASKS ACTIVE TAS…" at bounding box center [110, 105] width 168 height 159
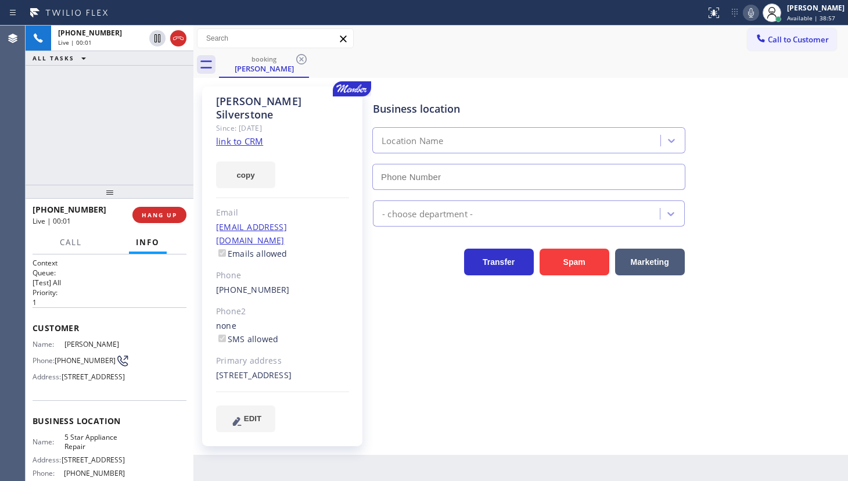
type input "(855) 731-4952"
click at [238, 135] on link "link to CRM" at bounding box center [239, 141] width 47 height 12
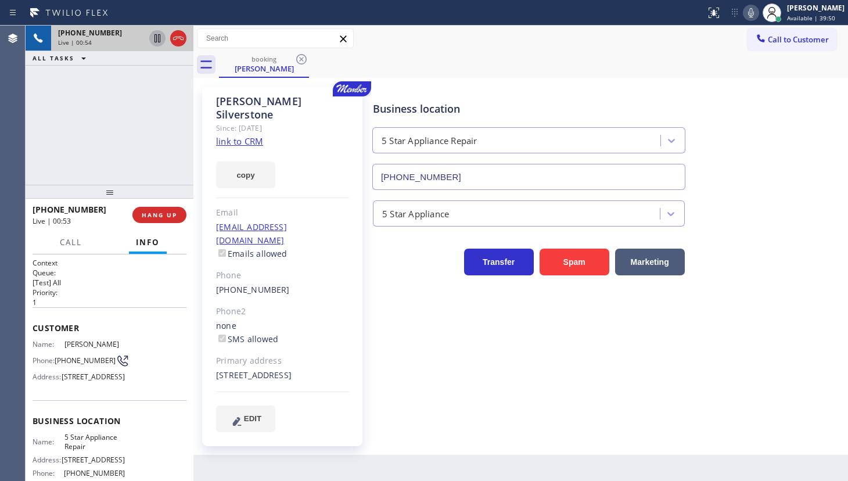
click at [156, 37] on icon at bounding box center [158, 38] width 6 height 8
click at [749, 11] on icon at bounding box center [751, 13] width 14 height 14
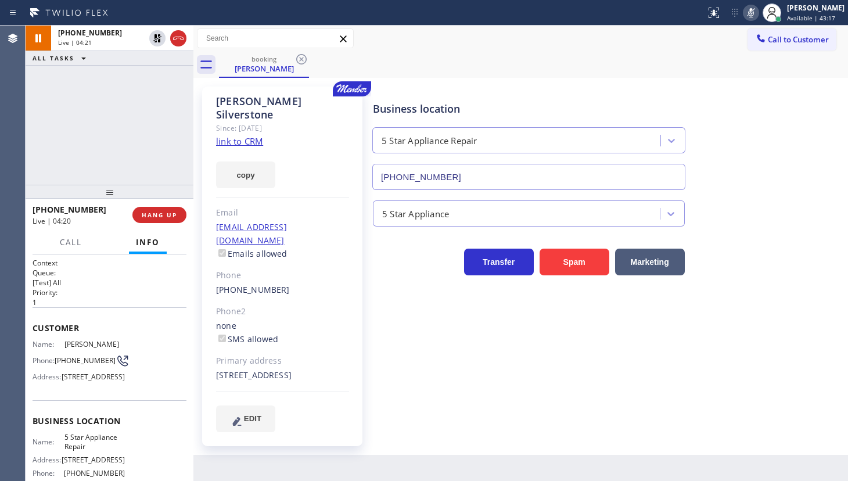
click at [100, 87] on div "+18587597881 Live | 04:21 ALL TASKS ALL TASKS ACTIVE TASKS TASKS IN WRAP UP" at bounding box center [110, 105] width 168 height 159
click at [154, 36] on icon at bounding box center [157, 38] width 14 height 14
click at [750, 10] on icon at bounding box center [751, 13] width 14 height 14
click at [121, 127] on div "+18587597881 Live | 04:27 ALL TASKS ALL TASKS ACTIVE TASKS TASKS IN WRAP UP" at bounding box center [110, 105] width 168 height 159
click at [94, 149] on div "+18587597881 Live | 05:08 ALL TASKS ALL TASKS ACTIVE TASKS TASKS IN WRAP UP" at bounding box center [110, 105] width 168 height 159
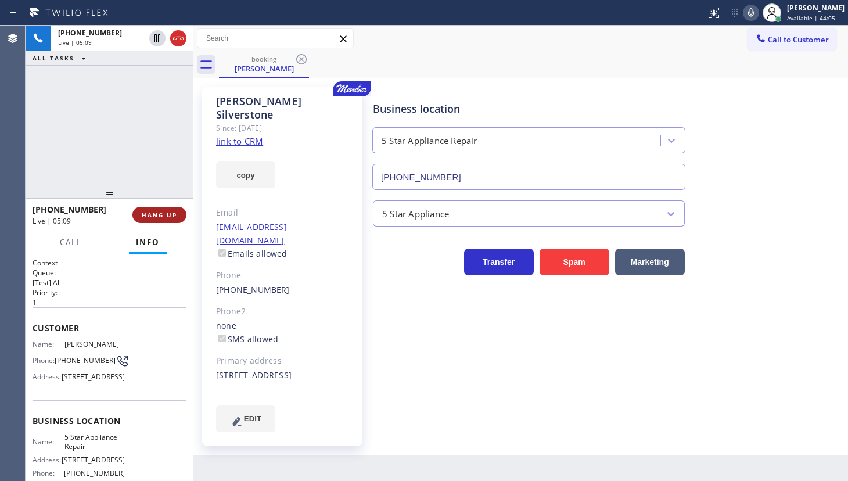
click at [174, 210] on button "HANG UP" at bounding box center [159, 215] width 54 height 16
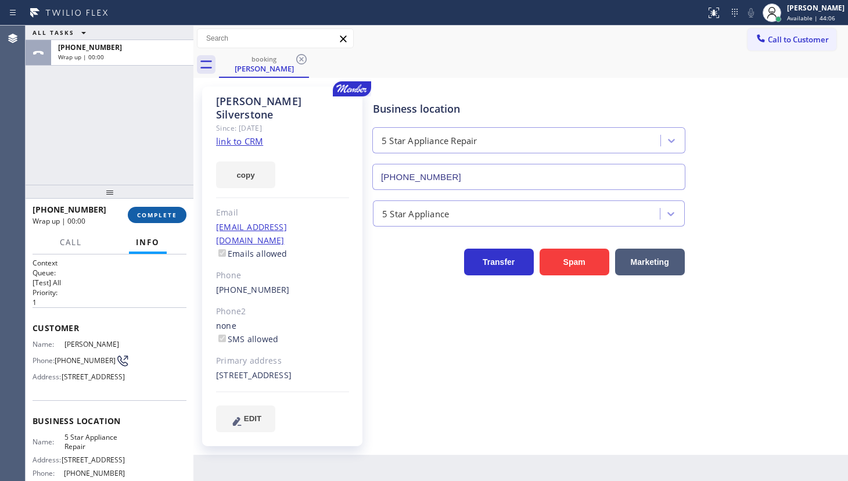
click at [168, 215] on span "COMPLETE" at bounding box center [157, 215] width 40 height 8
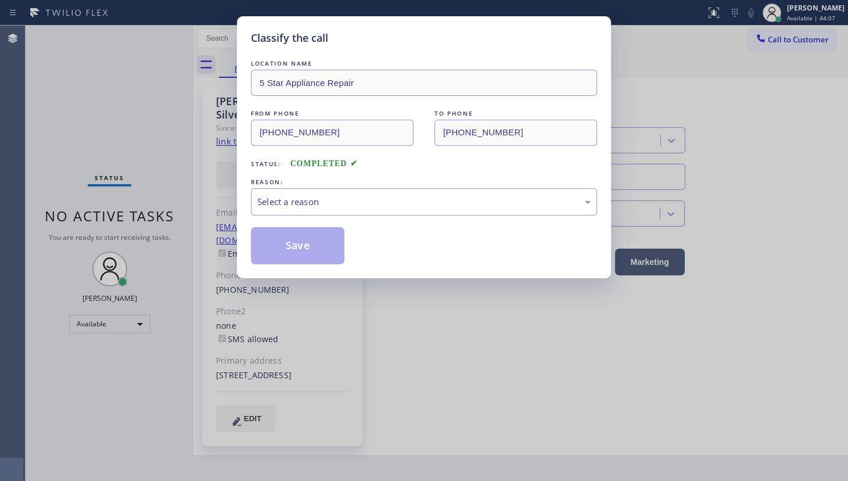
click at [167, 215] on div "Classify the call LOCATION NAME 5 Star Appliance Repair FROM PHONE (858) 759-78…" at bounding box center [424, 240] width 848 height 481
click at [164, 216] on div "Classify the call LOCATION NAME 5 Star Appliance Repair FROM PHONE (858) 759-78…" at bounding box center [424, 240] width 848 height 481
drag, startPoint x: 290, startPoint y: 216, endPoint x: 293, endPoint y: 209, distance: 7.0
click at [293, 209] on div "LOCATION NAME 5 Star Appliance Repair FROM PHONE (858) 759-7881 TO PHONE (855) …" at bounding box center [424, 161] width 346 height 207
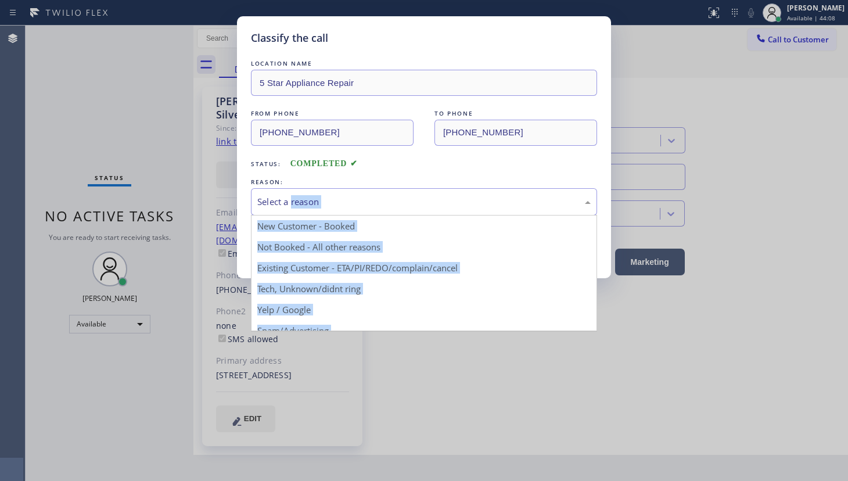
click at [285, 209] on div "Select a reason" at bounding box center [424, 201] width 346 height 27
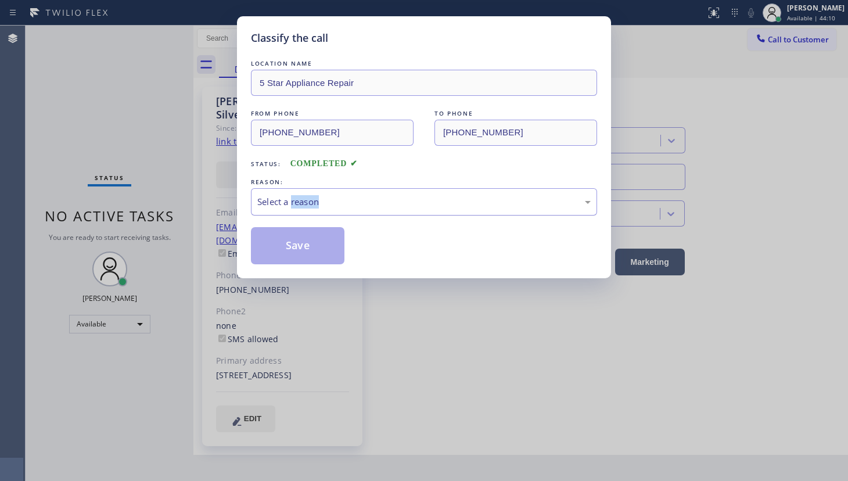
click at [443, 213] on div "Select a reason" at bounding box center [424, 201] width 346 height 27
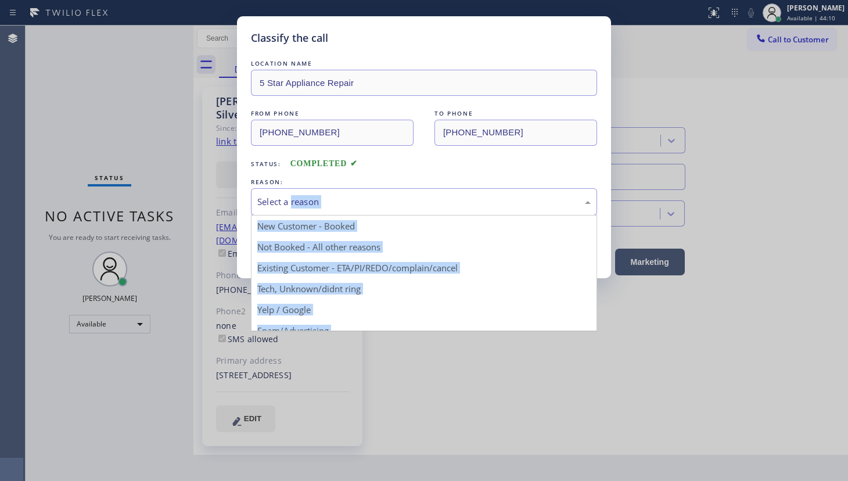
click at [442, 202] on div "Select a reason" at bounding box center [423, 201] width 333 height 13
click at [433, 199] on div "Select a reason" at bounding box center [423, 201] width 333 height 13
click at [275, 195] on div "Select a reason" at bounding box center [423, 201] width 333 height 13
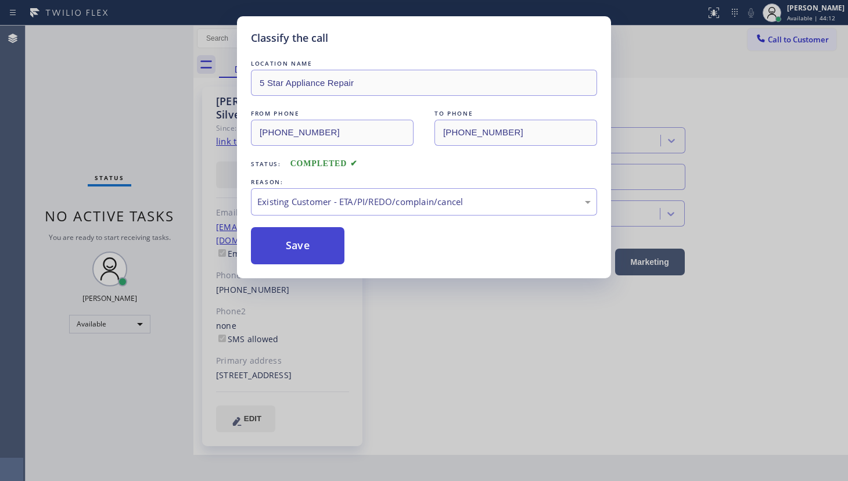
click at [278, 252] on button "Save" at bounding box center [298, 245] width 94 height 37
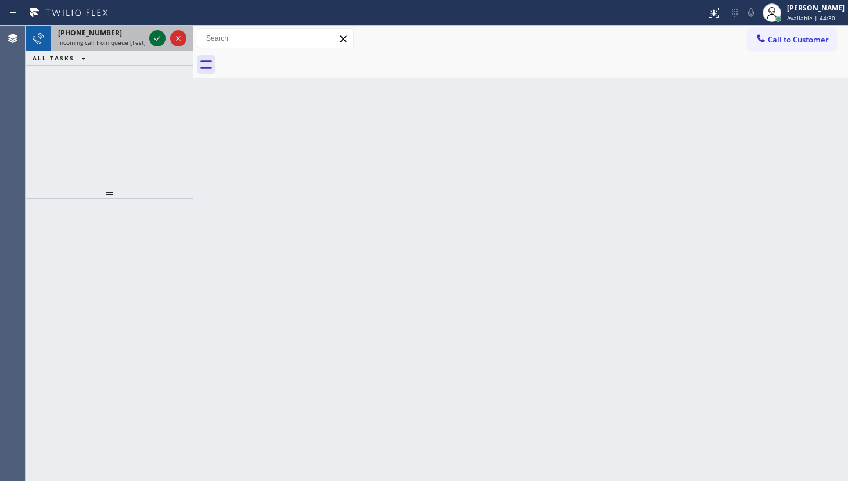
drag, startPoint x: 107, startPoint y: 38, endPoint x: 165, endPoint y: 44, distance: 58.4
click at [118, 38] on span "Incoming call from queue [Test] All" at bounding box center [106, 42] width 96 height 8
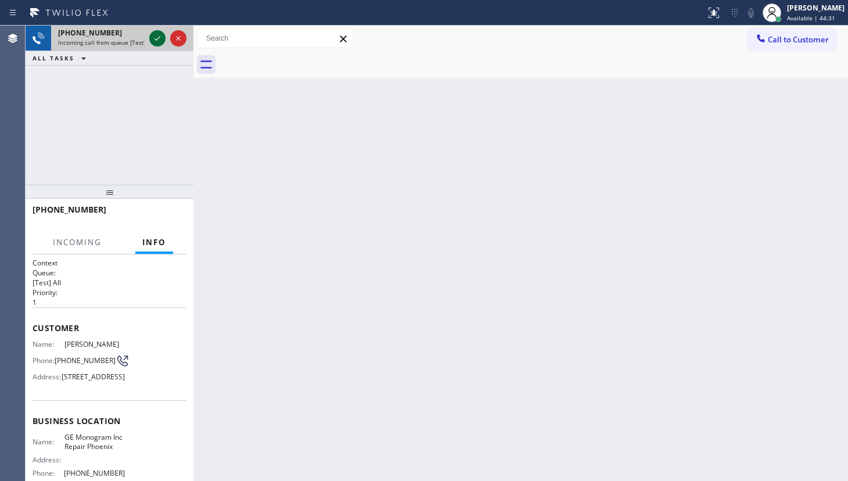
click at [153, 34] on icon at bounding box center [157, 38] width 14 height 14
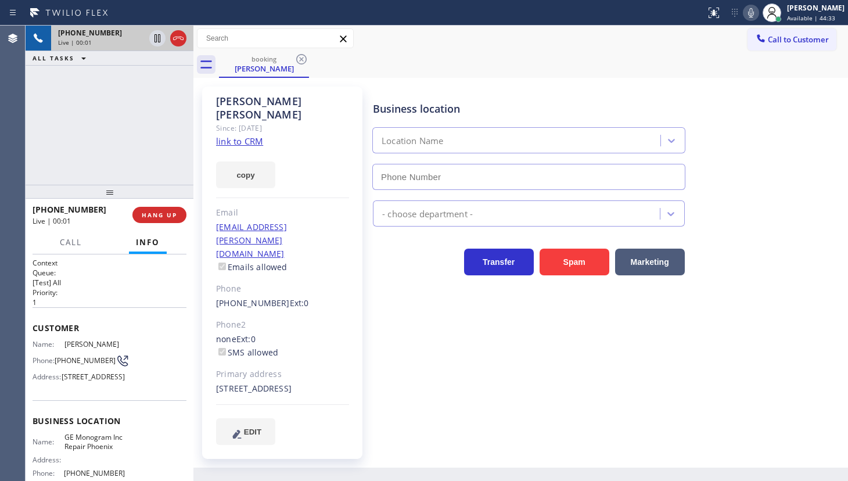
type input "(602) 755-6398"
click at [227, 135] on link "link to CRM" at bounding box center [239, 141] width 47 height 12
click at [752, 13] on icon at bounding box center [751, 13] width 14 height 14
click at [156, 39] on icon at bounding box center [157, 38] width 14 height 14
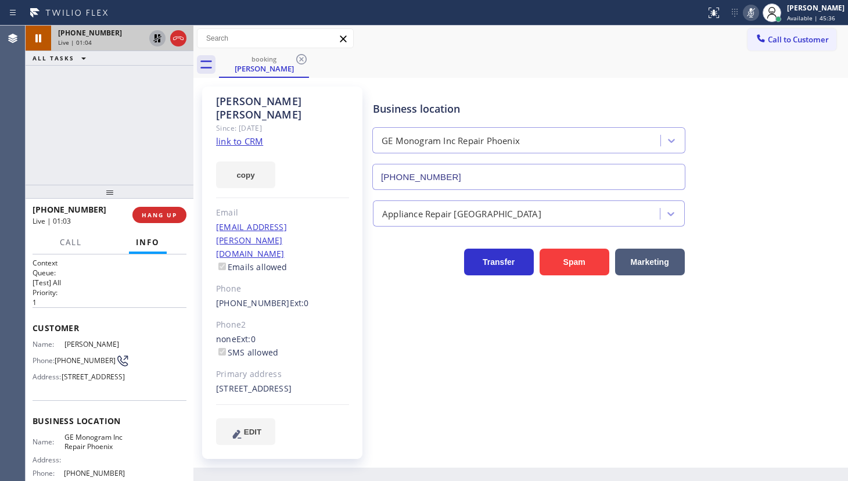
click at [55, 145] on div "+16023260480 Live | 01:04 ALL TASKS ALL TASKS ACTIVE TASKS TASKS IN WRAP UP" at bounding box center [110, 105] width 168 height 159
click at [211, 156] on div "Larry Schroeder Since: 20 may 2020 link to CRM copy Email les544@cox.net Emails…" at bounding box center [282, 273] width 160 height 372
click at [230, 162] on button "copy" at bounding box center [245, 175] width 59 height 27
drag, startPoint x: 67, startPoint y: 106, endPoint x: 89, endPoint y: 87, distance: 28.4
click at [69, 106] on div "+16023260480 Live | 02:08 ALL TASKS ALL TASKS ACTIVE TASKS TASKS IN WRAP UP" at bounding box center [110, 105] width 168 height 159
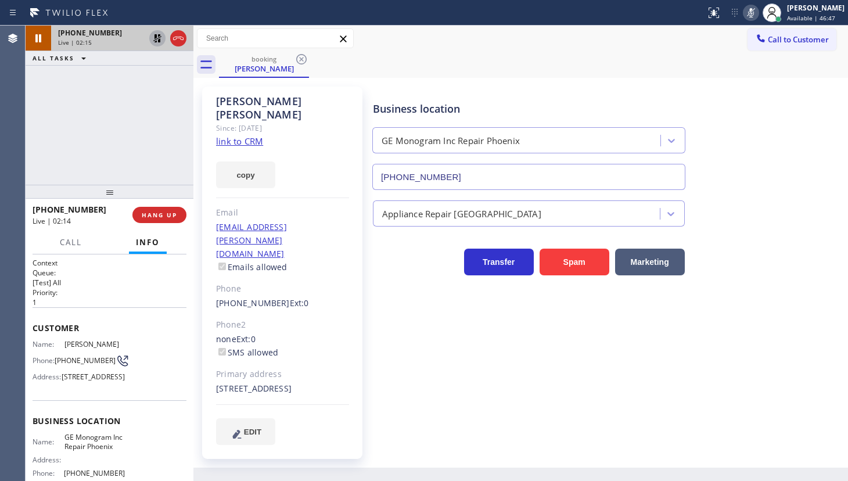
click at [160, 35] on icon at bounding box center [157, 38] width 14 height 14
click at [751, 10] on icon at bounding box center [751, 12] width 6 height 9
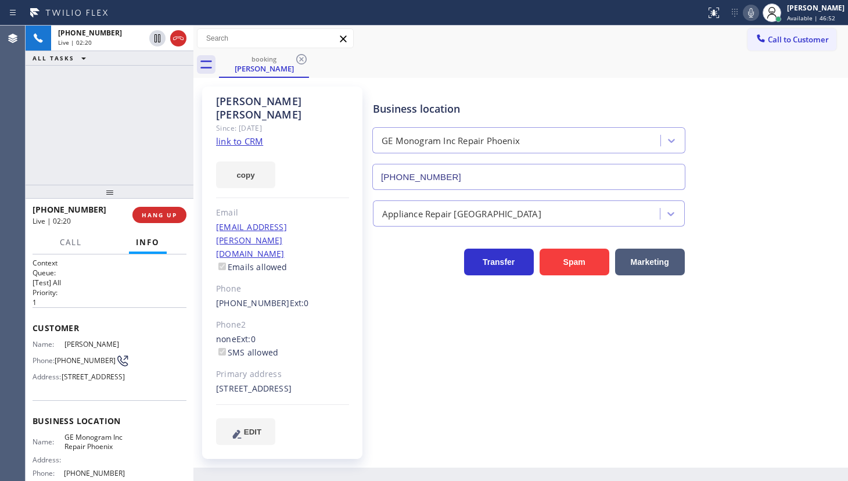
click at [143, 164] on div "+16023260480 Live | 02:20 ALL TASKS ALL TASKS ACTIVE TASKS TASKS IN WRAP UP" at bounding box center [110, 105] width 168 height 159
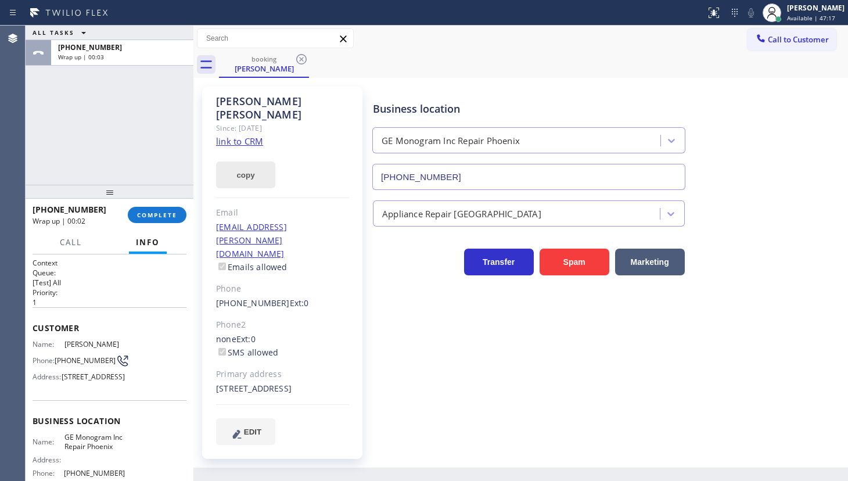
click at [244, 164] on button "copy" at bounding box center [245, 175] width 59 height 27
click at [98, 98] on div "ALL TASKS ALL TASKS ACTIVE TASKS TASKS IN WRAP UP +16023260480 Wrap up | 00:30" at bounding box center [110, 105] width 168 height 159
click at [154, 216] on span "COMPLETE" at bounding box center [157, 215] width 40 height 8
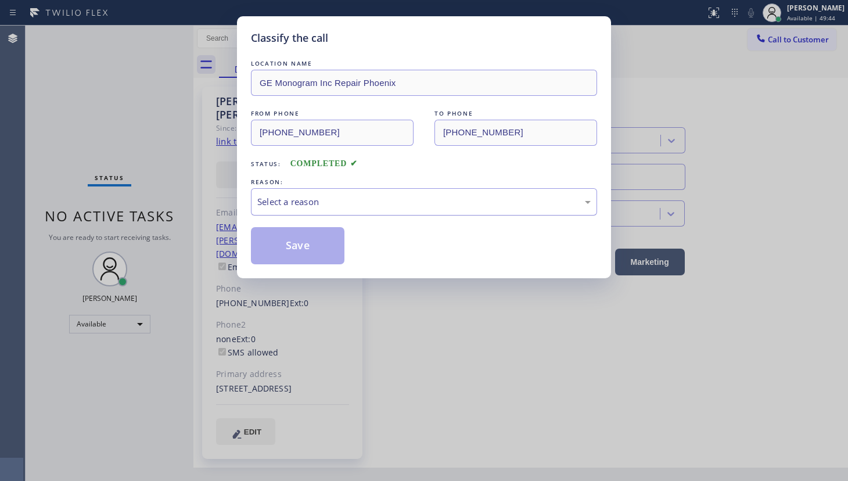
click at [285, 209] on div "Select a reason" at bounding box center [424, 201] width 346 height 27
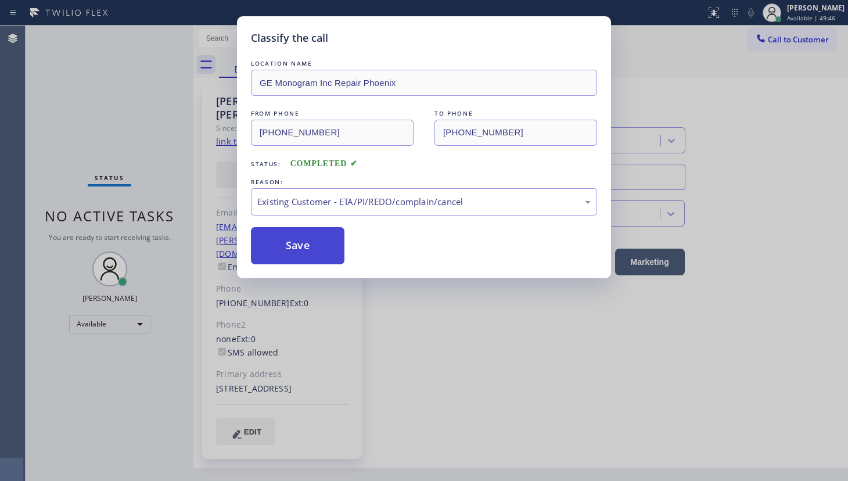
click at [284, 246] on button "Save" at bounding box center [298, 245] width 94 height 37
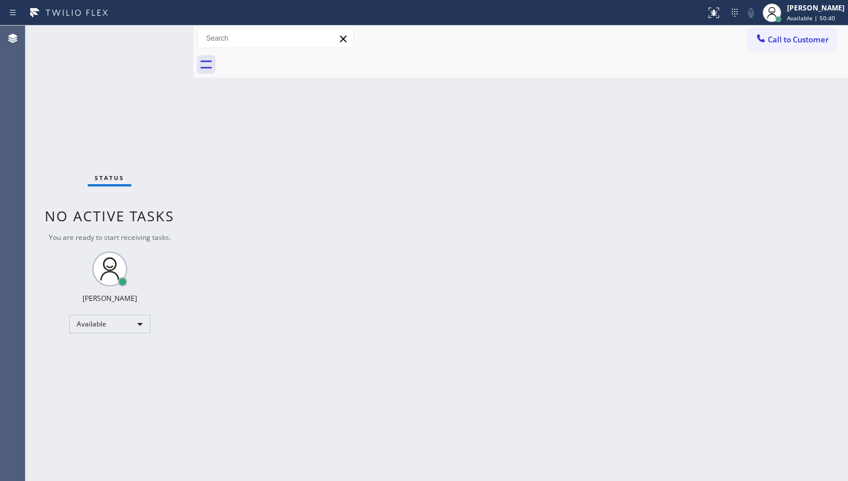
click at [35, 73] on div "Status No active tasks You are ready to start receiving tasks. JENIZA ALCAYDE A…" at bounding box center [110, 253] width 168 height 455
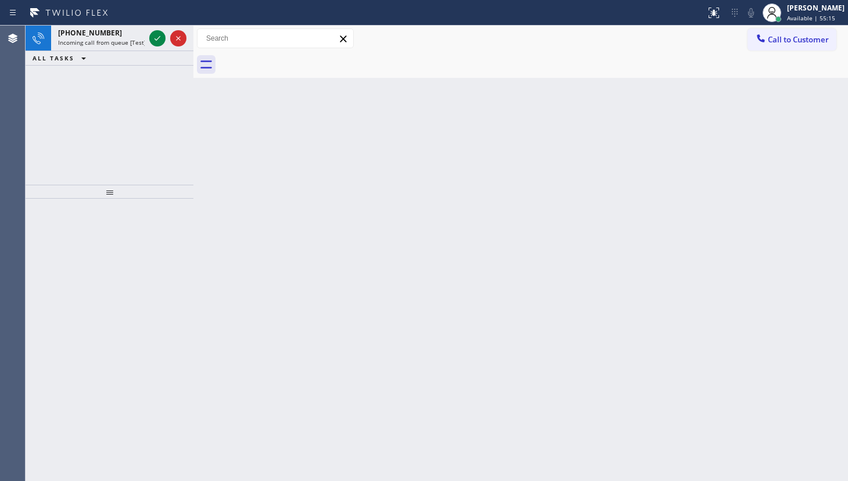
click at [59, 113] on div "+19543050443 Incoming call from queue [Test] All ALL TASKS ALL TASKS ACTIVE TAS…" at bounding box center [110, 105] width 168 height 159
click at [160, 38] on icon at bounding box center [157, 38] width 14 height 14
click at [156, 32] on icon at bounding box center [157, 38] width 14 height 14
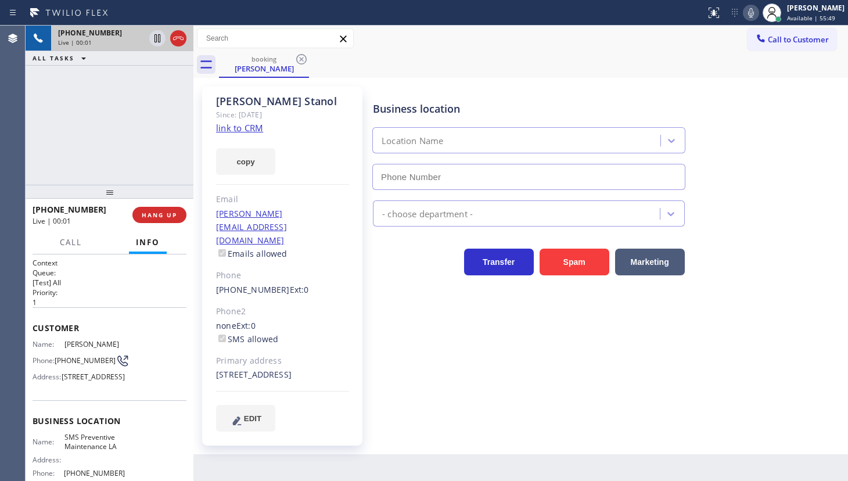
type input "(818) 332-3442"
click at [223, 125] on link "link to CRM" at bounding box center [239, 128] width 47 height 12
click at [164, 218] on span "HANG UP" at bounding box center [159, 215] width 35 height 8
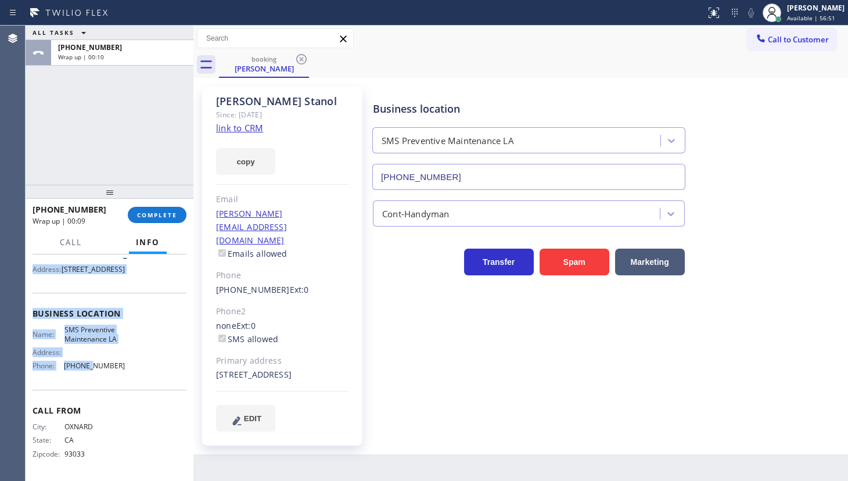
scroll to position [123, 0]
drag, startPoint x: 32, startPoint y: 321, endPoint x: 146, endPoint y: 372, distance: 125.1
click at [146, 372] on div "Context Queue: [Test] All Priority: 1 Customer Name: Lupita Stanol Phone: (805)…" at bounding box center [110, 313] width 154 height 327
copy div "Customer Name: Lupita Stanol Phone: (805) 816-8685 Address: 1150 S L St, Oxnard…"
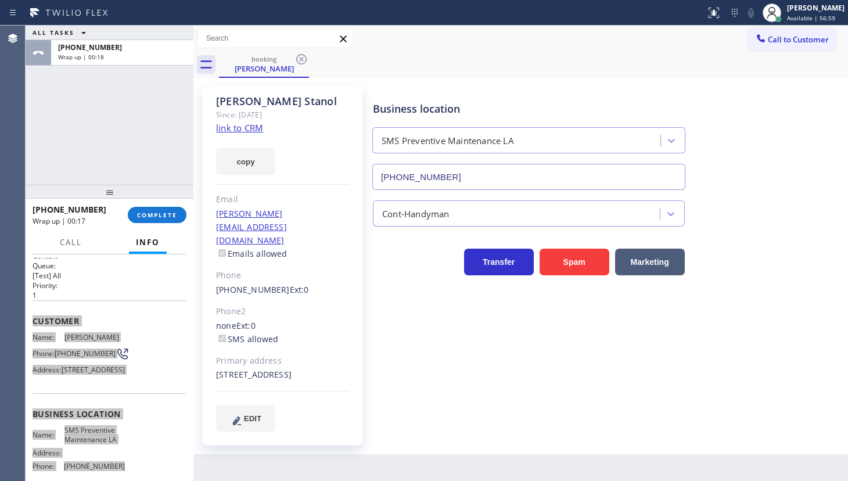
scroll to position [0, 0]
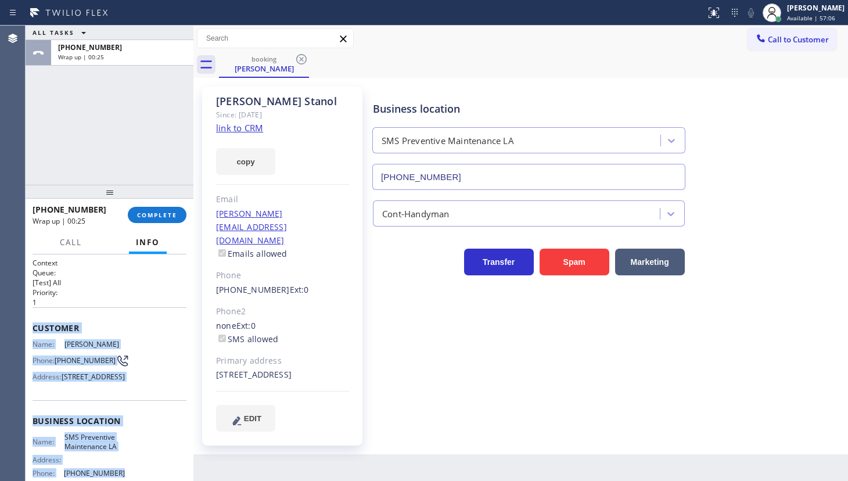
click at [87, 314] on div "Customer Name: Lupita Stanol Phone: (805) 816-8685 Address: 1150 S L St, Oxnard…" at bounding box center [110, 353] width 154 height 93
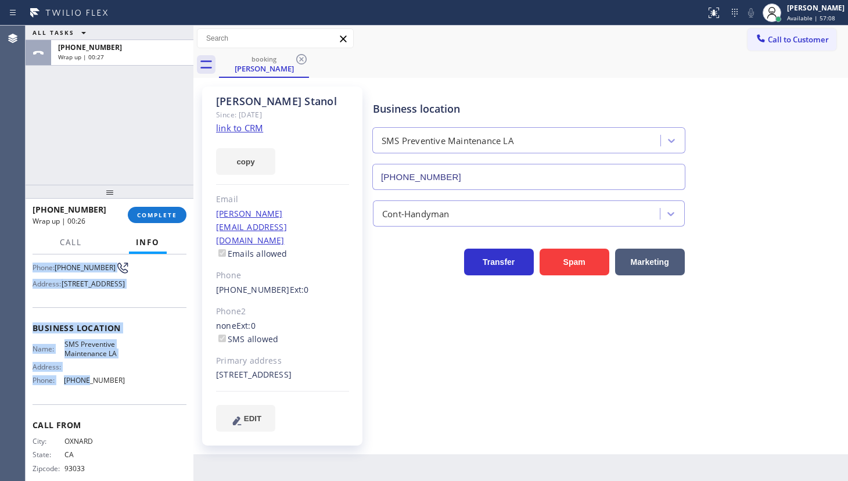
scroll to position [123, 0]
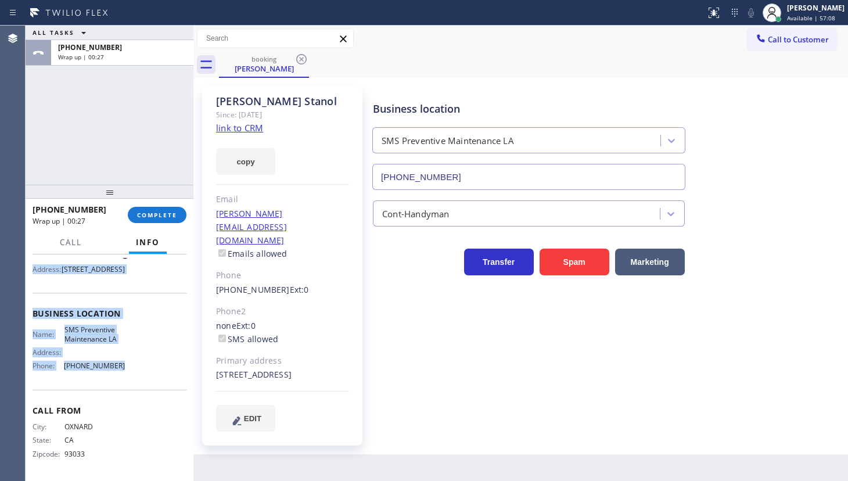
drag, startPoint x: 30, startPoint y: 317, endPoint x: 143, endPoint y: 361, distance: 122.1
click at [143, 361] on div "Context Queue: [Test] All Priority: 1 Customer Name: Lupita Stanol Phone: (805)…" at bounding box center [110, 367] width 168 height 227
copy div "Customer Name: Lupita Stanol Phone: (805) 816-8685 Address: 1150 S L St, Oxnard…"
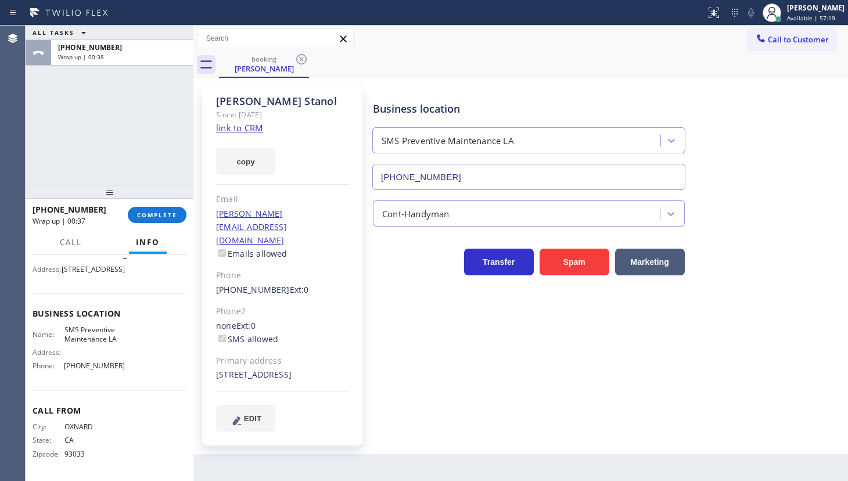
click at [71, 155] on div "ALL TASKS ALL TASKS ACTIVE TASKS TASKS IN WRAP UP +18058168685 Wrap up | 00:38" at bounding box center [110, 105] width 168 height 159
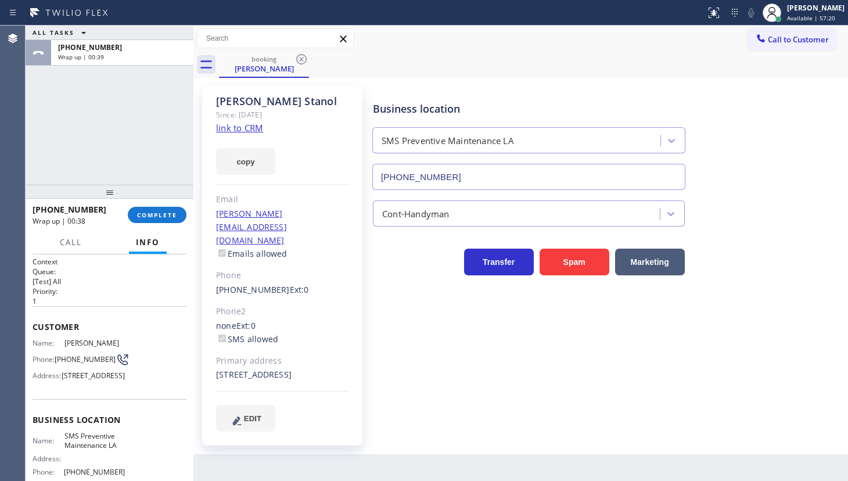
scroll to position [0, 0]
click at [240, 157] on button "copy" at bounding box center [245, 161] width 59 height 27
click at [89, 160] on div "ALL TASKS ALL TASKS ACTIVE TASKS TASKS IN WRAP UP +18058168685 Wrap up | 00:47" at bounding box center [110, 105] width 168 height 159
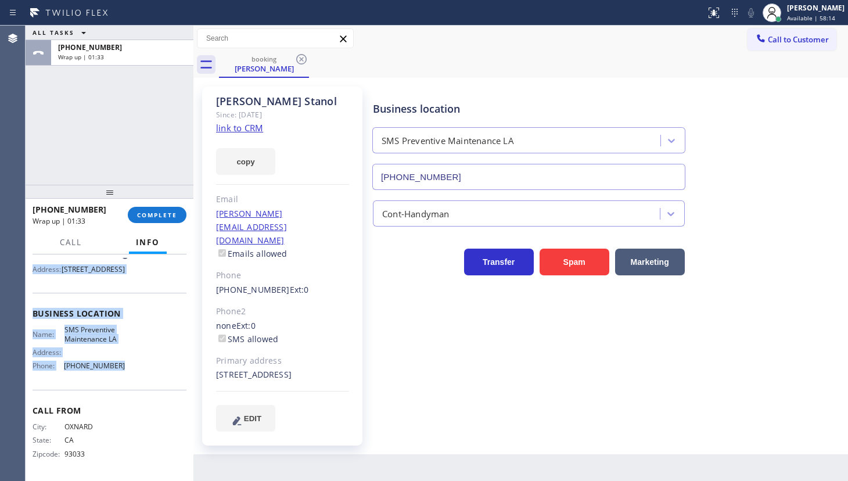
scroll to position [123, 0]
drag, startPoint x: 32, startPoint y: 314, endPoint x: 127, endPoint y: 368, distance: 109.2
click at [127, 368] on div "Context Queue: [Test] All Priority: 1 Customer Name: Lupita Stanol Phone: (805)…" at bounding box center [110, 313] width 154 height 327
copy div "Customer Name: Lupita Stanol Phone: (805) 816-8685 Address: 1150 S L St, Oxnard…"
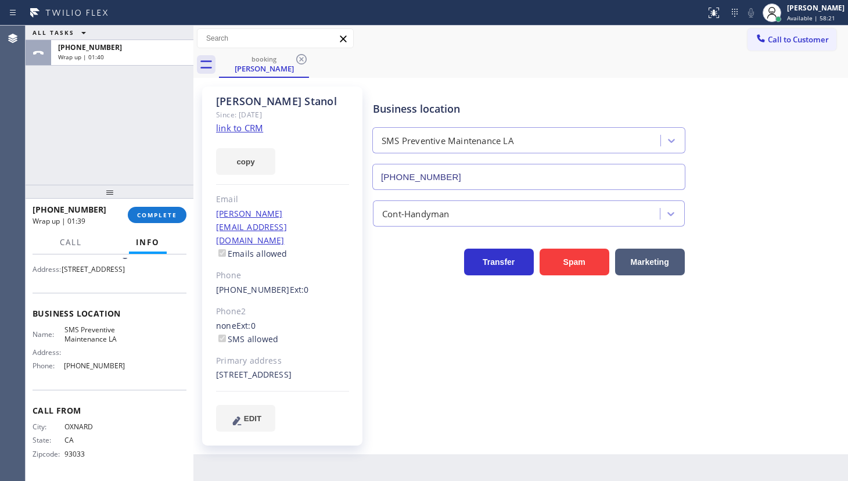
click at [78, 124] on div "ALL TASKS ALL TASKS ACTIVE TASKS TASKS IN WRAP UP +18058168685 Wrap up | 01:40" at bounding box center [110, 105] width 168 height 159
click at [246, 163] on button "copy" at bounding box center [245, 161] width 59 height 27
click at [122, 134] on div "ALL TASKS ALL TASKS ACTIVE TASKS TASKS IN WRAP UP +18058168685 Wrap up | 02:18" at bounding box center [110, 105] width 168 height 159
click at [155, 220] on button "COMPLETE" at bounding box center [157, 215] width 59 height 16
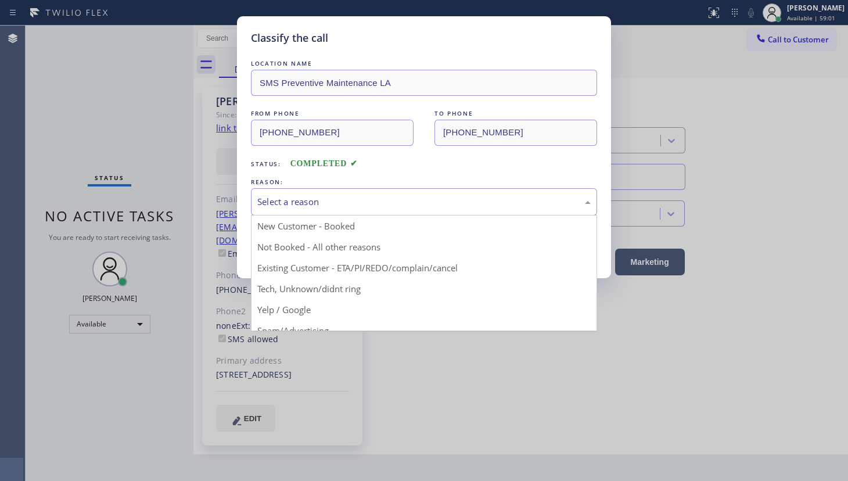
click at [284, 198] on div "Select a reason" at bounding box center [423, 201] width 333 height 13
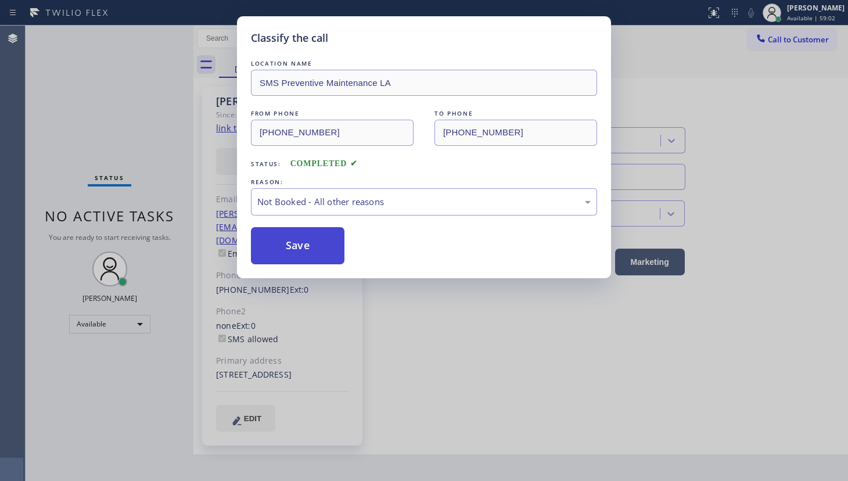
click at [274, 249] on button "Save" at bounding box center [298, 245] width 94 height 37
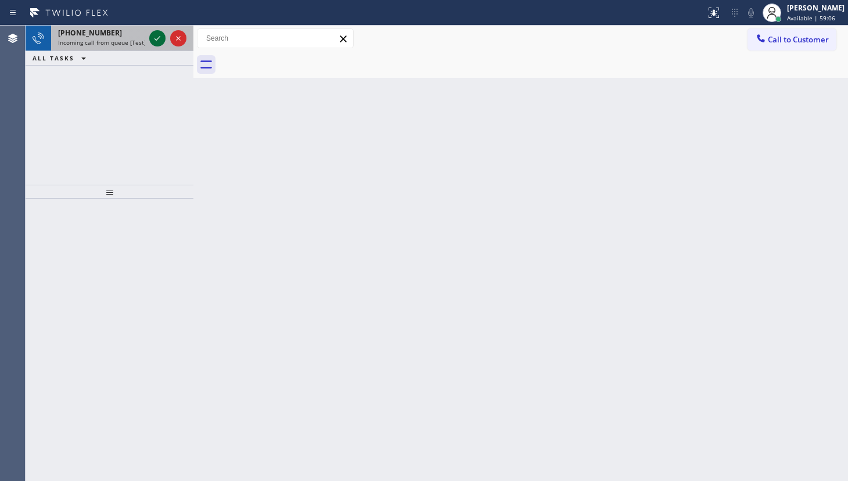
click at [156, 42] on icon at bounding box center [157, 38] width 14 height 14
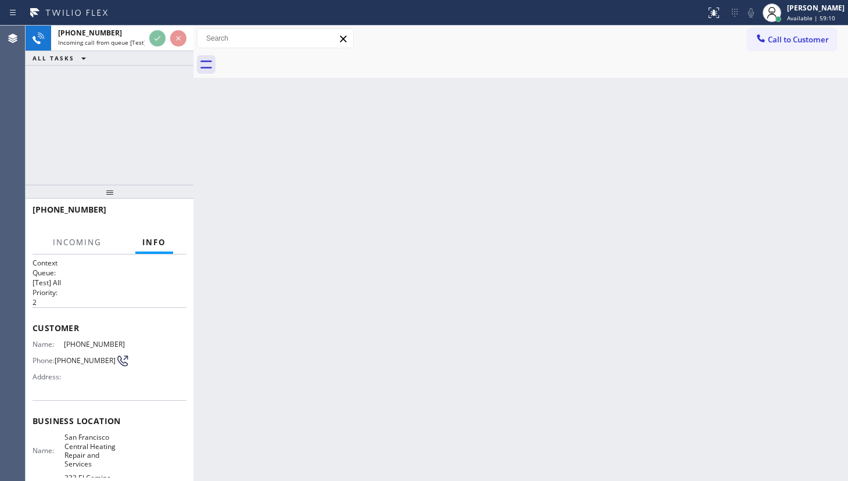
click at [326, 141] on div "Back to Dashboard Change Sender ID Customers Technicians Select a contact Outbo…" at bounding box center [520, 253] width 655 height 455
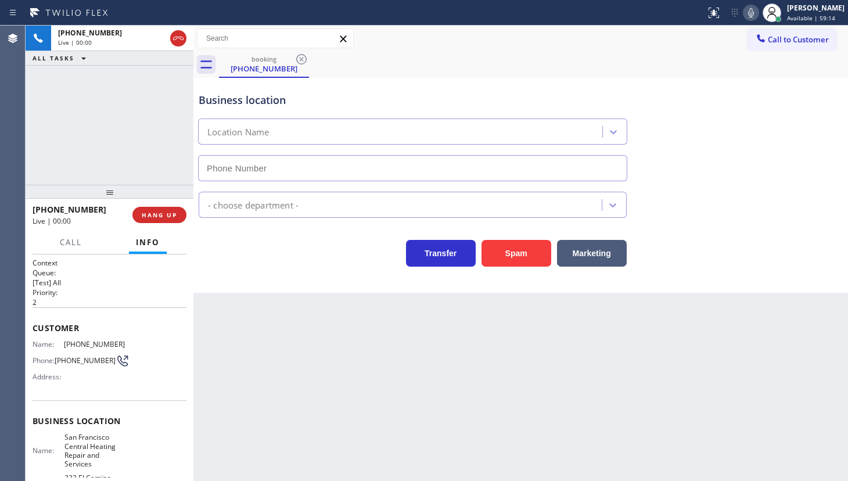
type input "(650) 620-7948"
click at [179, 213] on button "HANG UP" at bounding box center [159, 215] width 54 height 16
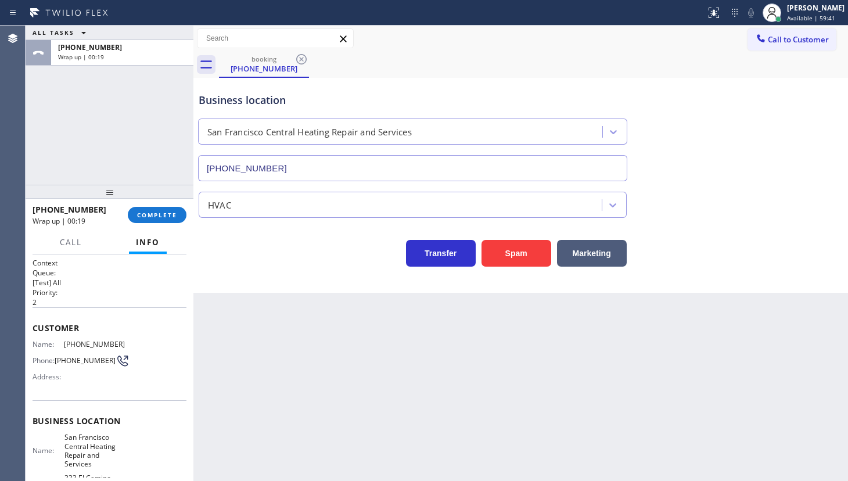
click at [34, 102] on div "ALL TASKS ALL TASKS ACTIVE TASKS TASKS IN WRAP UP +16502200070 Wrap up | 00:19" at bounding box center [110, 105] width 168 height 159
click at [168, 216] on span "COMPLETE" at bounding box center [157, 215] width 40 height 8
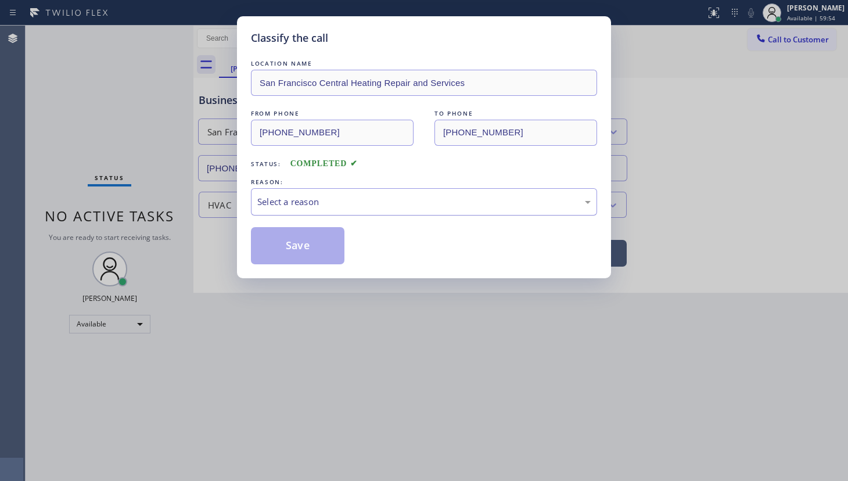
click at [255, 201] on div "Select a reason" at bounding box center [424, 201] width 346 height 27
click at [281, 248] on button "Save" at bounding box center [298, 245] width 94 height 37
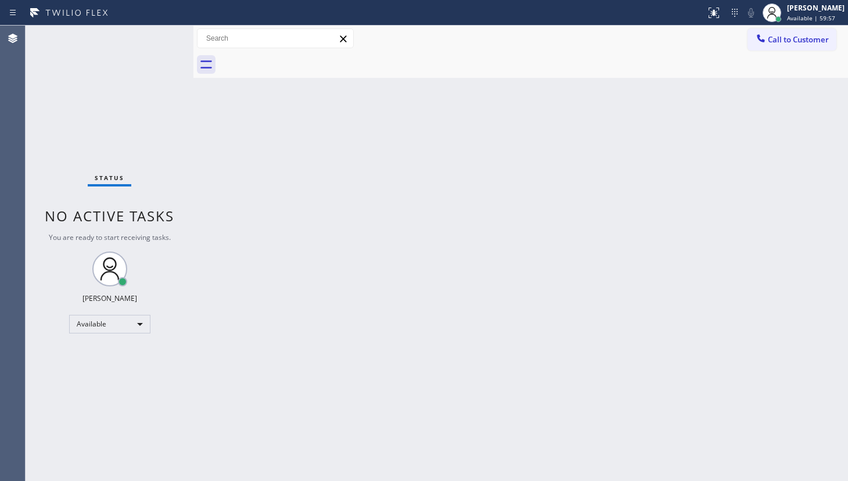
click at [490, 221] on div "Back to Dashboard Change Sender ID Customers Technicians Select a contact Outbo…" at bounding box center [520, 253] width 655 height 455
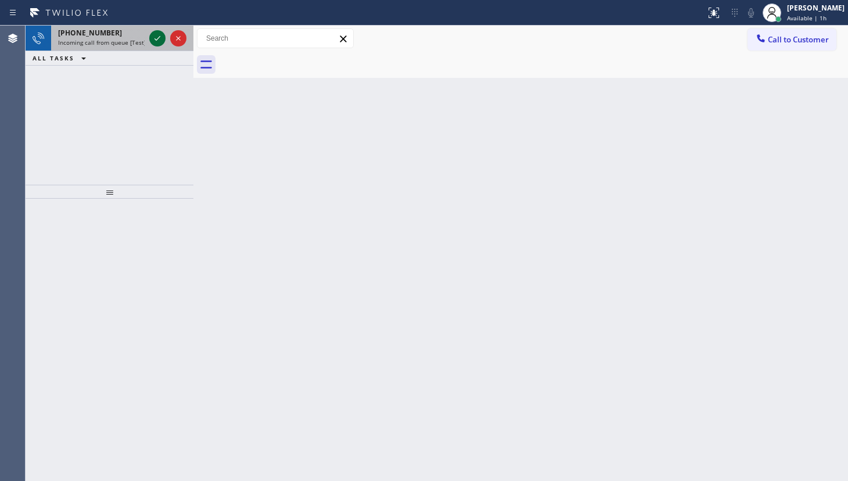
click at [151, 38] on icon at bounding box center [157, 38] width 14 height 14
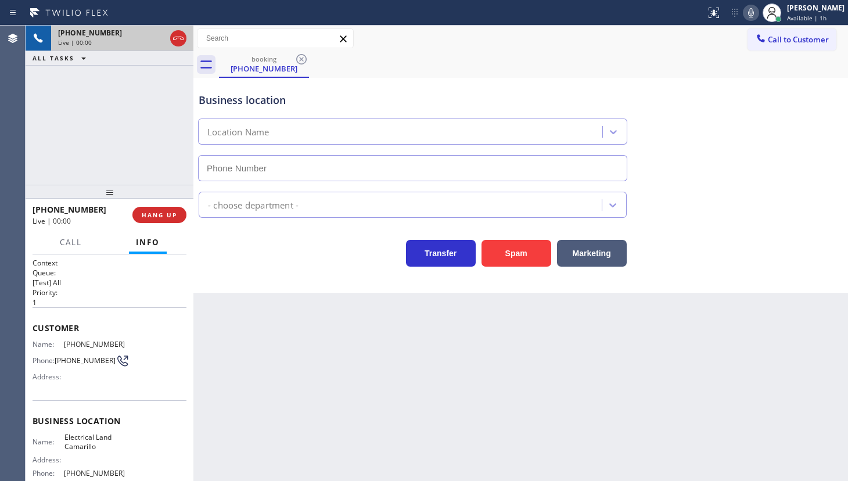
type input "(805) 892-6898"
click at [157, 213] on span "HANG UP" at bounding box center [159, 215] width 35 height 8
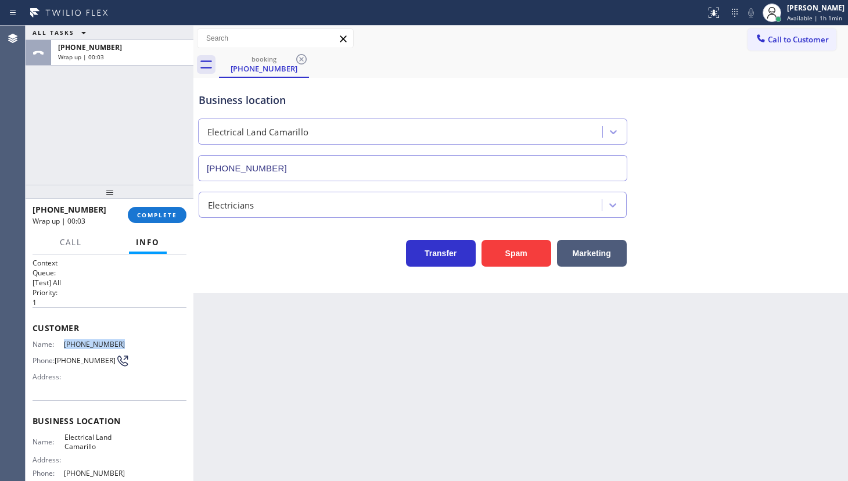
drag, startPoint x: 60, startPoint y: 341, endPoint x: 124, endPoint y: 341, distance: 63.9
click at [124, 341] on div "Name: (747) 900-3573 Phone: (747) 900-3573 Address:" at bounding box center [110, 363] width 154 height 46
copy div "(747) 900-3573"
click at [108, 127] on div "ALL TASKS ALL TASKS ACTIVE TASKS TASKS IN WRAP UP +17479003573 Wrap up | 00:50" at bounding box center [110, 105] width 168 height 159
click at [161, 207] on button "COMPLETE" at bounding box center [157, 215] width 59 height 16
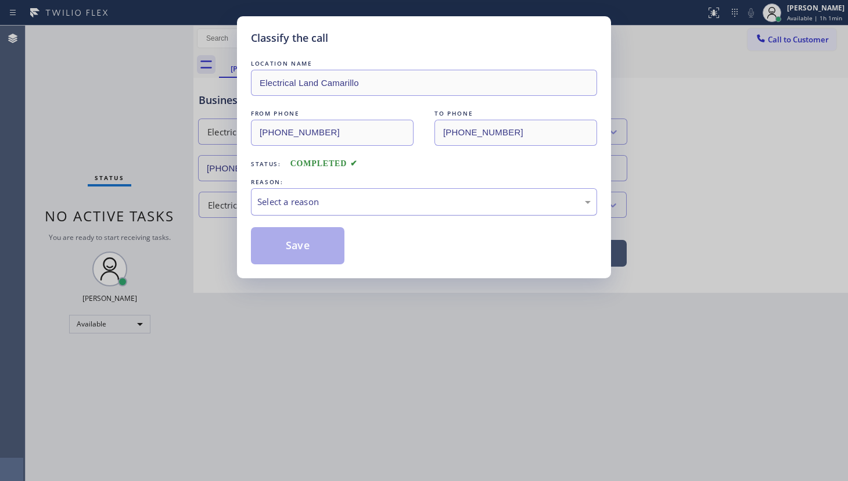
click at [296, 202] on div "Select a reason" at bounding box center [423, 201] width 333 height 13
click at [285, 237] on button "Save" at bounding box center [298, 245] width 94 height 37
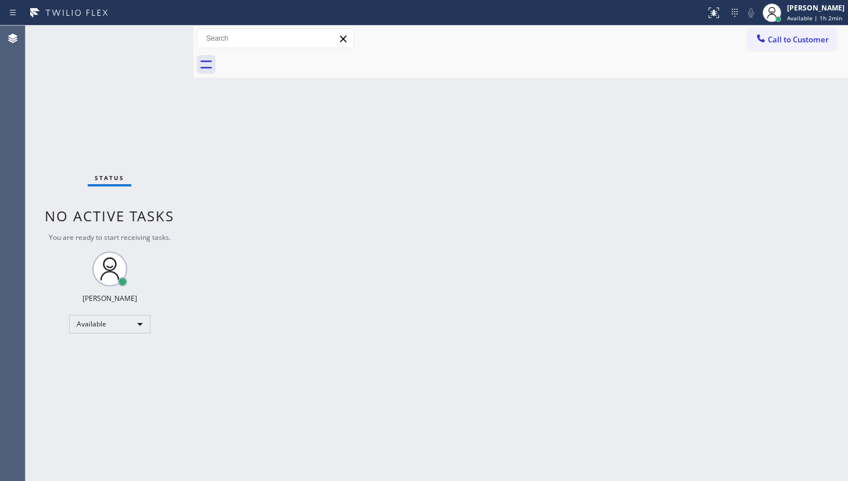
click at [65, 122] on div "Status No active tasks You are ready to start receiving tasks. JENIZA ALCAYDE A…" at bounding box center [110, 253] width 168 height 455
click at [159, 37] on div "Status No active tasks You are ready to start receiving tasks. JENIZA ALCAYDE A…" at bounding box center [110, 253] width 168 height 455
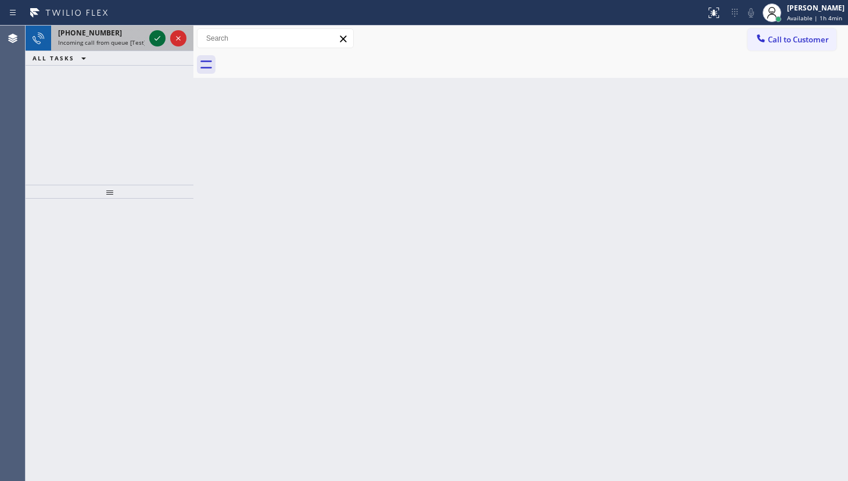
click at [160, 38] on icon at bounding box center [157, 38] width 14 height 14
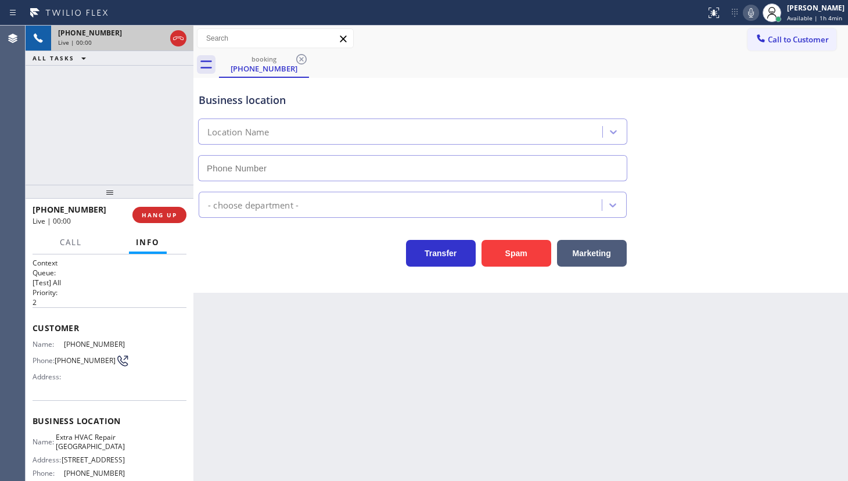
type input "(619) 648-4926"
click at [158, 206] on div "+16197516748 Live | 00:02 HANG UP" at bounding box center [110, 215] width 154 height 30
click at [157, 209] on button "HANG UP" at bounding box center [159, 215] width 54 height 16
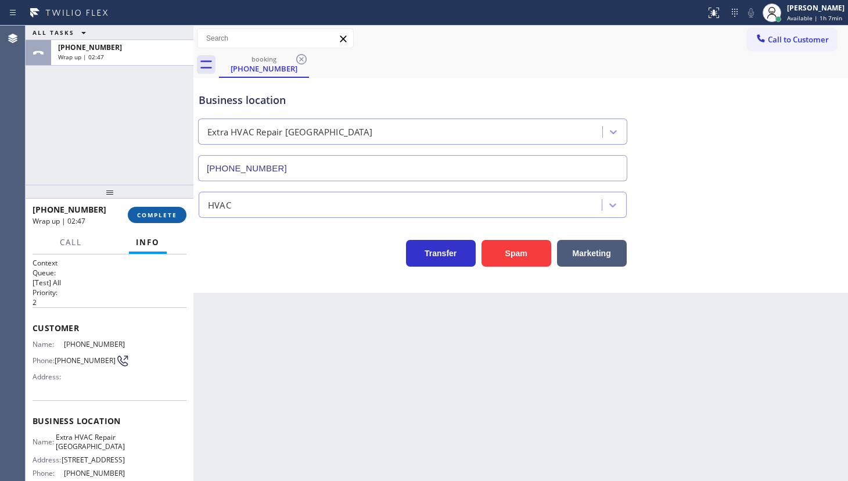
click at [156, 213] on span "COMPLETE" at bounding box center [157, 215] width 40 height 8
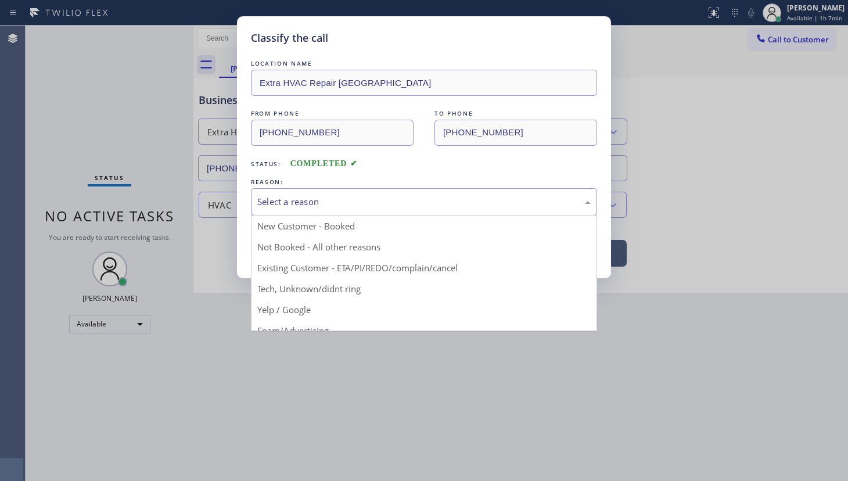
click at [272, 206] on div "Select a reason" at bounding box center [423, 201] width 333 height 13
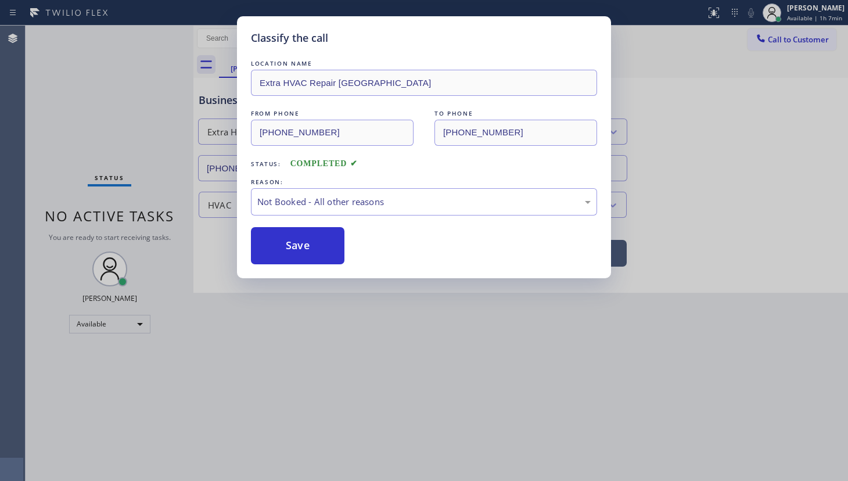
click at [267, 241] on button "Save" at bounding box center [298, 245] width 94 height 37
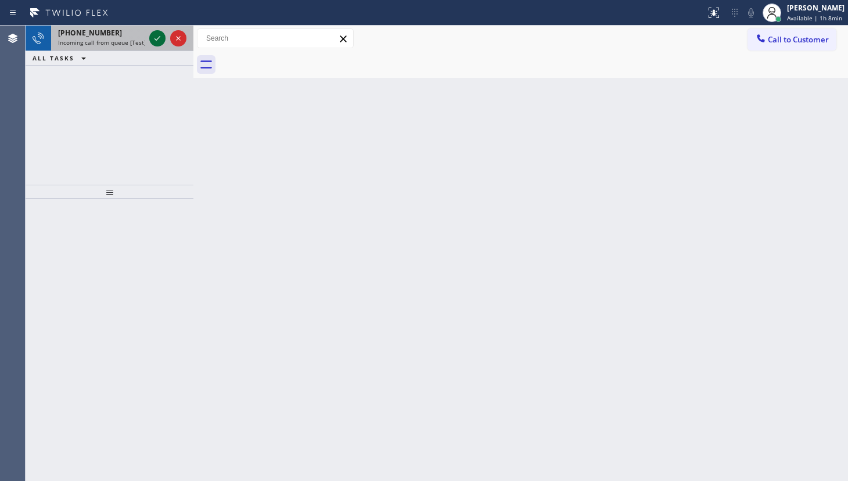
click at [156, 35] on icon at bounding box center [157, 38] width 14 height 14
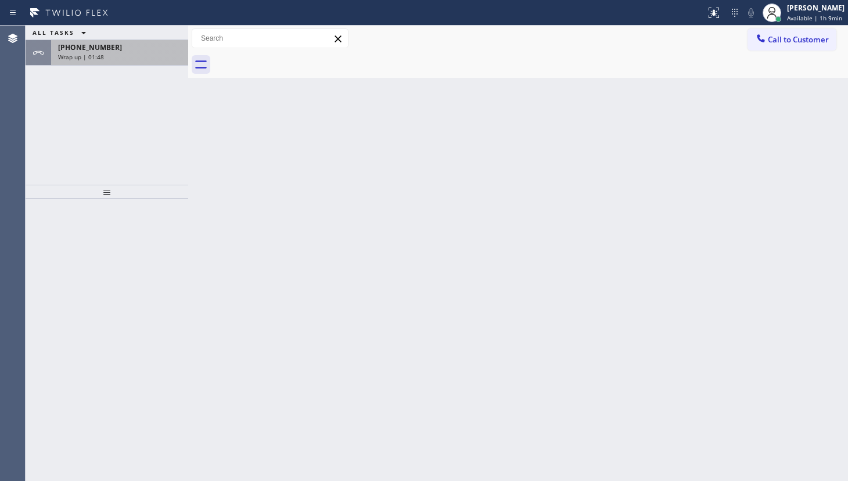
click at [96, 48] on span "[PHONE_NUMBER]" at bounding box center [90, 47] width 64 height 10
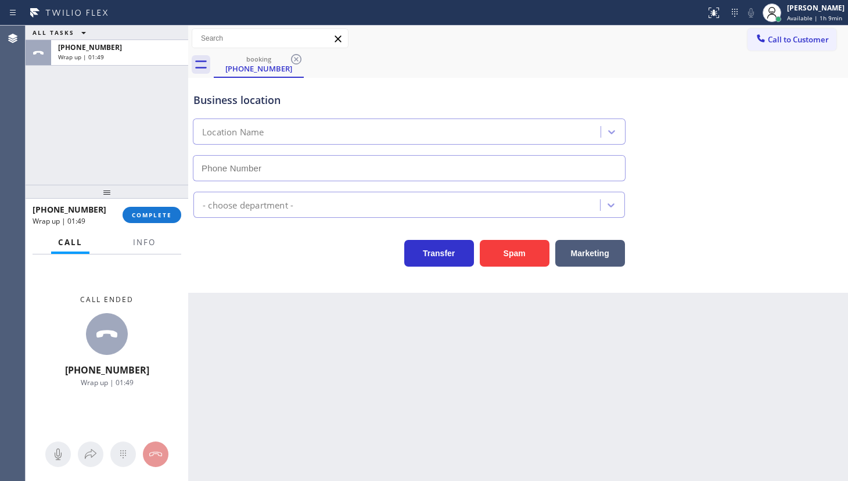
type input "[PHONE_NUMBER]"
drag, startPoint x: 152, startPoint y: 205, endPoint x: 170, endPoint y: 220, distance: 24.0
click at [153, 208] on div "[PHONE_NUMBER] Wrap up | 01:49 COMPLETE" at bounding box center [107, 215] width 149 height 30
click at [170, 218] on button "COMPLETE" at bounding box center [152, 215] width 59 height 16
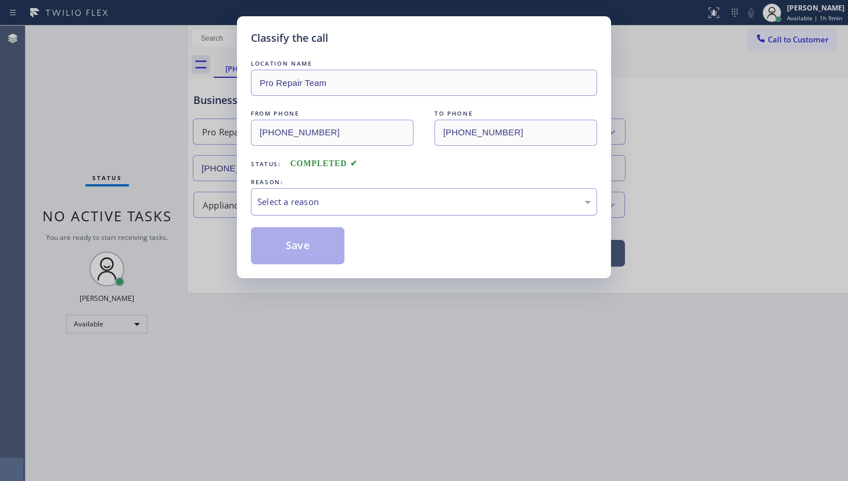
click at [268, 208] on div "Select a reason" at bounding box center [424, 201] width 346 height 27
click at [272, 246] on button "Save" at bounding box center [298, 245] width 94 height 37
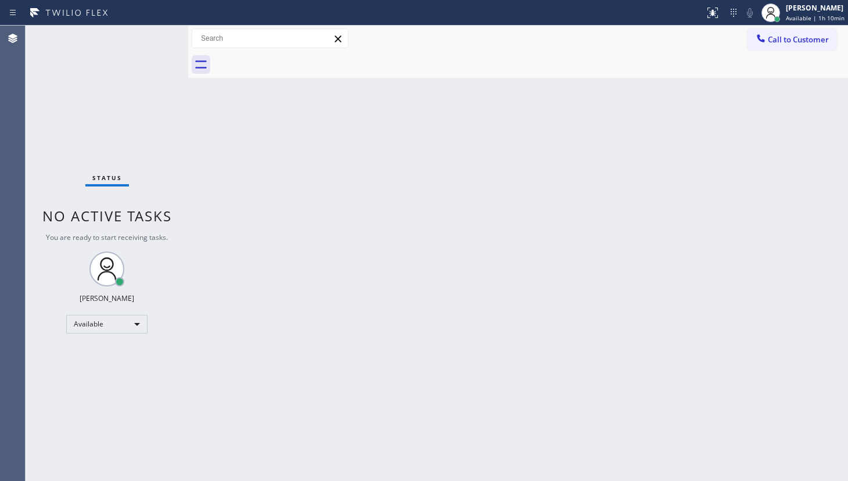
click at [42, 70] on div "Status No active tasks You are ready to start receiving tasks. JENIZA ALCAYDE A…" at bounding box center [107, 253] width 163 height 455
click at [82, 106] on div "Status No active tasks You are ready to start receiving tasks. JENIZA ALCAYDE A…" at bounding box center [107, 253] width 163 height 455
drag, startPoint x: 50, startPoint y: 376, endPoint x: 128, endPoint y: 325, distance: 93.9
click at [58, 369] on div "Status No active tasks You are ready to start receiving tasks. JENIZA ALCAYDE A…" at bounding box center [107, 253] width 163 height 455
click at [784, 13] on div at bounding box center [771, 13] width 26 height 26
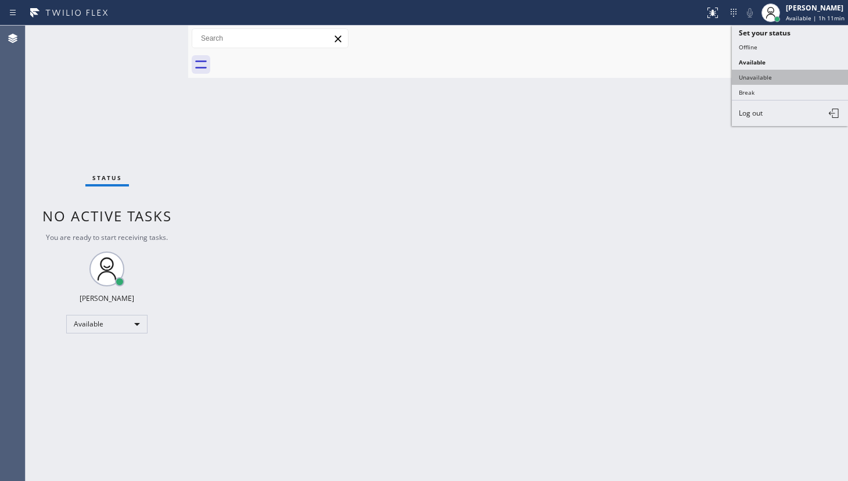
click at [773, 70] on button "Unavailable" at bounding box center [790, 77] width 116 height 15
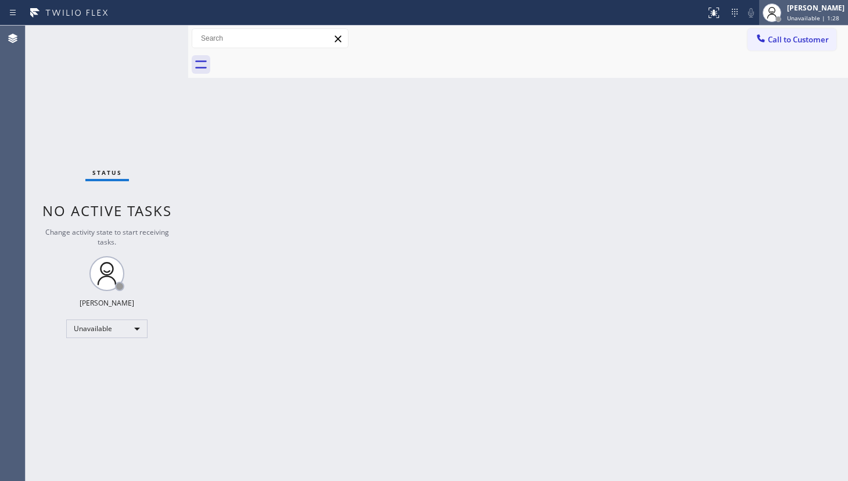
drag, startPoint x: 801, startPoint y: 3, endPoint x: 797, endPoint y: 15, distance: 12.3
click at [801, 7] on div "[PERSON_NAME]" at bounding box center [816, 8] width 58 height 10
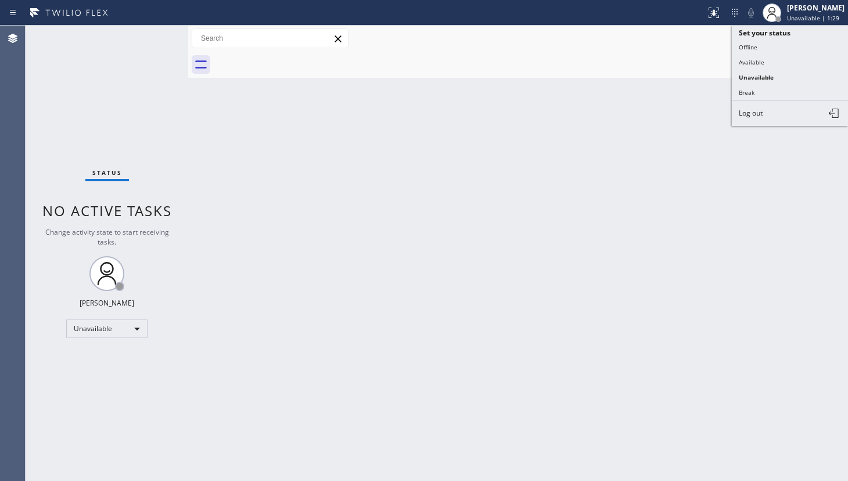
click at [790, 112] on button "Log out" at bounding box center [790, 114] width 116 height 26
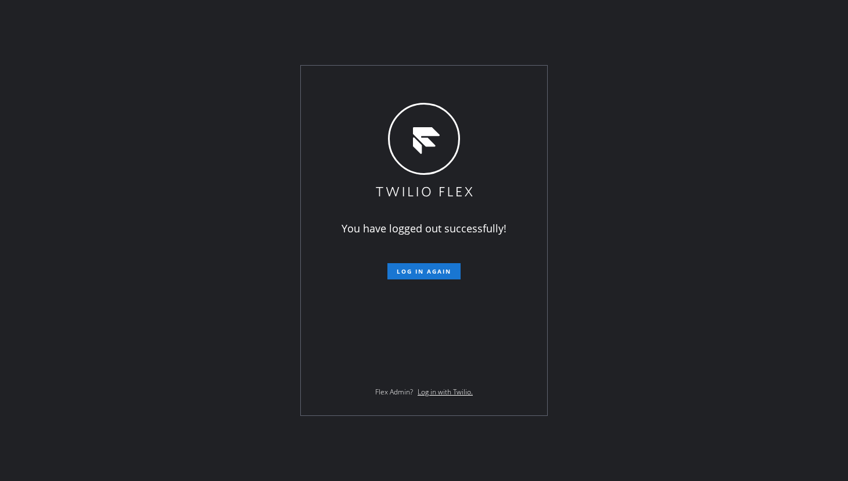
click at [53, 340] on div "You have logged out successfully! Log in again Flex Admin? Log in with Twilio." at bounding box center [424, 240] width 848 height 481
drag, startPoint x: 87, startPoint y: 210, endPoint x: 171, endPoint y: 250, distance: 93.6
click at [87, 210] on div "You have logged out successfully! Log in again Flex Admin? Log in with Twilio." at bounding box center [424, 240] width 848 height 481
